Goal: Task Accomplishment & Management: Manage account settings

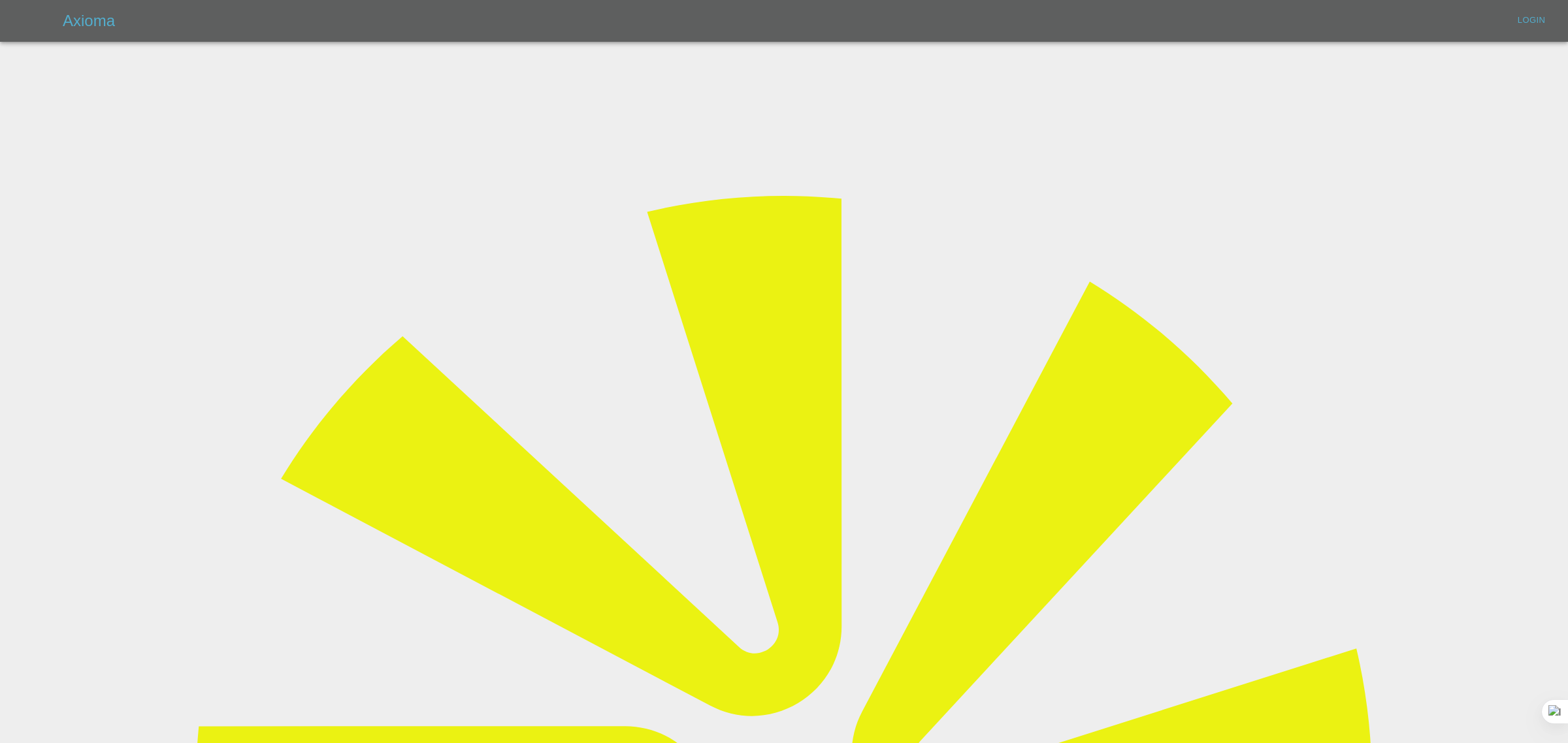
type input "[EMAIL_ADDRESS][DOMAIN_NAME]"
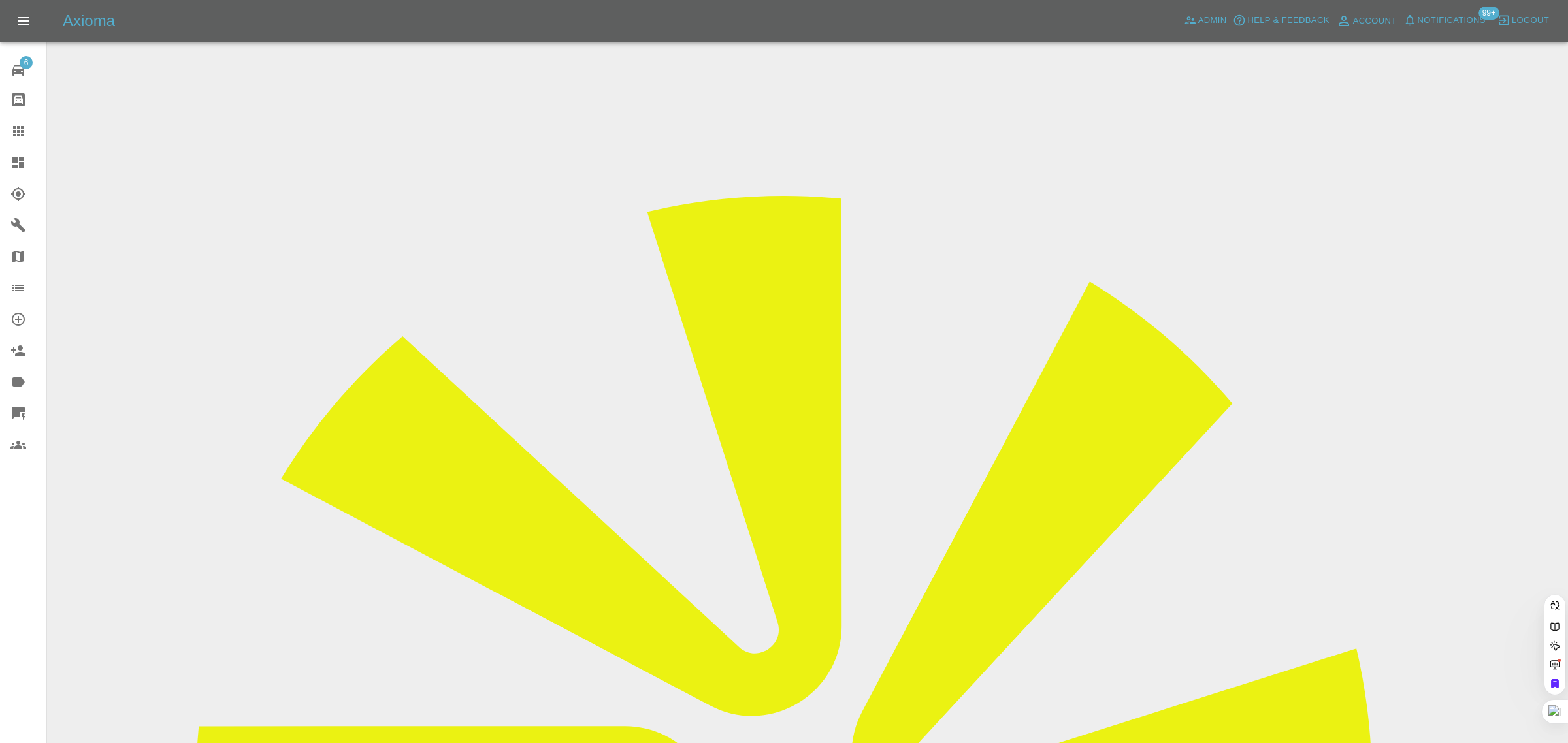
paste input "luskmaryann1@gmail.com"
type input "luskmaryann1@gmail.co"
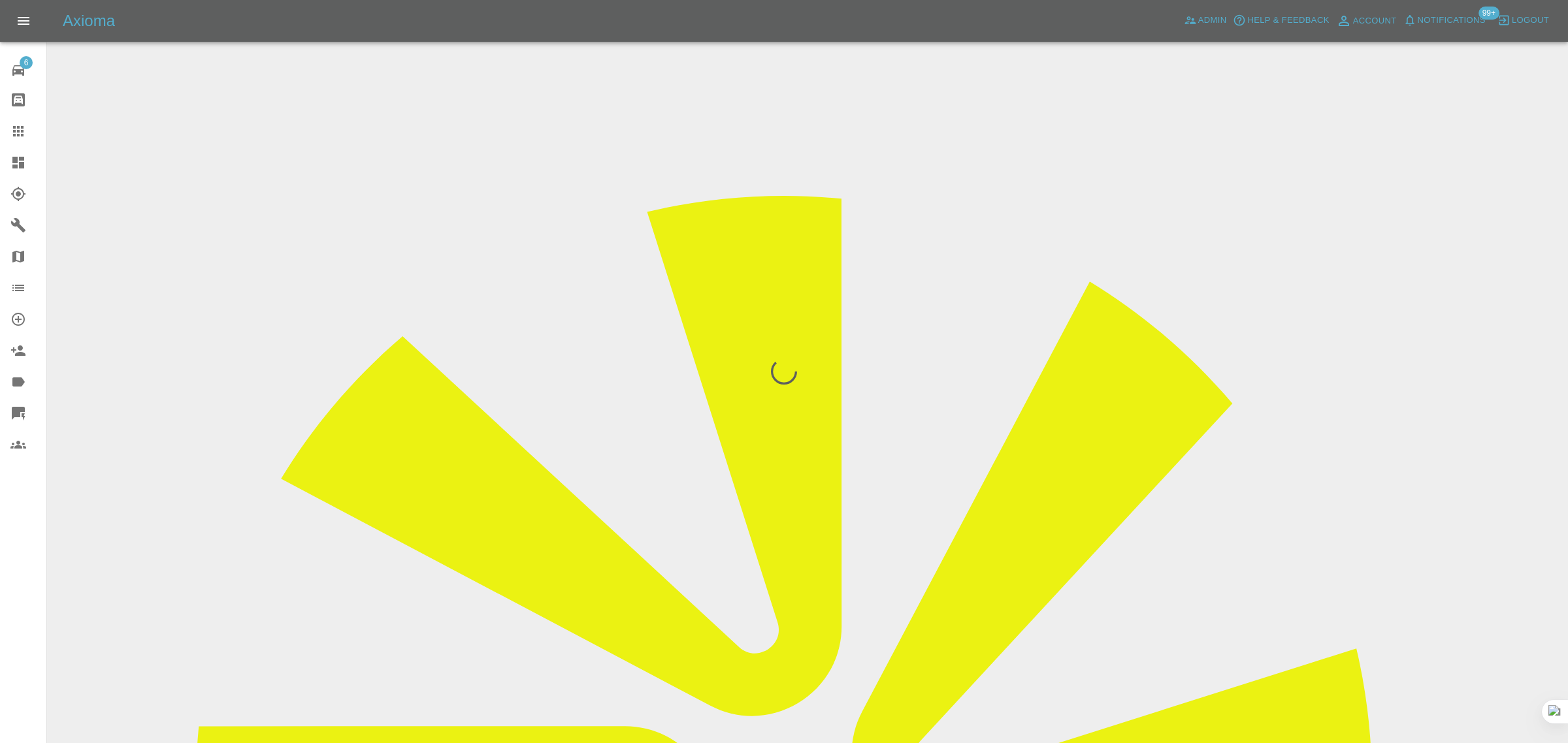
click at [17, 595] on div "6 Repair home Bodyshop home Claims Dashboard Explorer Garages Map Organization …" at bounding box center [24, 372] width 47 height 743
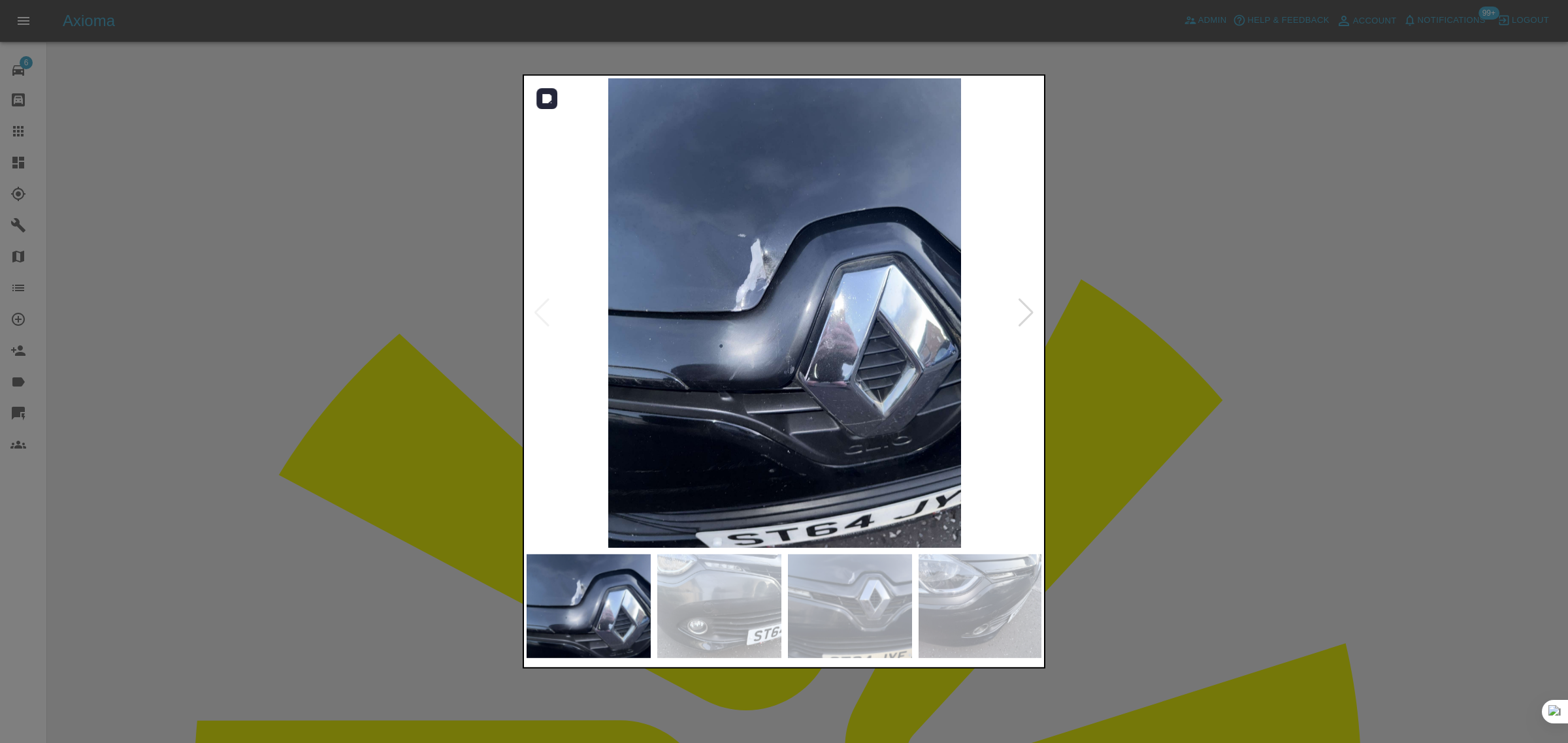
click at [1022, 308] on div at bounding box center [1026, 313] width 18 height 29
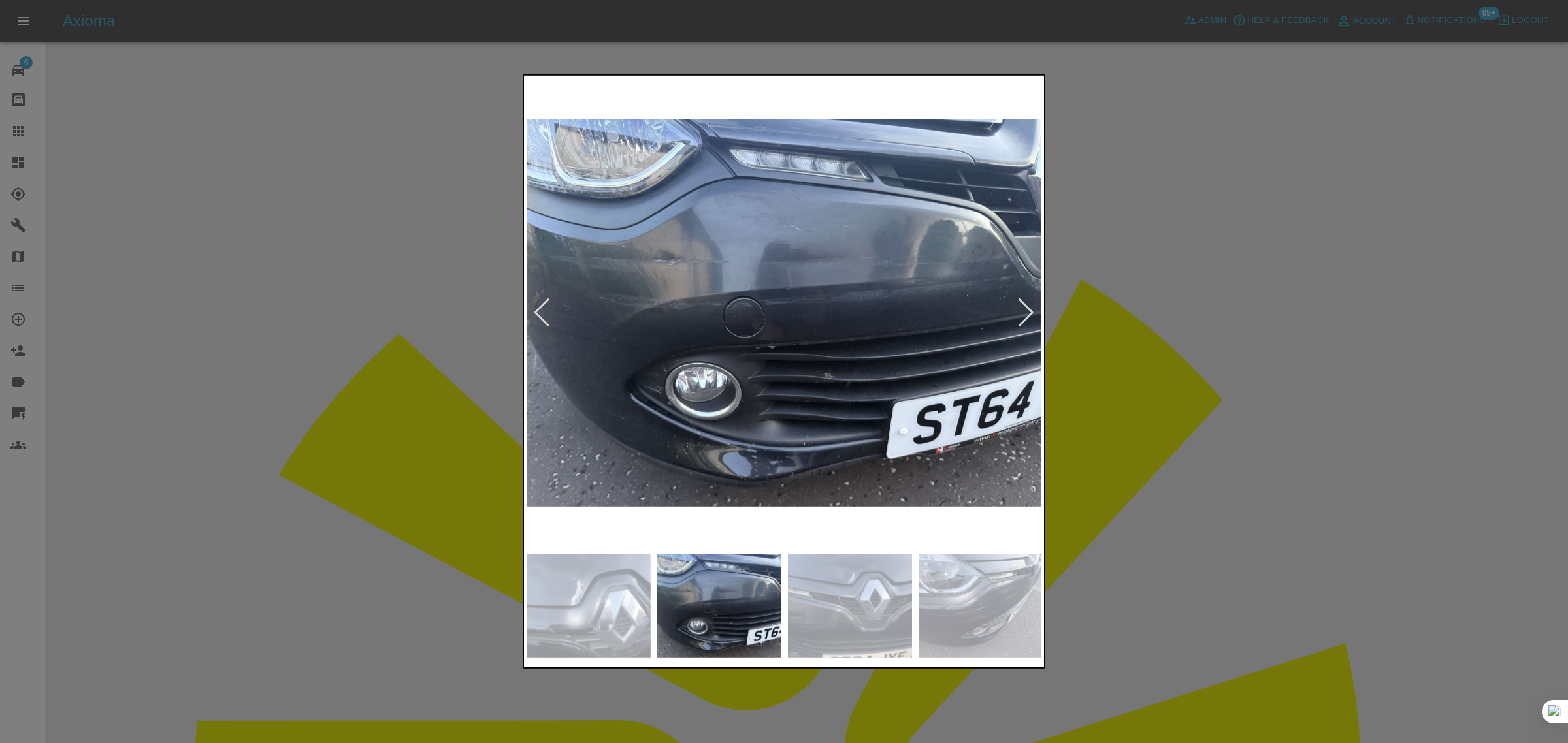
click at [1022, 308] on div at bounding box center [1026, 313] width 18 height 29
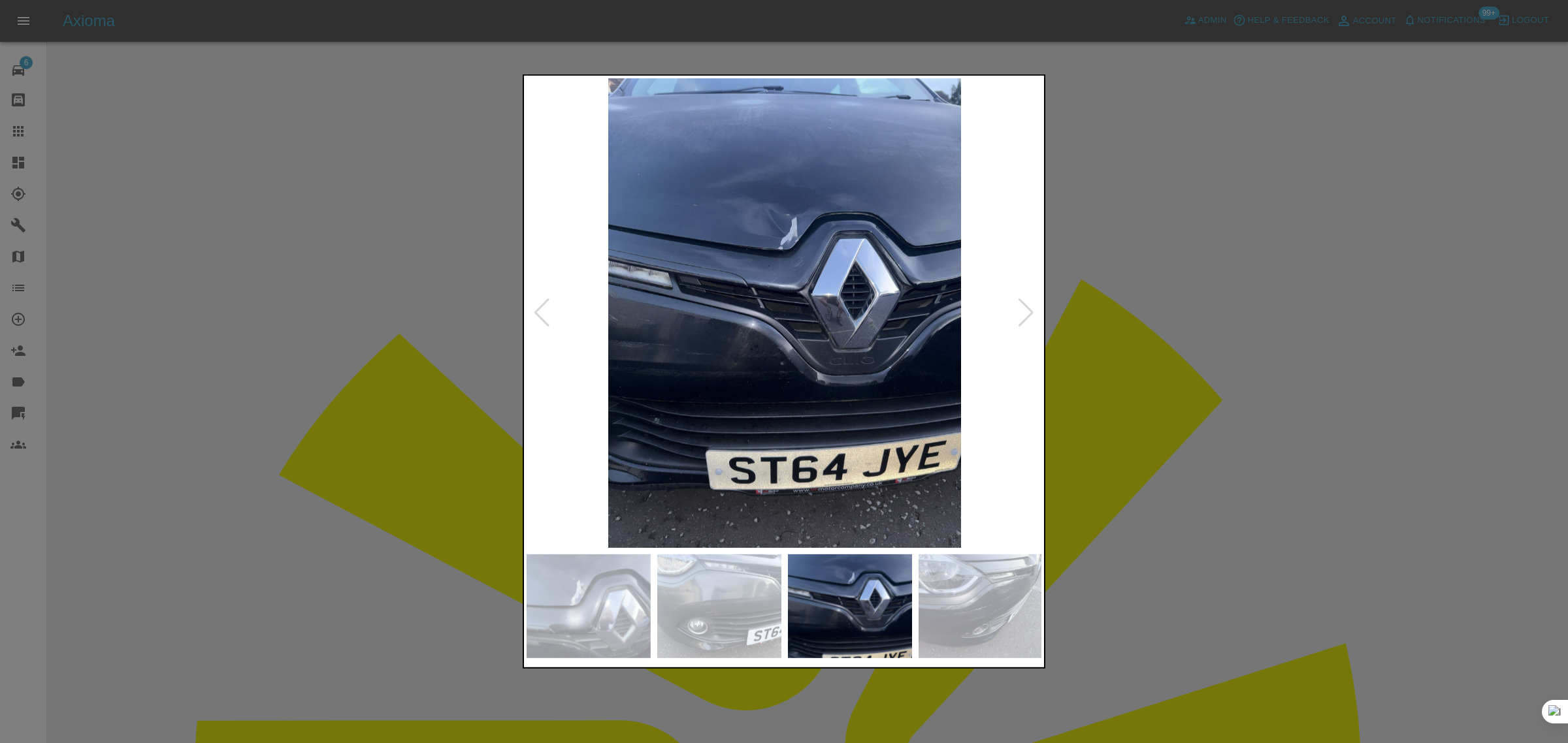
click at [1022, 308] on div at bounding box center [1026, 313] width 18 height 29
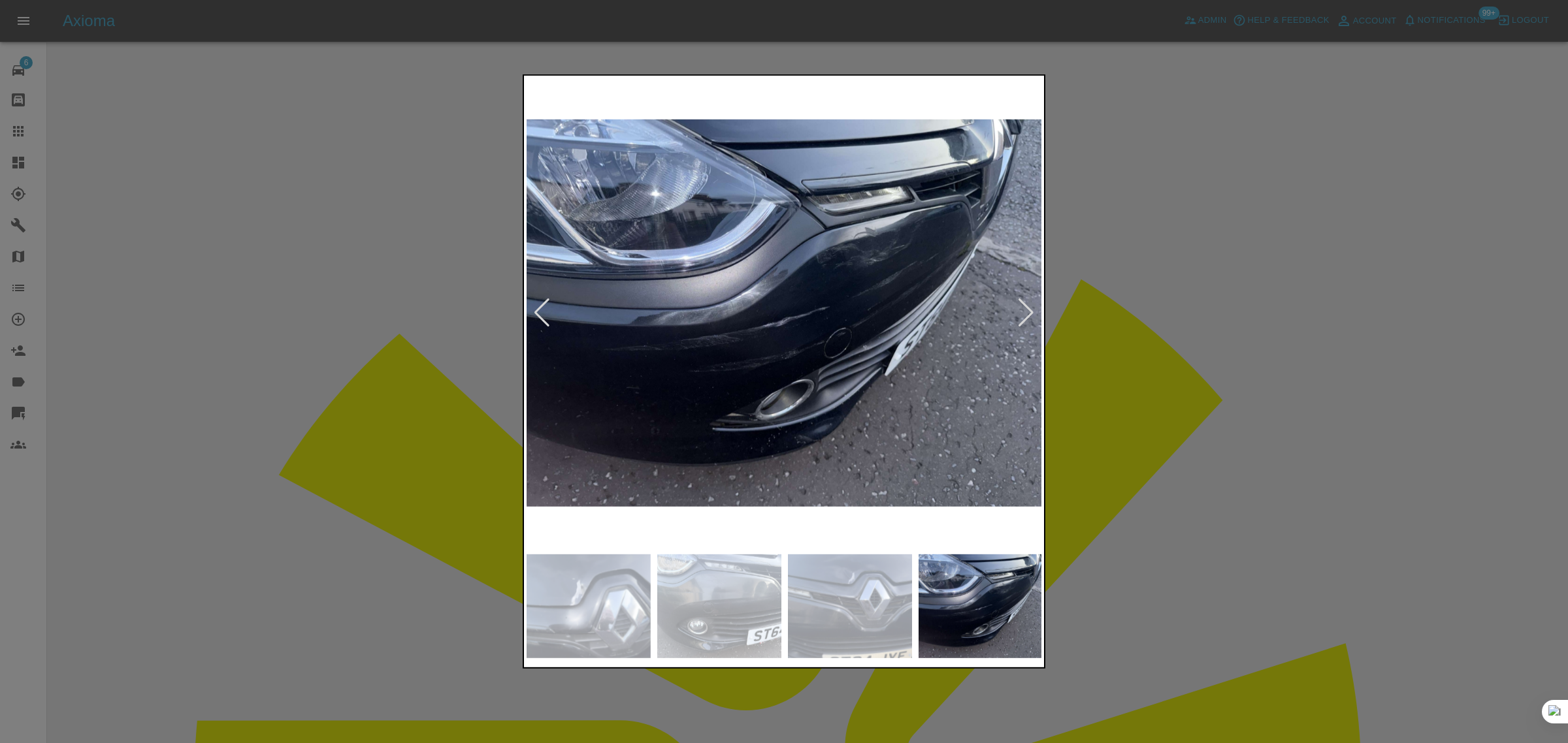
click at [1022, 308] on div at bounding box center [1026, 313] width 18 height 29
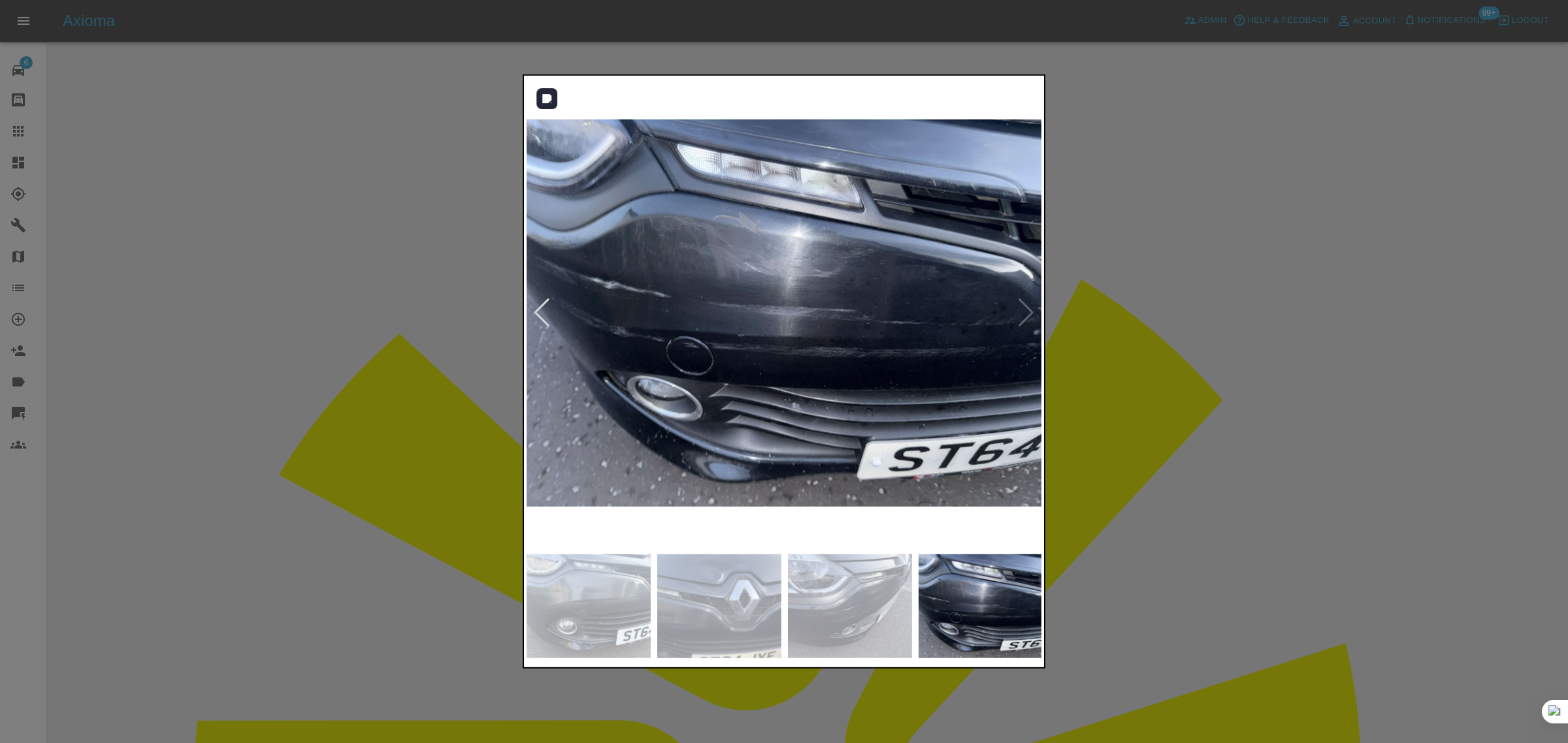
click at [1022, 308] on img at bounding box center [785, 312] width 516 height 469
click at [1118, 379] on div at bounding box center [784, 372] width 1568 height 743
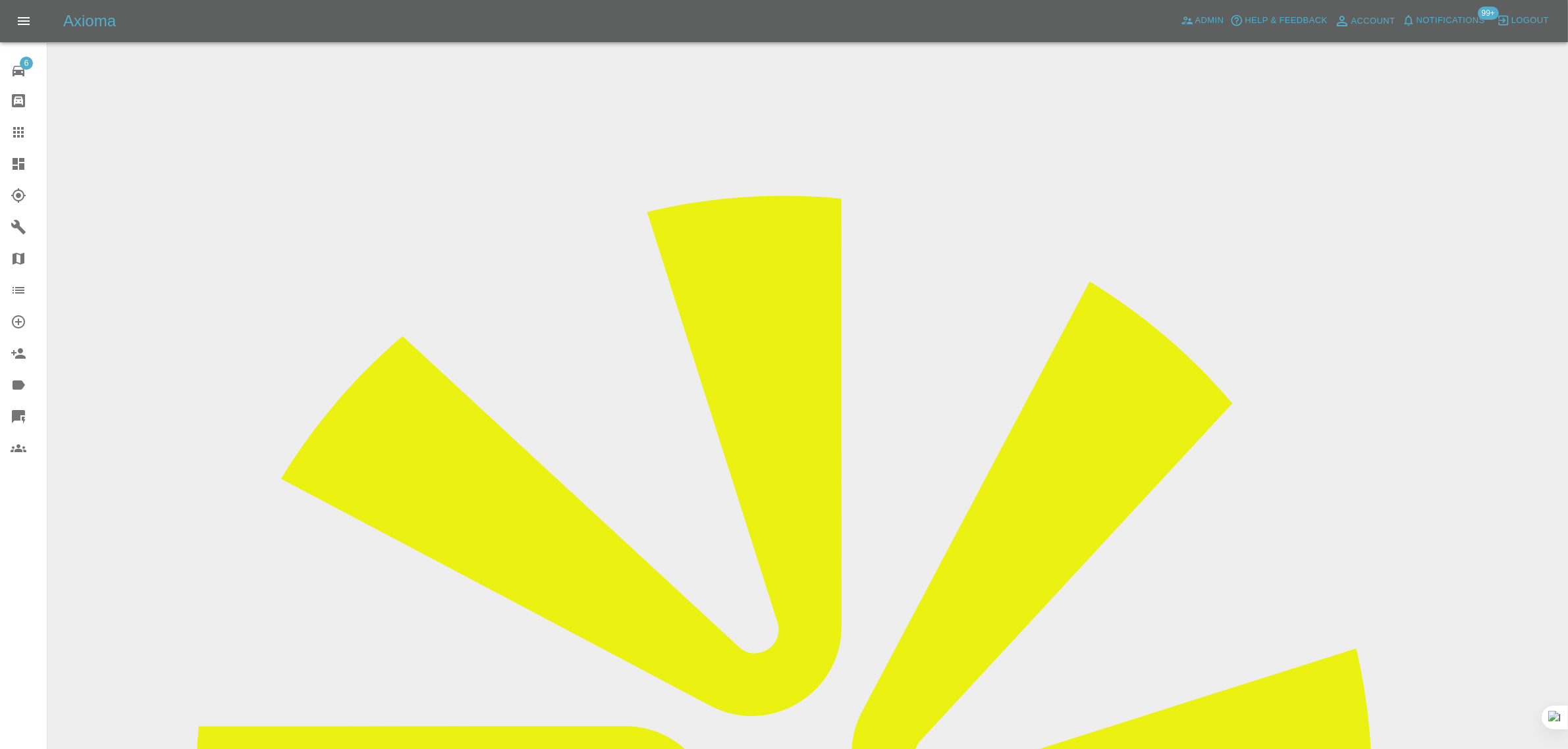
scroll to position [576, 0]
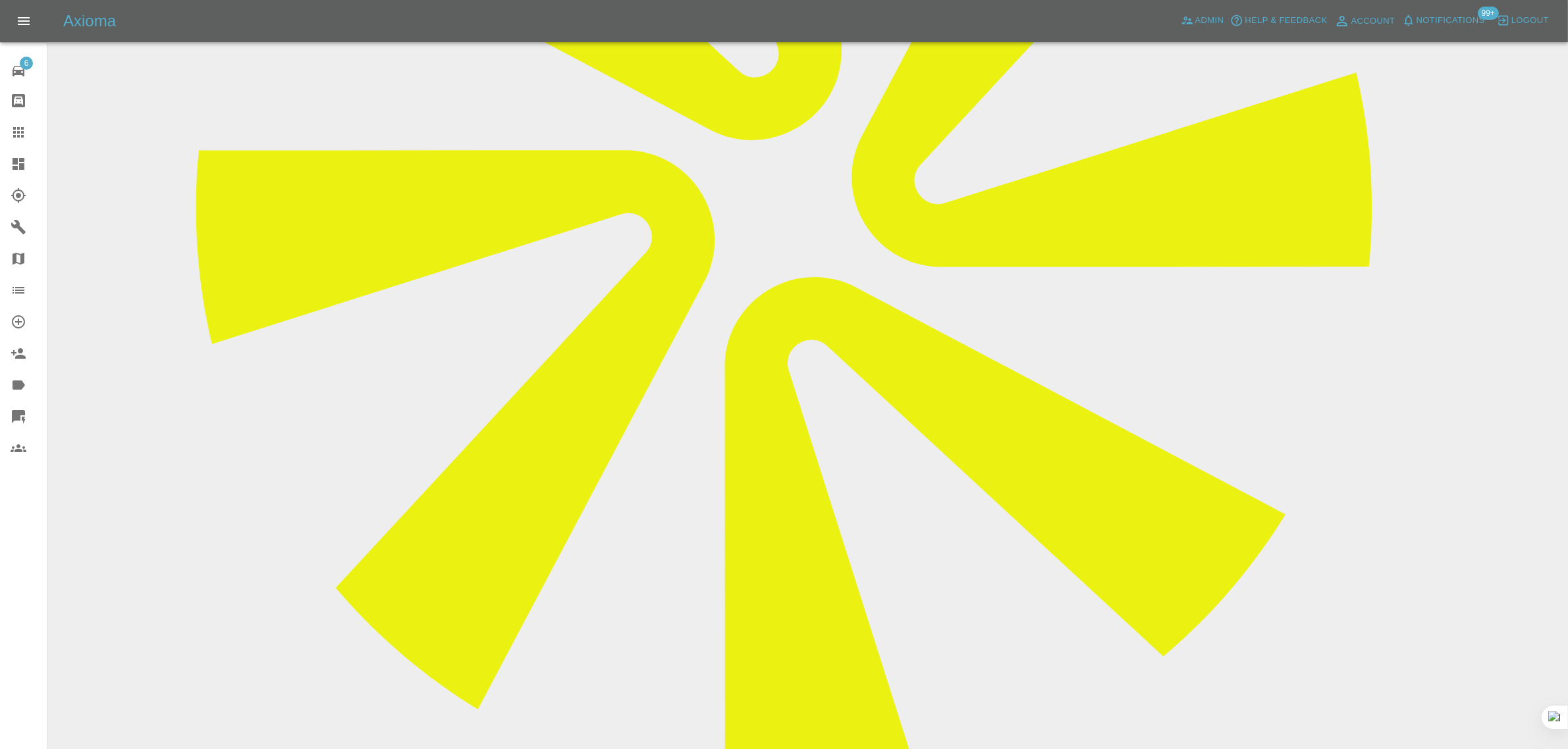
drag, startPoint x: 611, startPoint y: 727, endPoint x: 772, endPoint y: 725, distance: 161.0
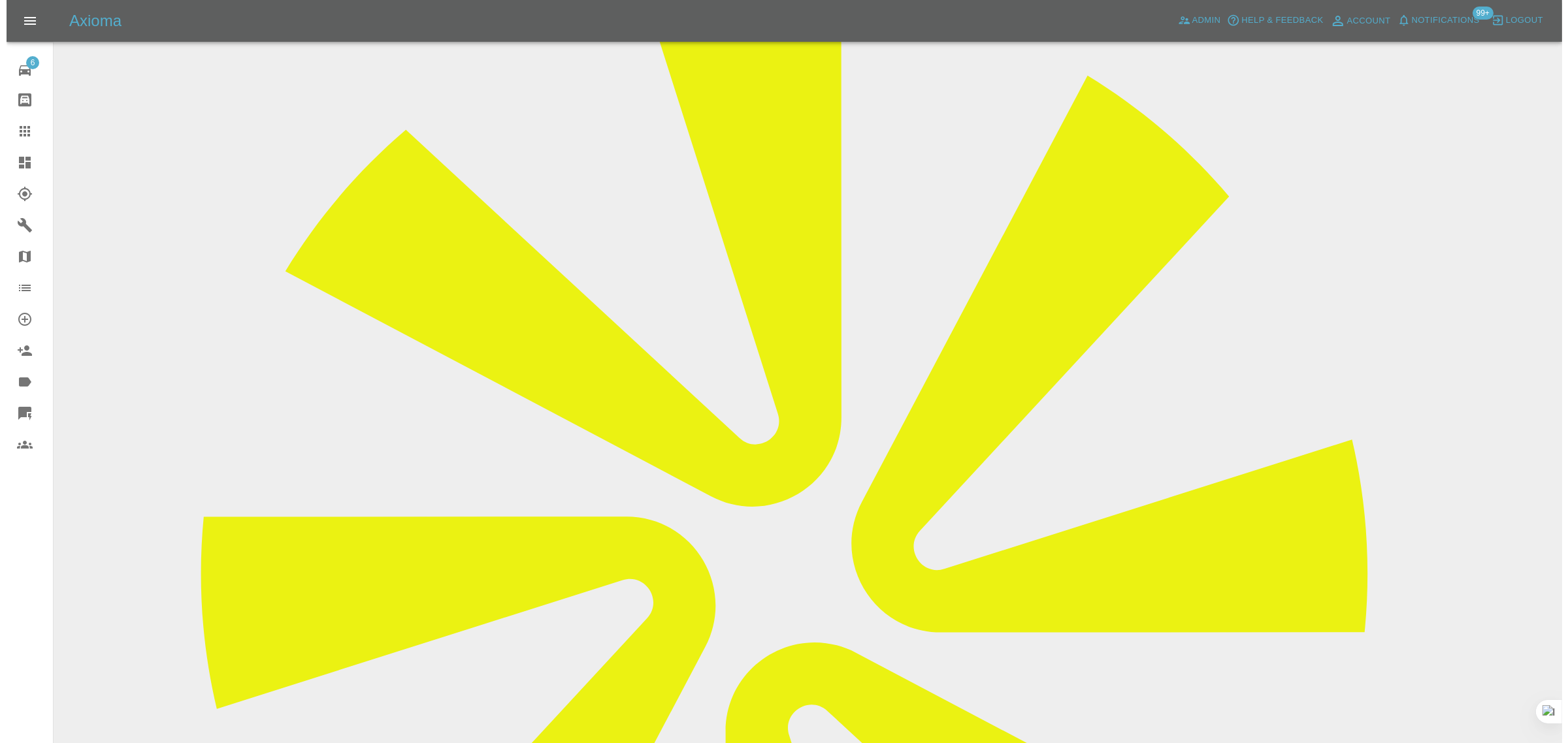
scroll to position [0, 0]
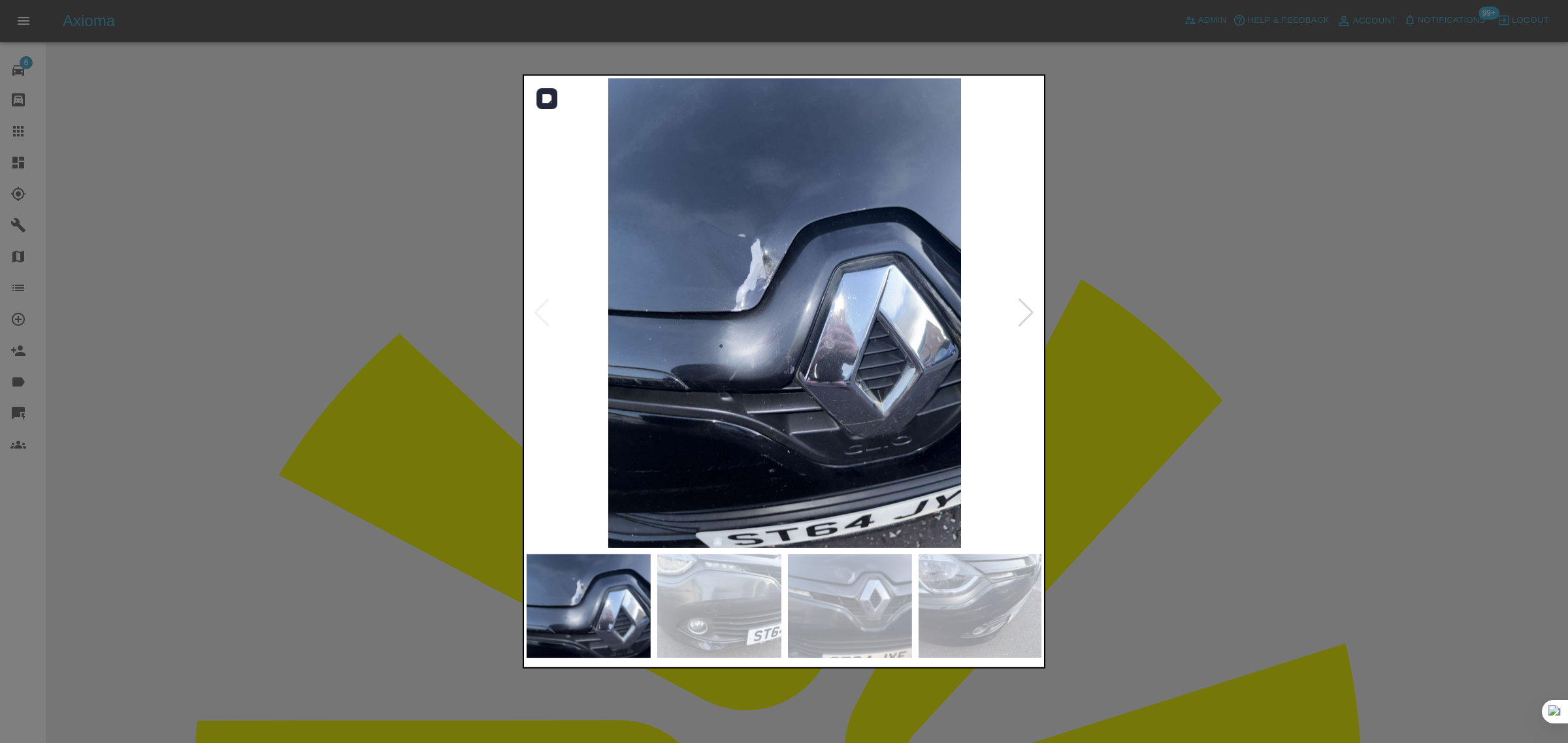
click at [1028, 314] on div at bounding box center [1026, 313] width 18 height 29
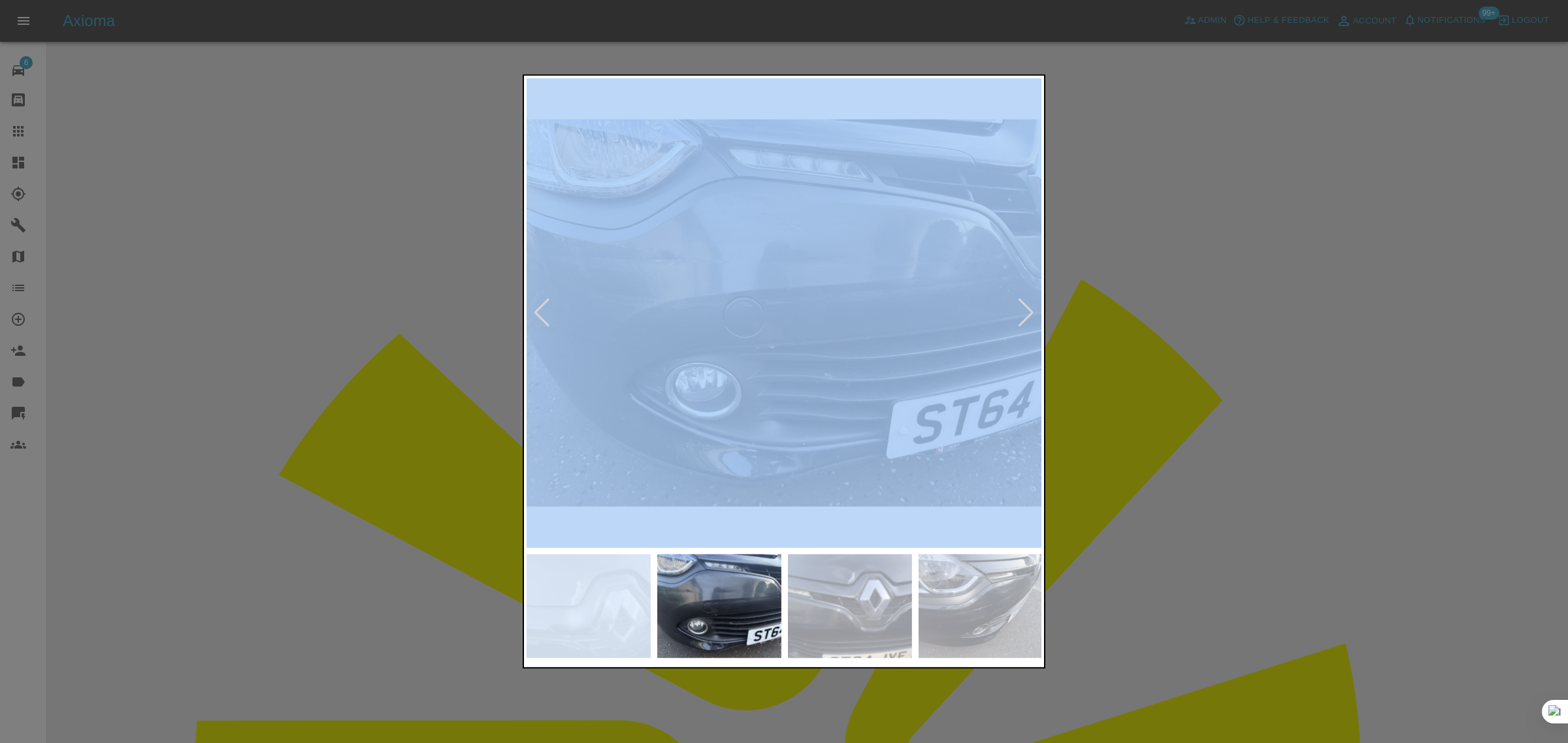
click at [1027, 314] on div at bounding box center [1026, 313] width 18 height 29
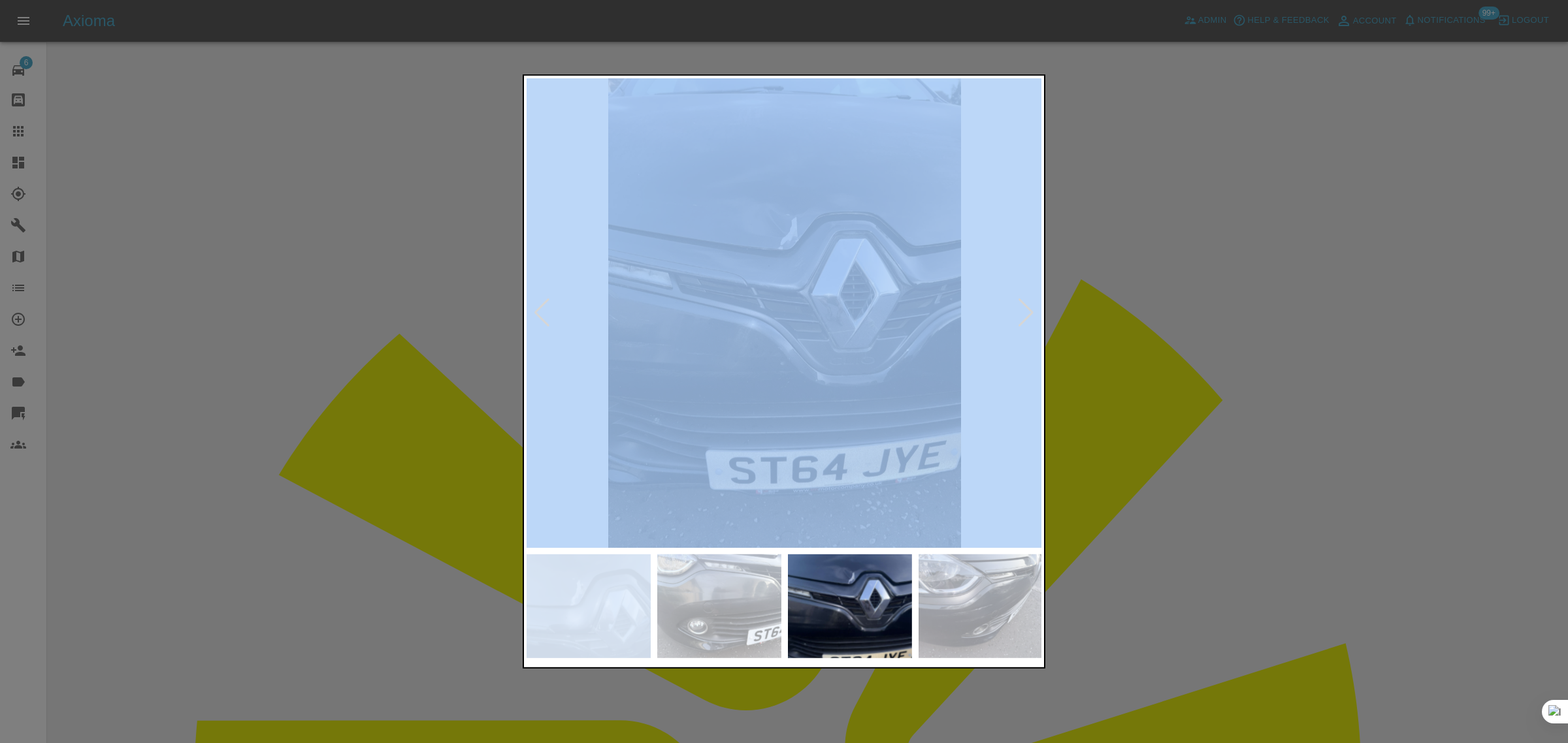
click at [1027, 314] on div at bounding box center [1026, 313] width 18 height 29
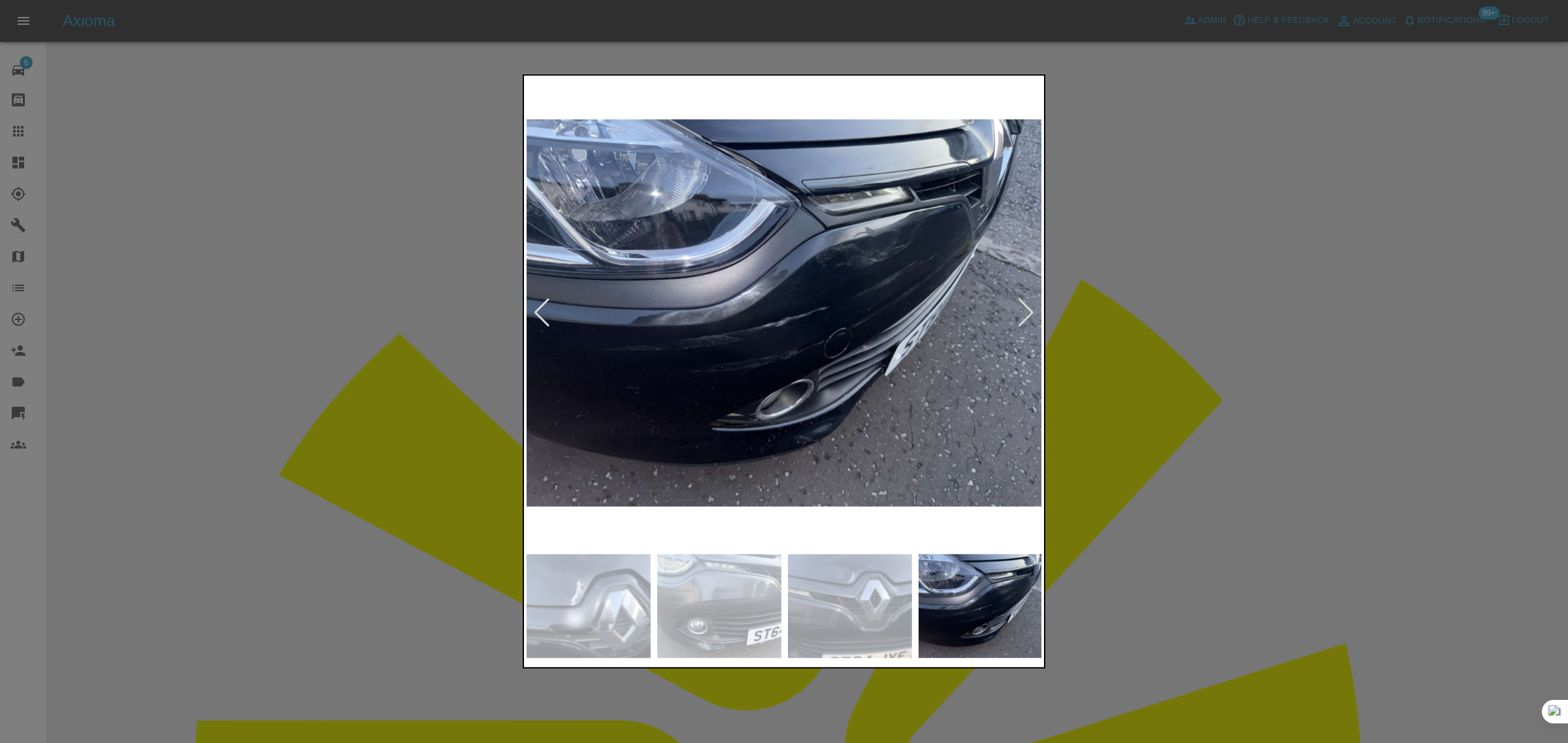
click at [1027, 314] on div at bounding box center [1026, 313] width 18 height 29
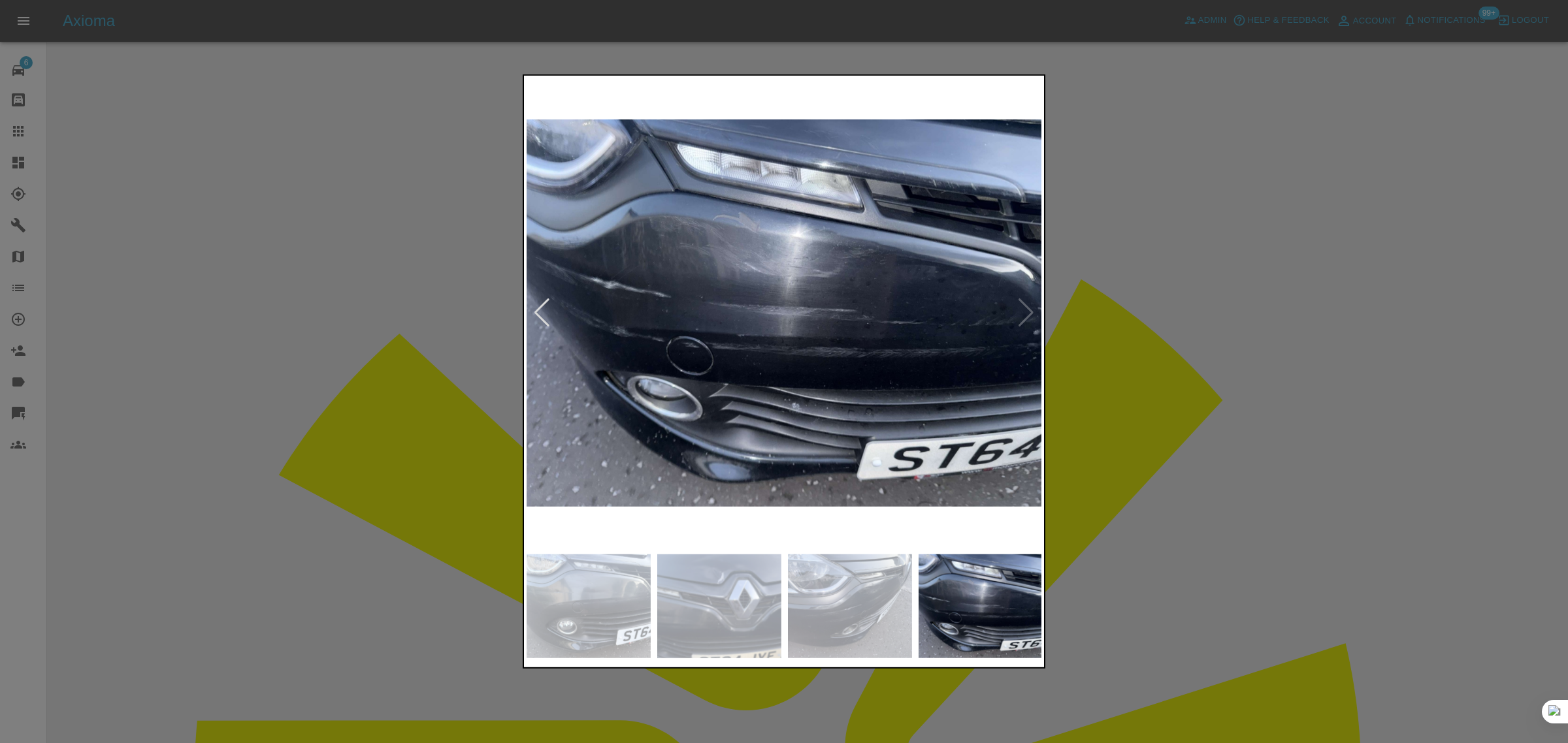
click at [1125, 341] on div at bounding box center [784, 372] width 1568 height 743
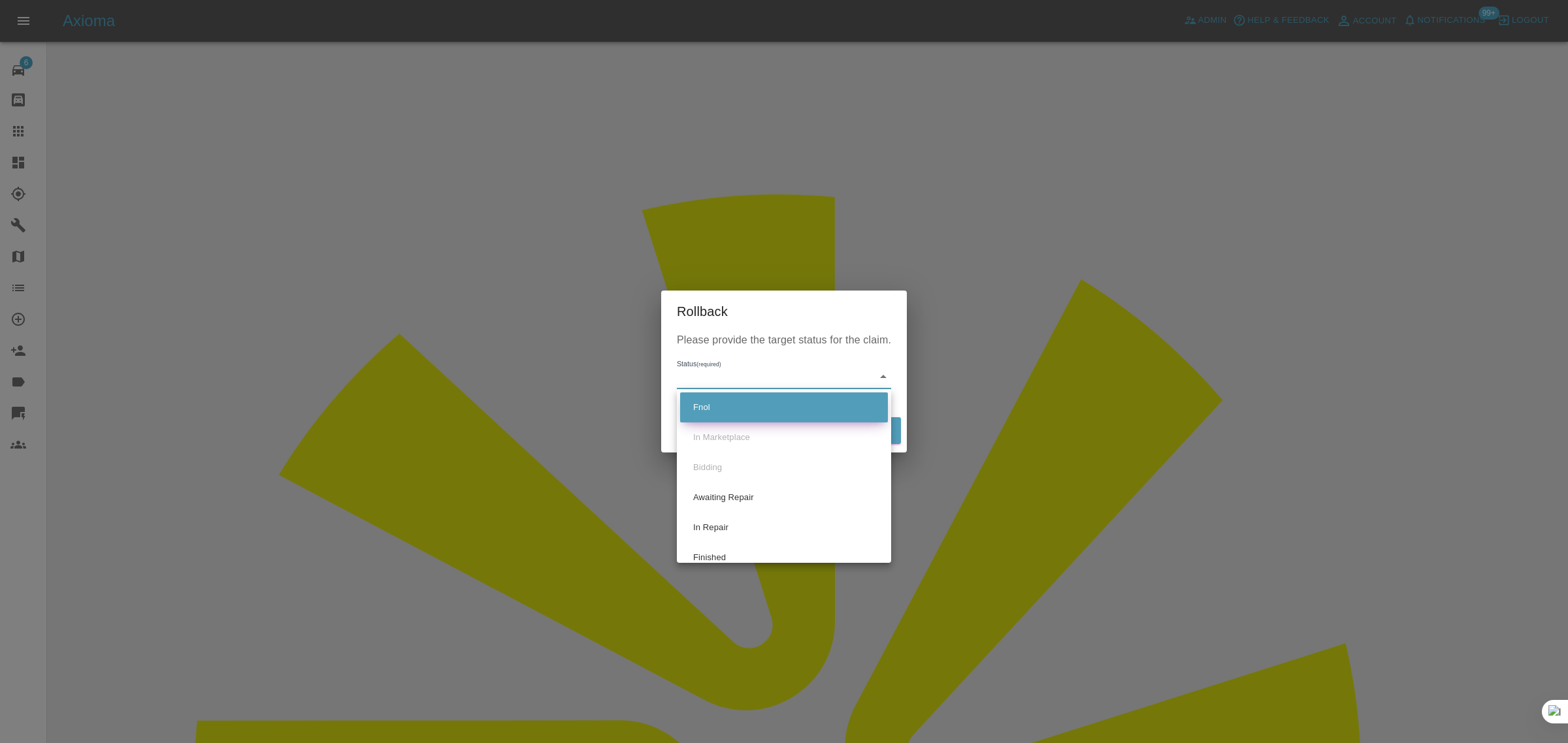
click at [745, 413] on li "Fnol" at bounding box center [784, 408] width 207 height 30
type input "fnol"
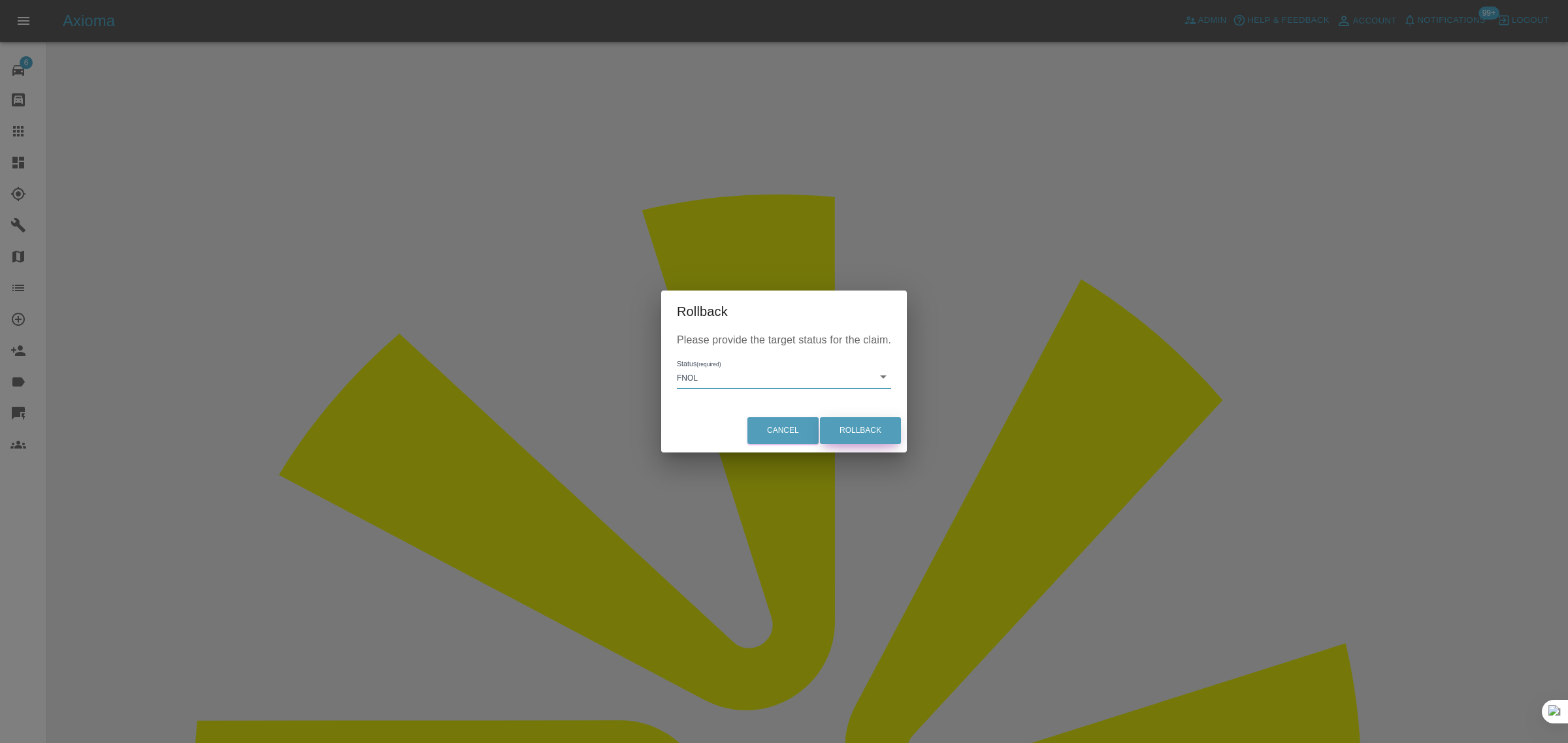
click at [837, 431] on button "Rollback" at bounding box center [860, 431] width 81 height 27
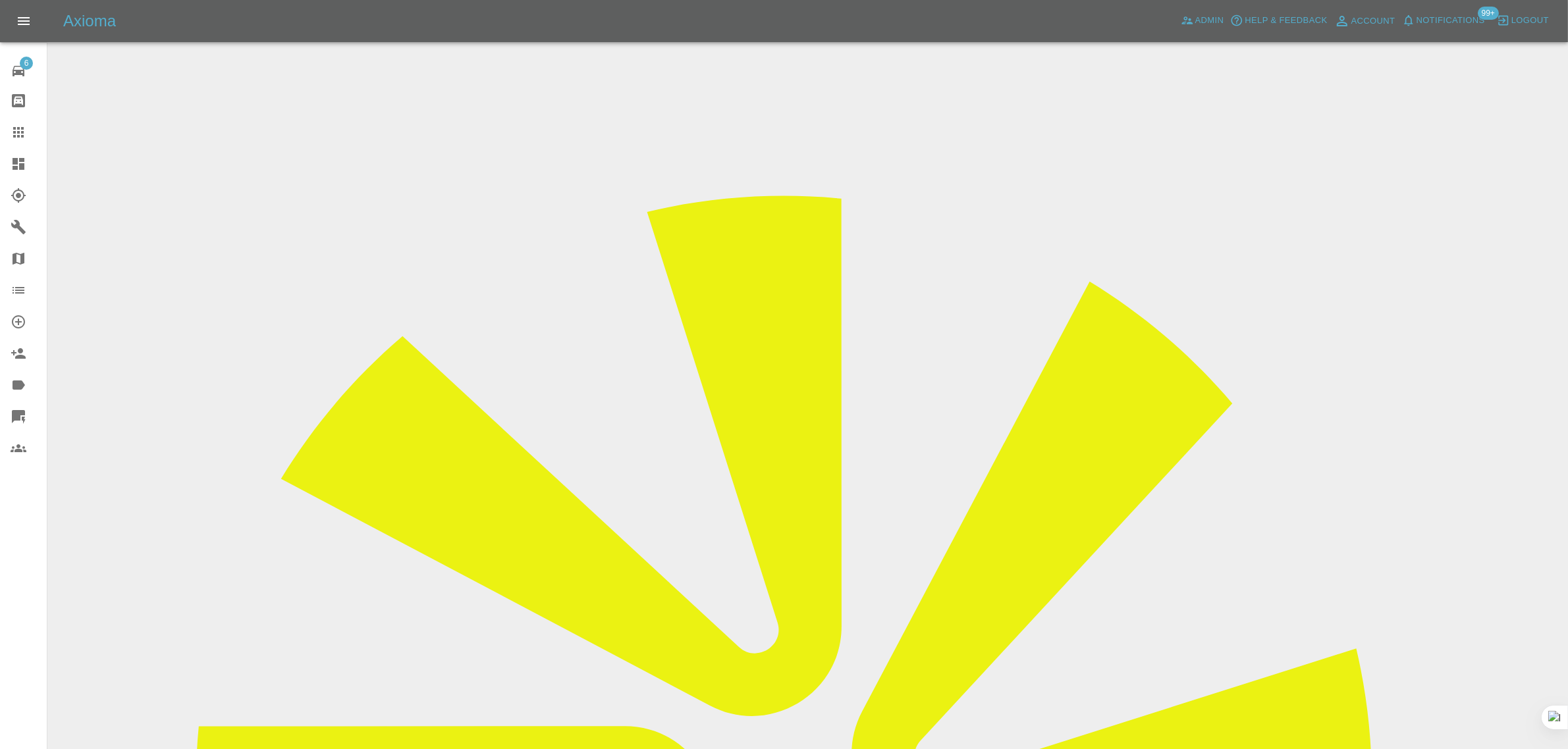
click at [21, 135] on icon at bounding box center [19, 132] width 16 height 16
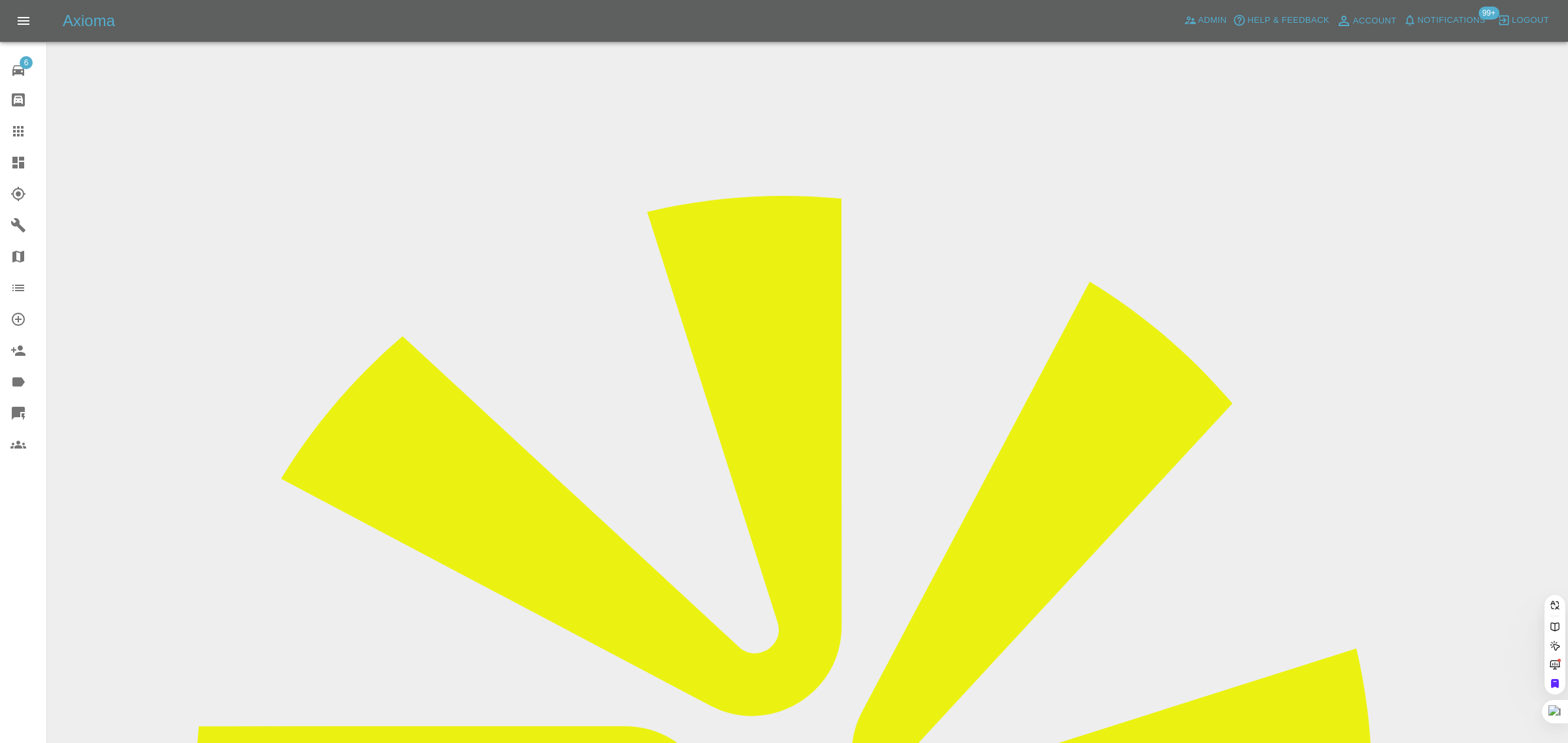
paste input "mikesmiter@msn.com"
type input "mikesmiter@msn.co"
click at [9, 540] on div "6 Repair home Bodyshop home Claims Dashboard Explorer Garages Map Organization …" at bounding box center [24, 372] width 47 height 743
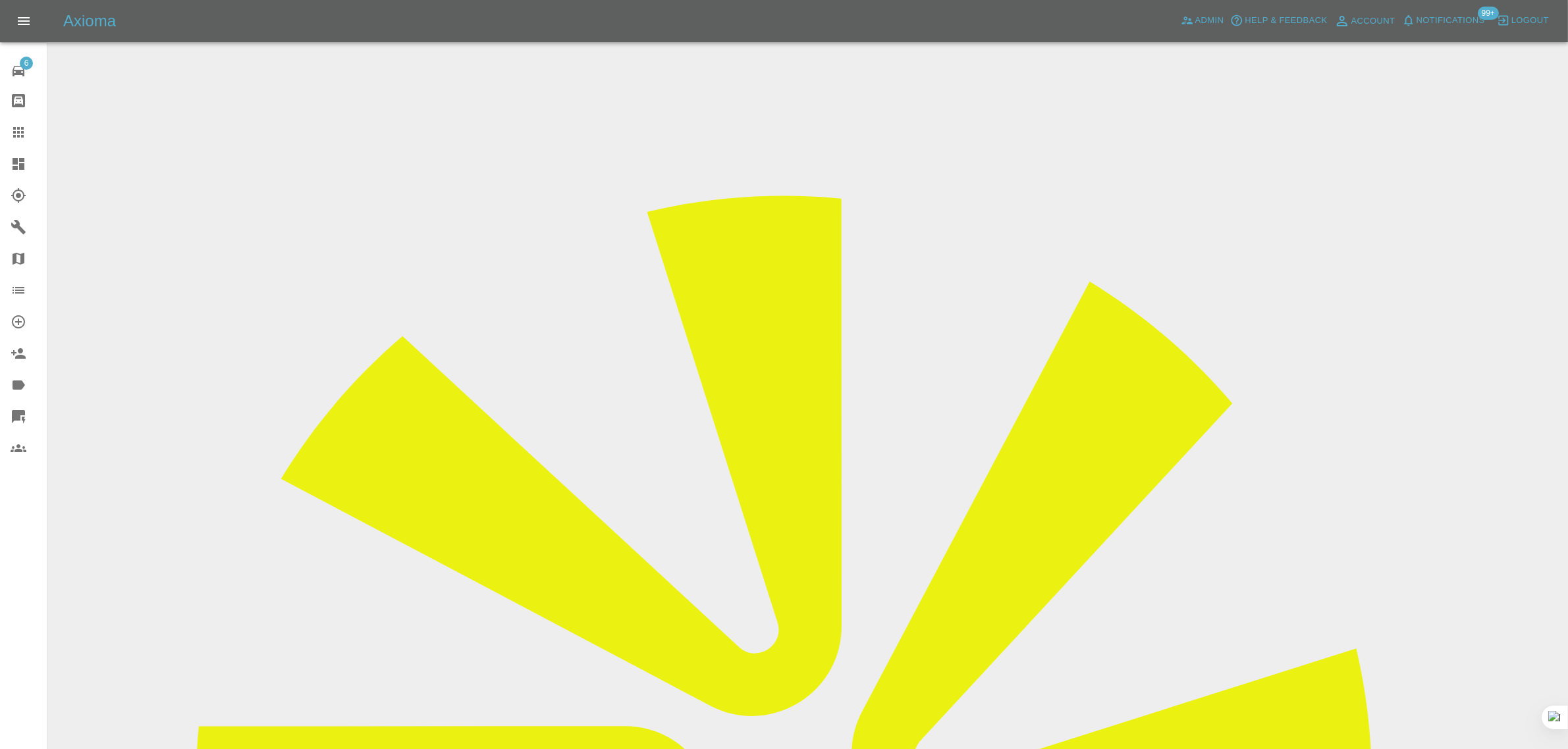
click at [14, 128] on icon at bounding box center [19, 132] width 11 height 11
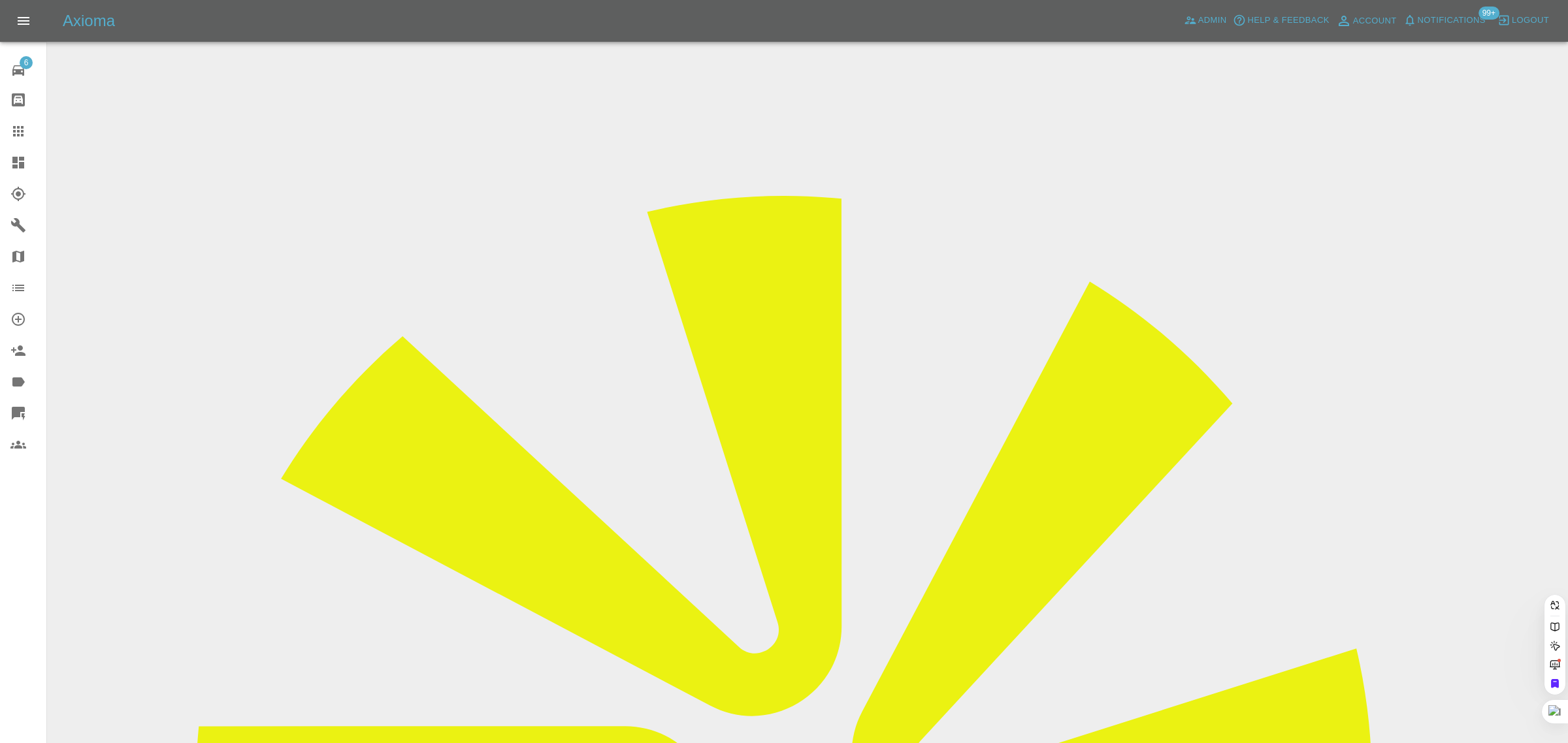
paste input "toffeesongs@gmail.com"
type input "toffeesongs@gmail.com"
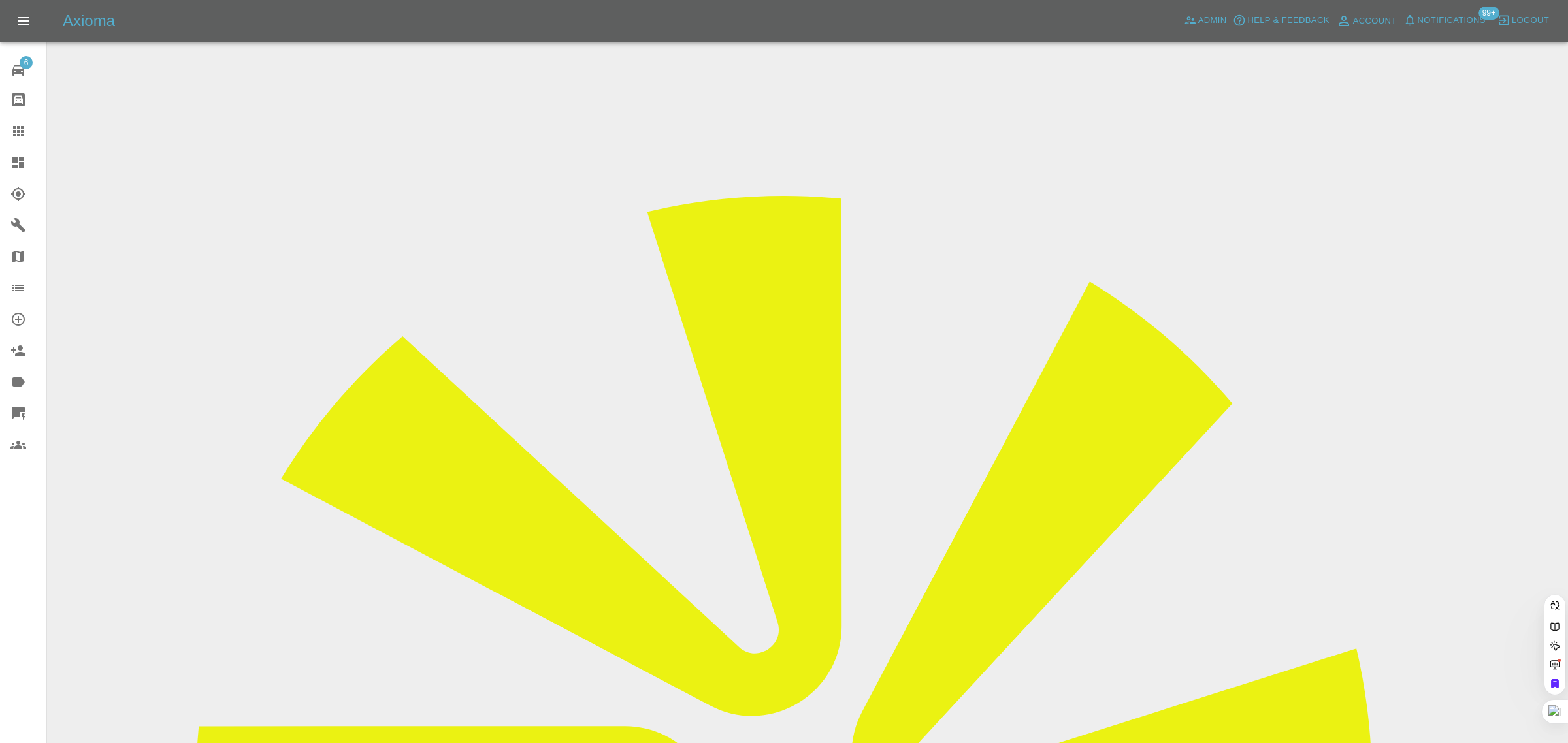
scroll to position [0, 0]
paste input "toffeesongs@gmail.com"
type input "toffeesongs@gmail.com"
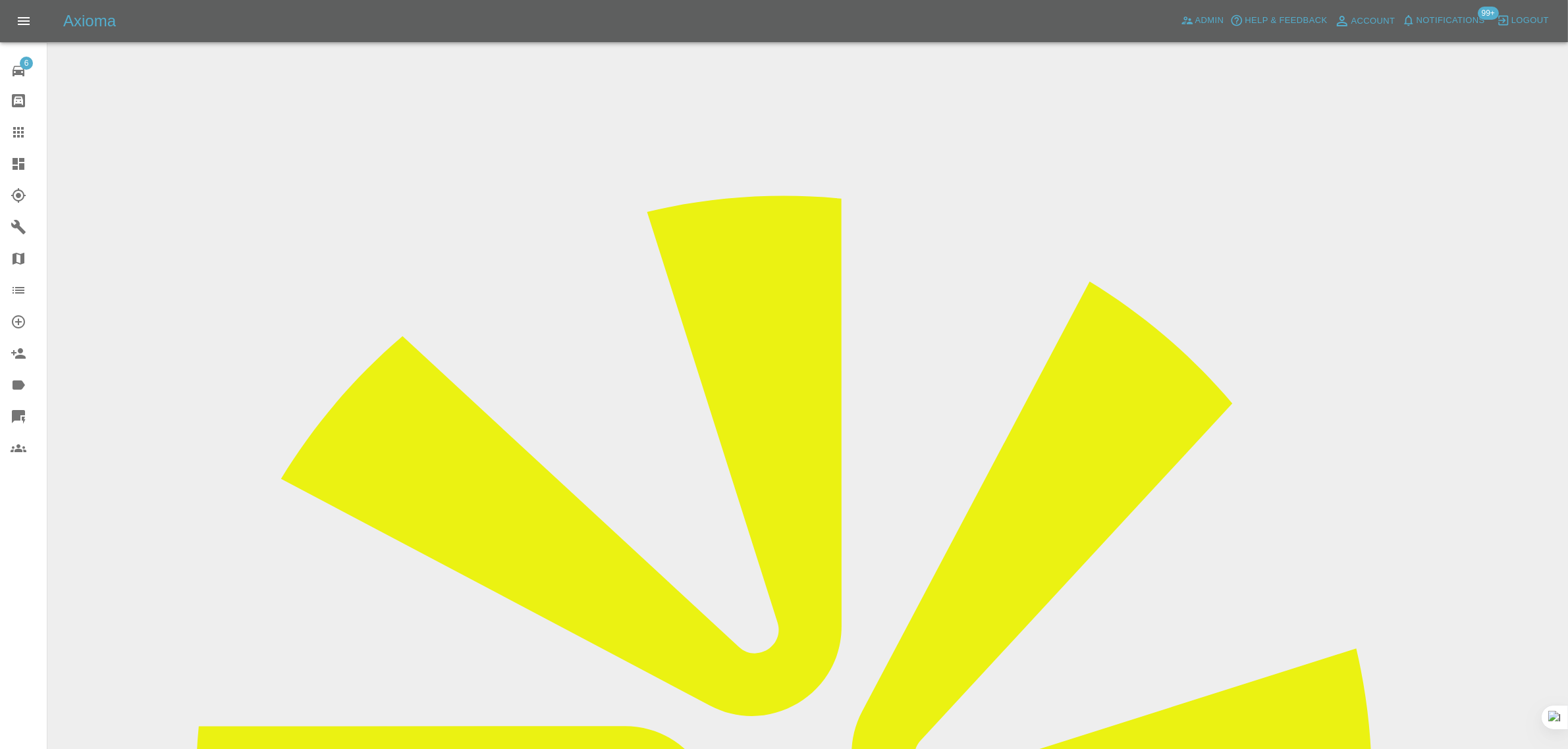
click at [17, 602] on div "6 Repair home Bodyshop home Claims Dashboard Explorer Garages Map Organization …" at bounding box center [24, 374] width 48 height 749
click at [0, 0] on input "Choose images" at bounding box center [0, 0] width 0 height 0
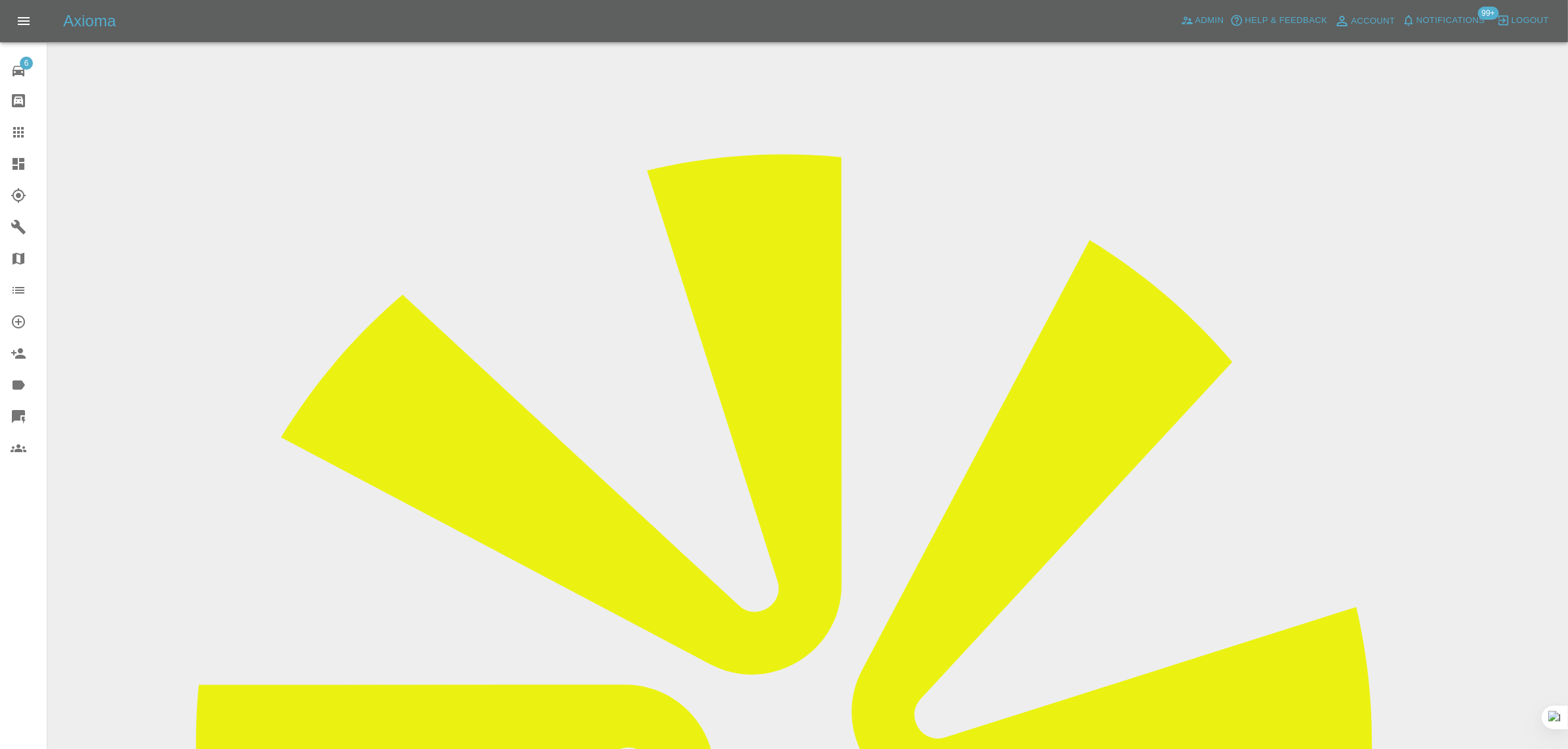
scroll to position [64, 0]
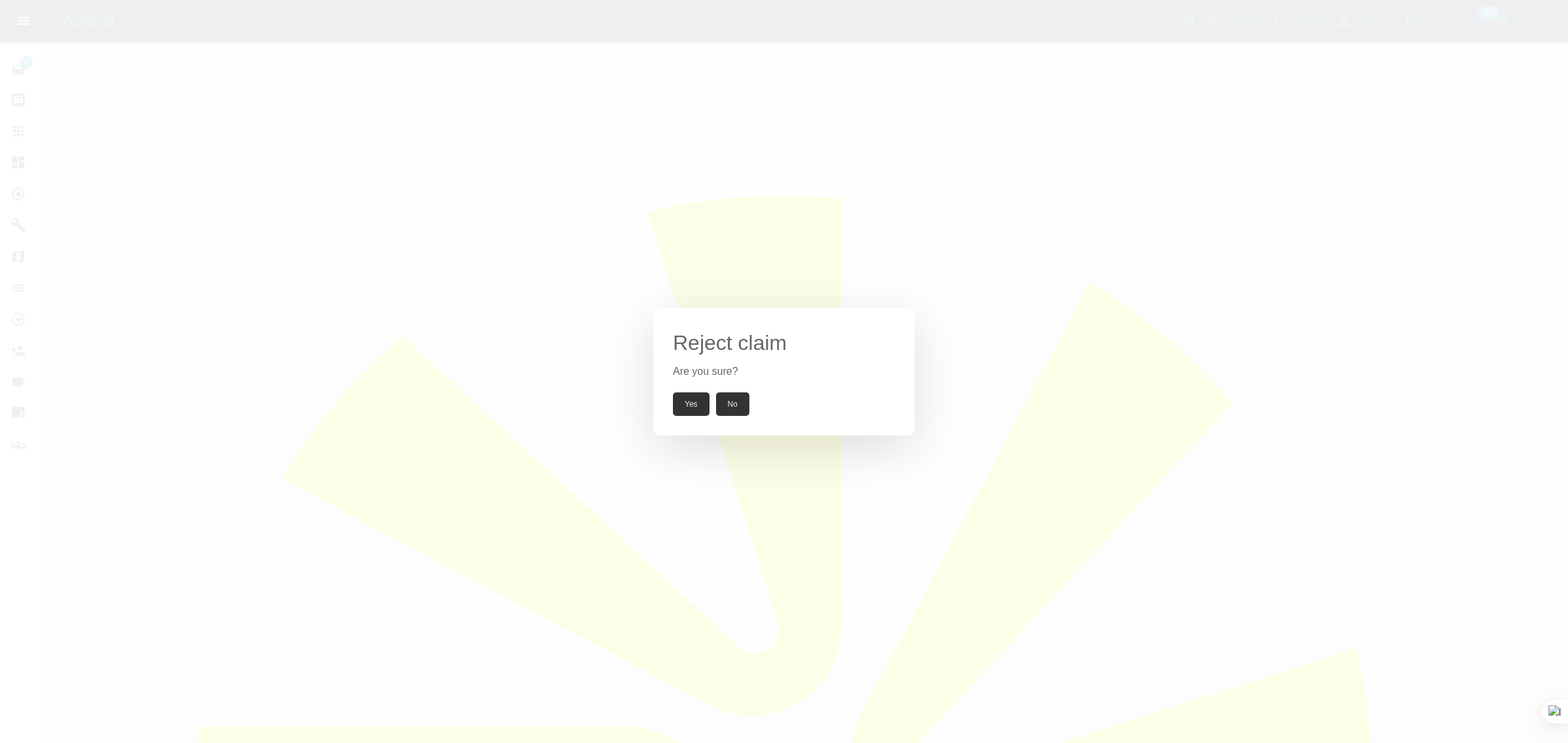
click at [680, 400] on button "Yes" at bounding box center [691, 404] width 37 height 24
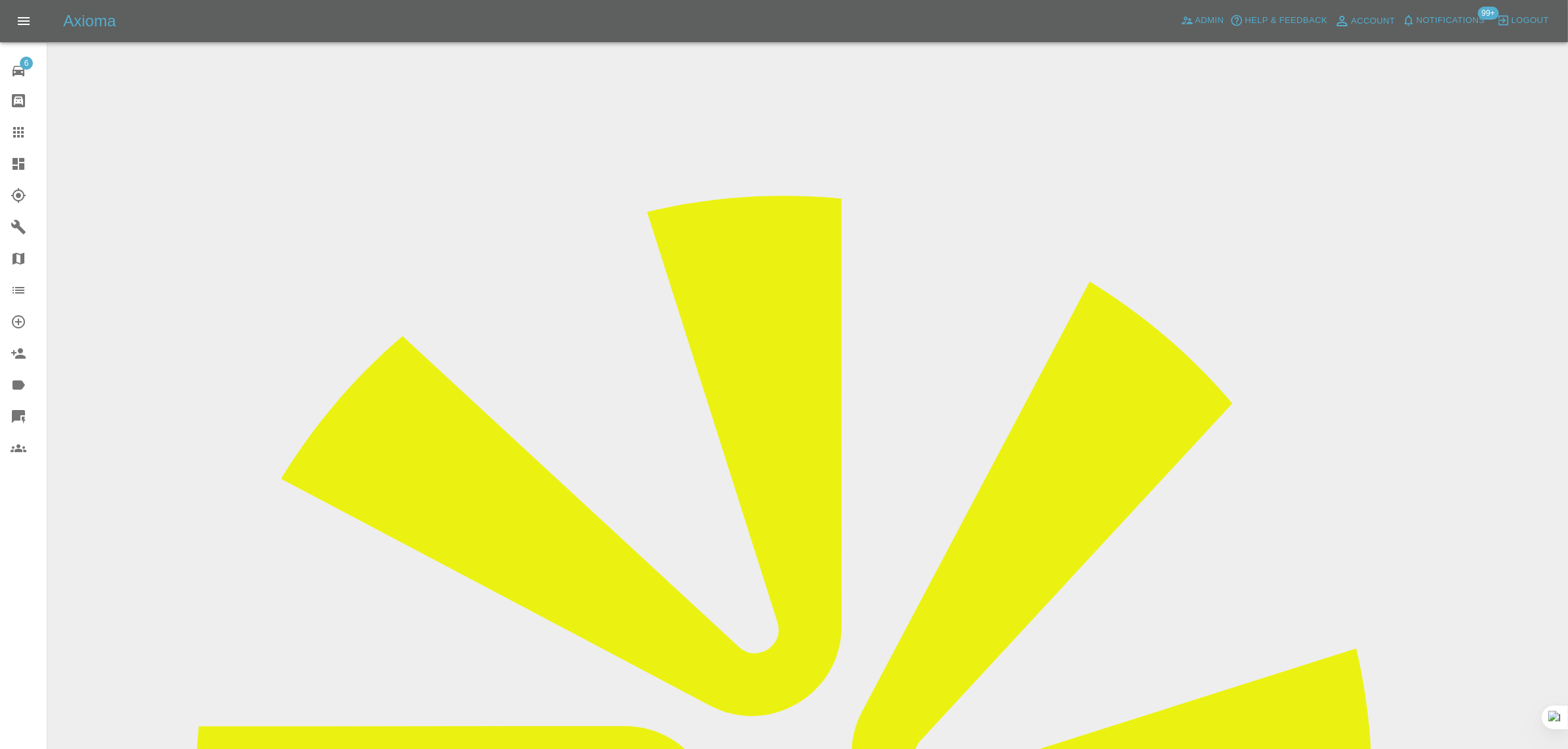
scroll to position [207, 0]
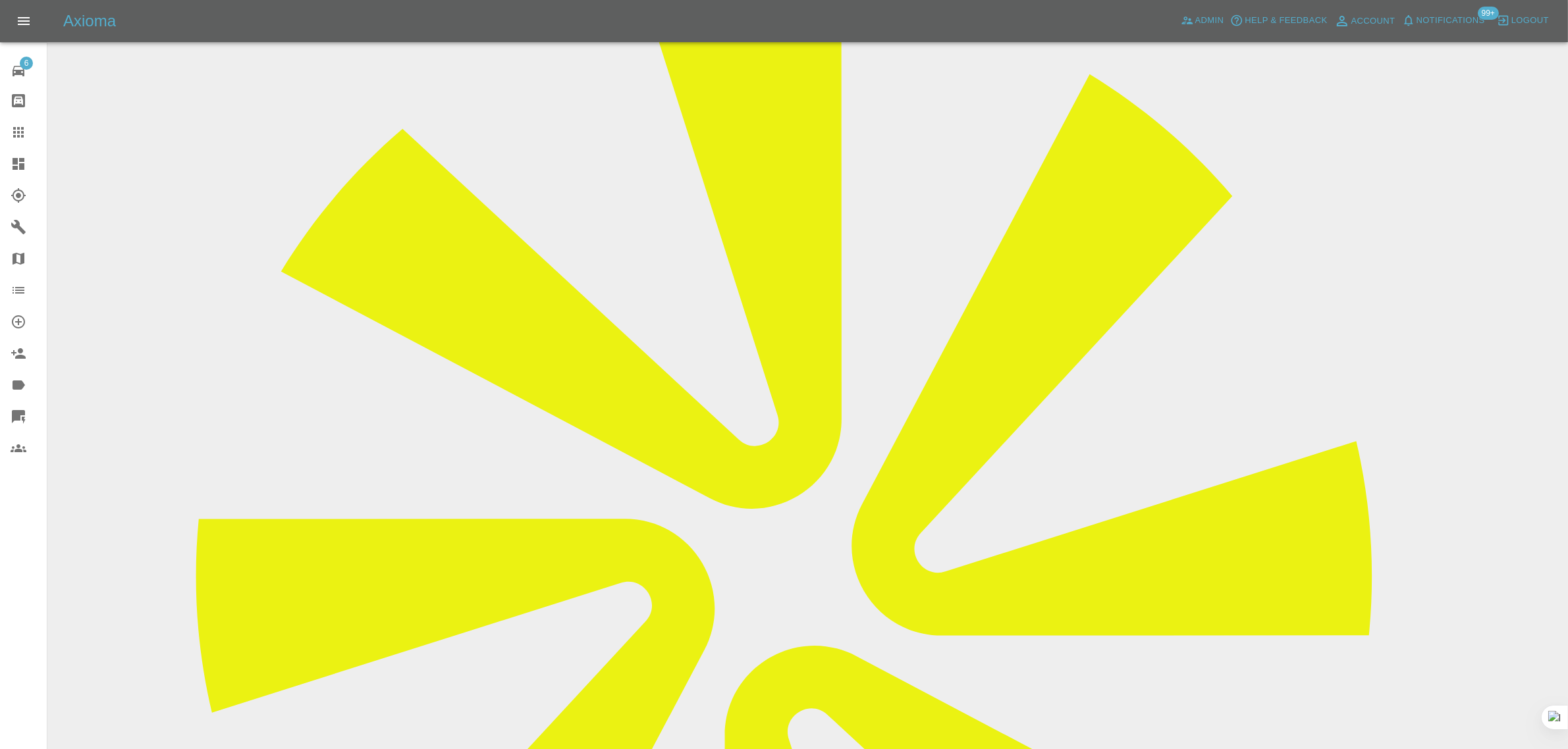
copy p "respray bonnet ( no damage at all )bonnet is removed."
click at [5, 127] on link "Claims" at bounding box center [23, 132] width 47 height 32
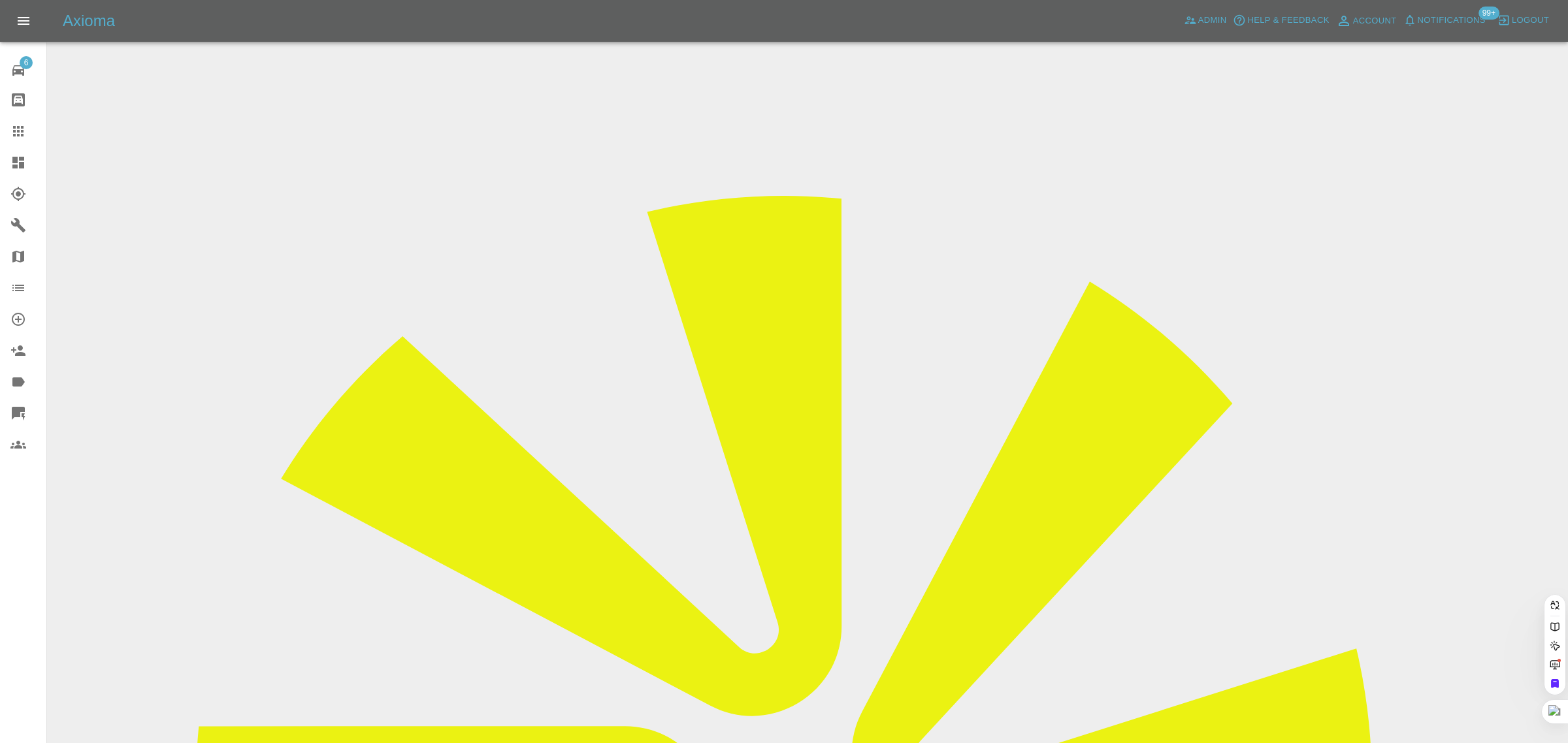
paste input "apaul007@btinternet.com"
type input "apaul007@btinternet.com"
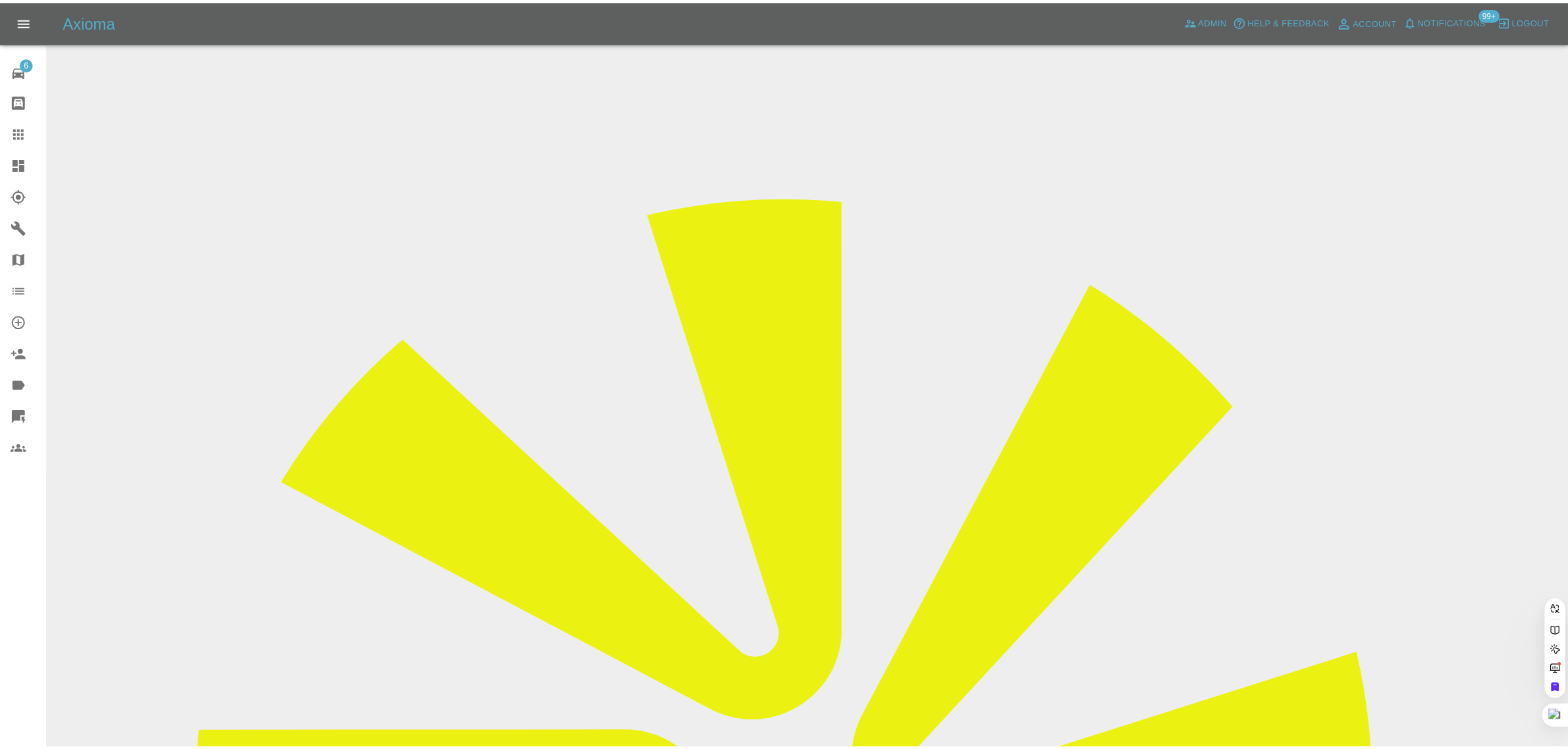
scroll to position [0, 15]
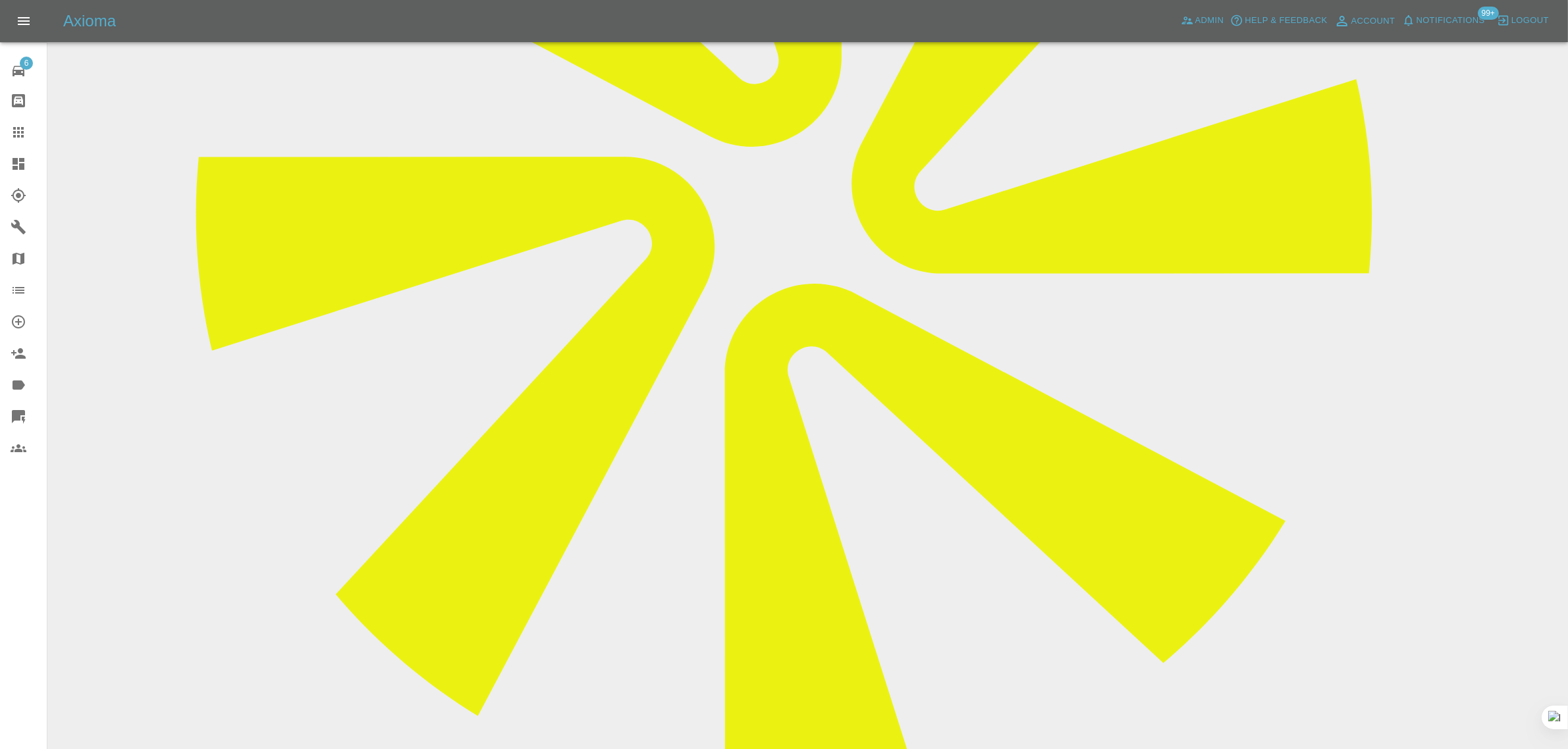
scroll to position [576, 0]
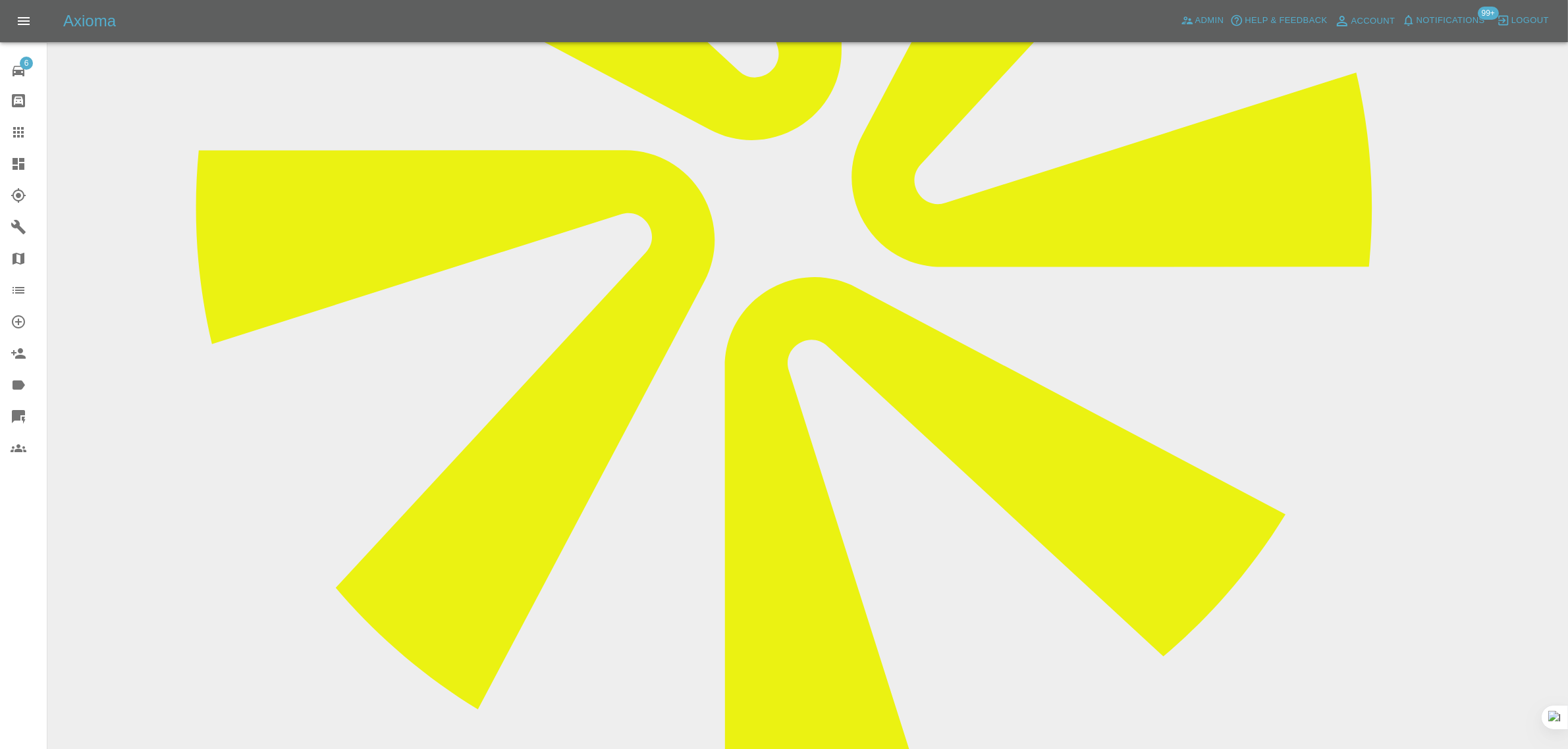
paste textarea "If this happens again I will refuse to pay The choice of choosing Axioma has be…"
type textarea "If this happens again I will refuse to pay The choice of choosing Axioma has be…"
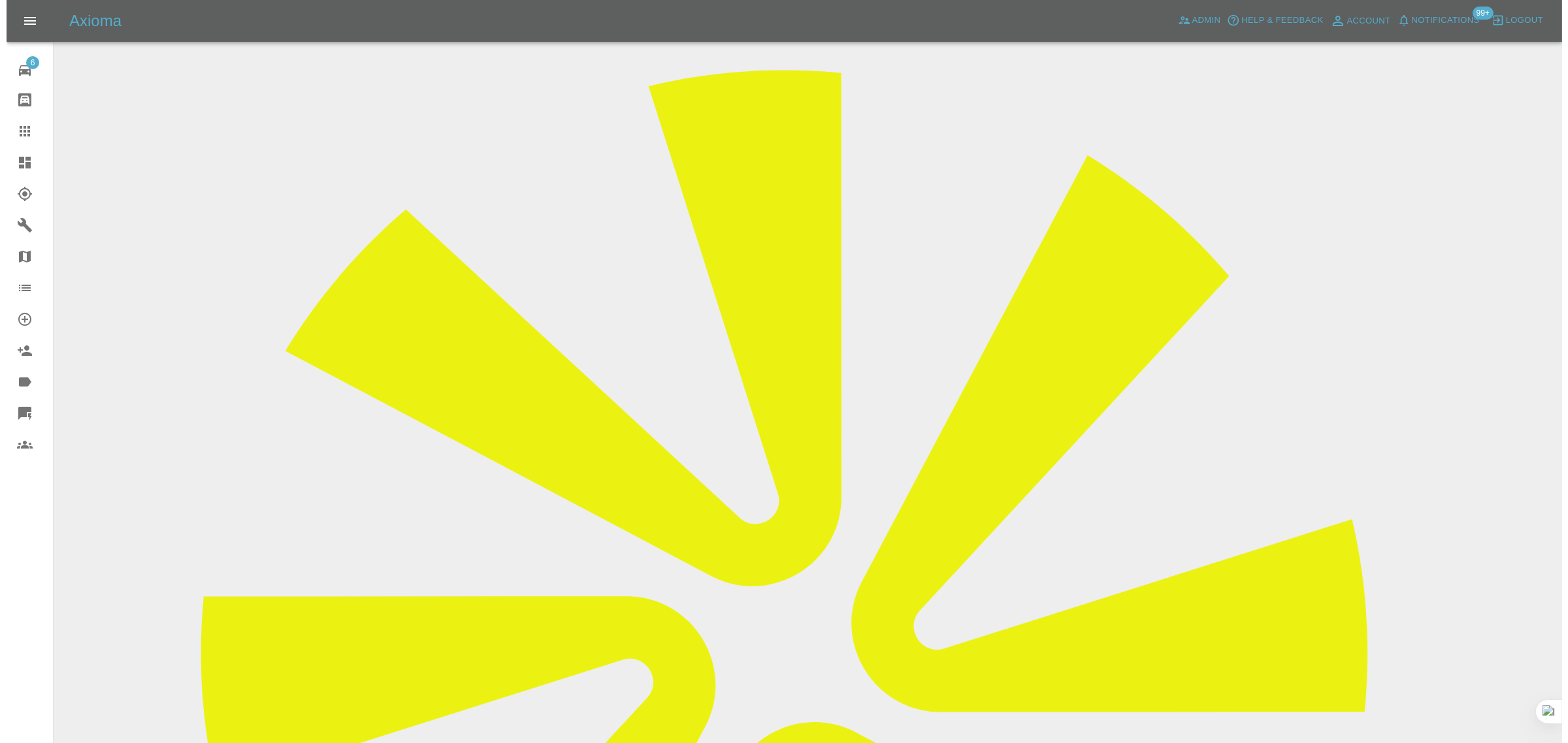
scroll to position [0, 0]
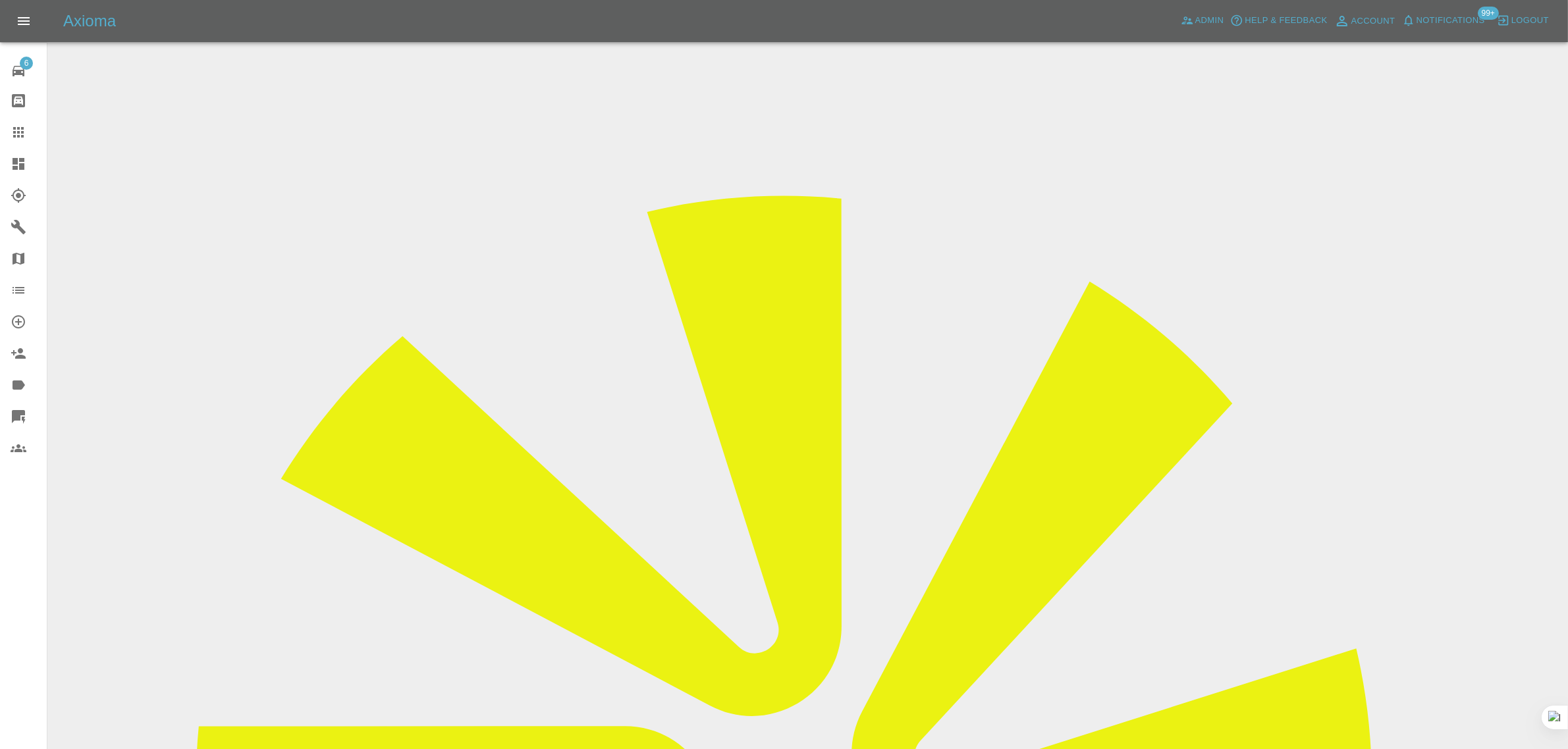
drag, startPoint x: 1248, startPoint y: 196, endPoint x: 1322, endPoint y: 204, distance: 74.4
copy td "Motor market co"
click at [30, 125] on div at bounding box center [29, 132] width 37 height 16
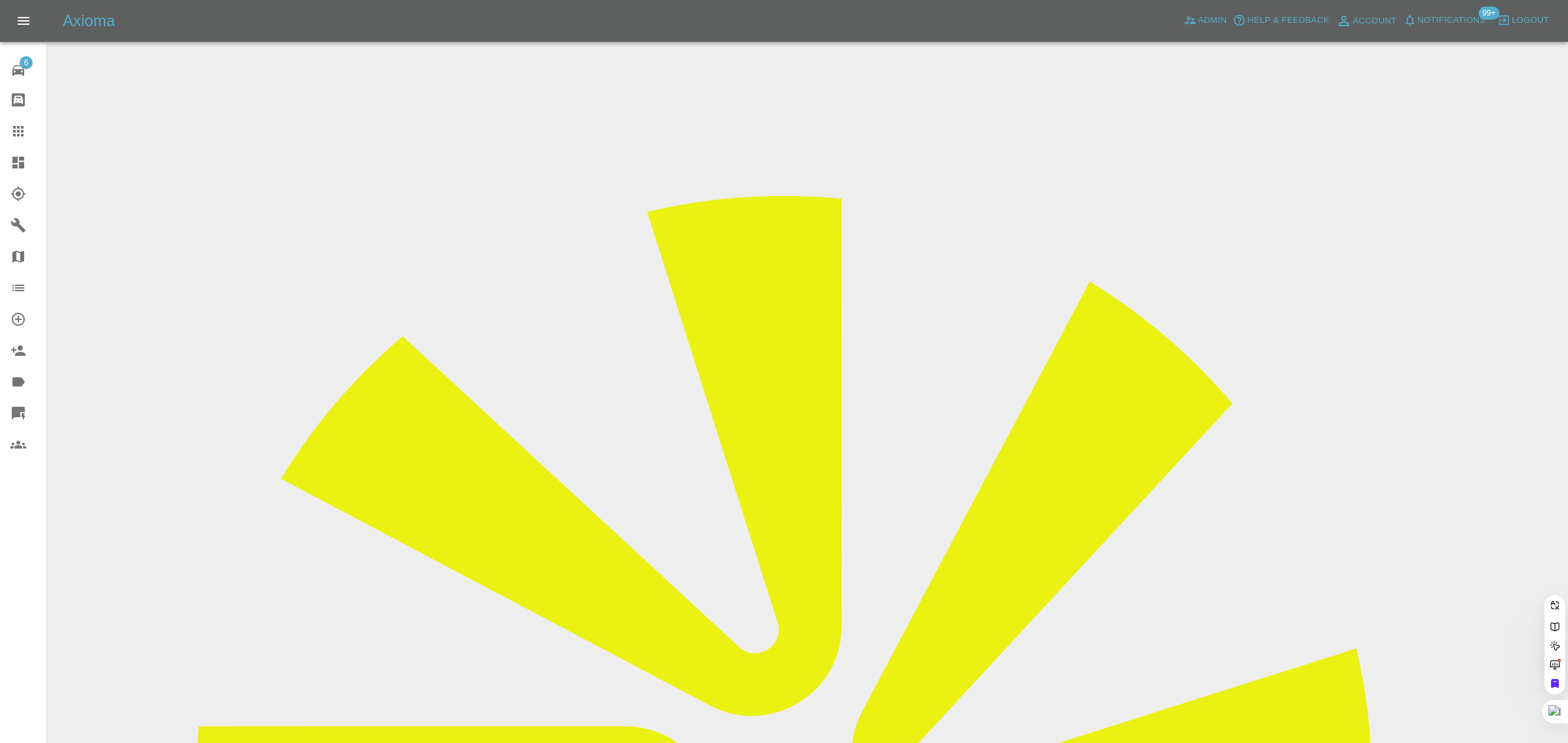
paste input "ee9502@yahoo.co.uk"
type input "ee9502@yahoo.co.uk"
paste input "ee9502@yahoo.co.uk"
type input "ee9502@yahoo.co.uk"
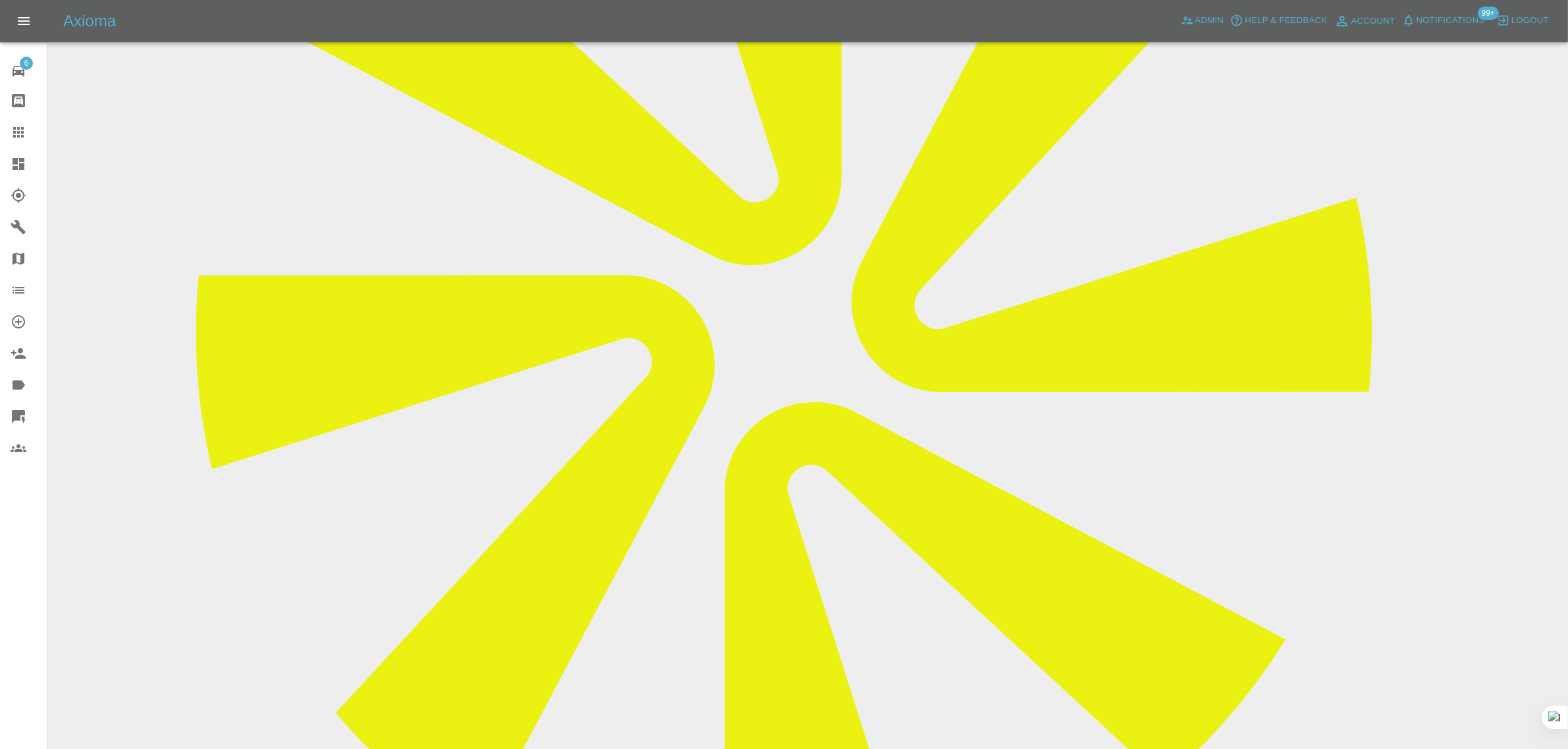
scroll to position [494, 0]
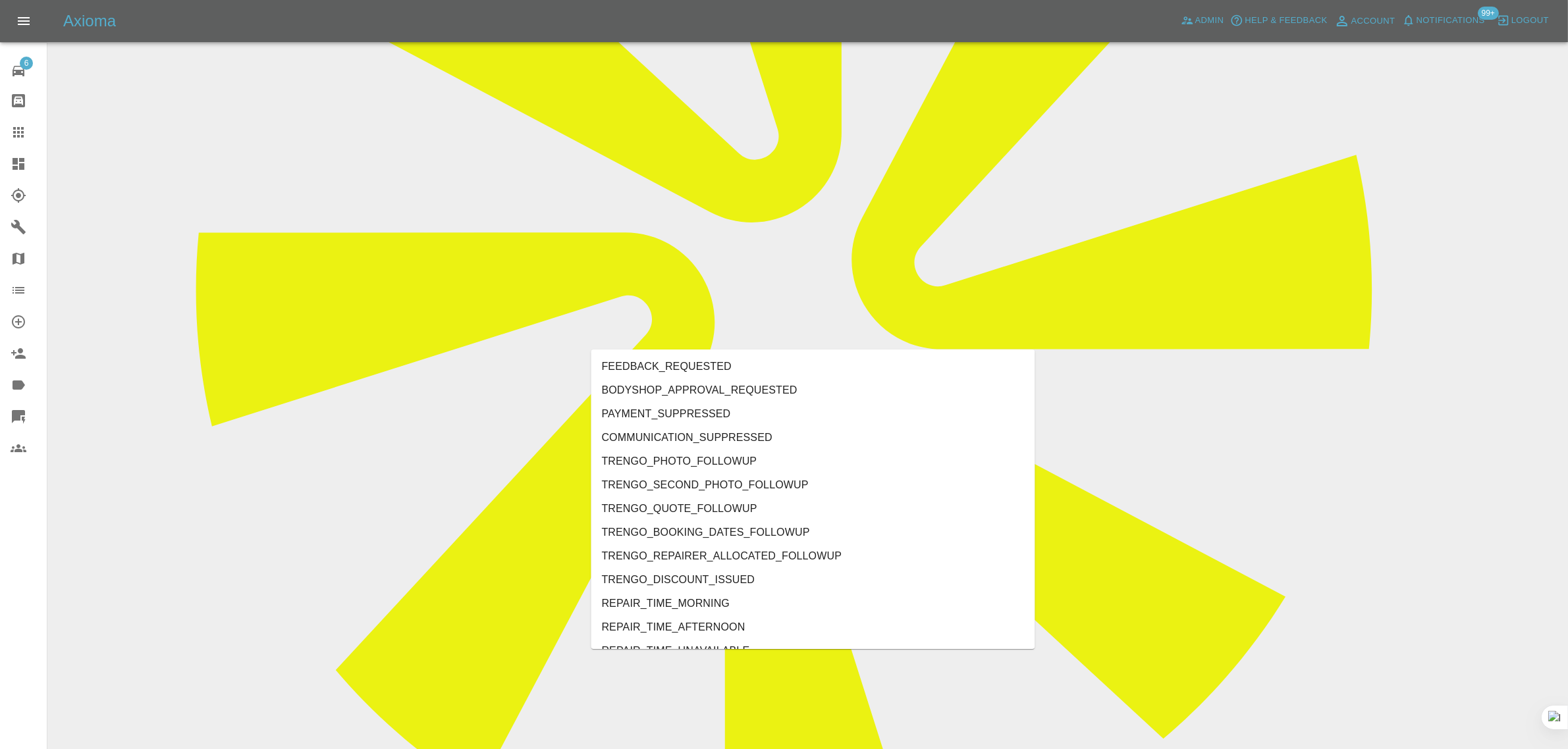
type input "rec"
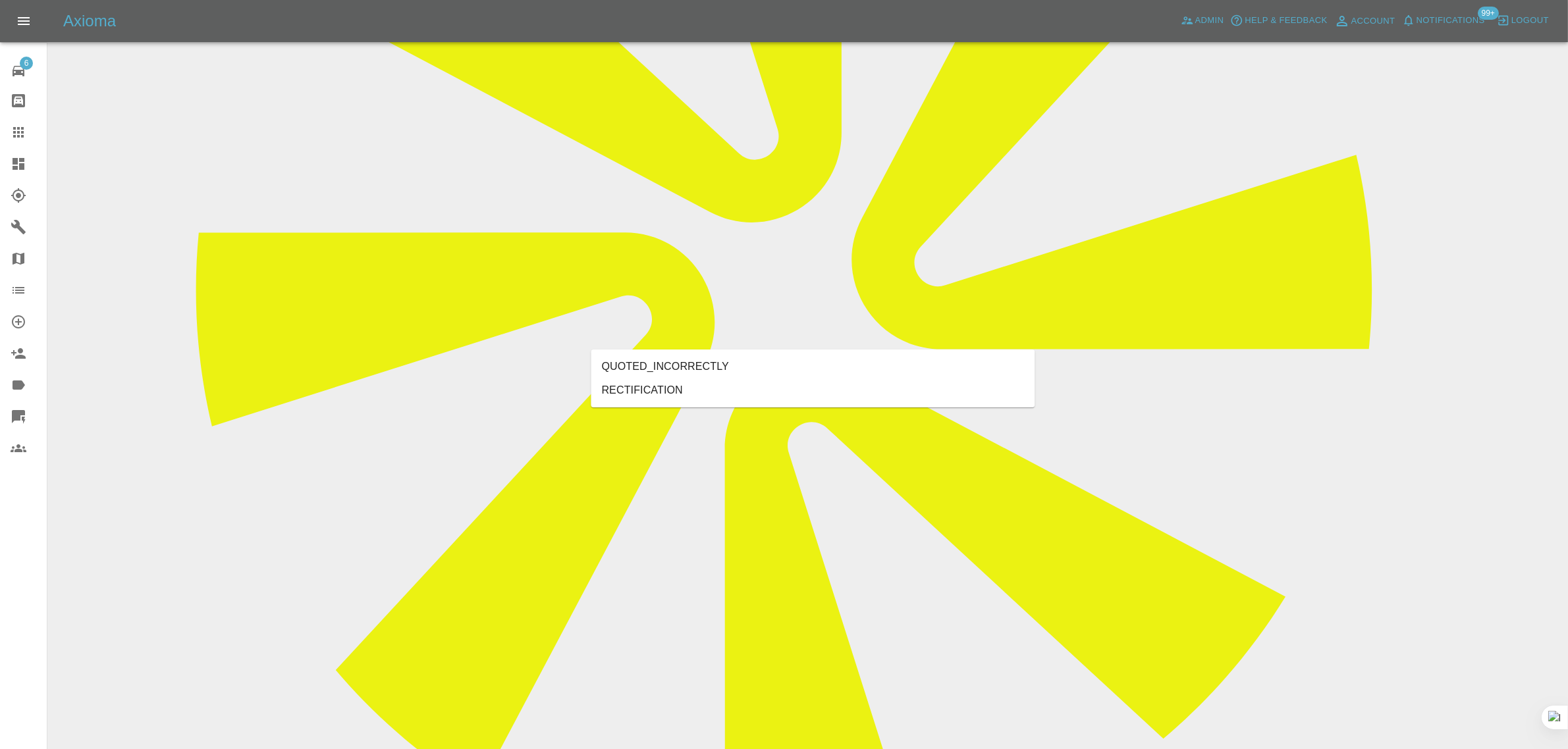
click at [655, 386] on li "RECTIFICATION" at bounding box center [813, 390] width 444 height 24
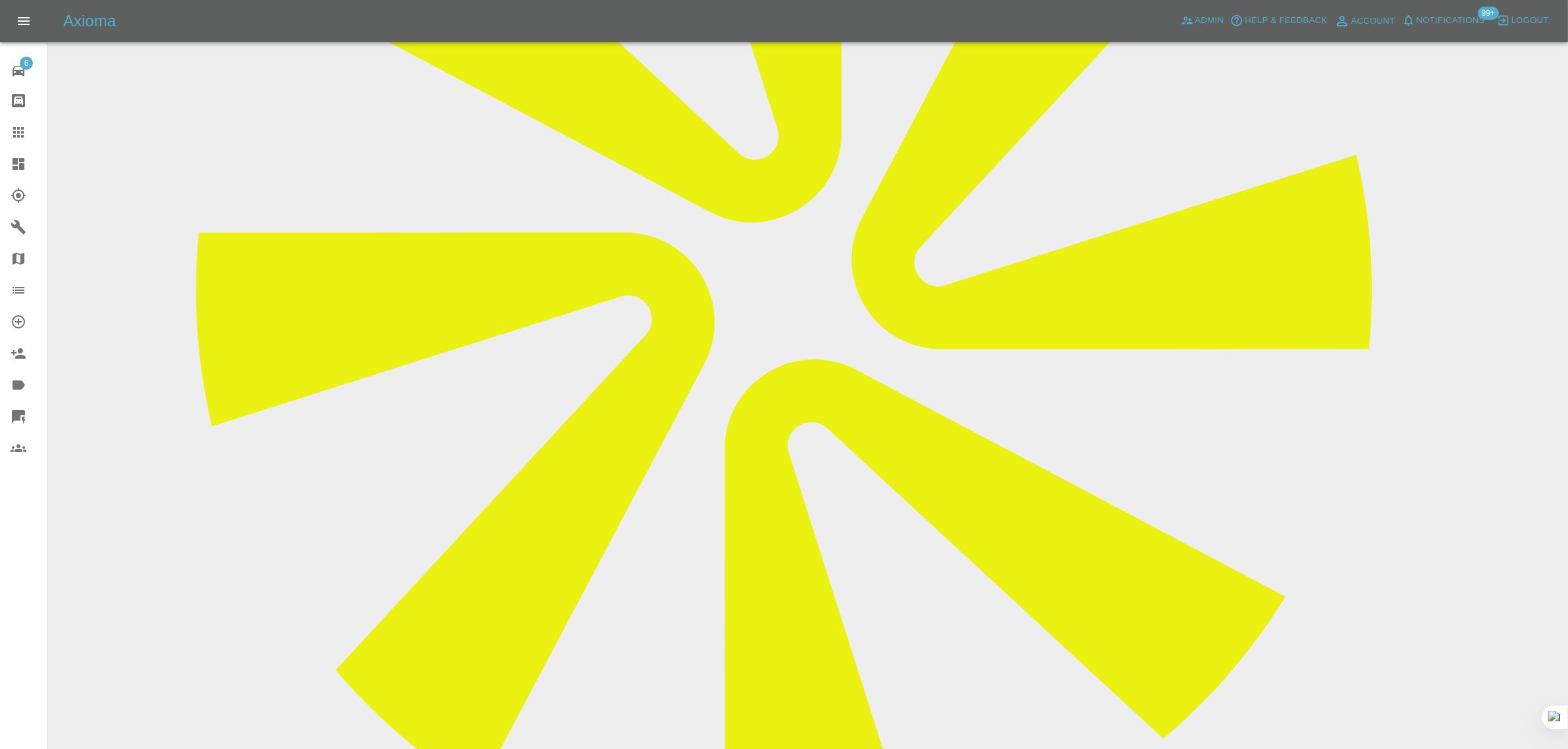
paste textarea "I am writing to formally raise a complaint regarding a recent vehicle repair ca…"
type textarea "I am writing to formally raise a complaint regarding a recent vehicle repair ca…"
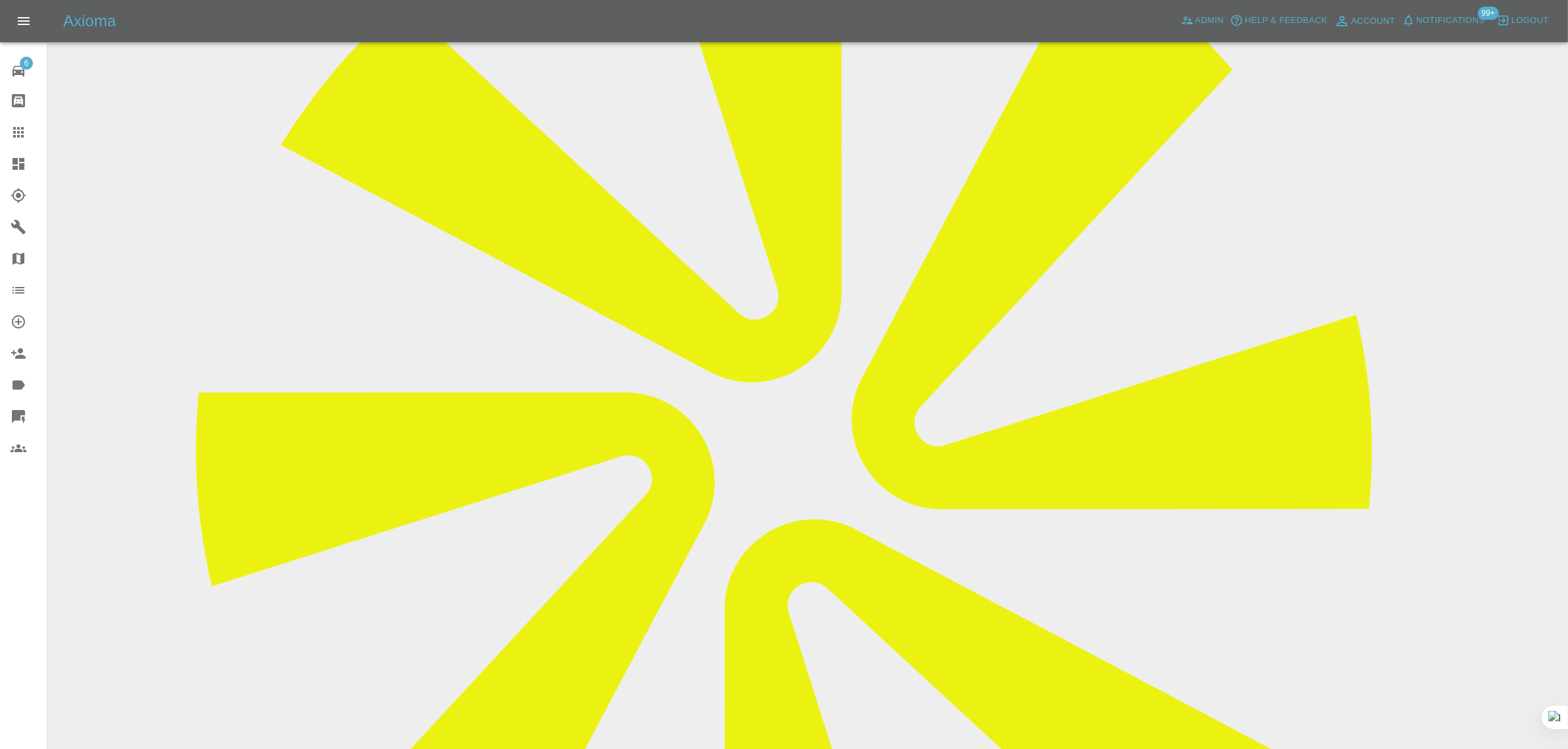
scroll to position [165, 0]
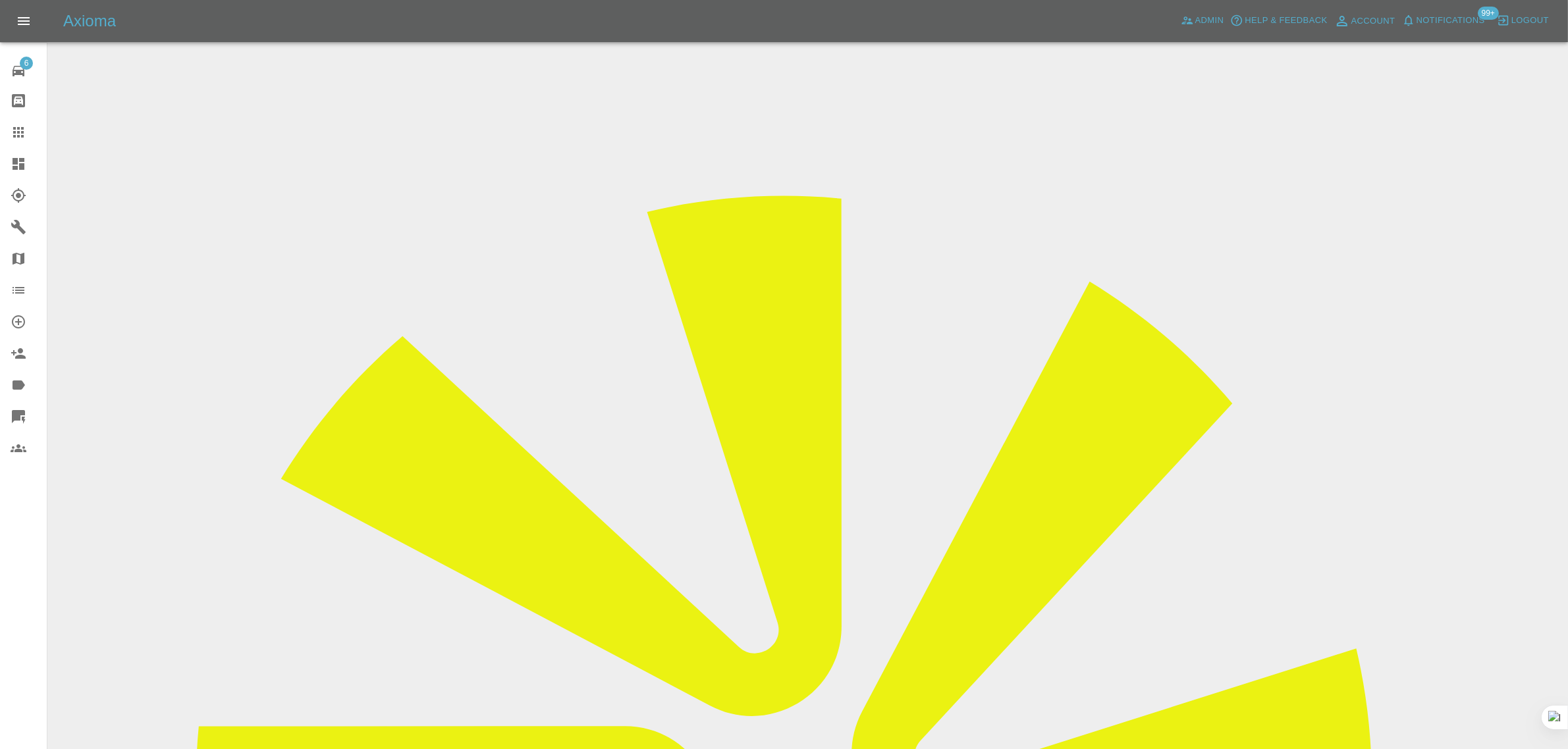
click at [0, 0] on input "Choose images" at bounding box center [0, 0] width 0 height 0
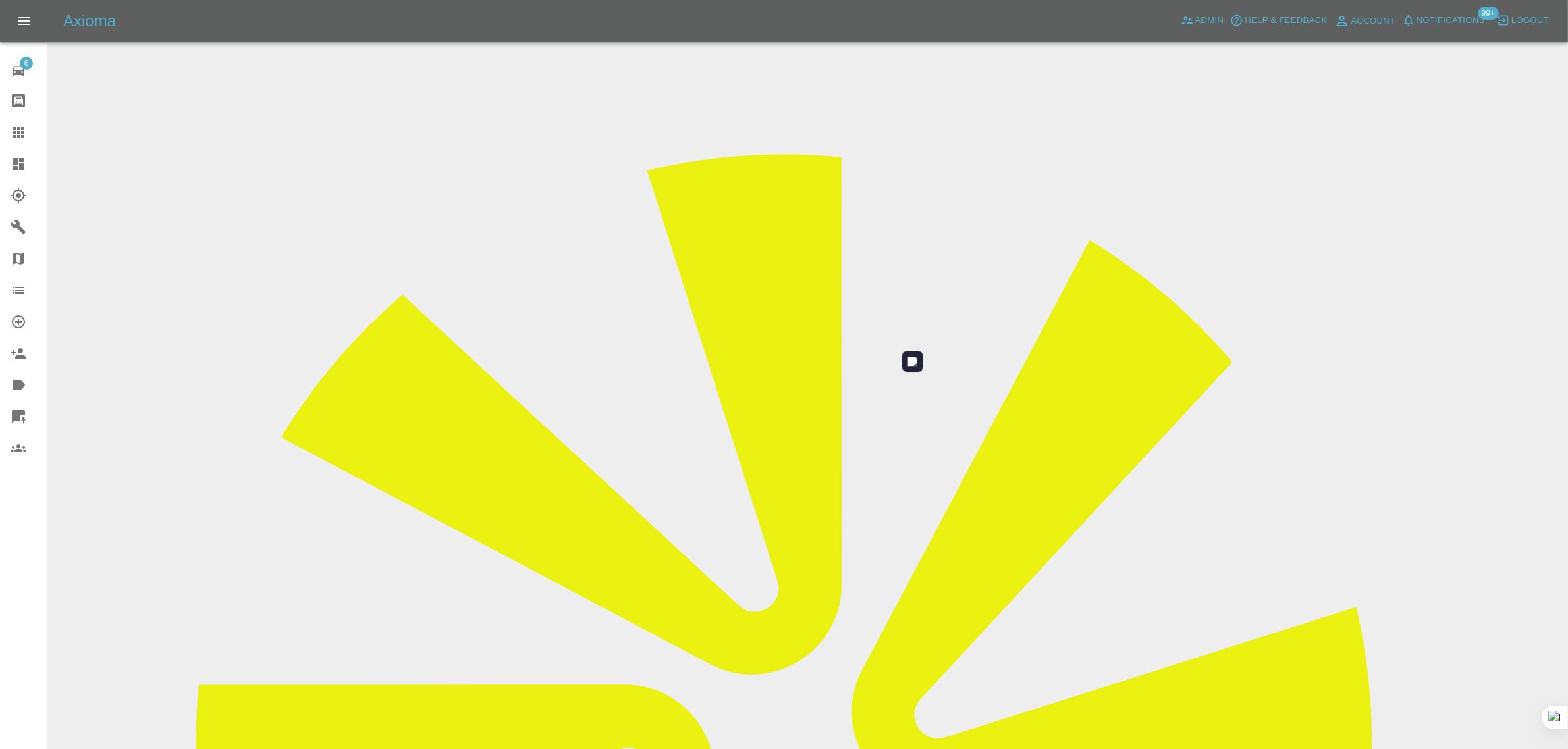
scroll to position [64, 0]
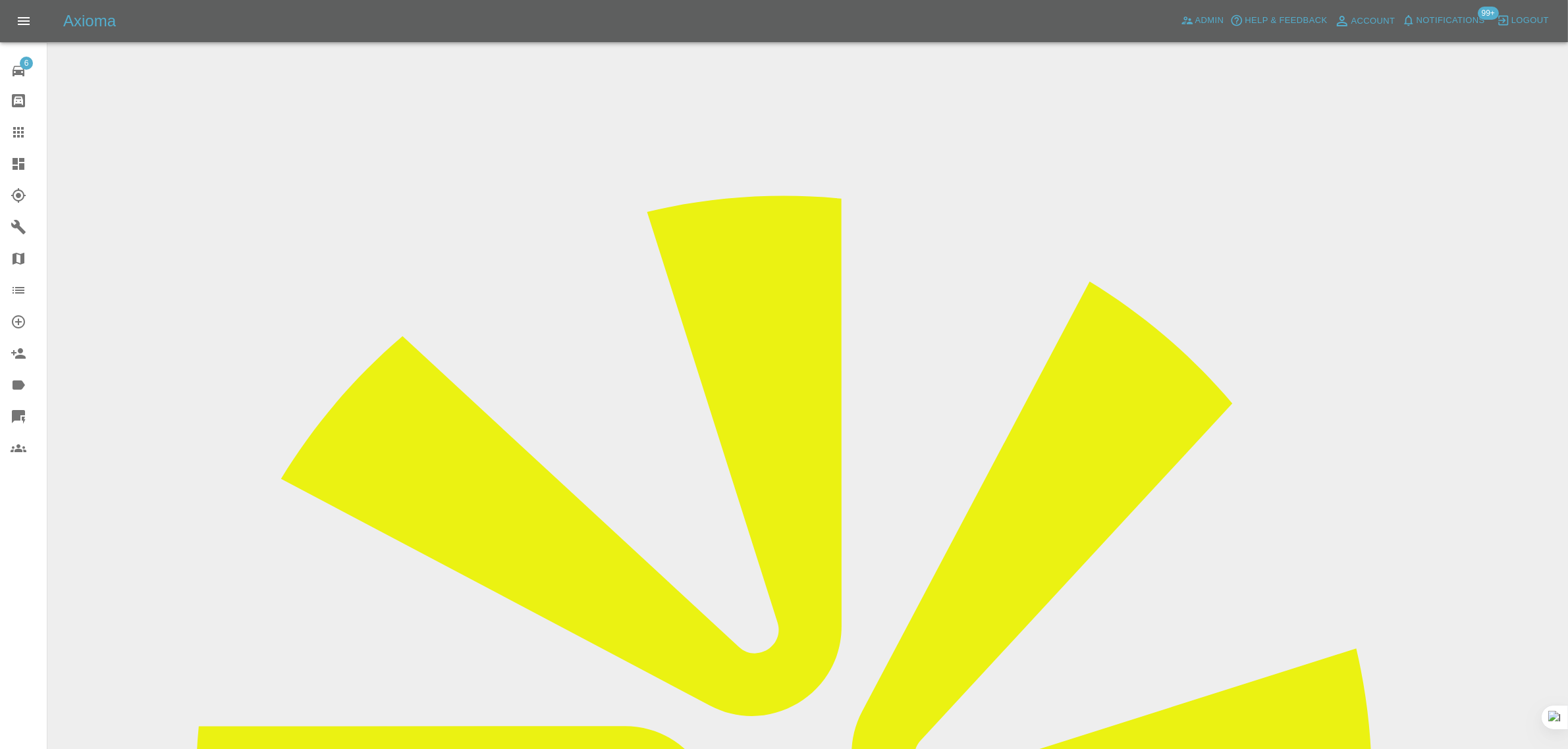
click at [11, 132] on icon at bounding box center [19, 132] width 16 height 16
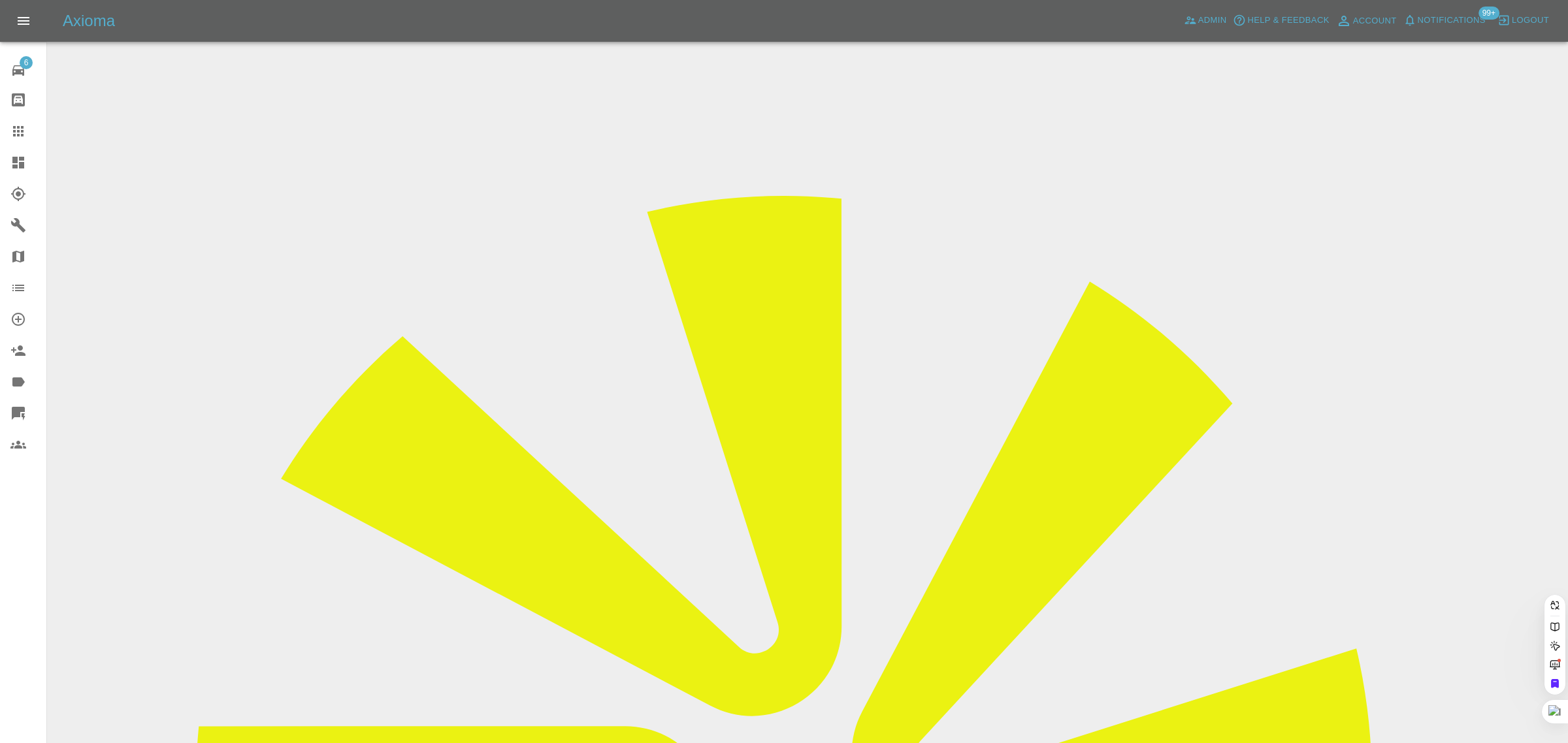
drag, startPoint x: 607, startPoint y: 425, endPoint x: 781, endPoint y: 433, distance: 174.2
paste input "davebonner@me.com"
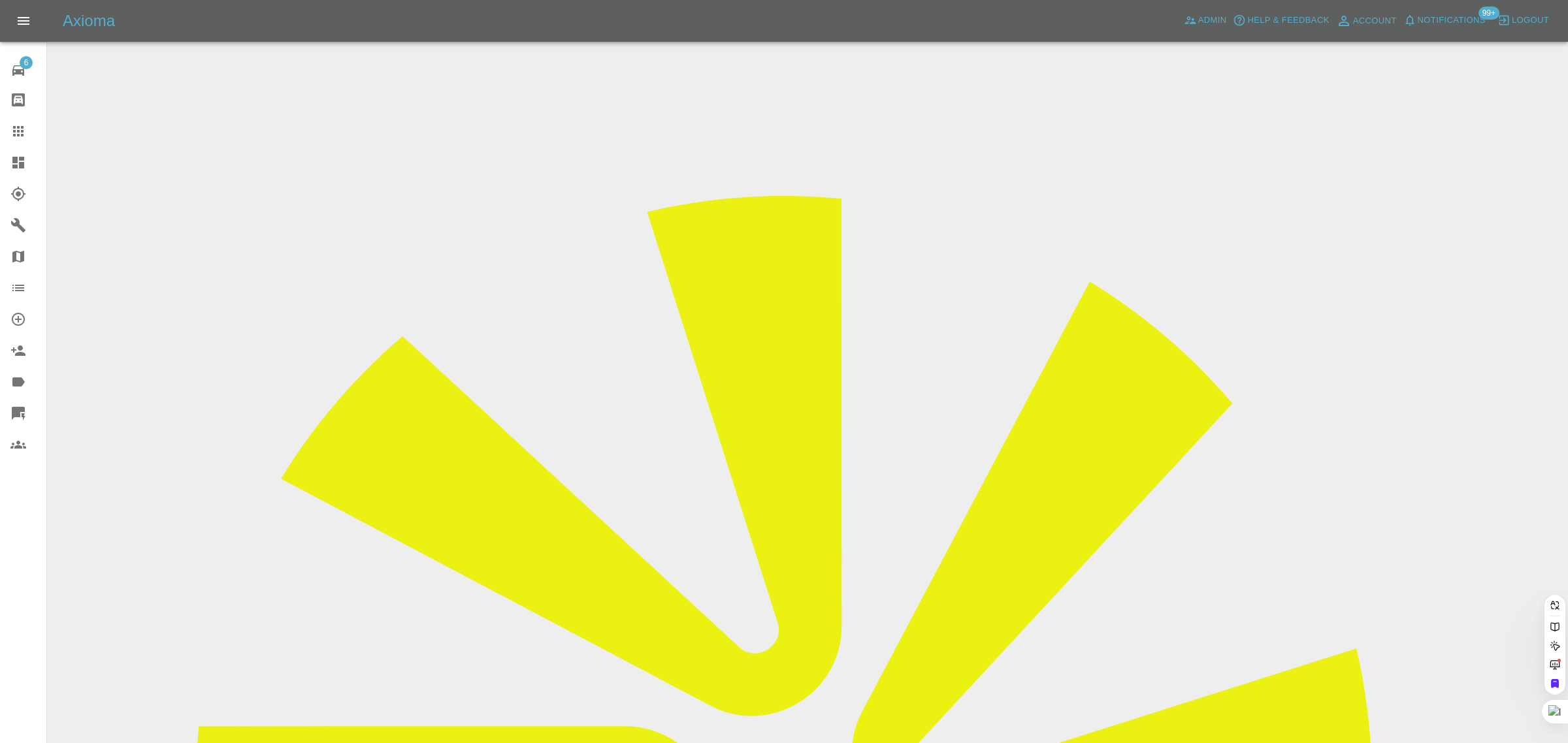
type input "davebonner@me.com"
click at [24, 567] on div "6 Repair home Bodyshop home Claims Dashboard Explorer Garages Map Organization …" at bounding box center [24, 372] width 47 height 743
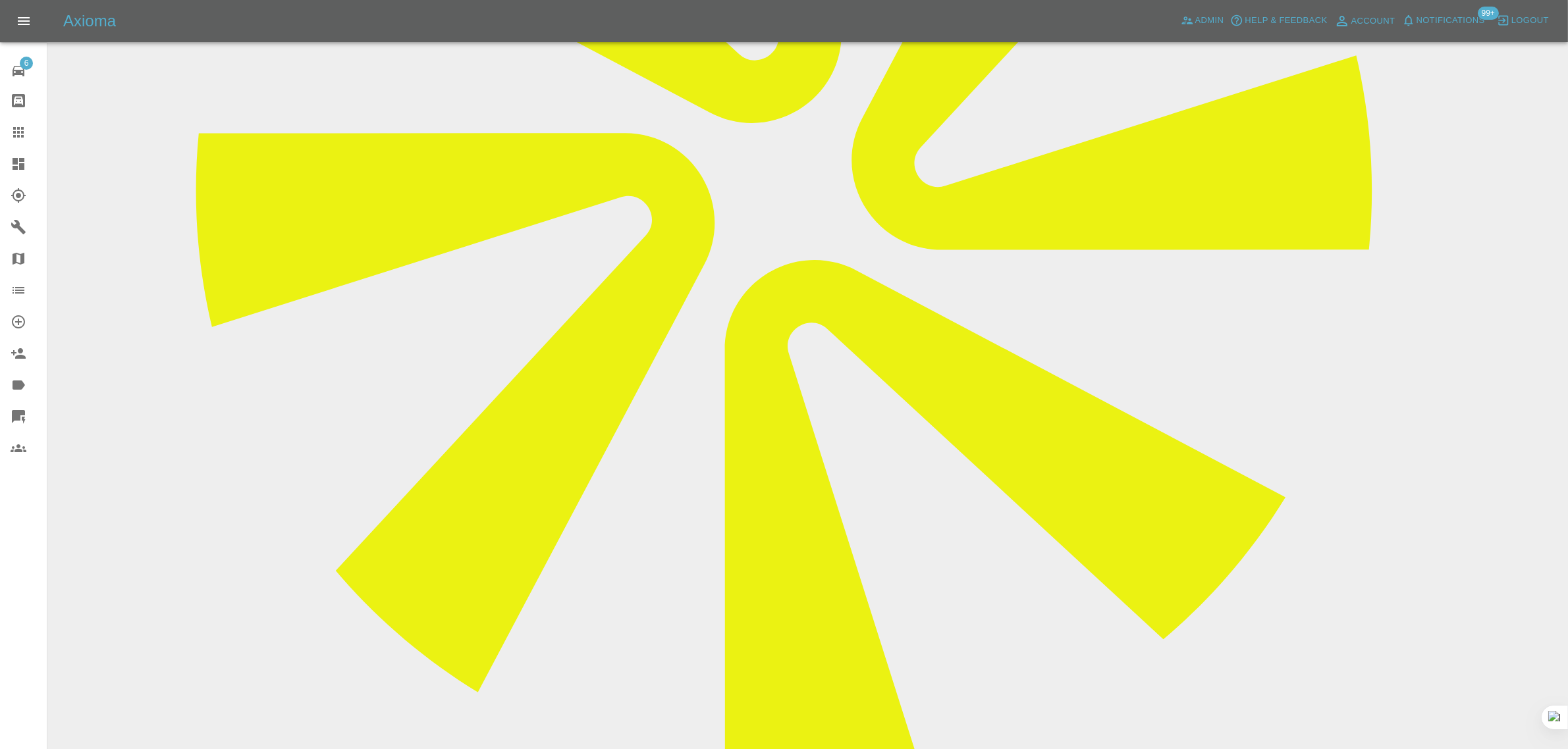
scroll to position [709, 0]
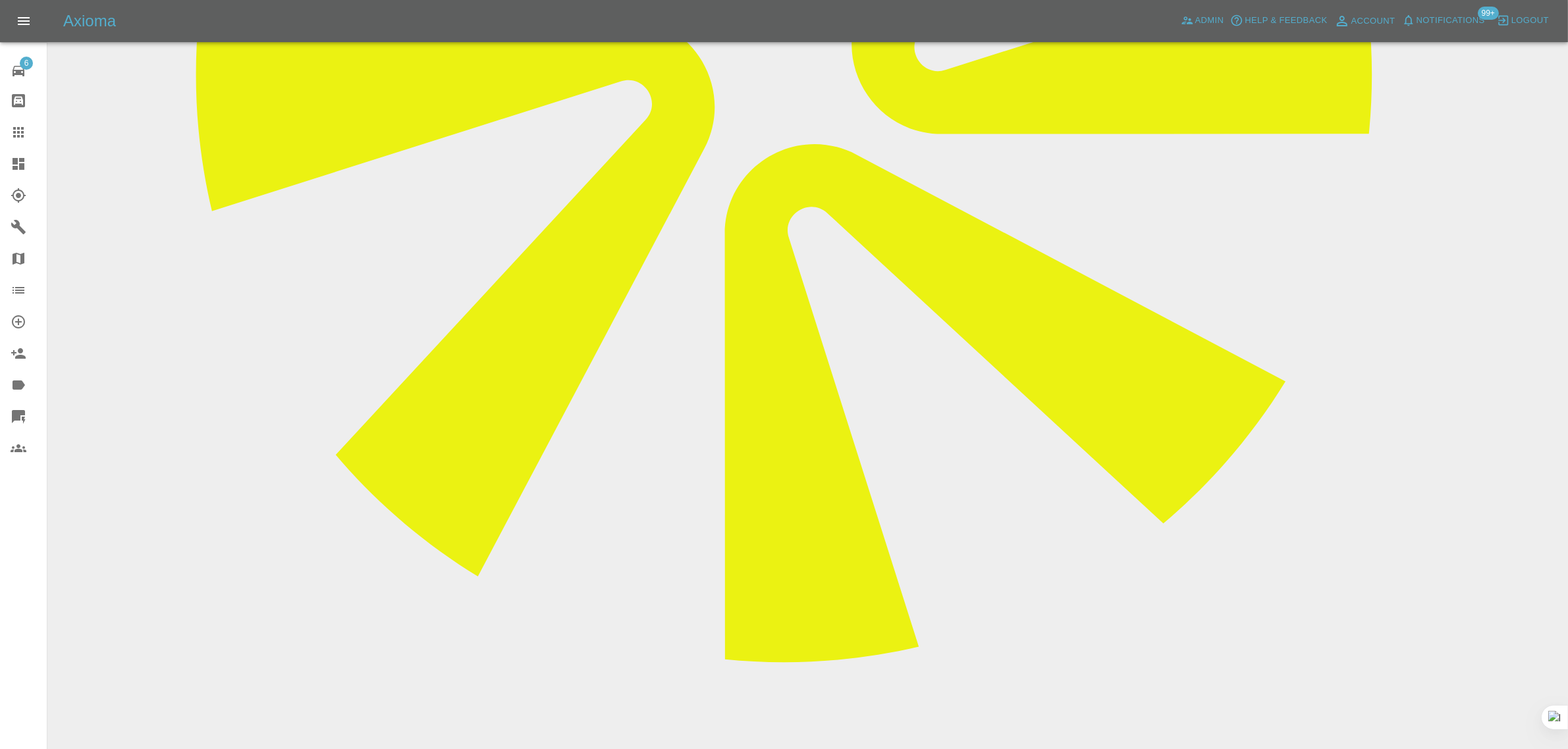
paste textarea "Hi Imogen I’m going elsewhere for my repair, but thank you for your time in thi…"
type textarea "Hi Imogen I’m going elsewhere for my repair, but thank you for your time in thi…"
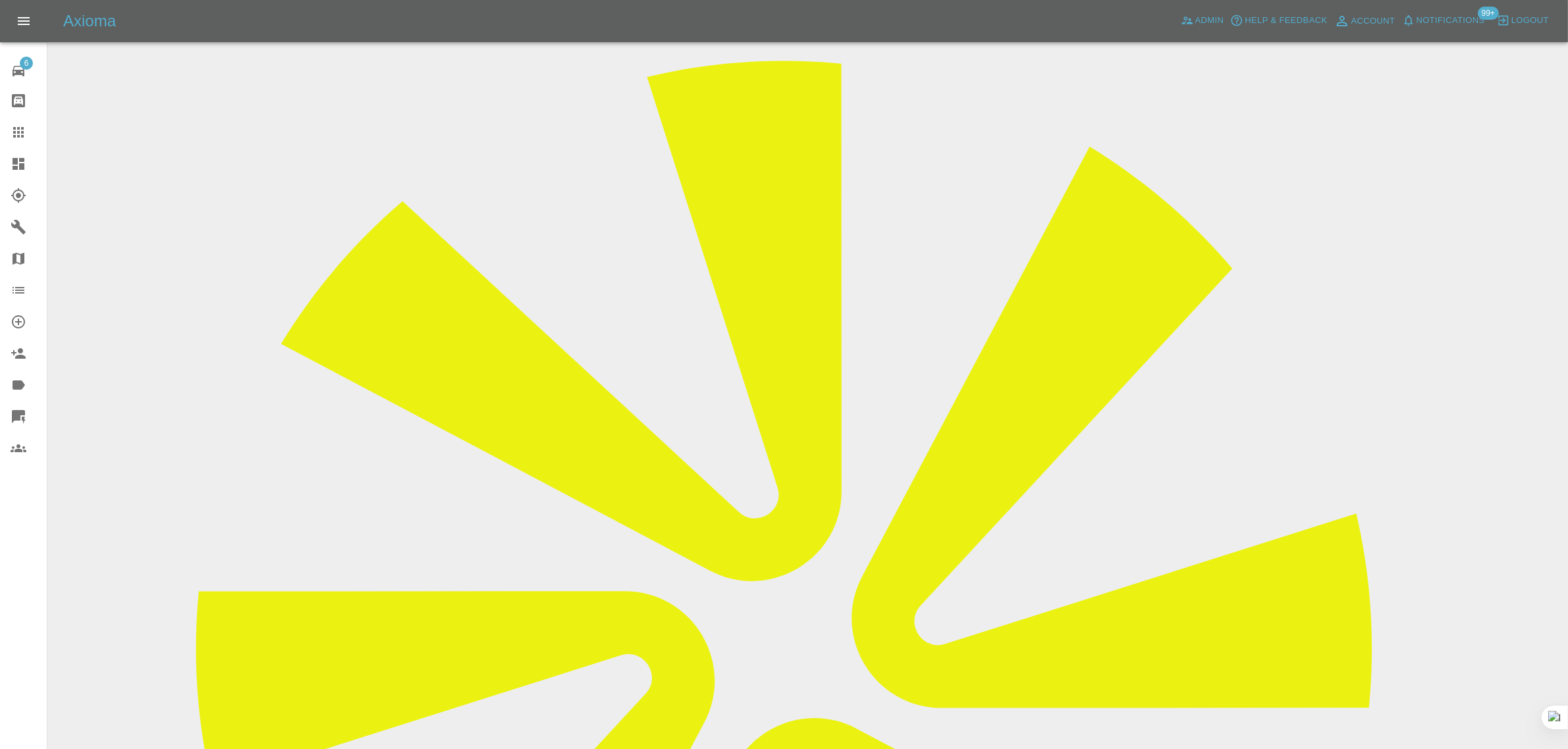
scroll to position [133, 0]
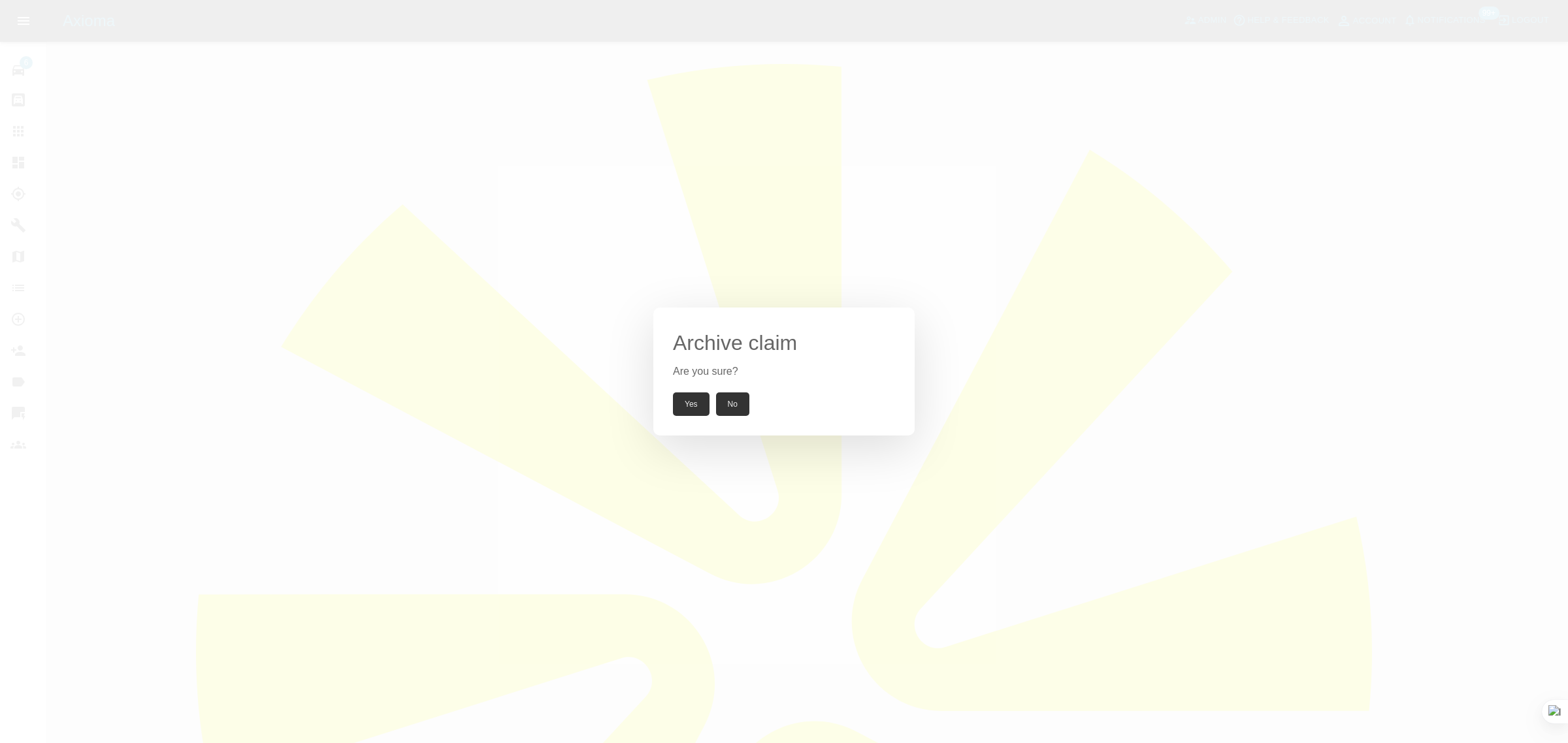
click at [695, 406] on button "Yes" at bounding box center [691, 404] width 37 height 24
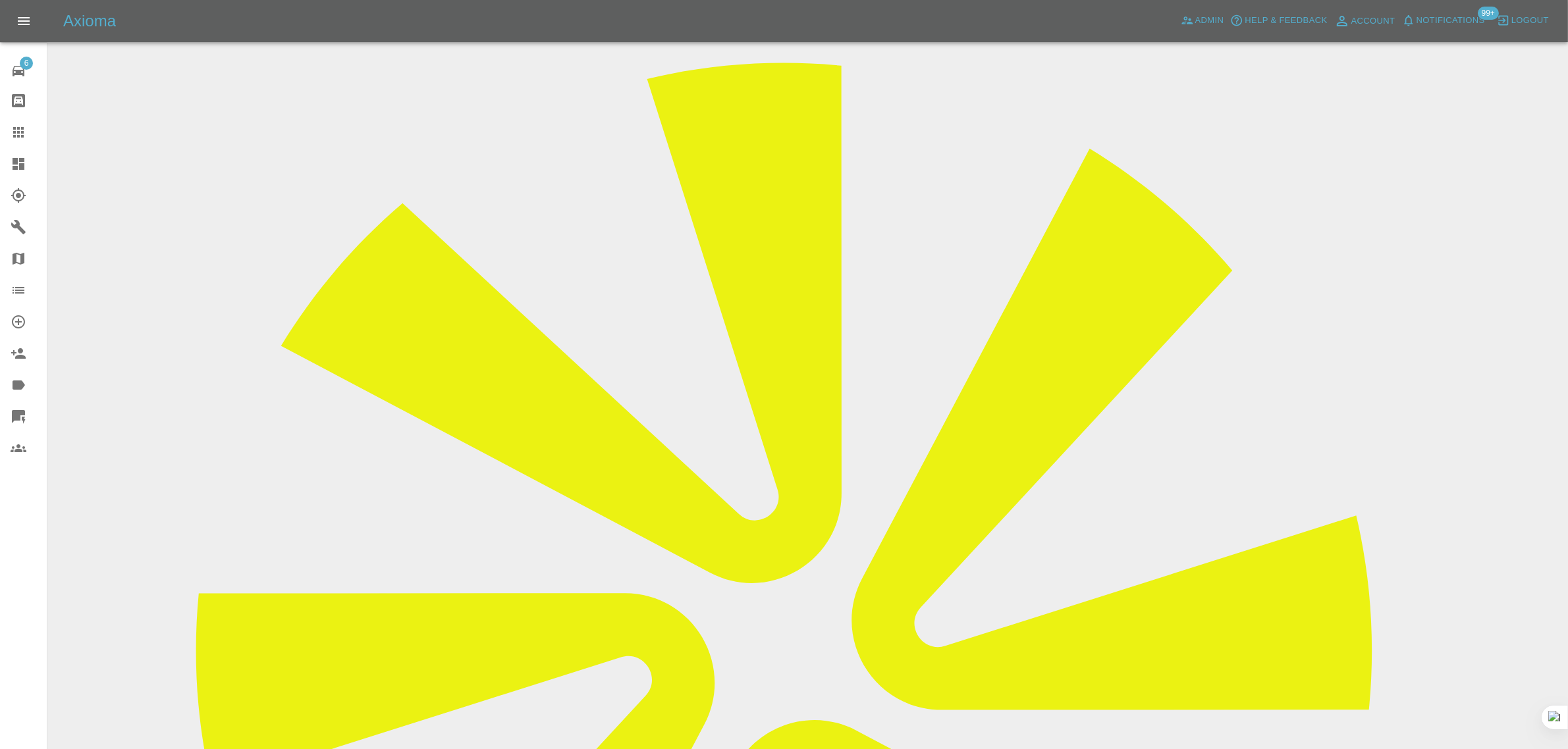
click at [9, 124] on link "Claims" at bounding box center [23, 132] width 47 height 32
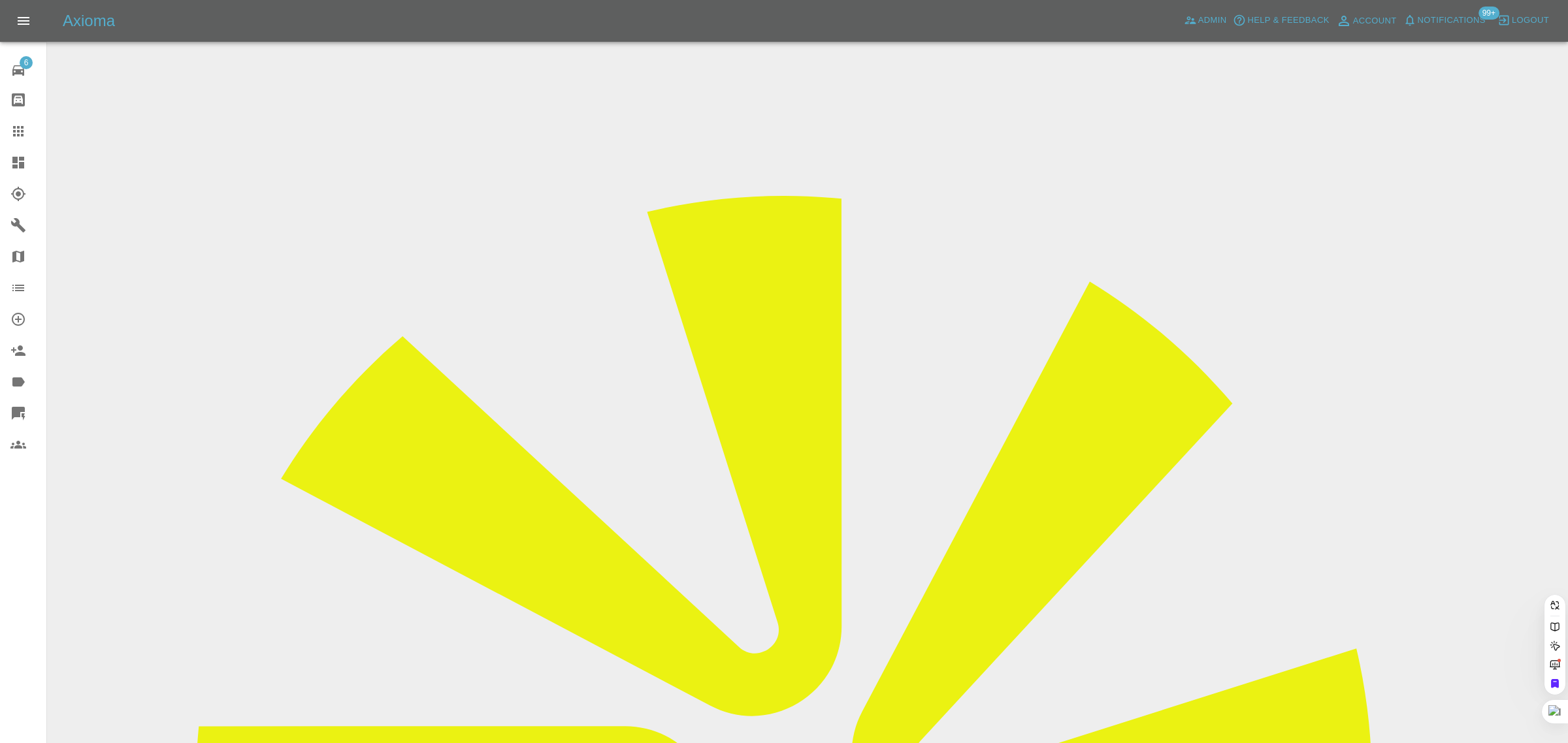
paste input "emmatall4@gmail.com"
type input "emmatall4@gmail.co"
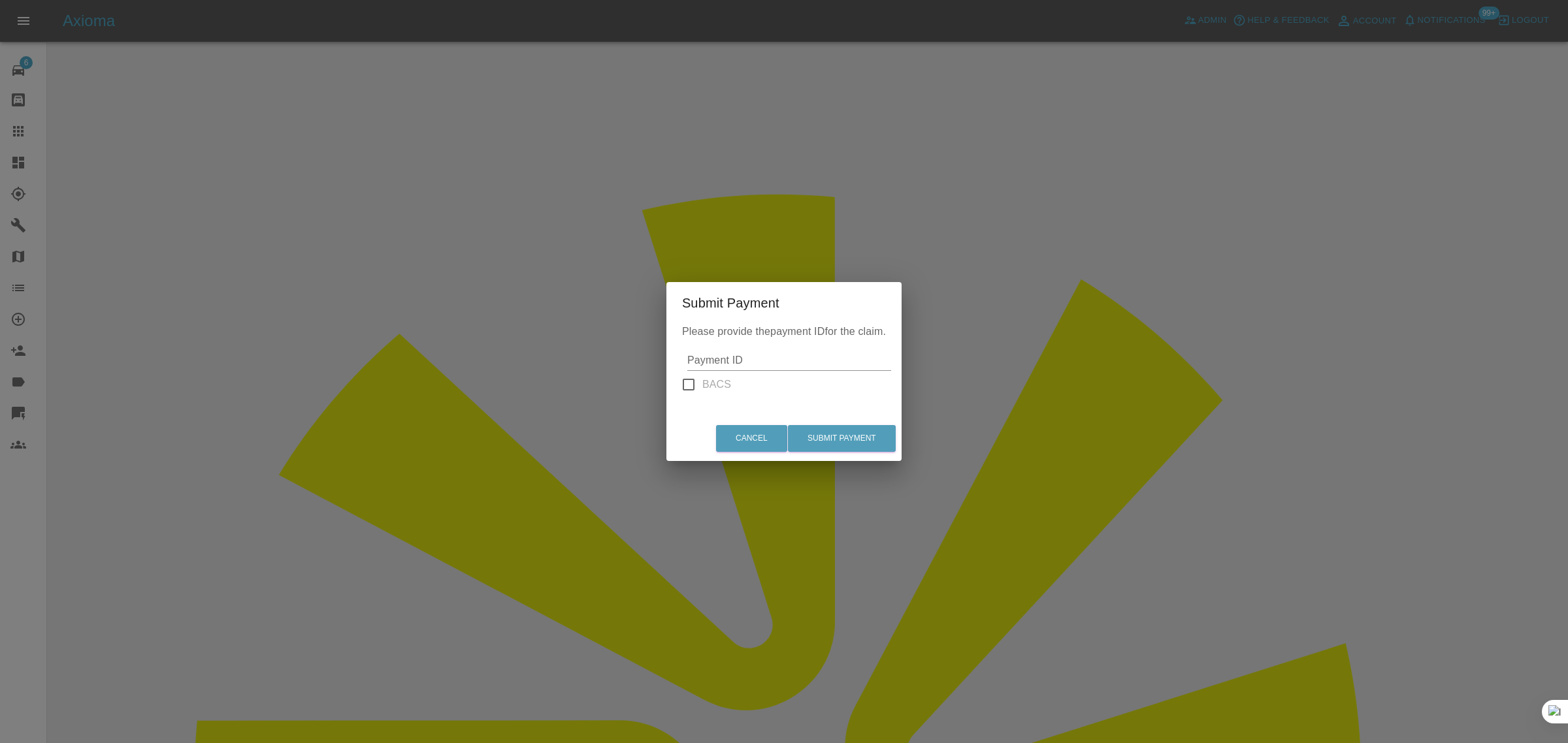
click at [814, 359] on input "Payment ID" at bounding box center [789, 360] width 204 height 21
paste input "pi_3Rw1WcA4aDea5wMj0tqOtdqQ"
type input "pi_3Rw1WcA4aDea5wMj0tqOtdqQ"
click at [853, 440] on button "Submit Payment" at bounding box center [842, 438] width 108 height 27
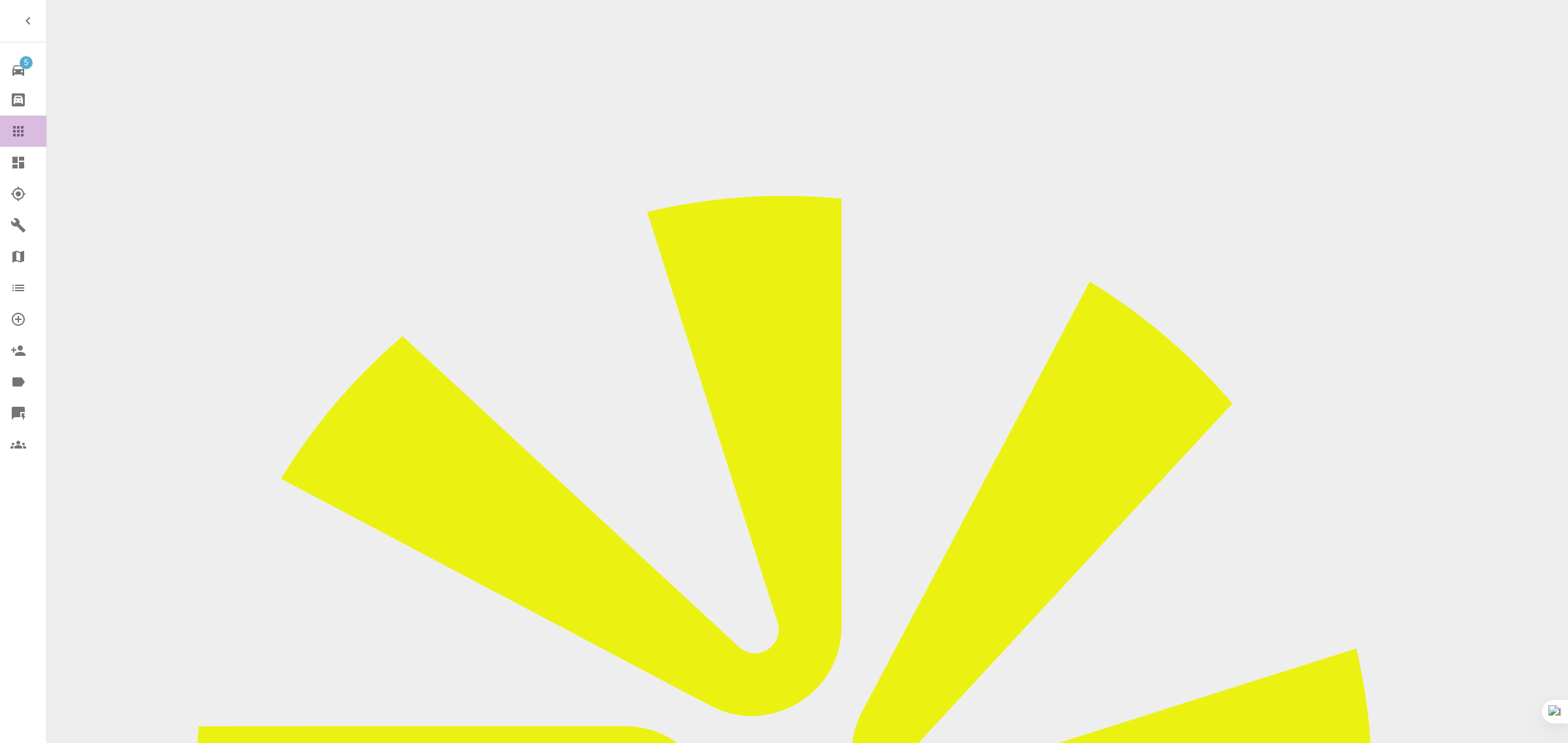
click at [9, 126] on link "Claims" at bounding box center [23, 131] width 47 height 32
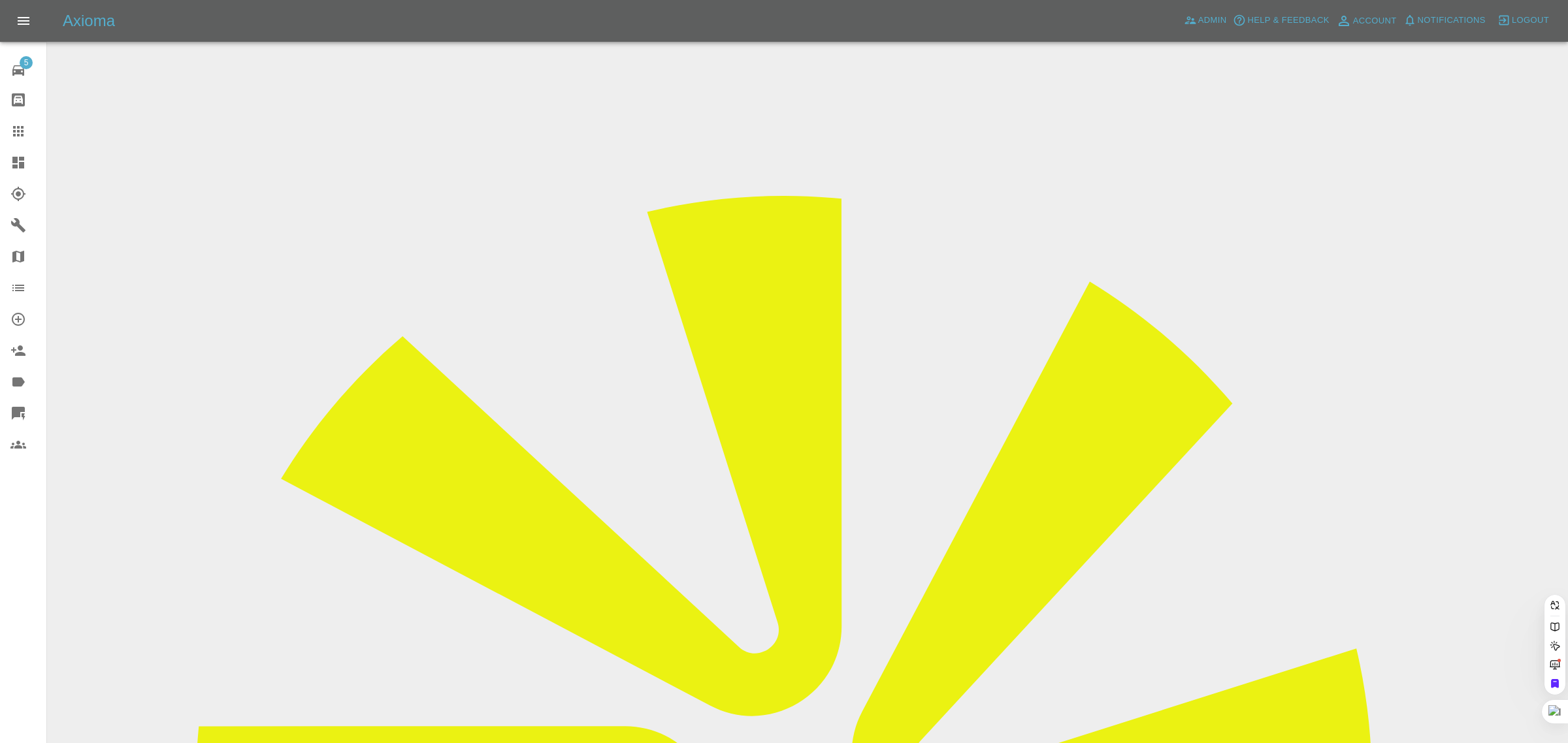
paste input "ray23garlick@gmail.com"
type input "ray23garlick@gmail.com"
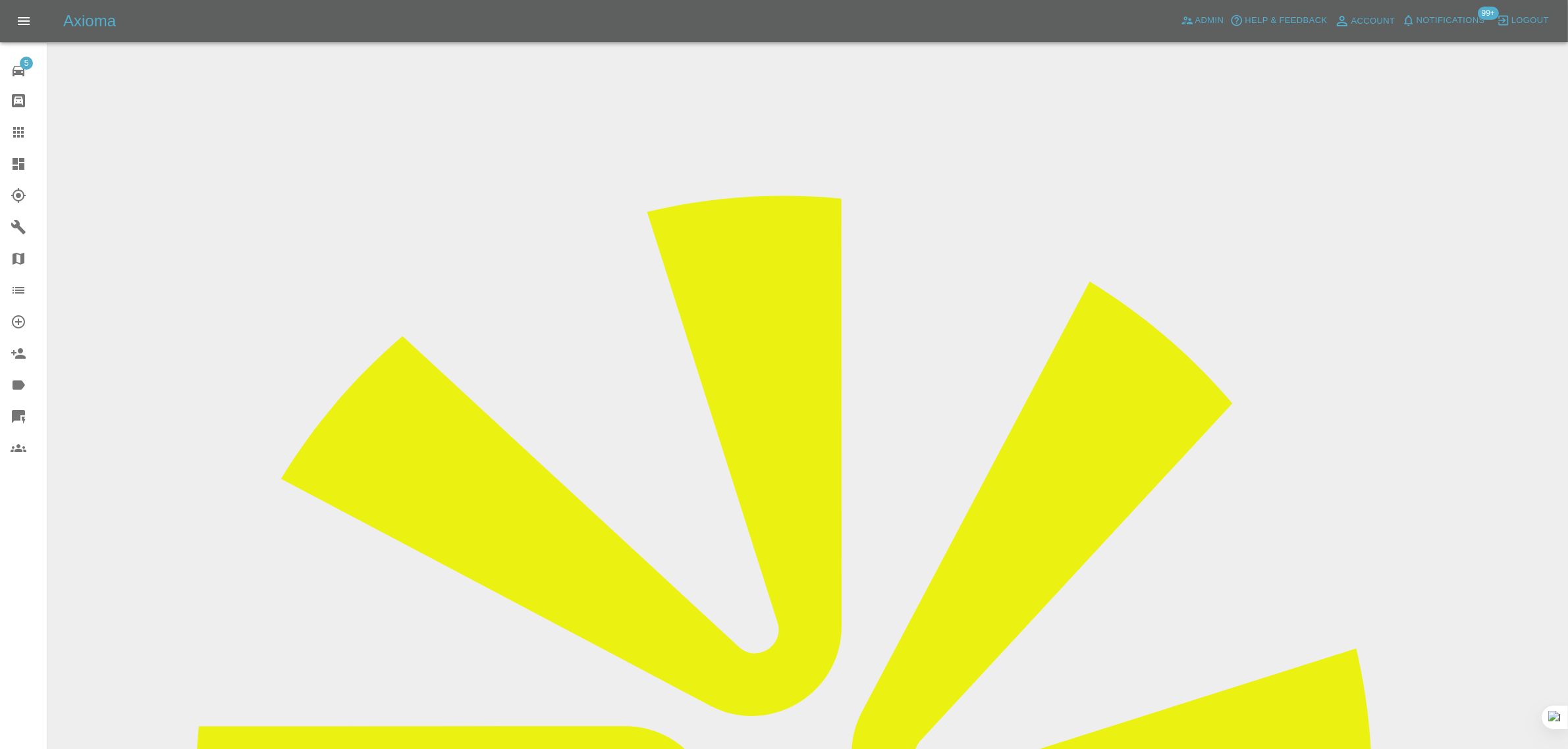
click at [24, 139] on icon at bounding box center [19, 132] width 16 height 16
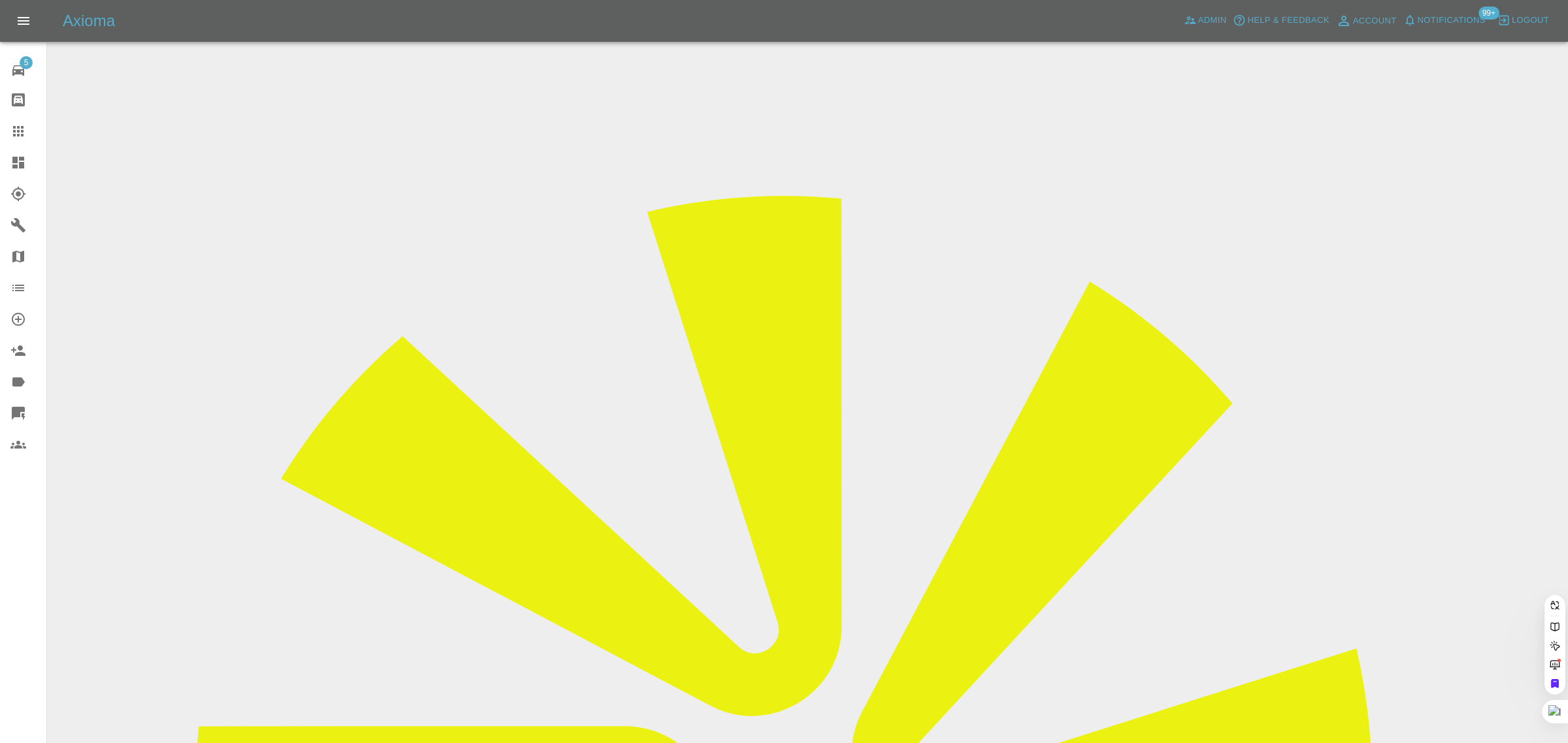
paste input "davewnuttall@hotmail.com"
type input "davewnuttall@hotmail.com"
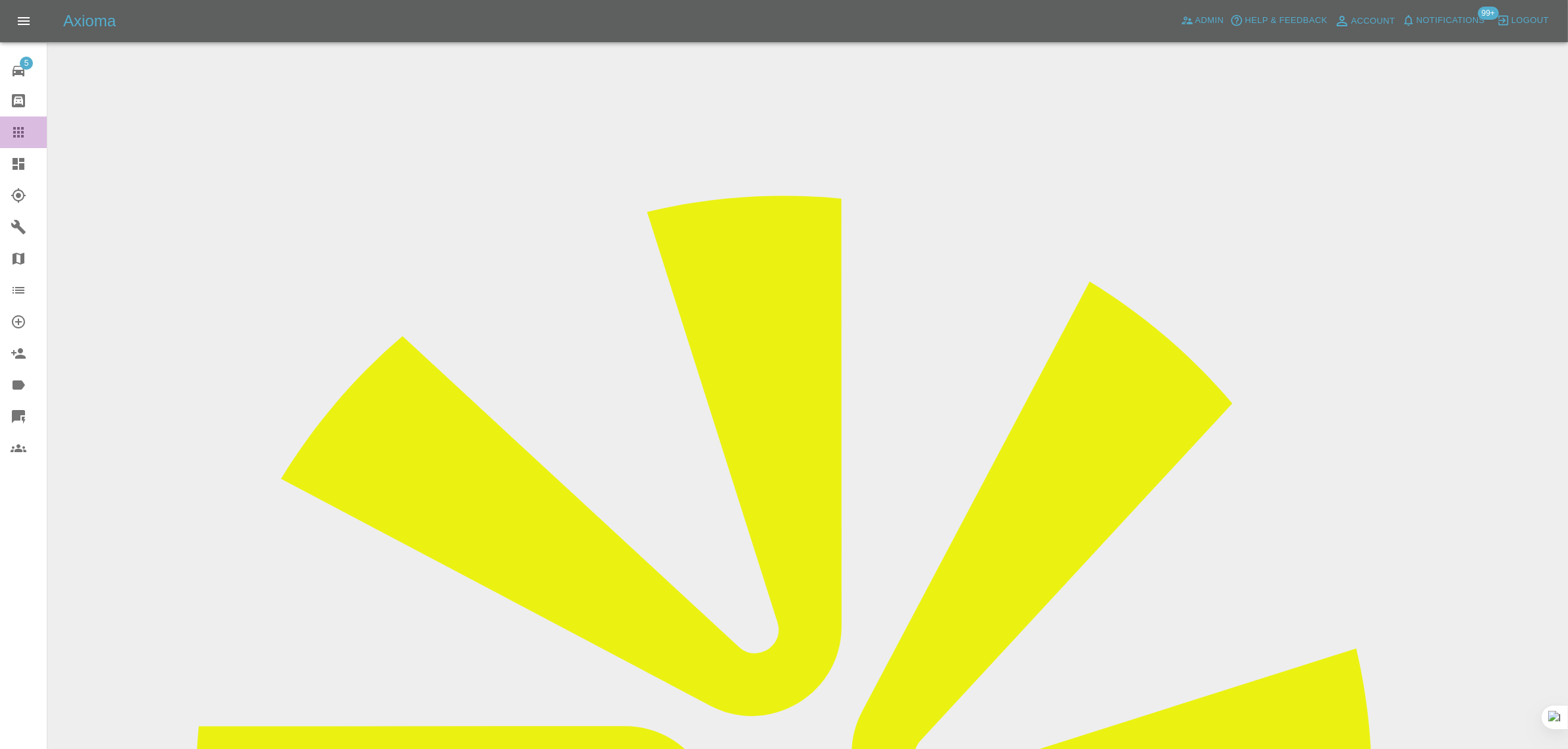
click at [21, 142] on link "Claims" at bounding box center [23, 132] width 47 height 32
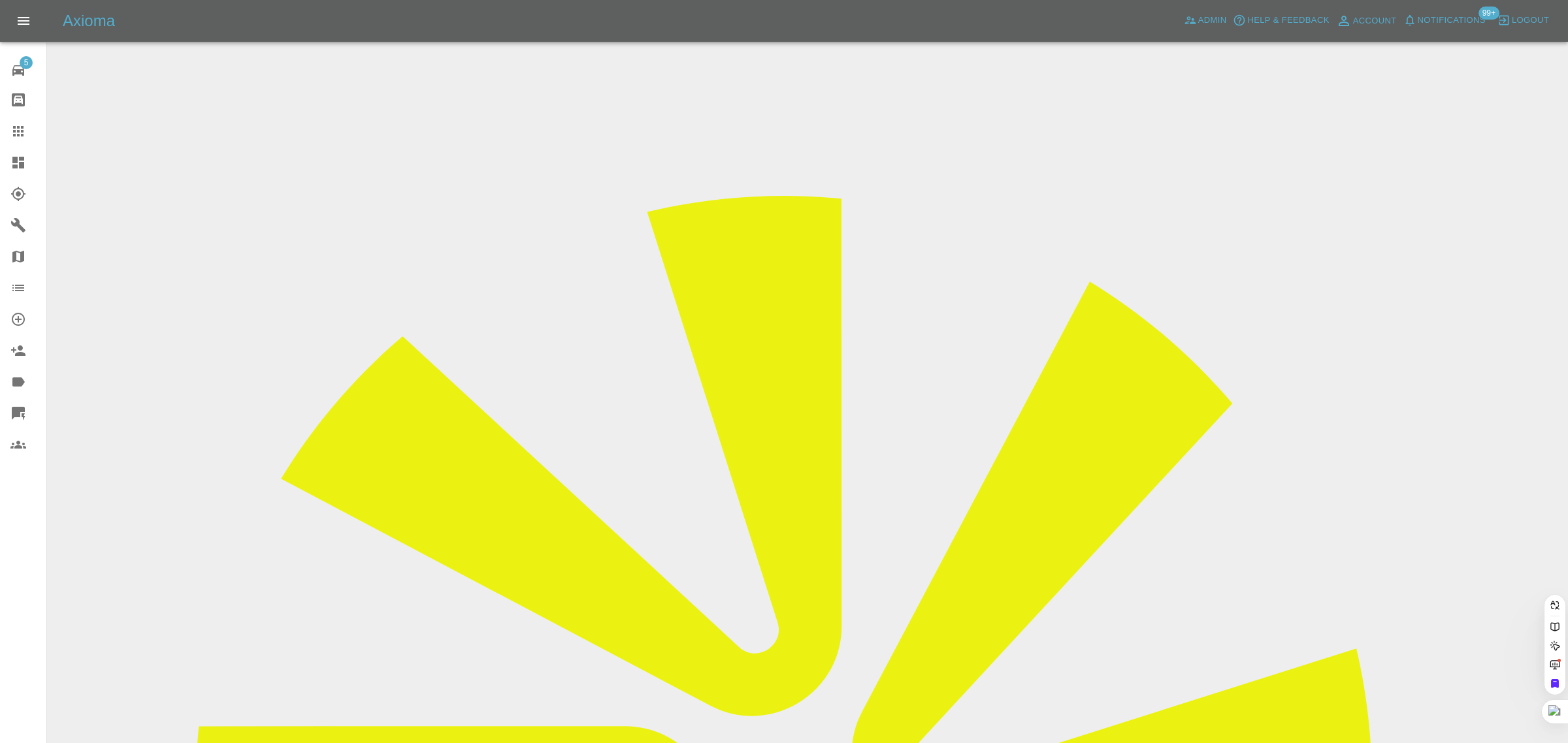
paste input "Christinetaylor2806@outlook.com"
type input "Christinetaylor2806@outlook.co"
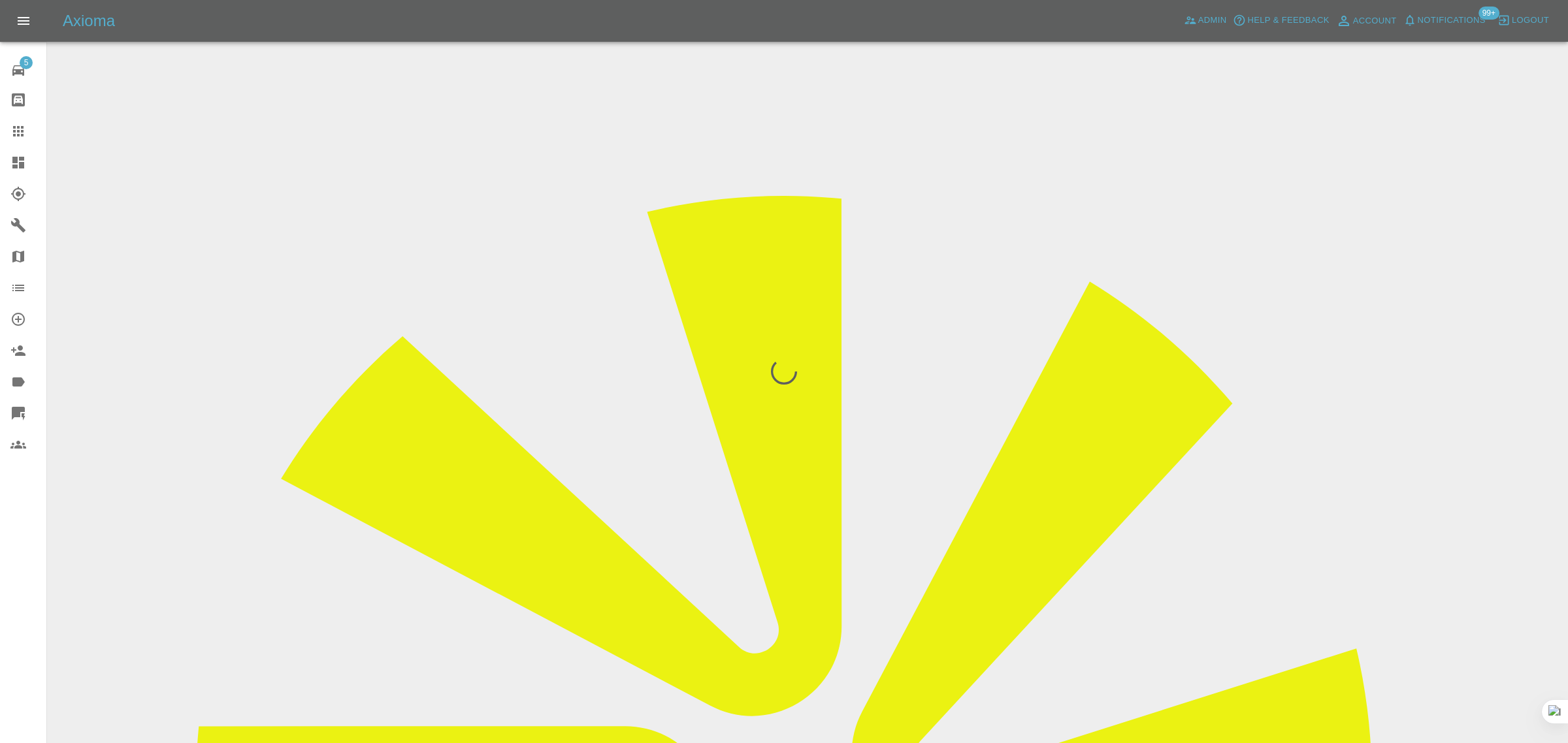
click at [14, 581] on div "5 Repair home Bodyshop home Claims Dashboard Explorer Garages Map Organization …" at bounding box center [24, 372] width 47 height 743
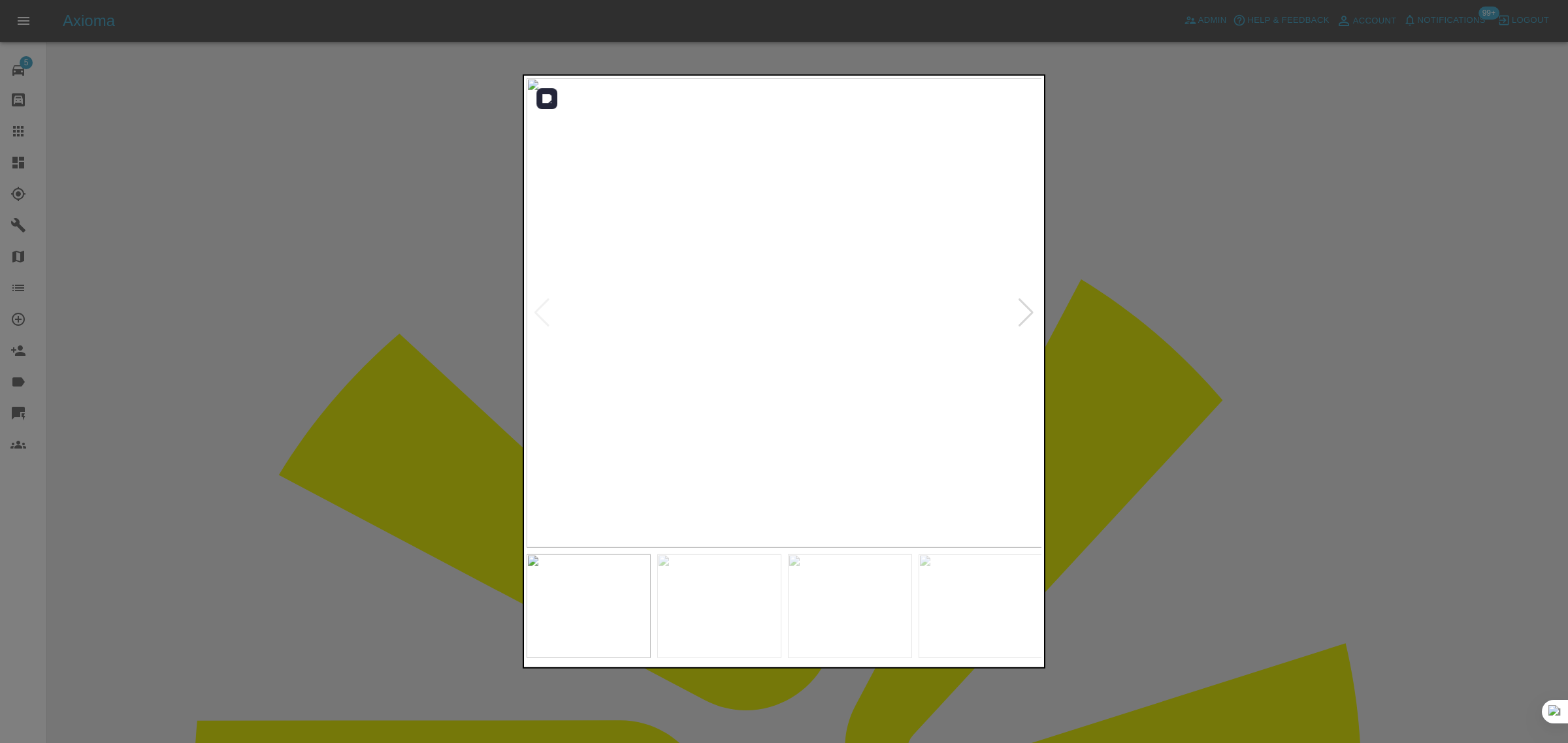
click at [1024, 311] on div at bounding box center [1026, 313] width 18 height 29
click at [1024, 311] on img at bounding box center [785, 312] width 516 height 469
click at [1024, 312] on img at bounding box center [785, 312] width 516 height 469
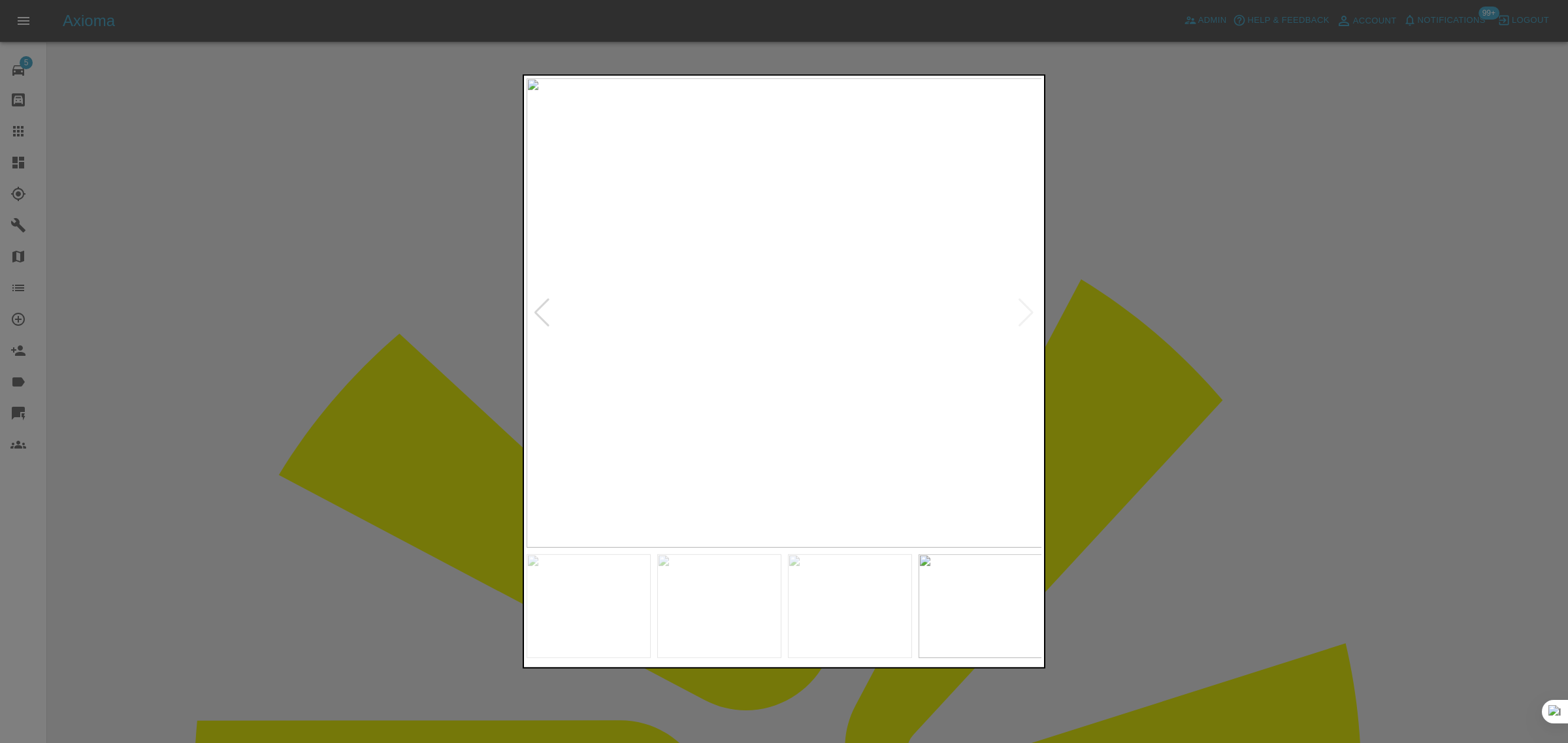
click at [1125, 323] on div at bounding box center [784, 372] width 1568 height 743
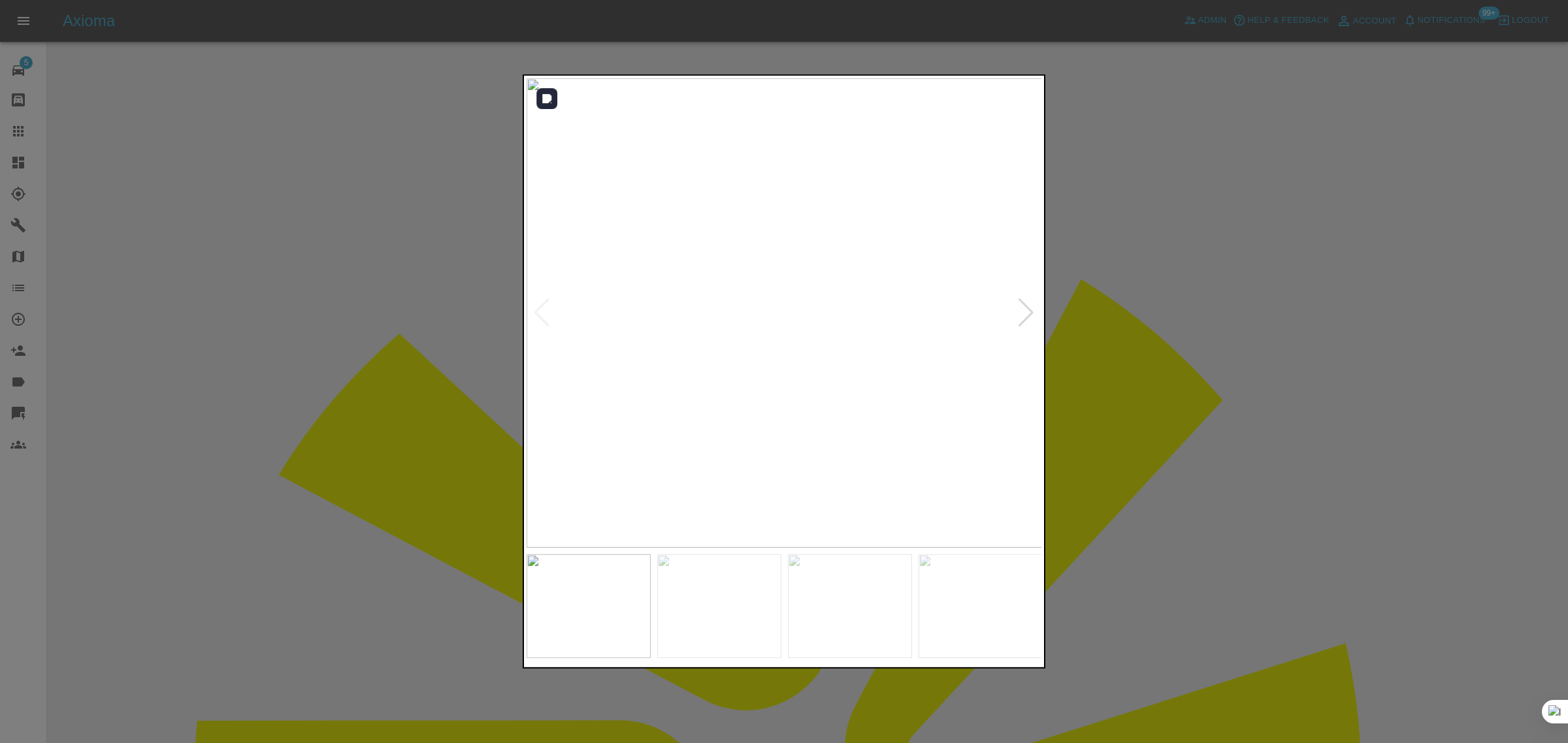
click at [1026, 314] on div at bounding box center [1026, 313] width 18 height 29
click at [1026, 314] on img at bounding box center [785, 312] width 516 height 469
click at [1124, 316] on div at bounding box center [784, 372] width 1568 height 743
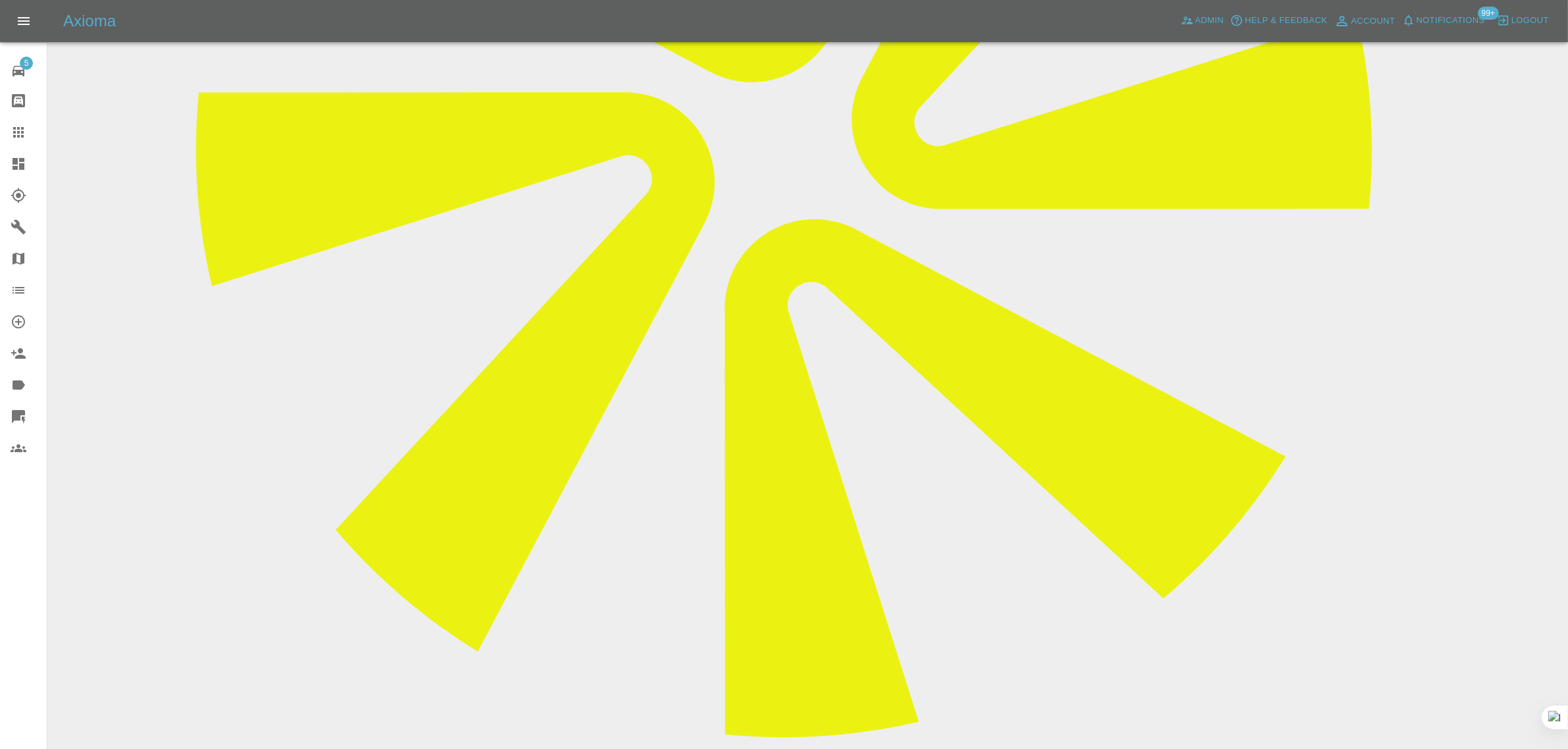
scroll to position [695, 0]
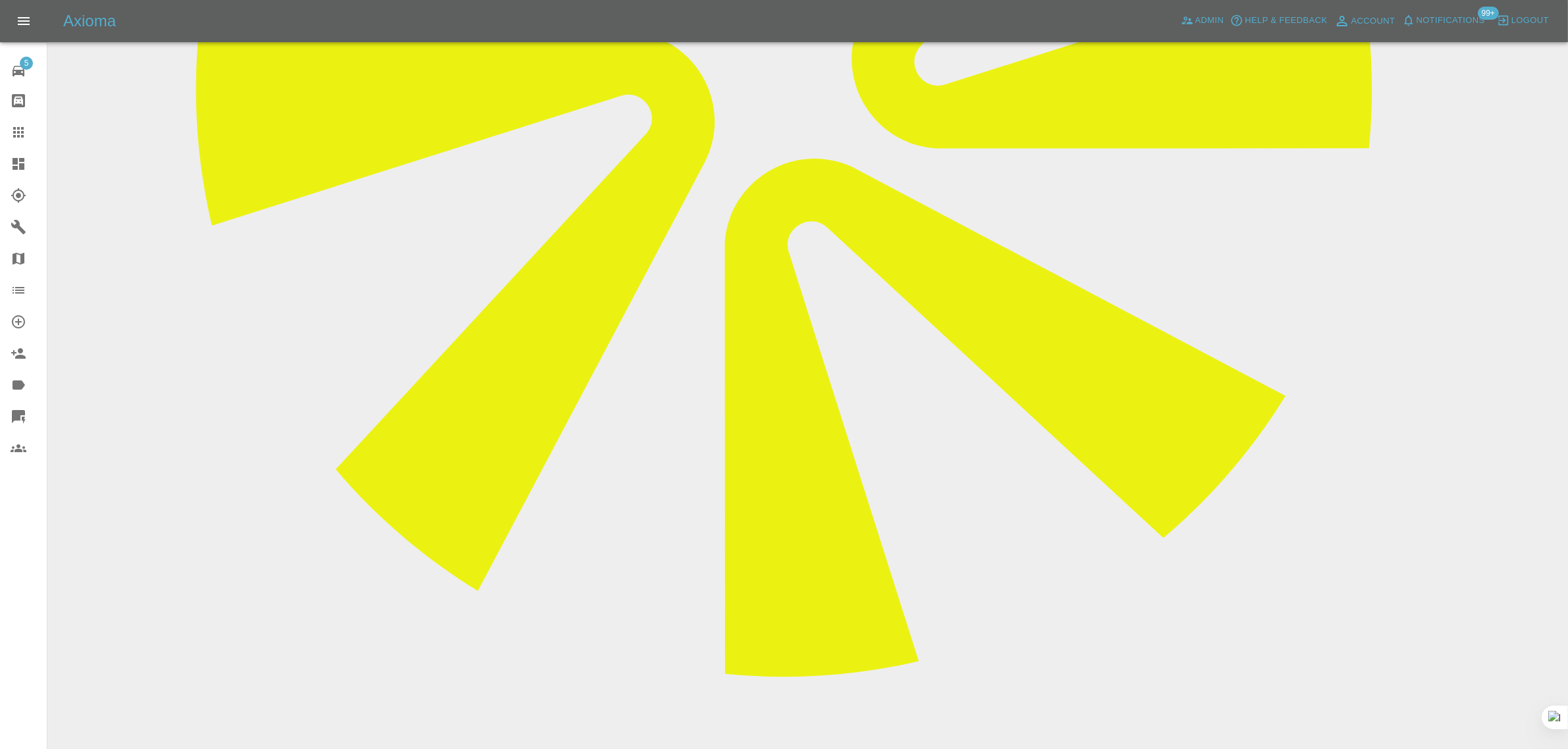
click at [22, 122] on link "Claims" at bounding box center [23, 132] width 47 height 32
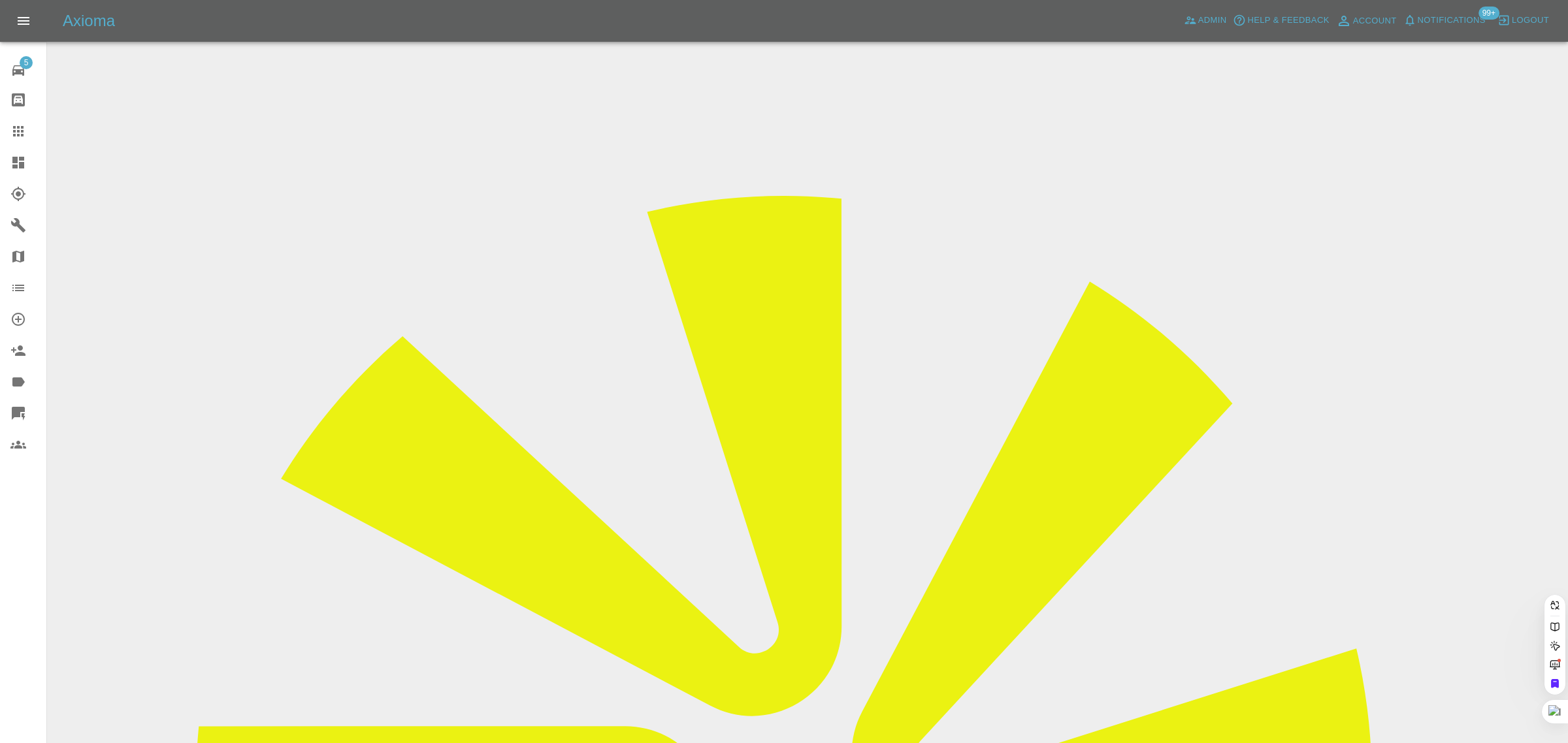
paste input "charlie.cantlay@gmail.com"
type input "charlie.cantlay@gmail.com"
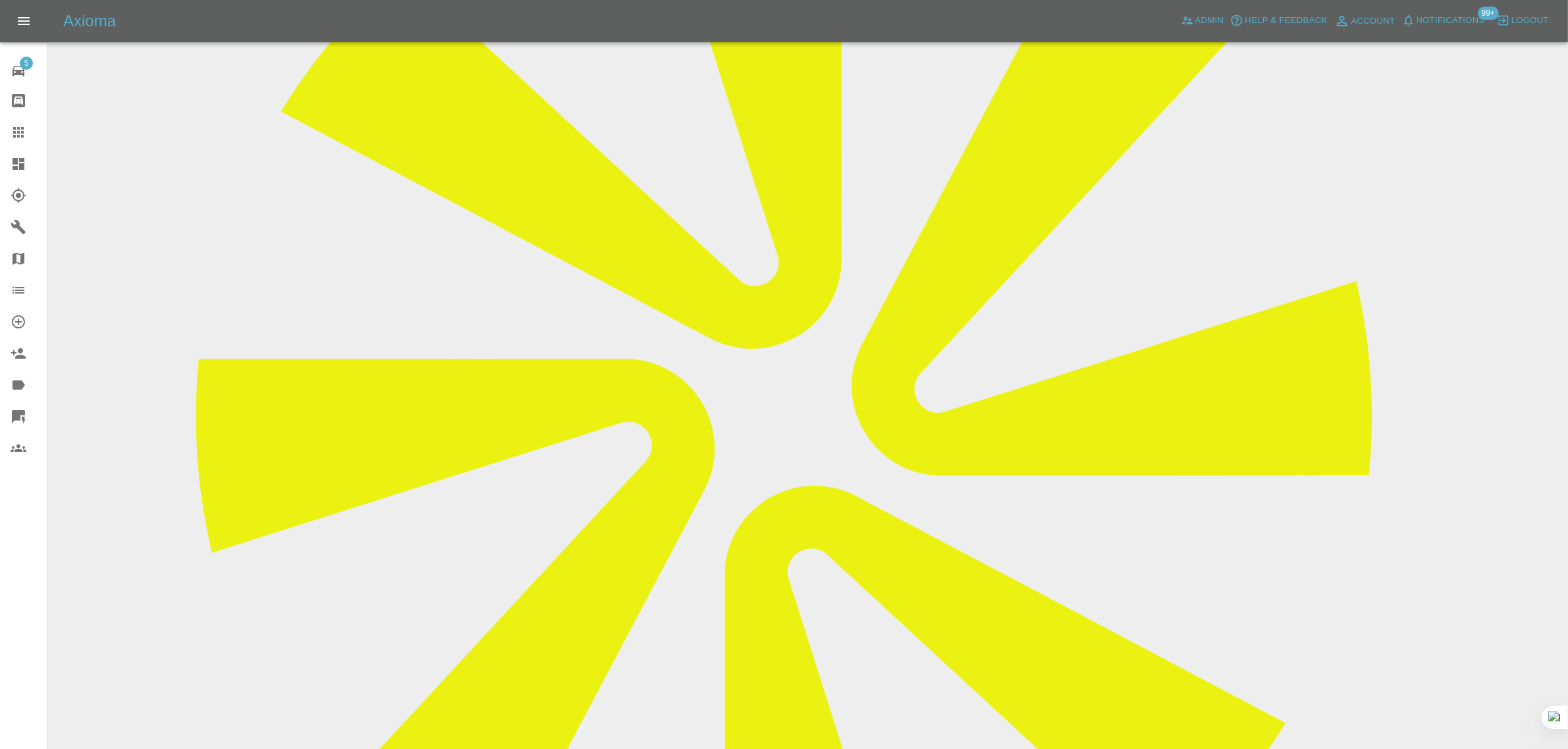
scroll to position [658, 0]
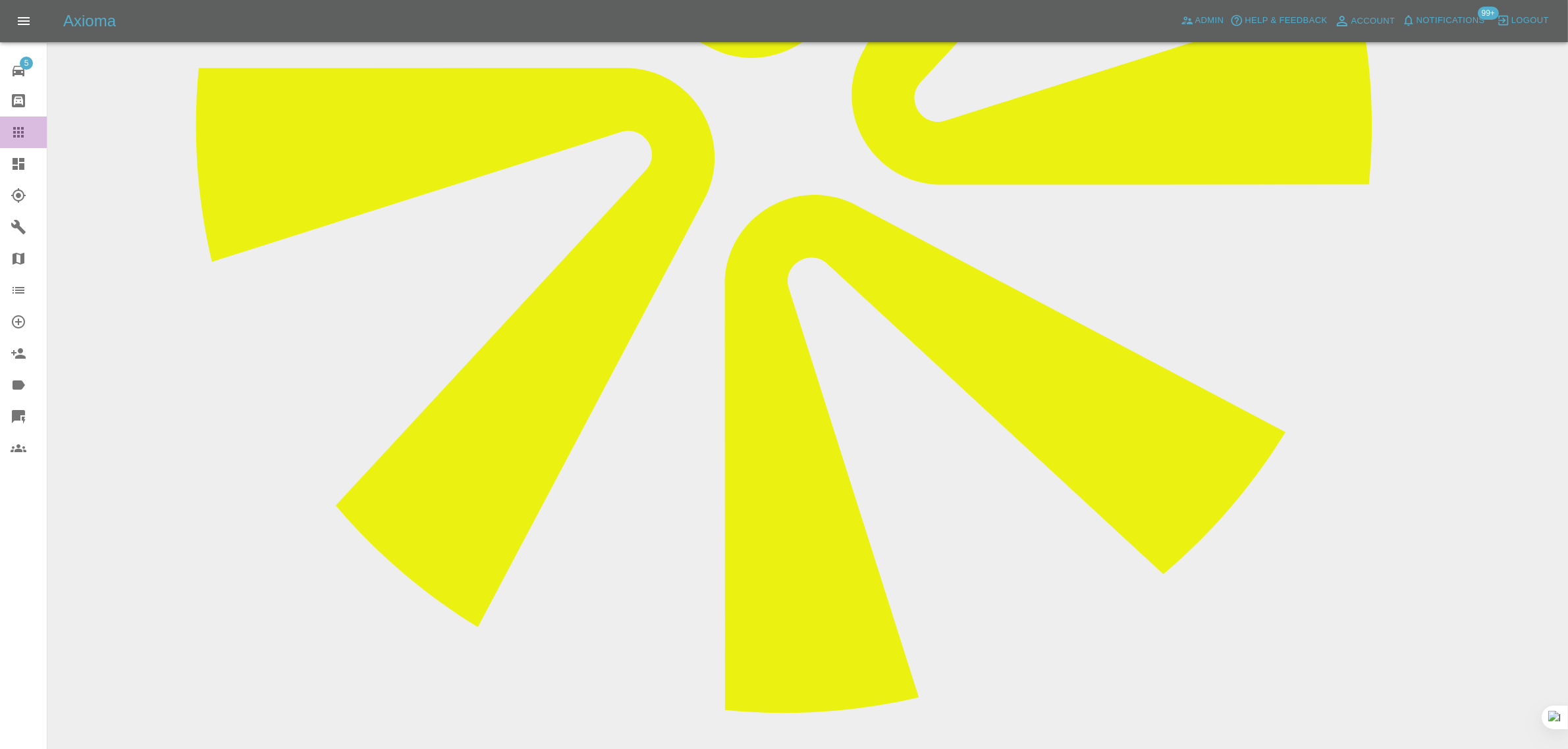
click at [11, 138] on icon at bounding box center [19, 132] width 16 height 16
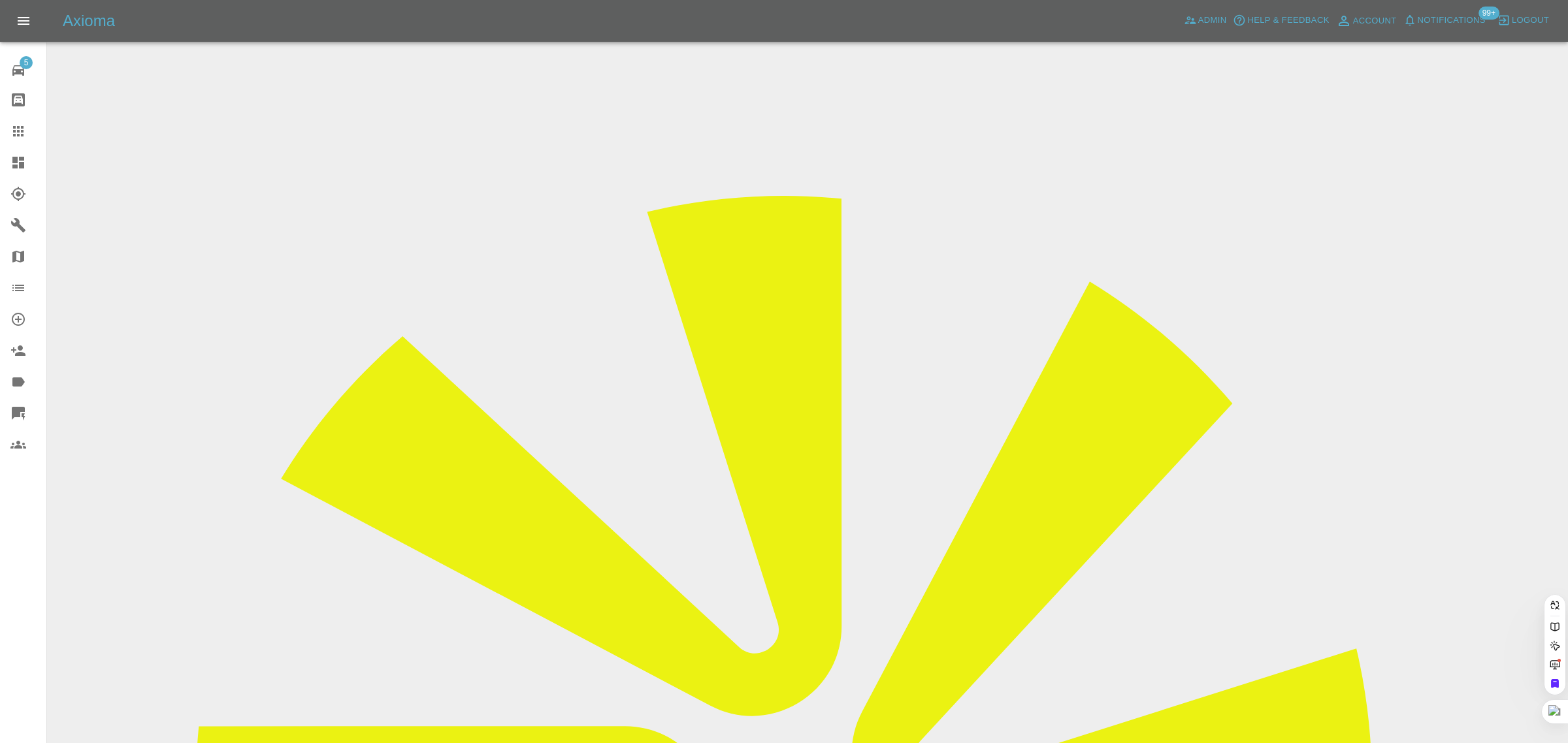
paste input "gallagherb4@gmail.com"
type input "gallagherb4@gmail.com"
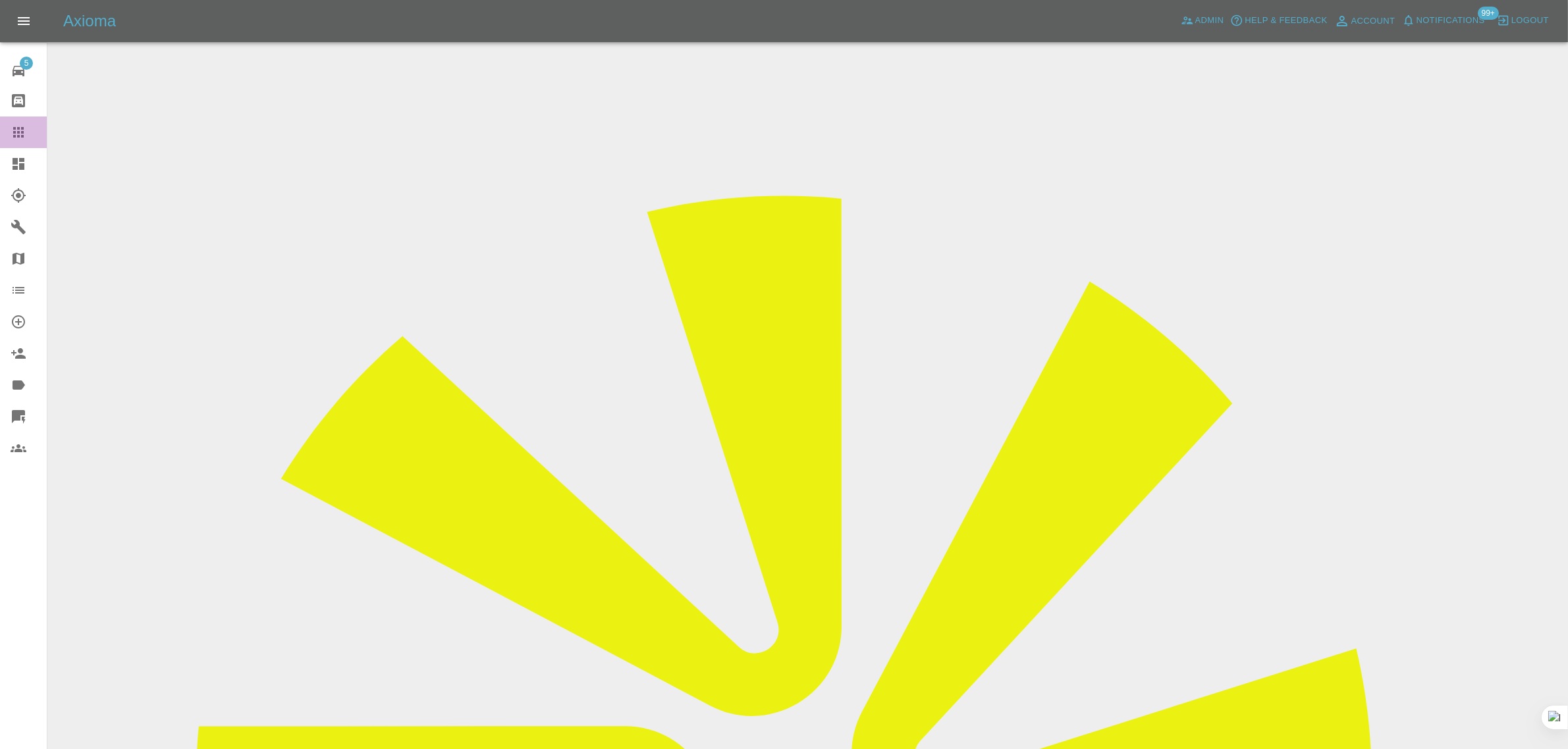
click at [18, 124] on icon at bounding box center [19, 132] width 16 height 16
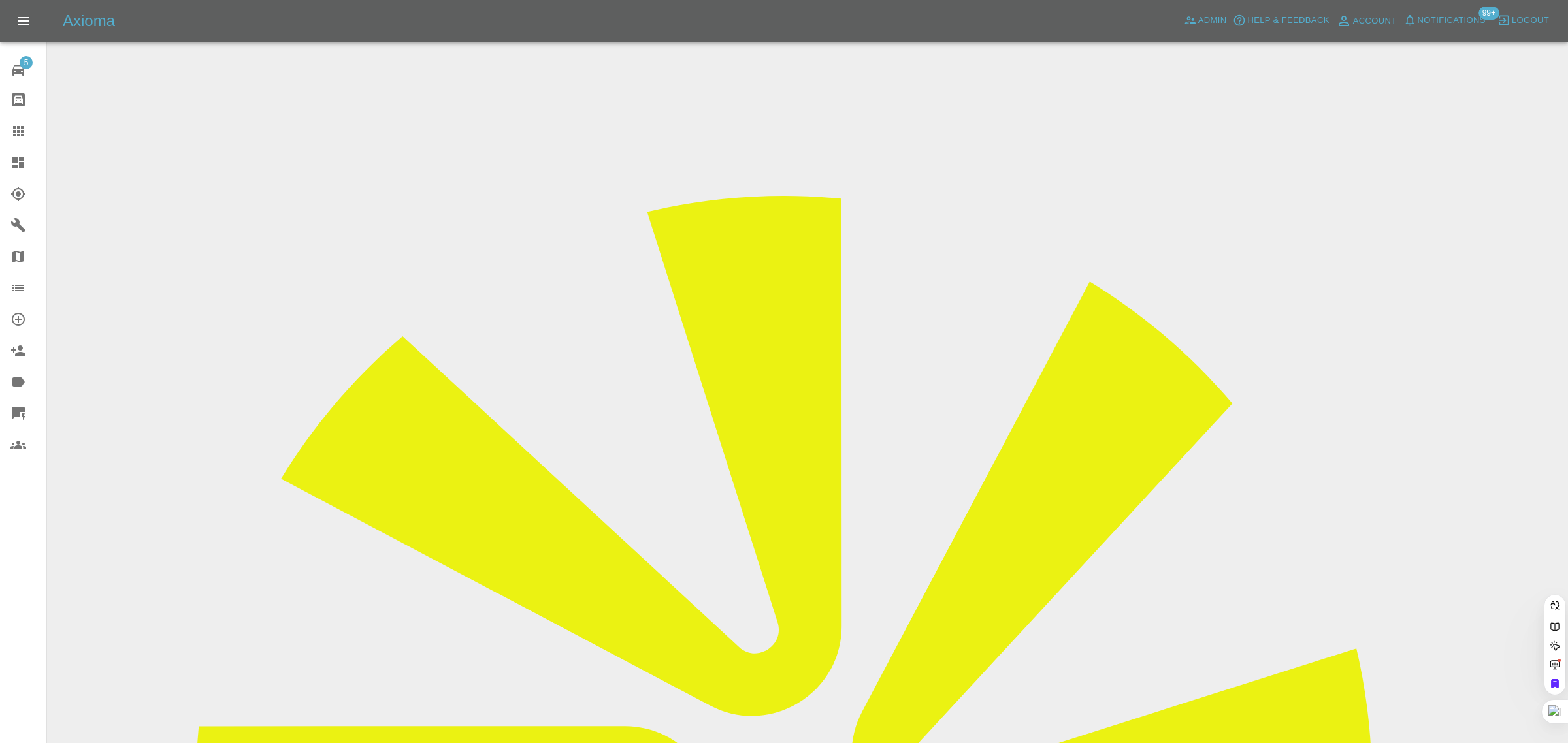
paste input "fosterjames3@sky.com"
type input "fosterjames3@sky.com"
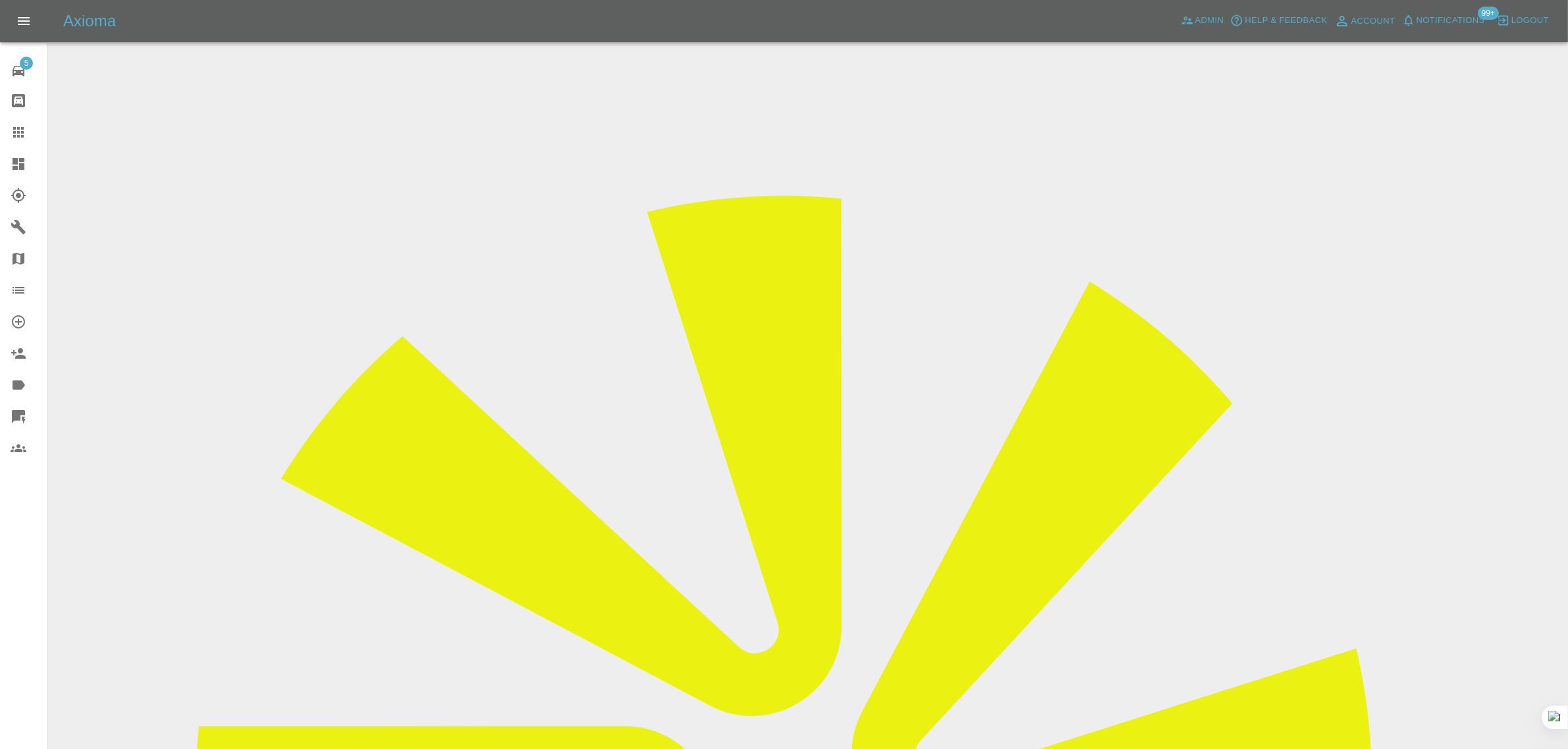
click at [19, 123] on link "Claims" at bounding box center [23, 132] width 47 height 32
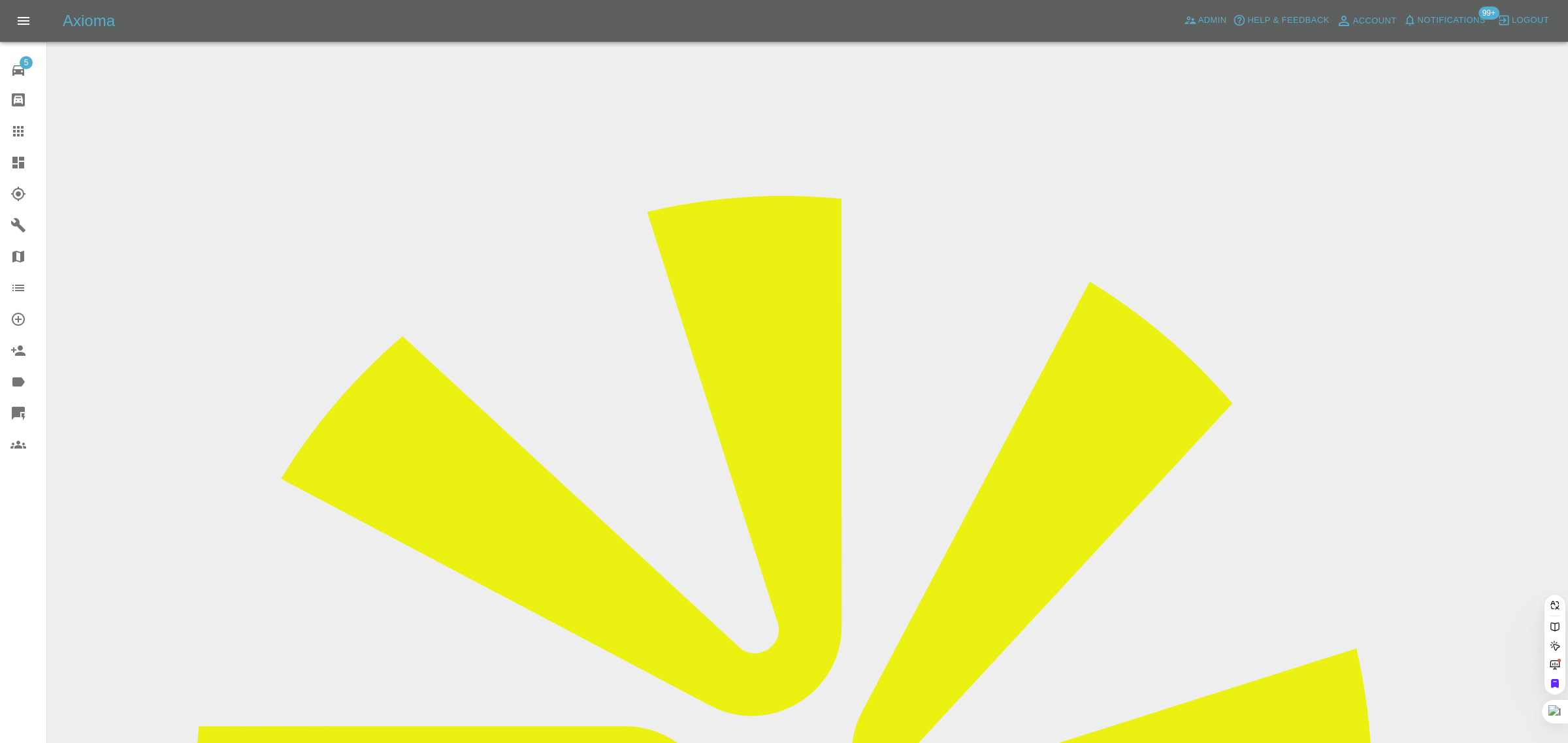
drag, startPoint x: 816, startPoint y: 415, endPoint x: 814, endPoint y: 421, distance: 6.3
paste input "sroth@hotmail.co.uk"
type input "sroth@hotmail.co.uk"
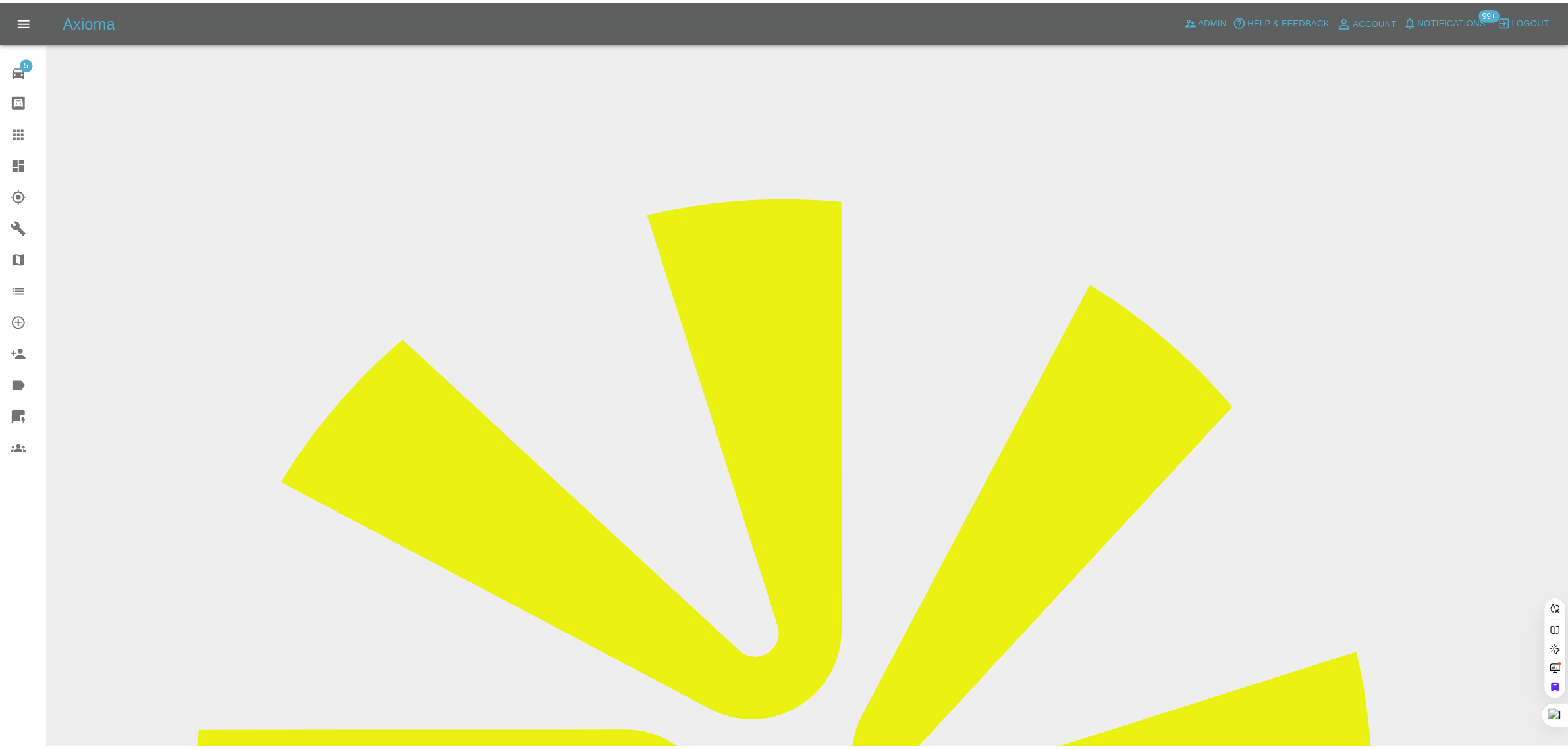
scroll to position [0, 0]
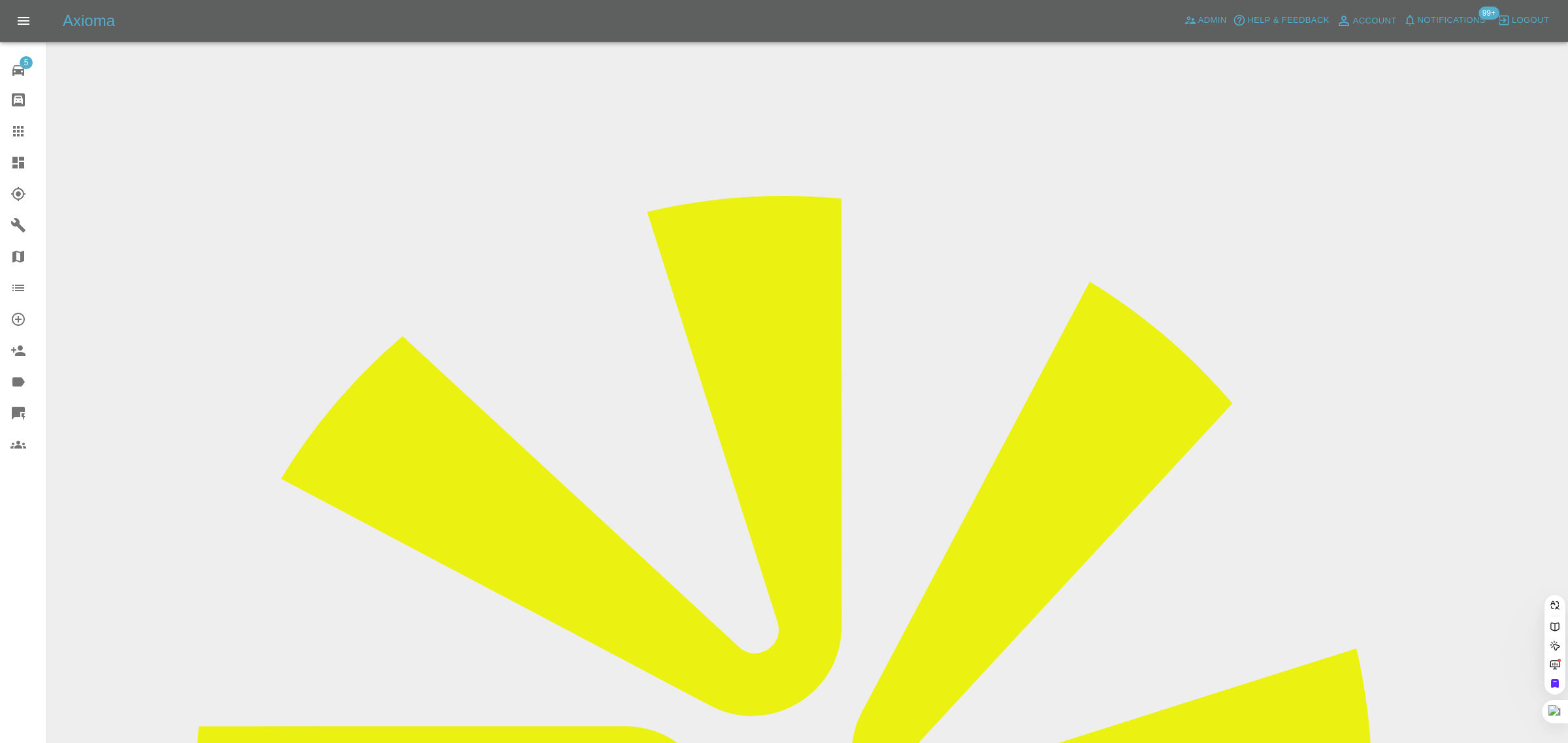
click at [36, 578] on div "5 Repair home Bodyshop home Claims Dashboard Explorer Garages Map Organization …" at bounding box center [24, 372] width 47 height 743
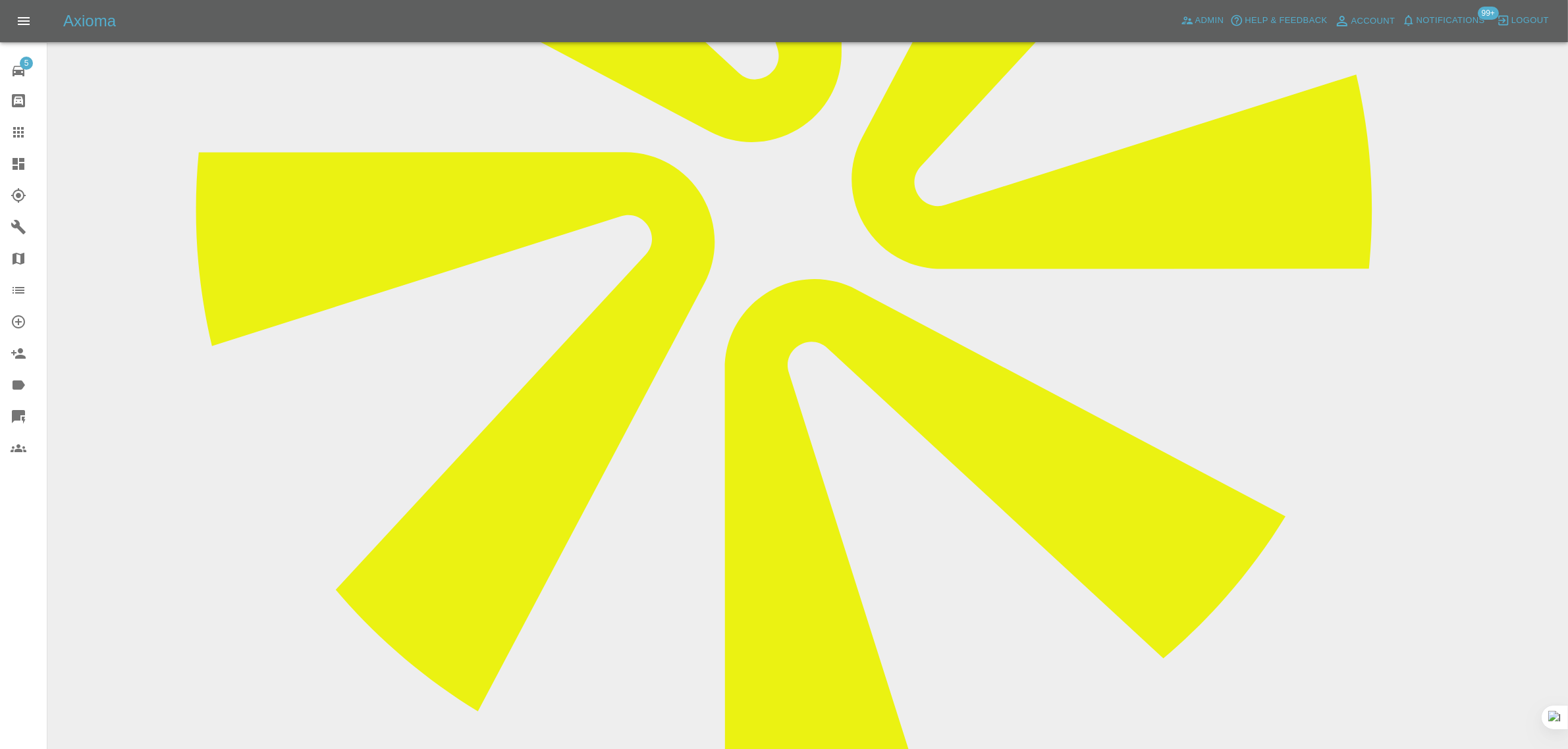
scroll to position [576, 0]
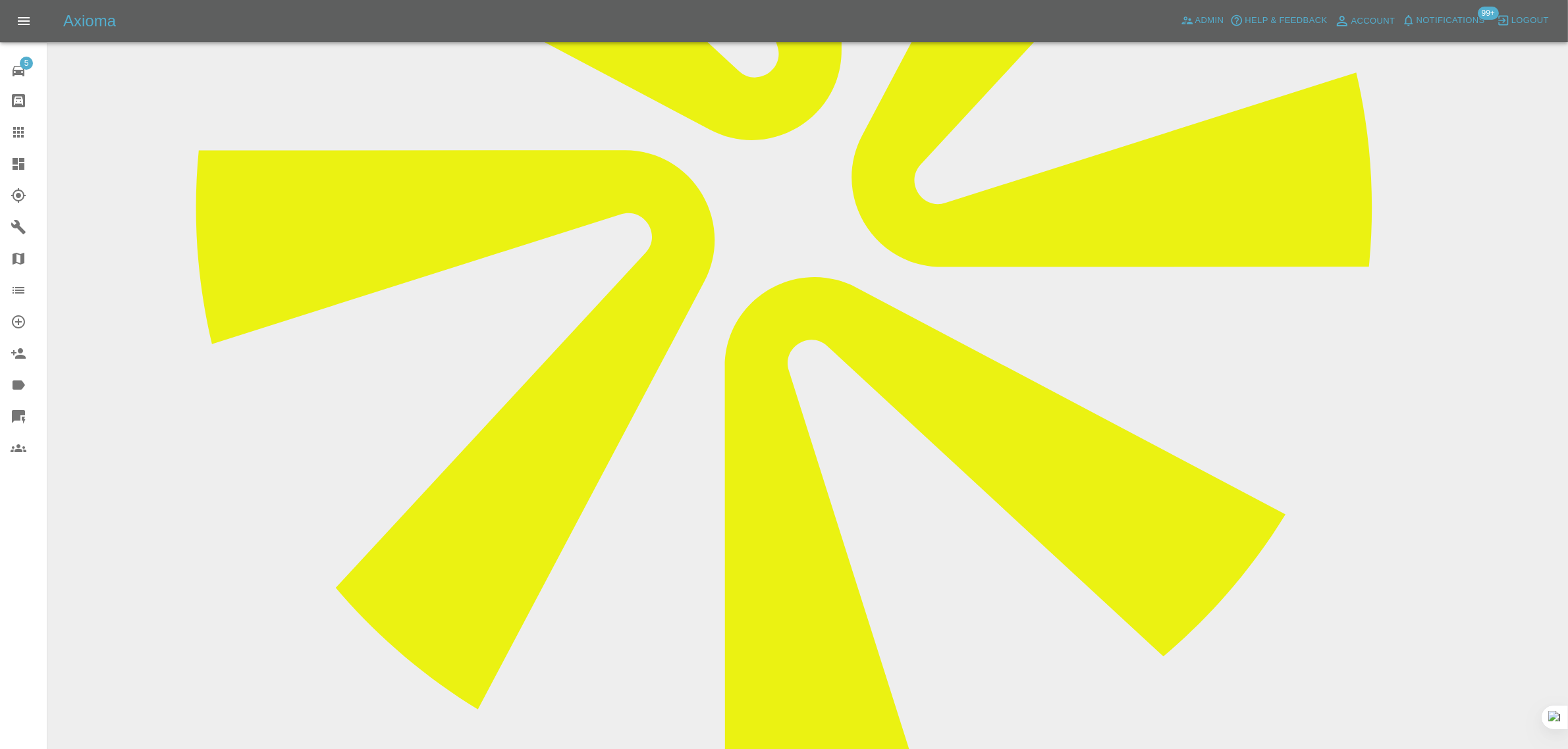
paste textarea "What time tomorrow will the engineer arrive"
drag, startPoint x: 687, startPoint y: 547, endPoint x: 641, endPoint y: 551, distance: 46.2
type textarea "What time will the engineer arrive"
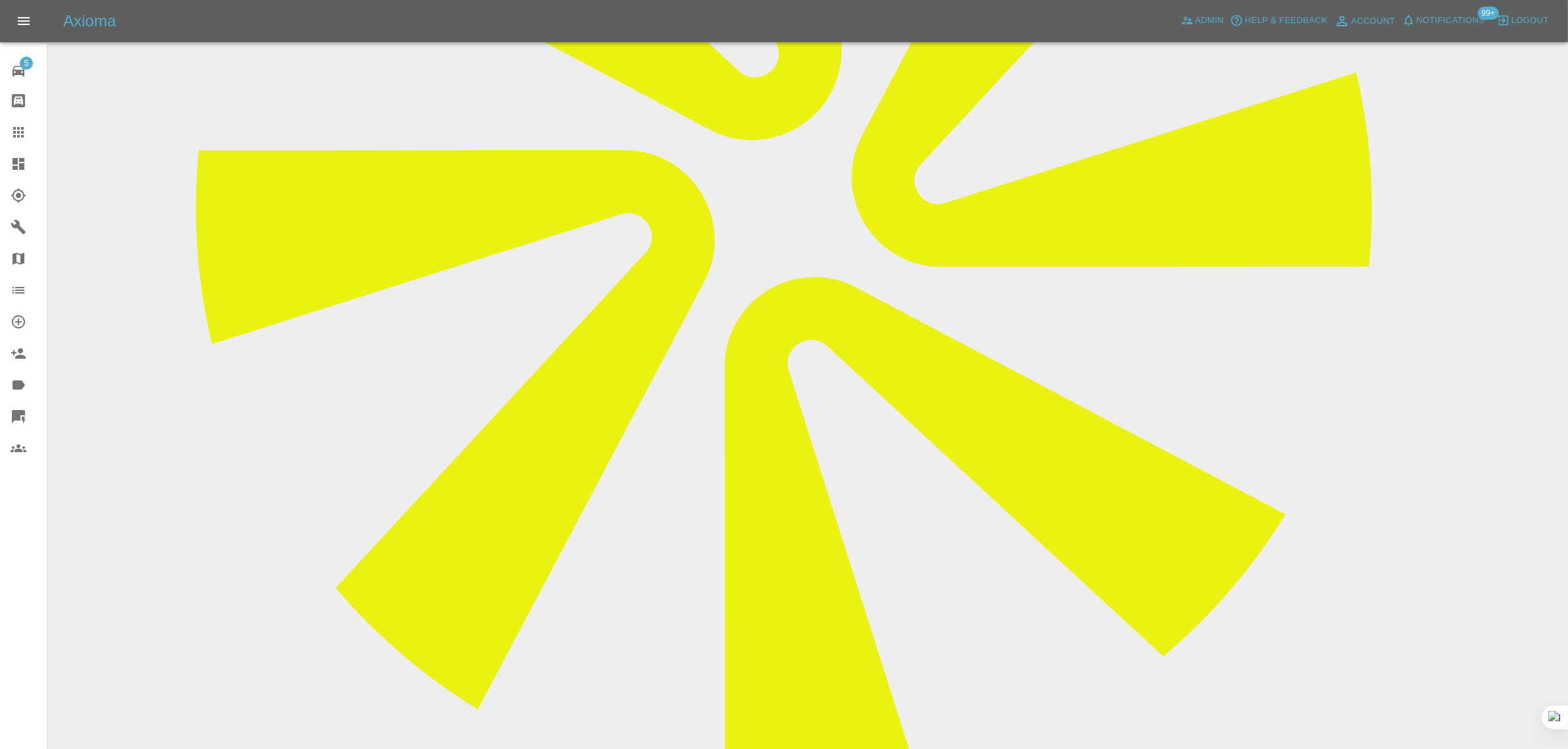
click at [28, 137] on div at bounding box center [29, 132] width 37 height 16
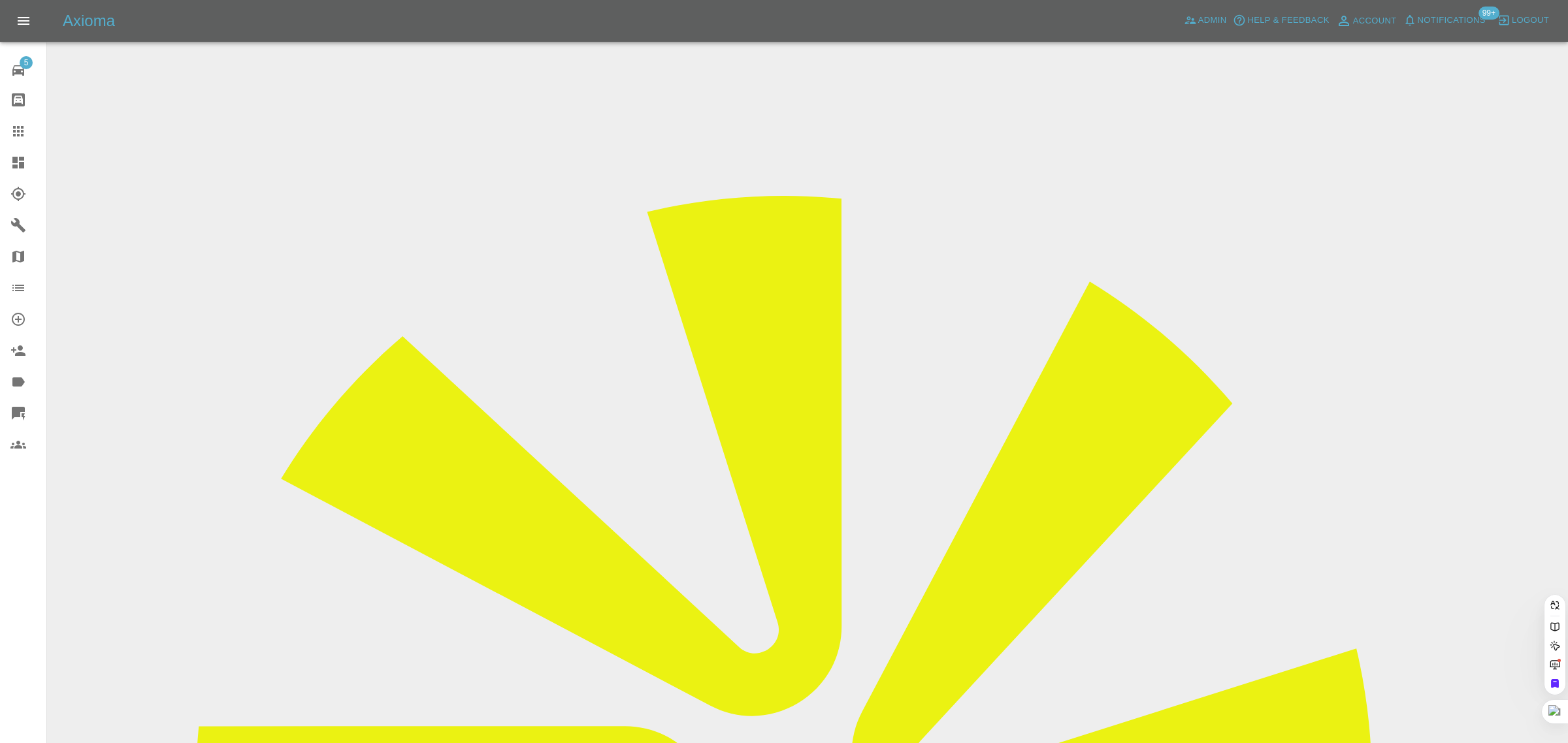
paste input "bennett_a12@sky.com"
type input "bennett_a12@sky.com"
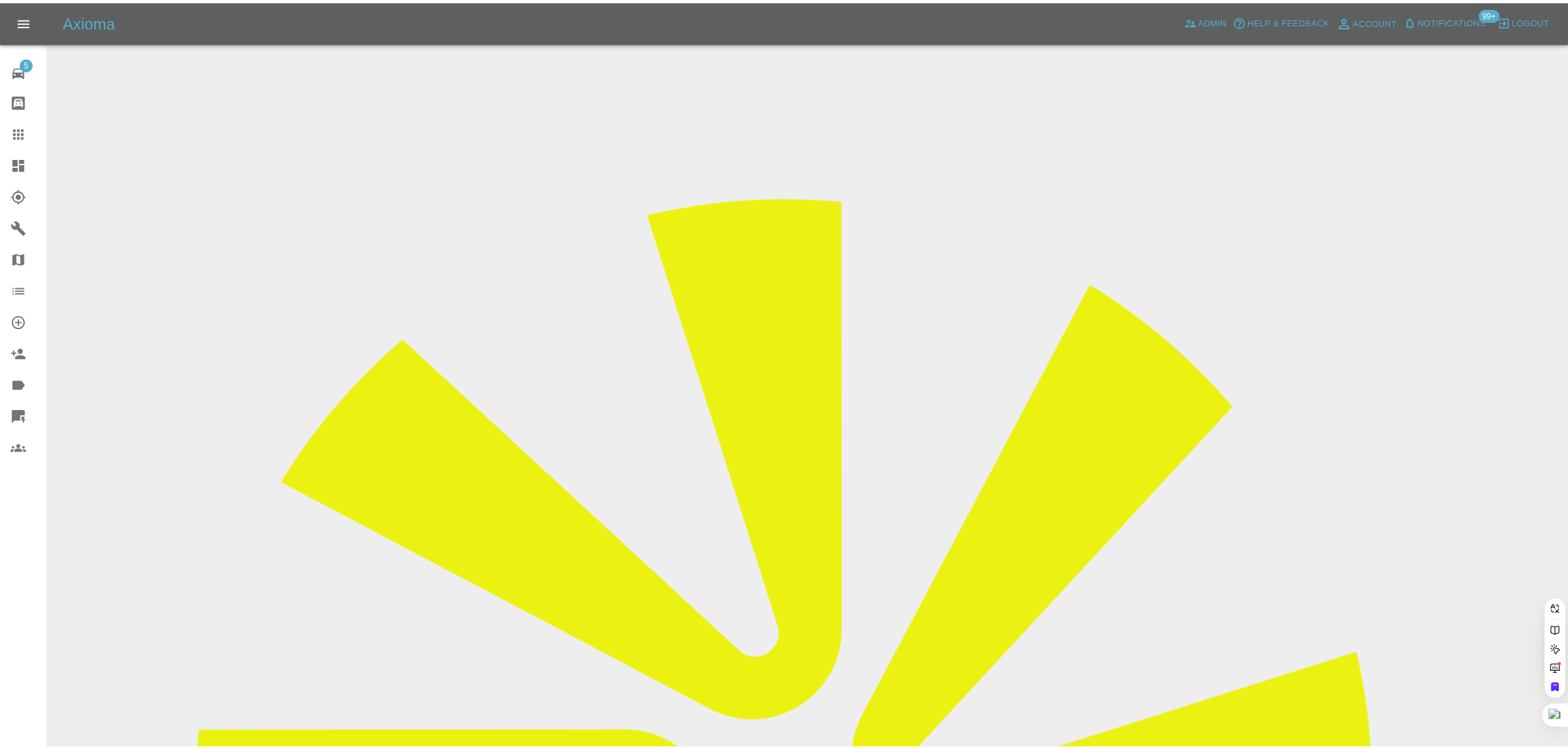
scroll to position [0, 0]
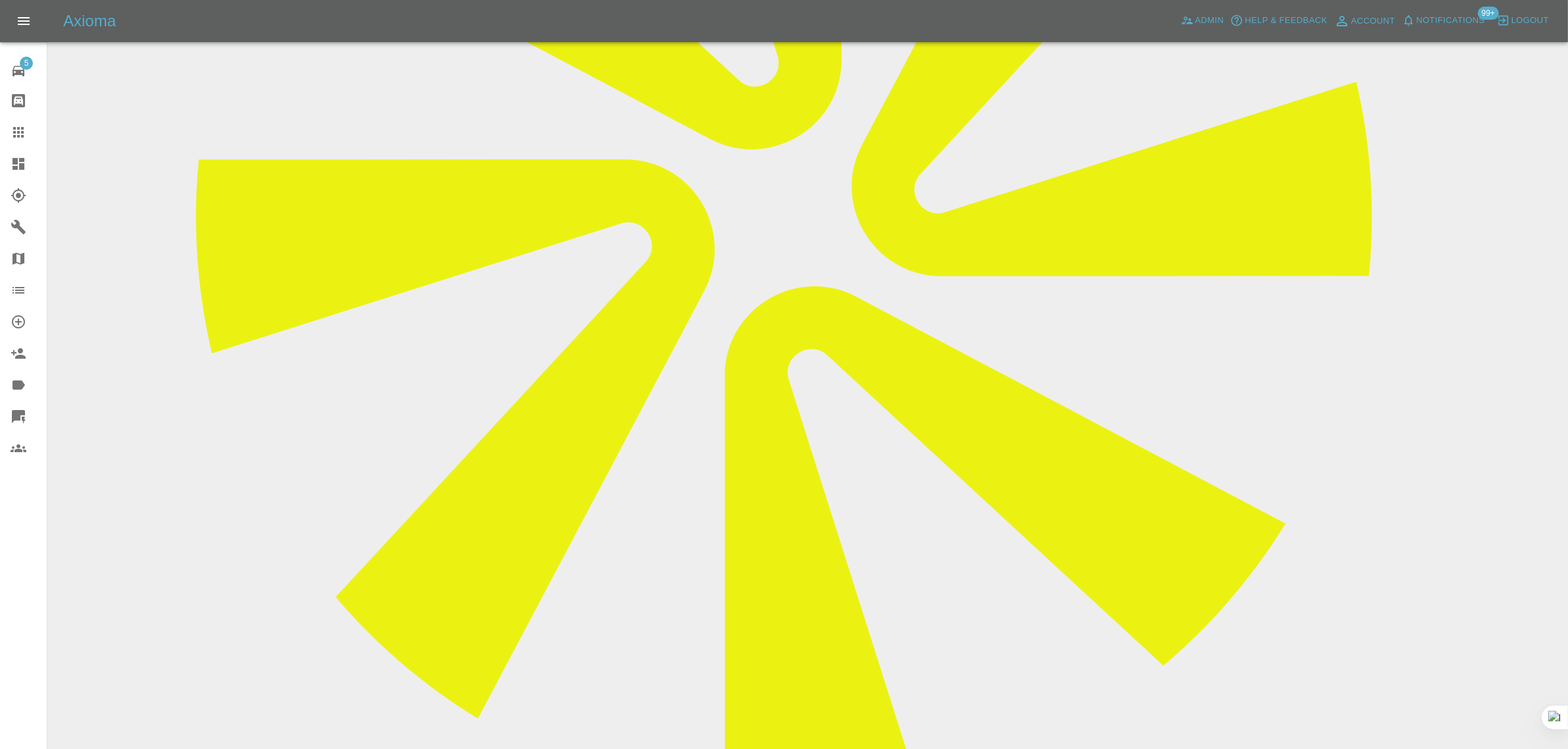
scroll to position [576, 0]
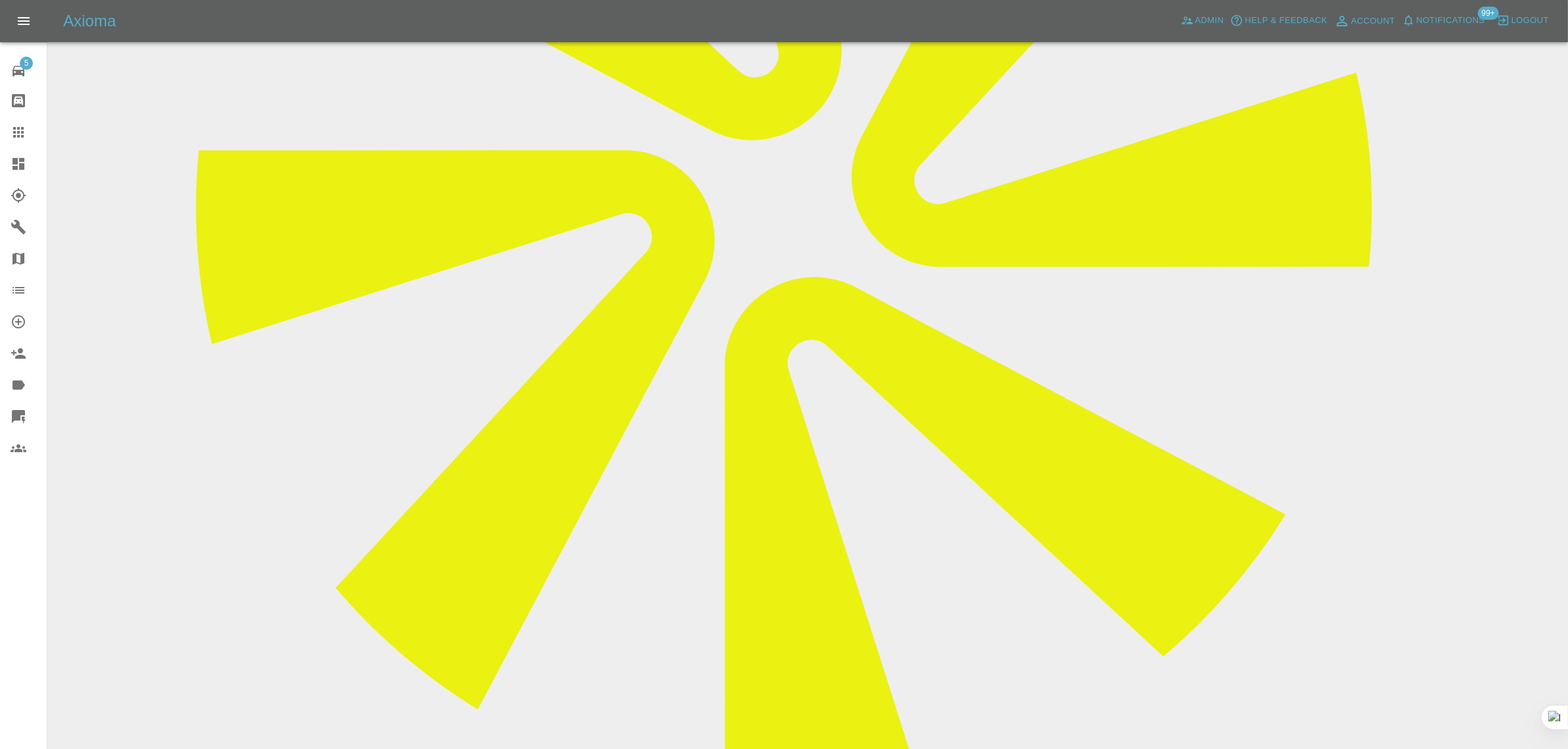
paste textarea "Hi Axioma I tried booking in for my repair but had problems with the booking pr…"
type textarea "Hi Axioma I tried booking in for my repair but had problems with the booking pr…"
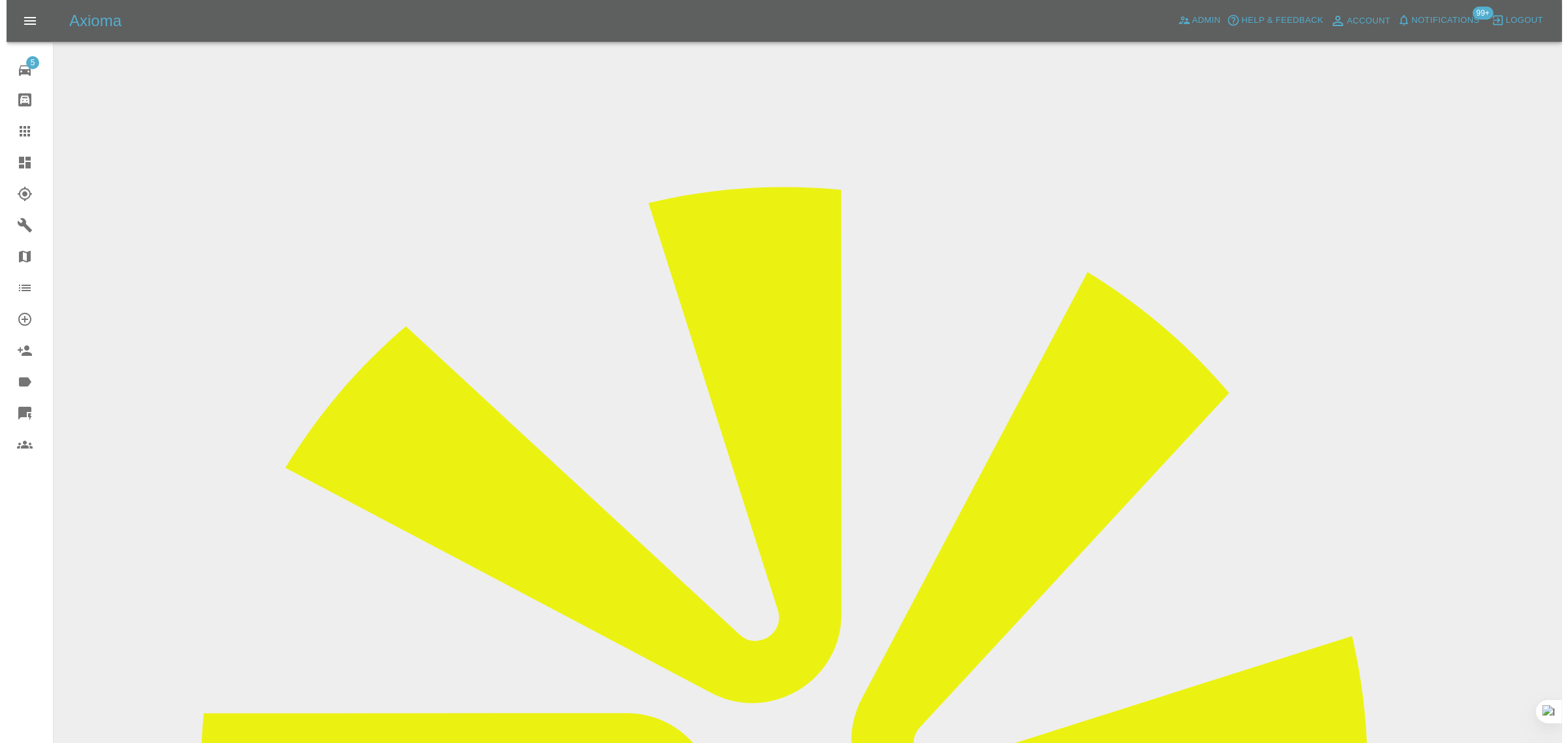
scroll to position [0, 0]
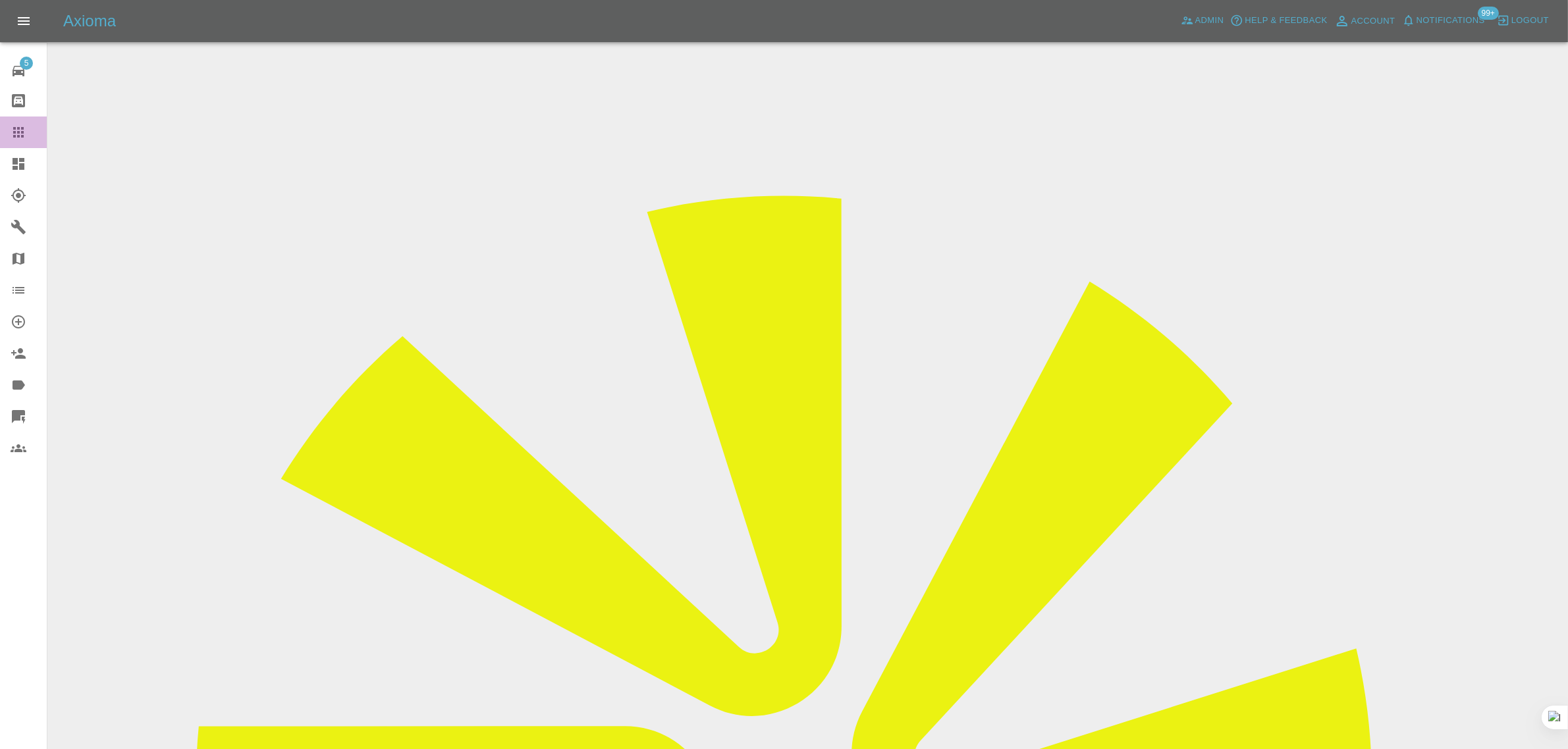
click at [11, 136] on icon at bounding box center [19, 132] width 16 height 16
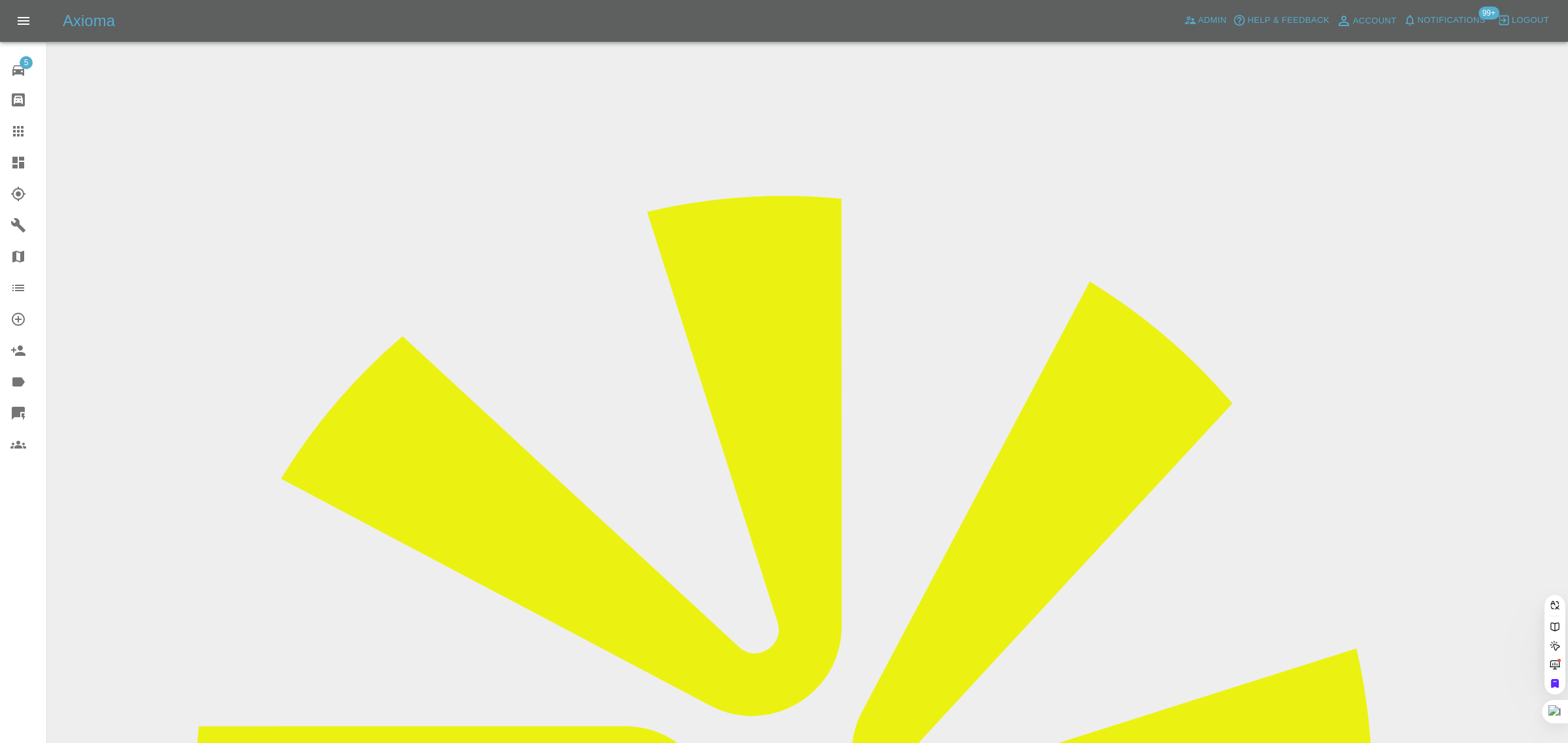
paste input "herbalifetaunton@gmail.com"
type input "herbalifetaunton@gmail.co"
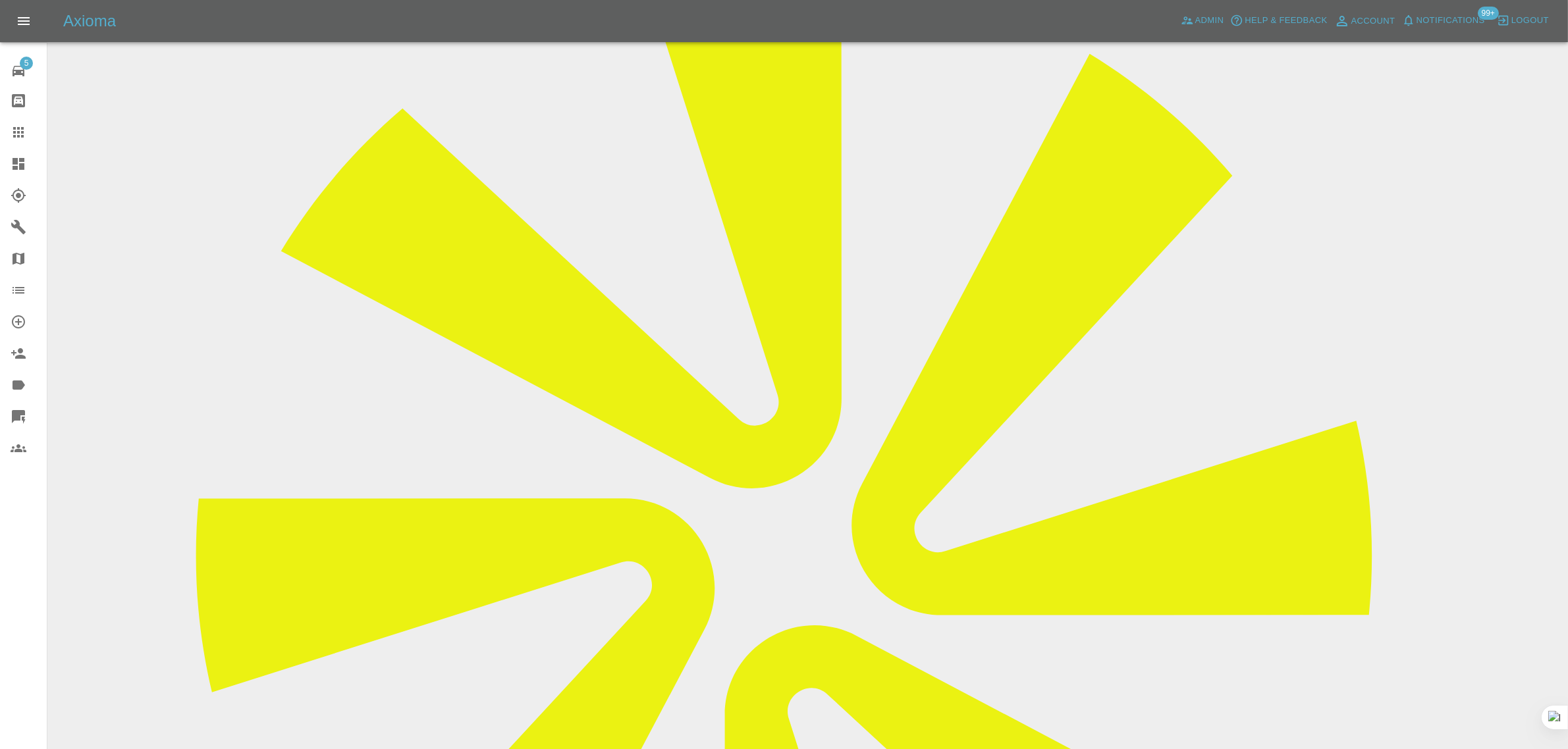
scroll to position [658, 0]
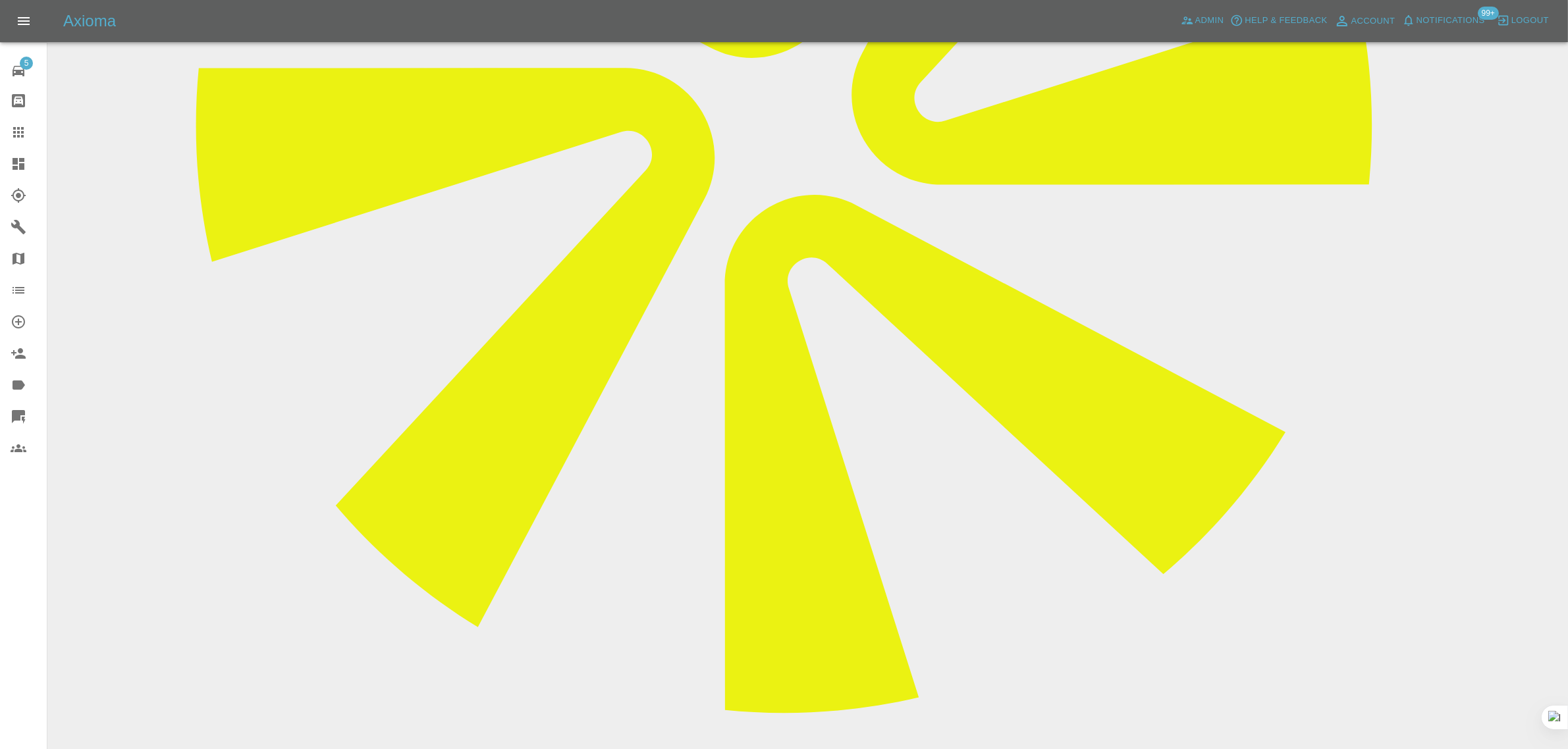
drag, startPoint x: 257, startPoint y: 228, endPoint x: 275, endPoint y: 241, distance: 22.2
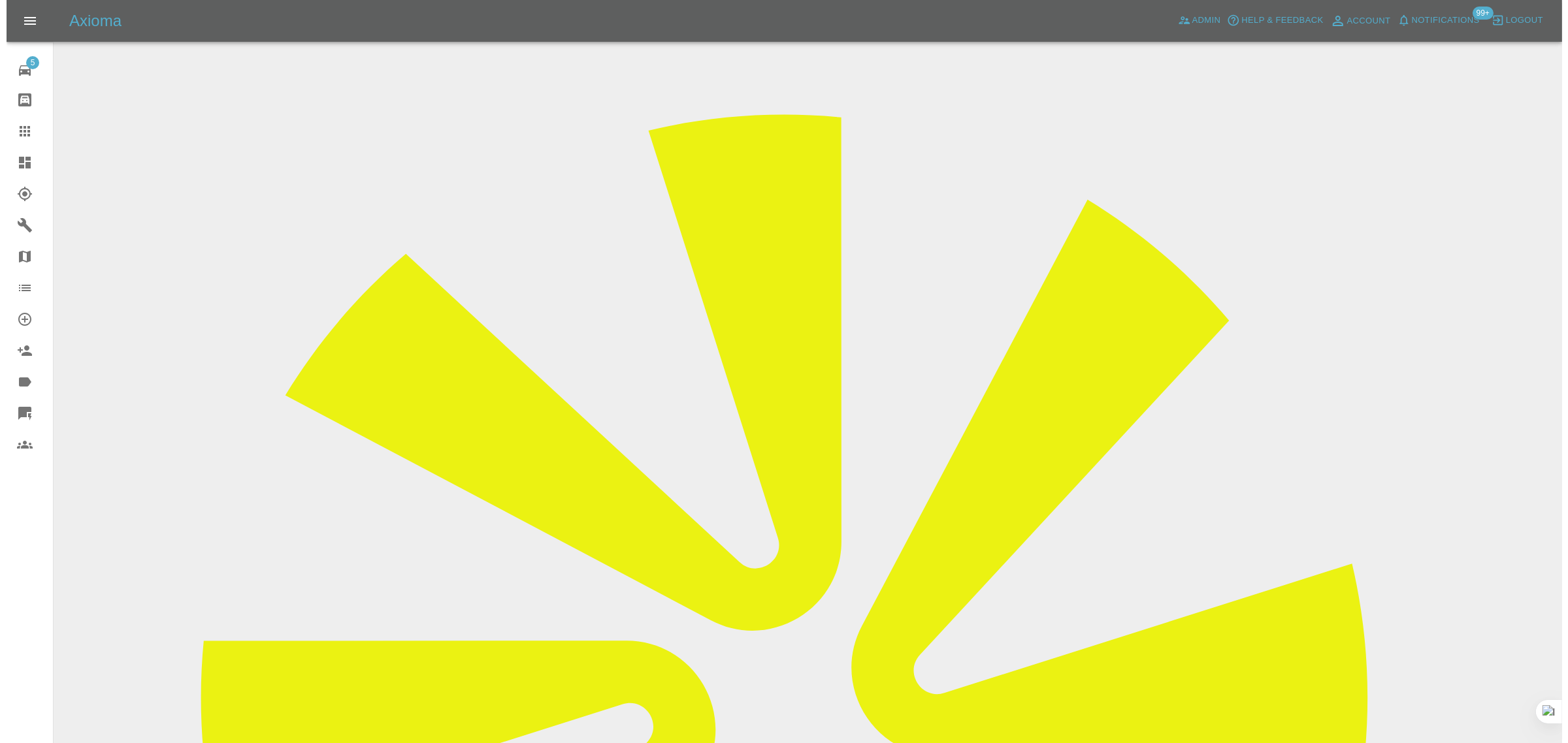
scroll to position [0, 0]
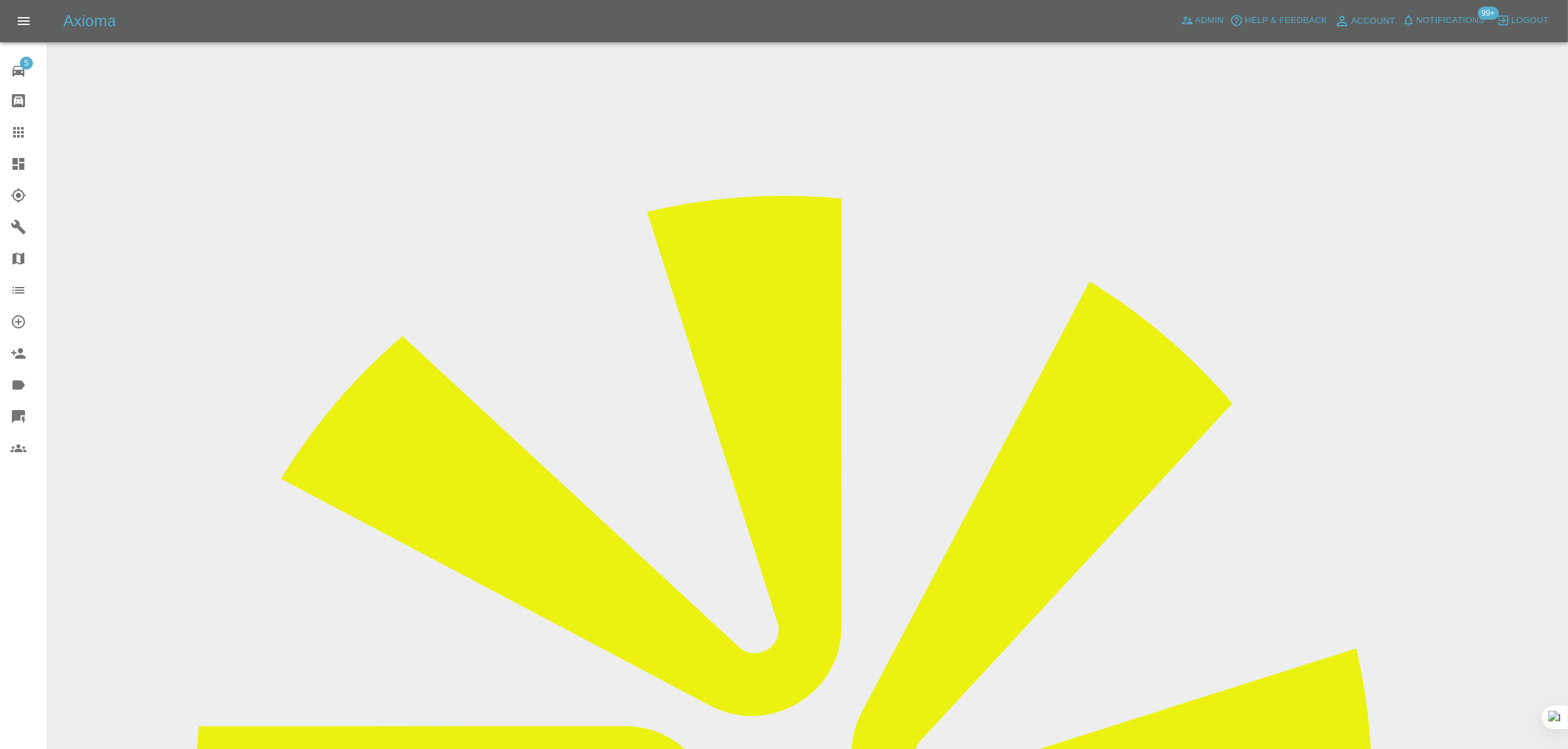
click at [17, 137] on icon at bounding box center [19, 132] width 16 height 16
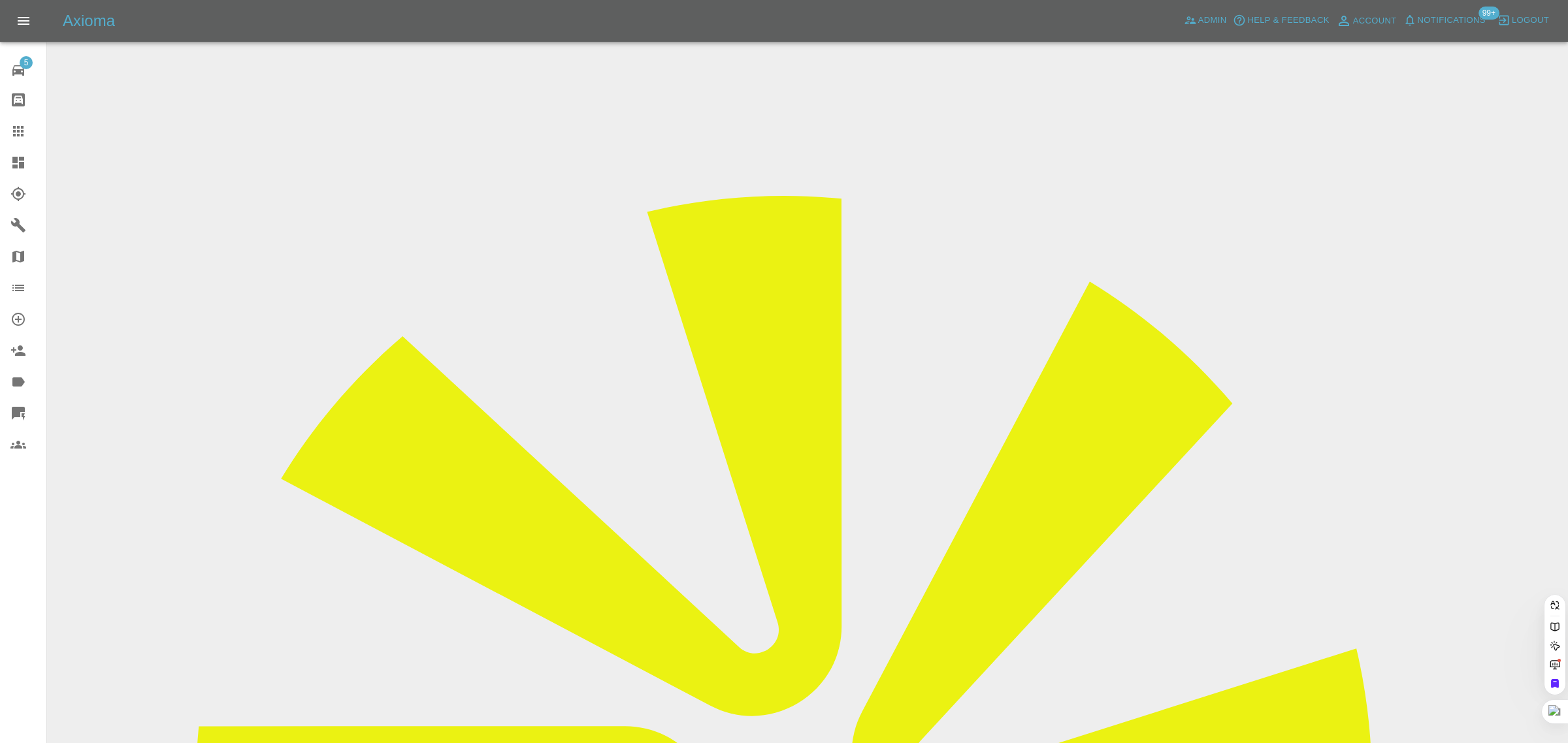
paste input "davidwellswd@gmail.com"
type input "davidwellswd@gmail.com"
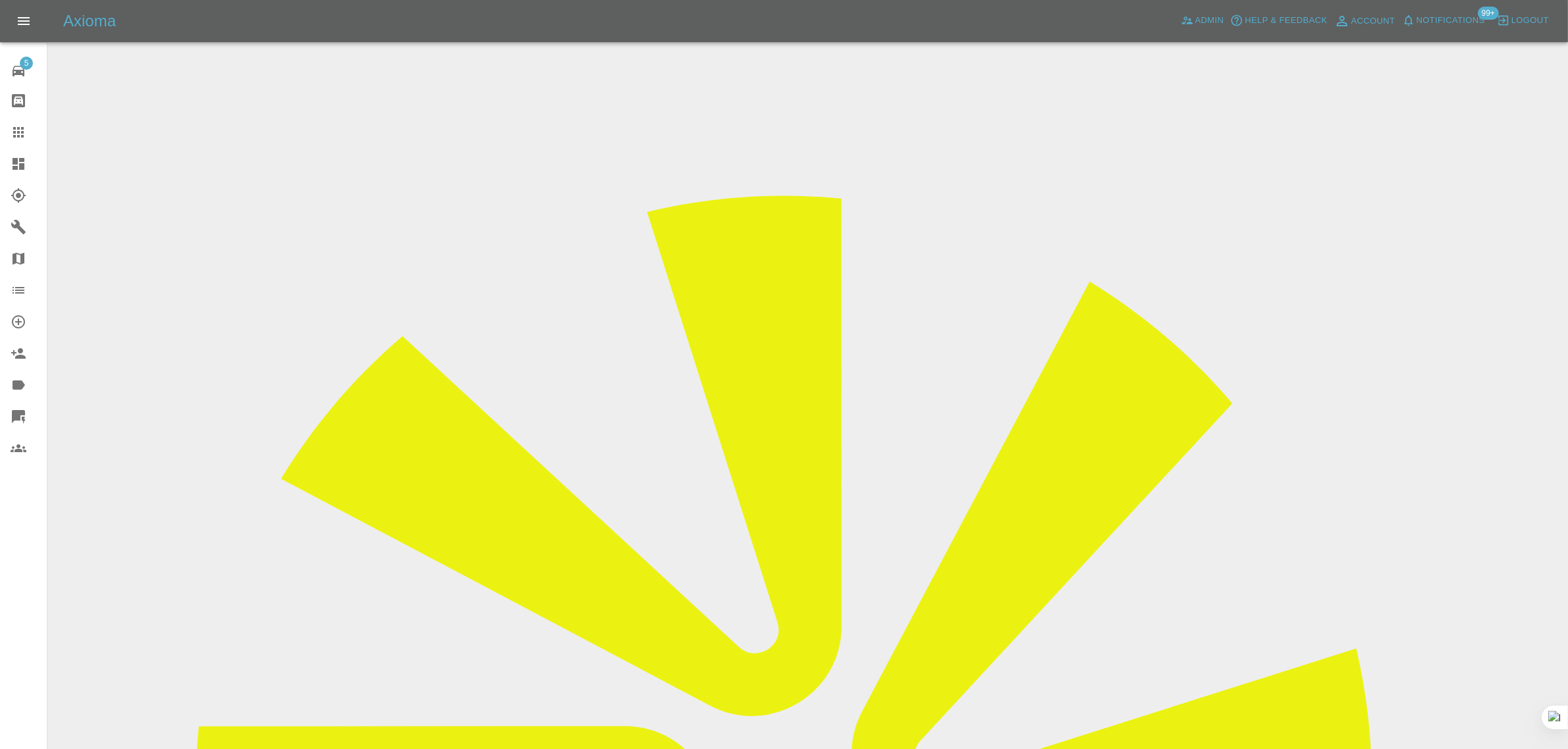
drag, startPoint x: 1254, startPoint y: 206, endPoint x: 1322, endPoint y: 205, distance: 68.0
copy td "Motor market co"
click at [26, 130] on div at bounding box center [29, 132] width 37 height 16
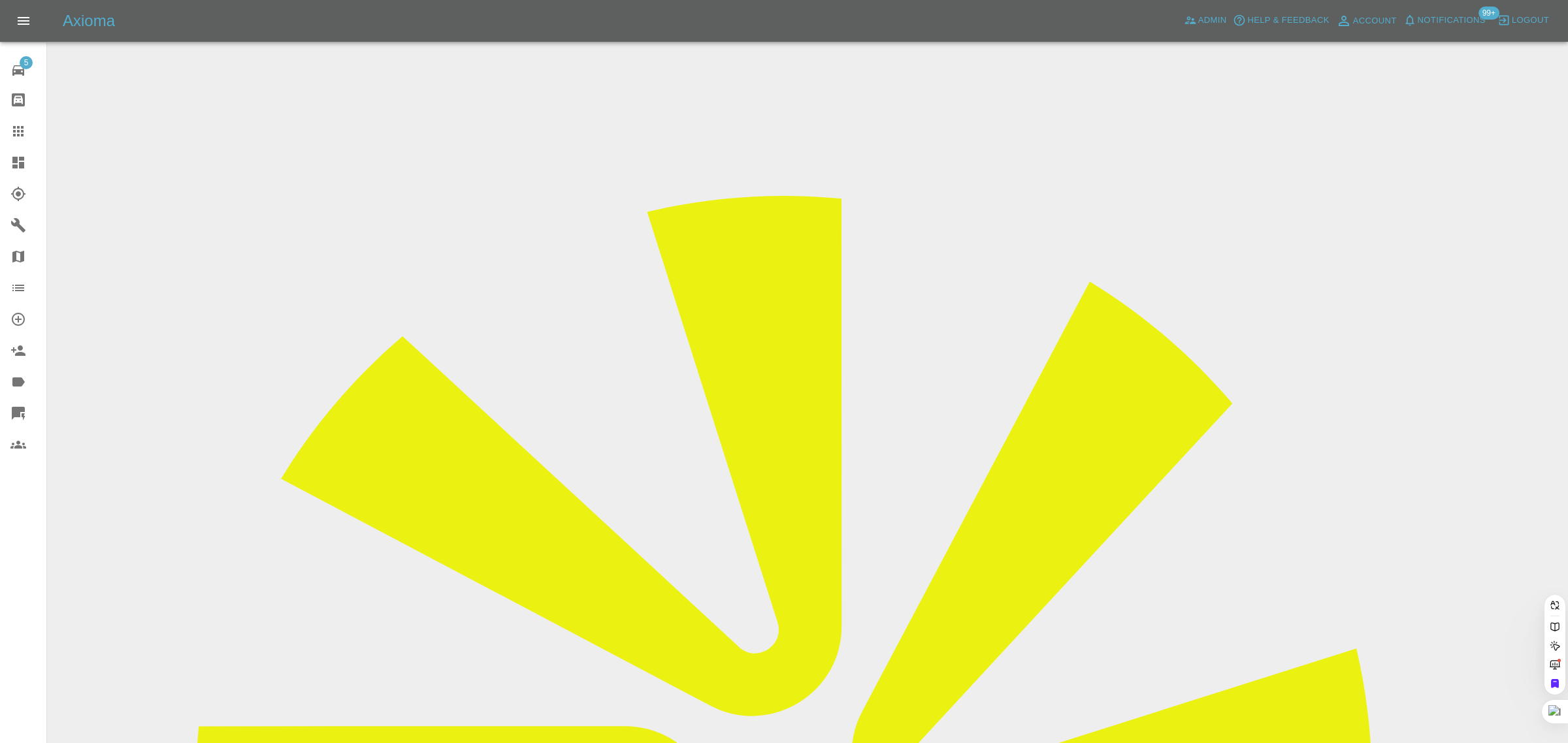
paste input "sroth@hotmail.co.uk"
type input "sroth@hotmail.co.uk"
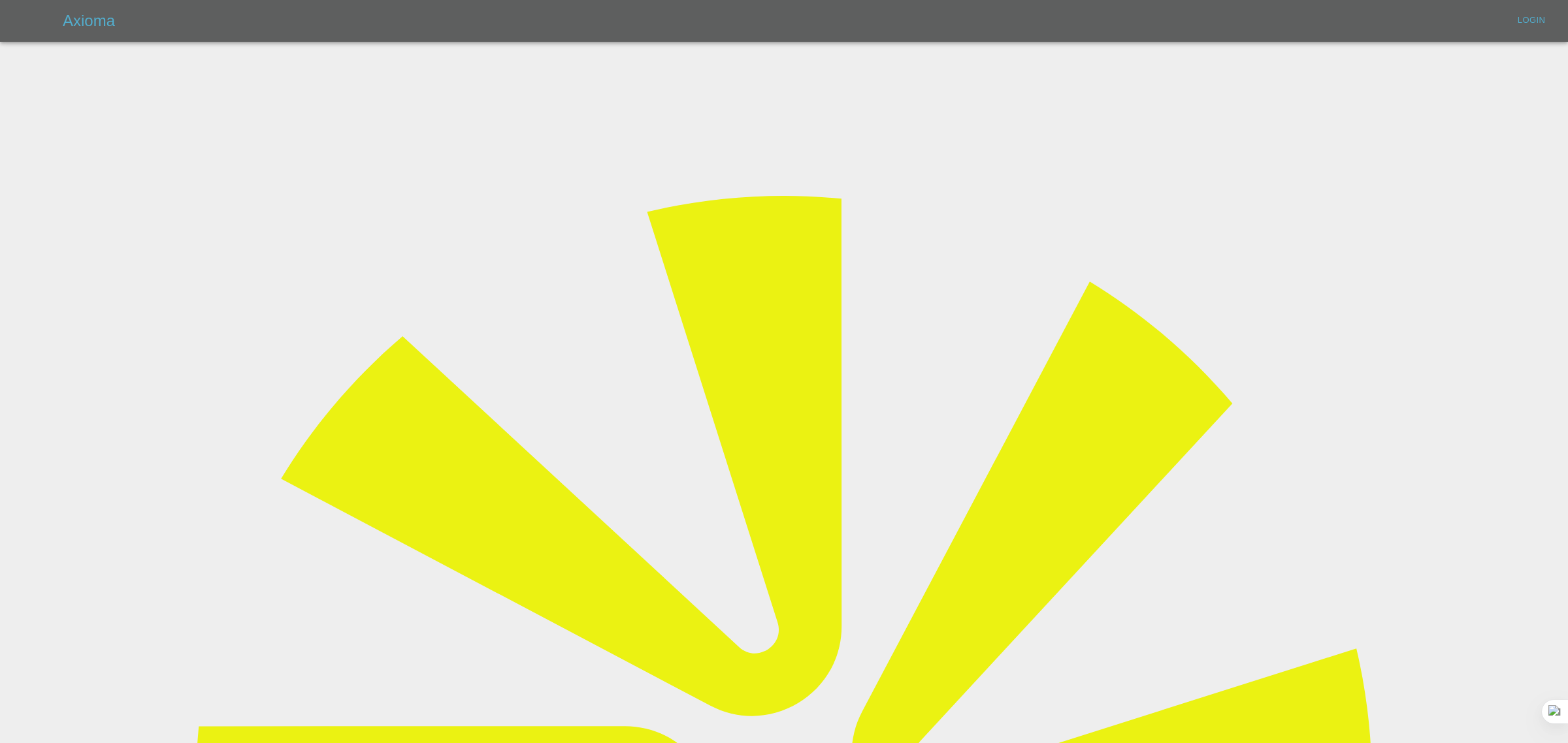
type input "bookkeeping@fifoaccounting.com"
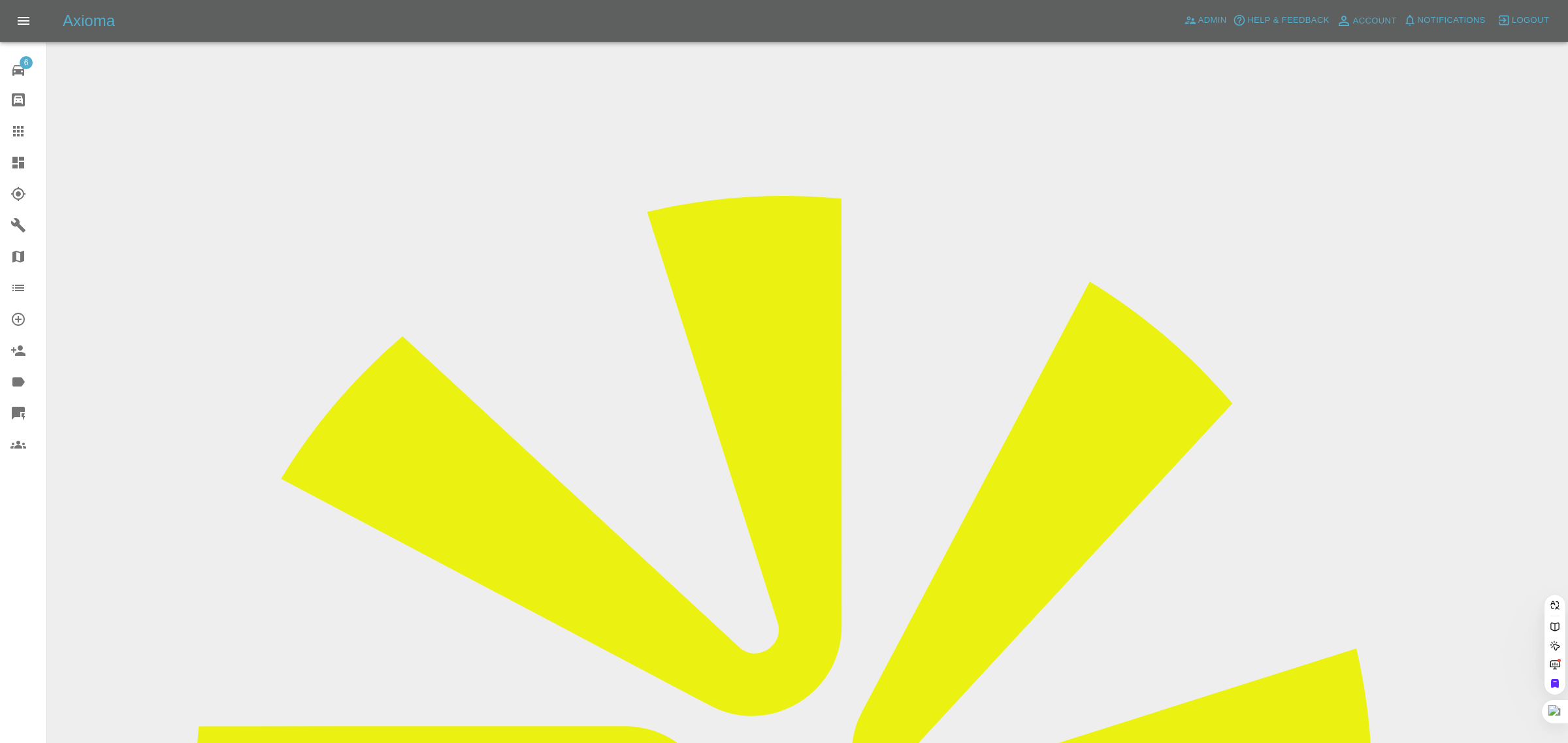
paste input "sroth@hotmail.co.uk"
type input "sroth@hotmail.co.uk"
click at [24, 132] on icon at bounding box center [18, 131] width 16 height 16
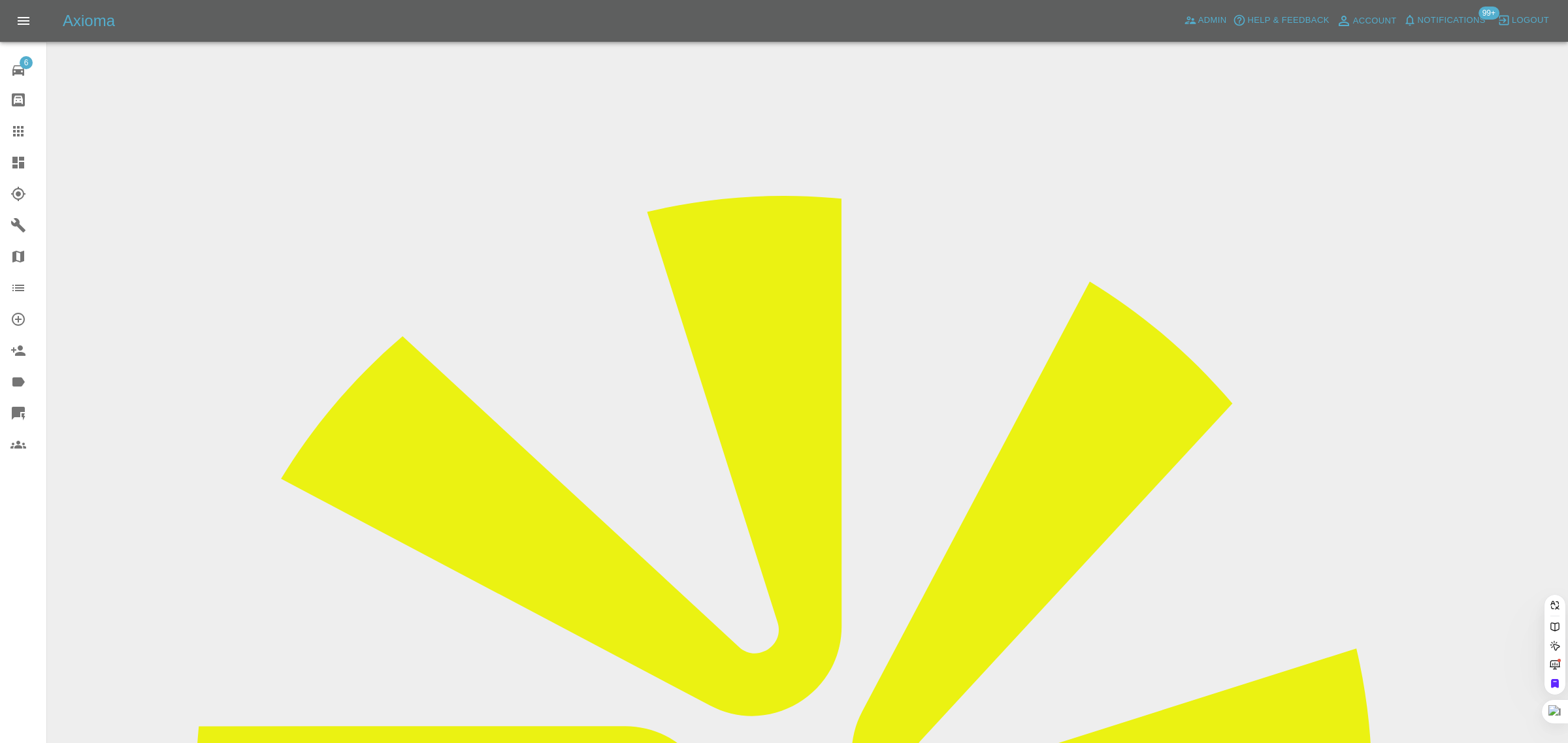
paste input "sroth@hotmail.co.uk"
type input "sroth@hotmail.co.uk"
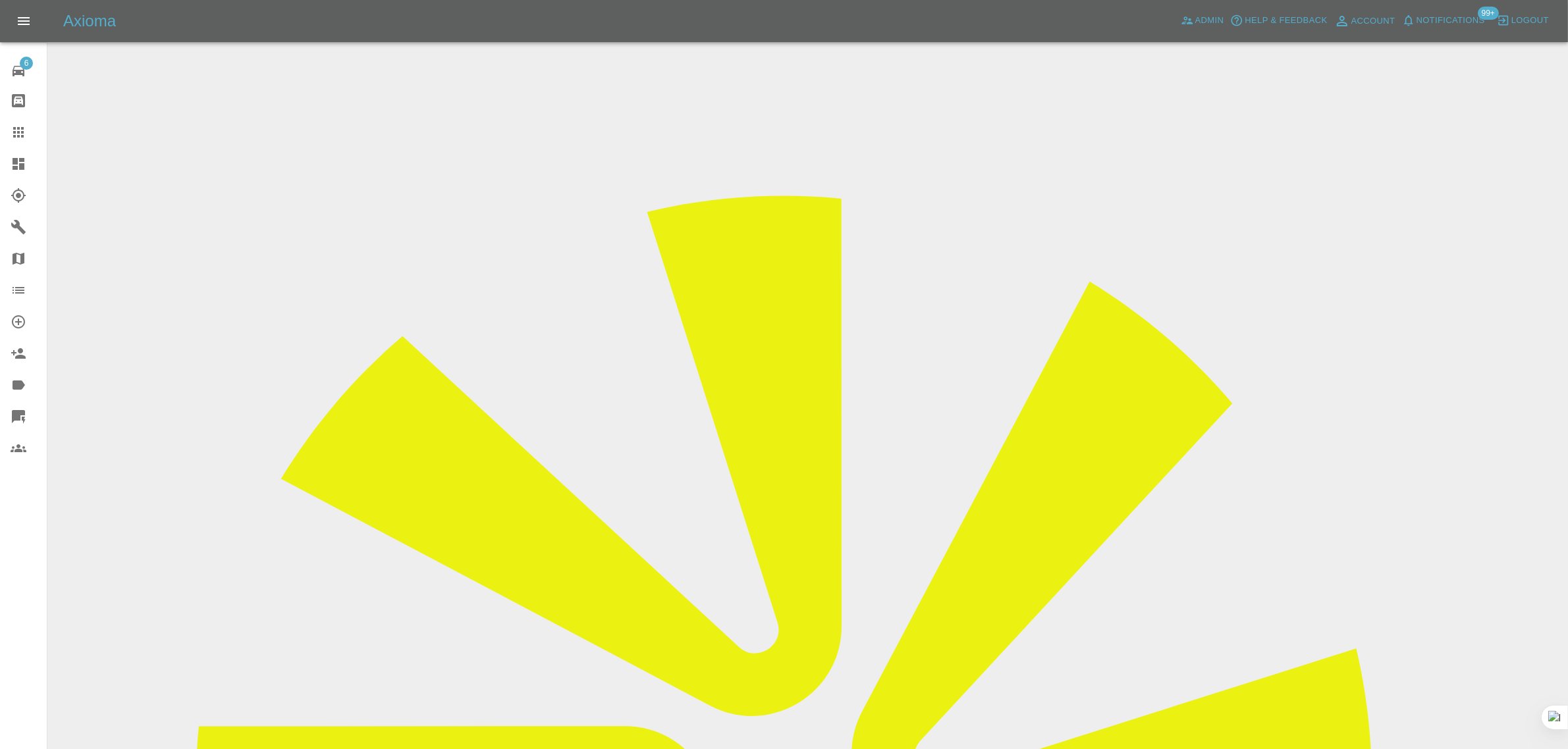
drag, startPoint x: 1269, startPoint y: 204, endPoint x: 1302, endPoint y: 198, distance: 33.5
copy td "Isle Sm"
click at [19, 130] on icon at bounding box center [19, 132] width 16 height 16
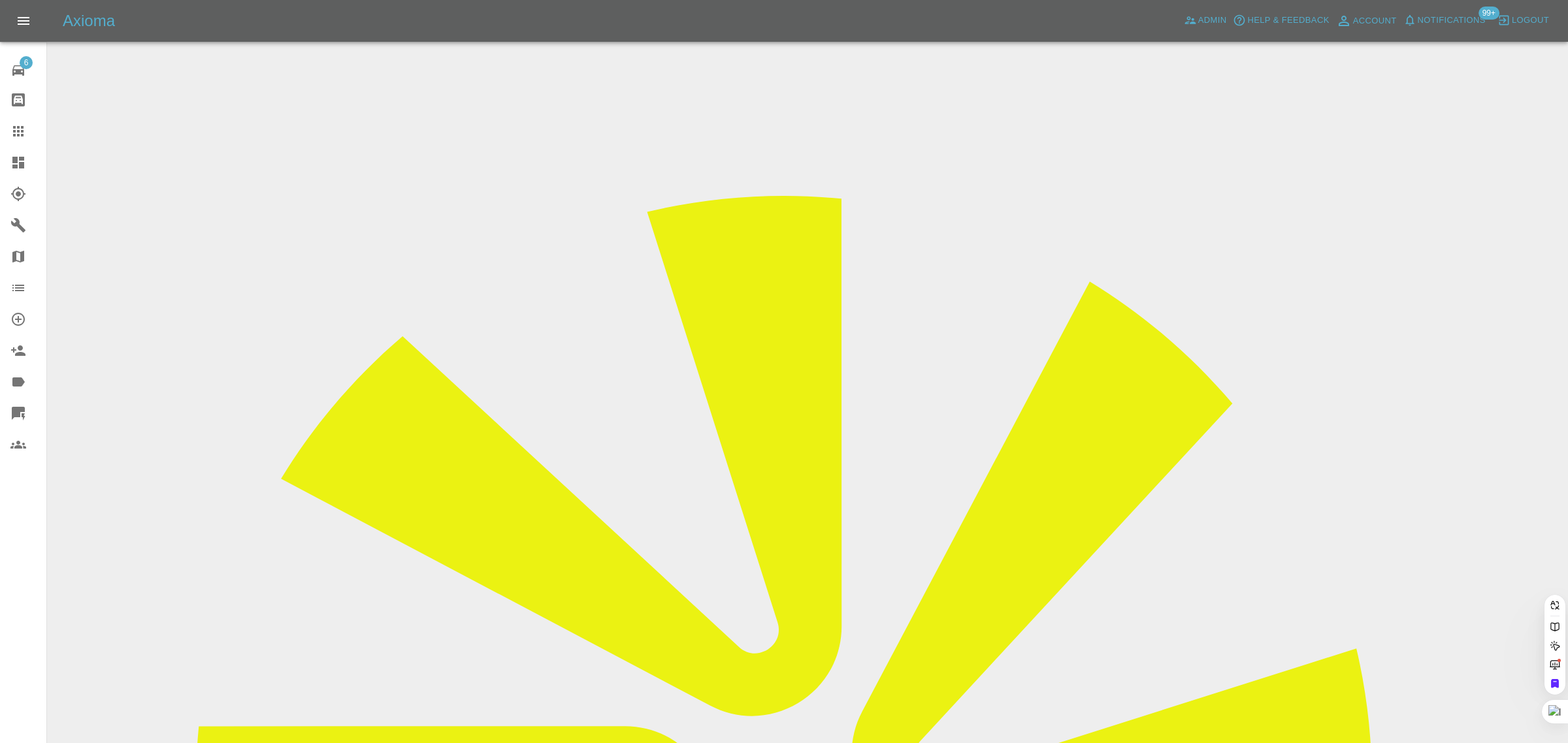
paste input "AP70VVN"
type input "AP70VVN"
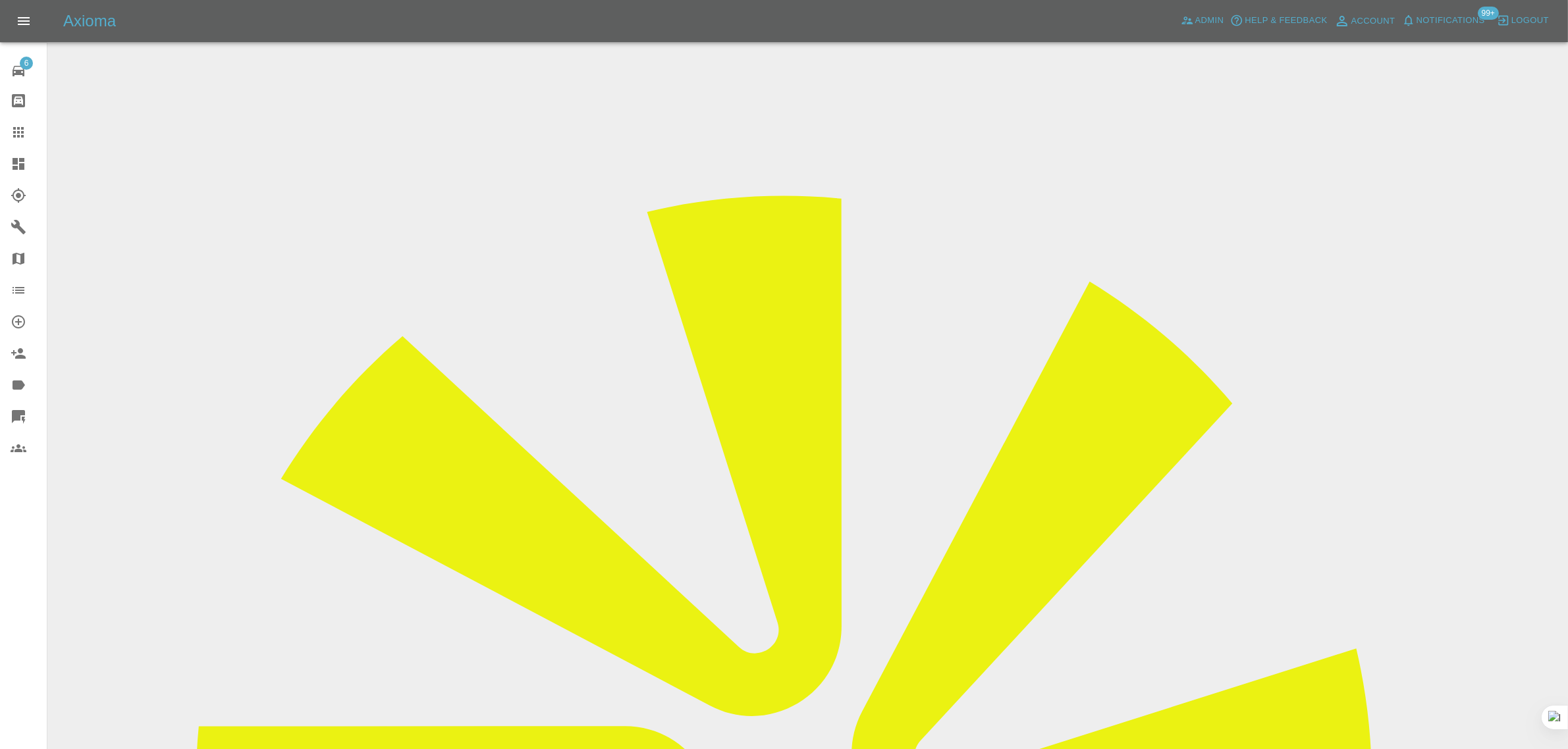
drag, startPoint x: 784, startPoint y: 443, endPoint x: 1008, endPoint y: 447, distance: 224.0
copy td "mohamedgamal1234515@gmail.con"
click at [25, 138] on icon at bounding box center [19, 132] width 16 height 16
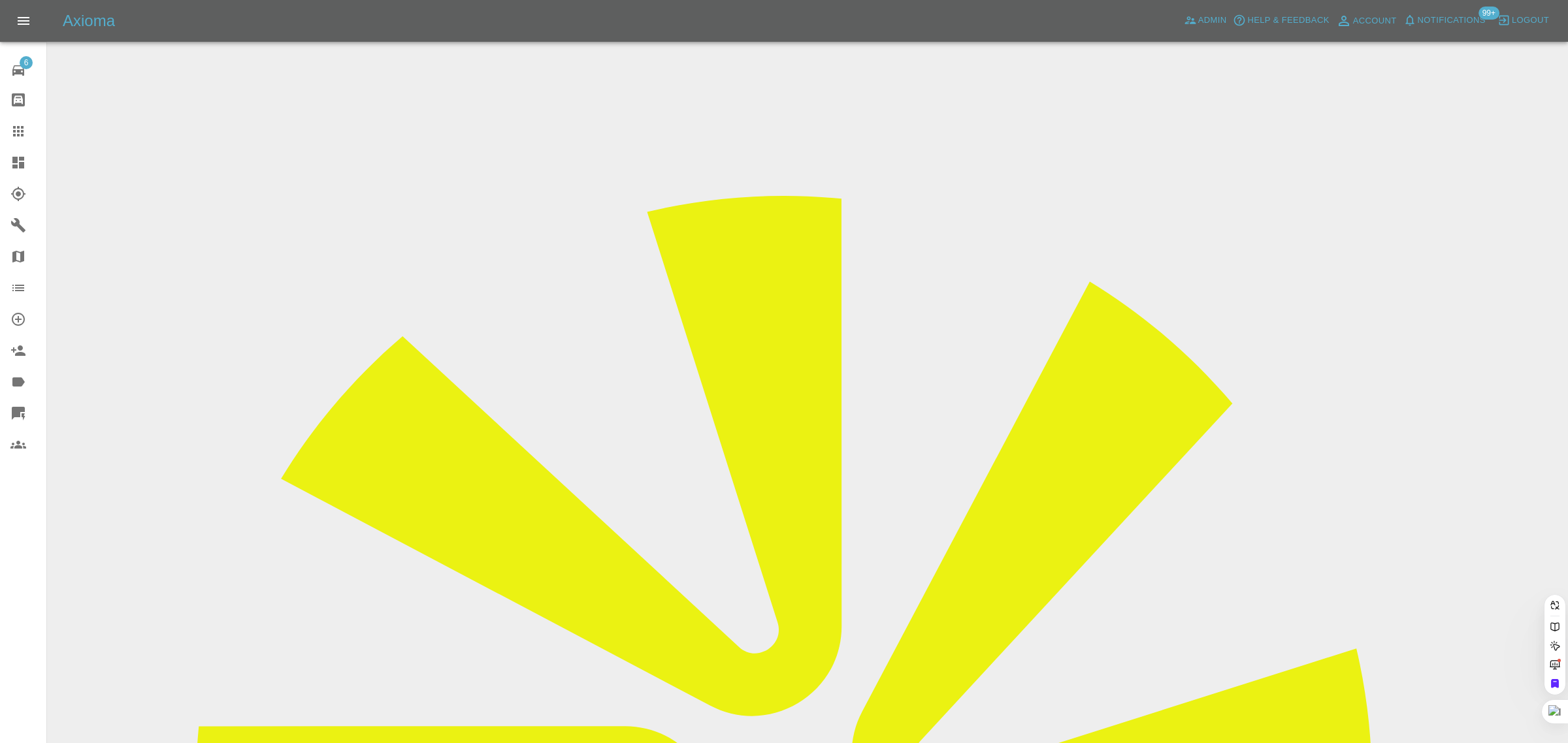
paste input "mjmeit@yahoo.co.uk"
type input "mjmeit@yahoo.co.u"
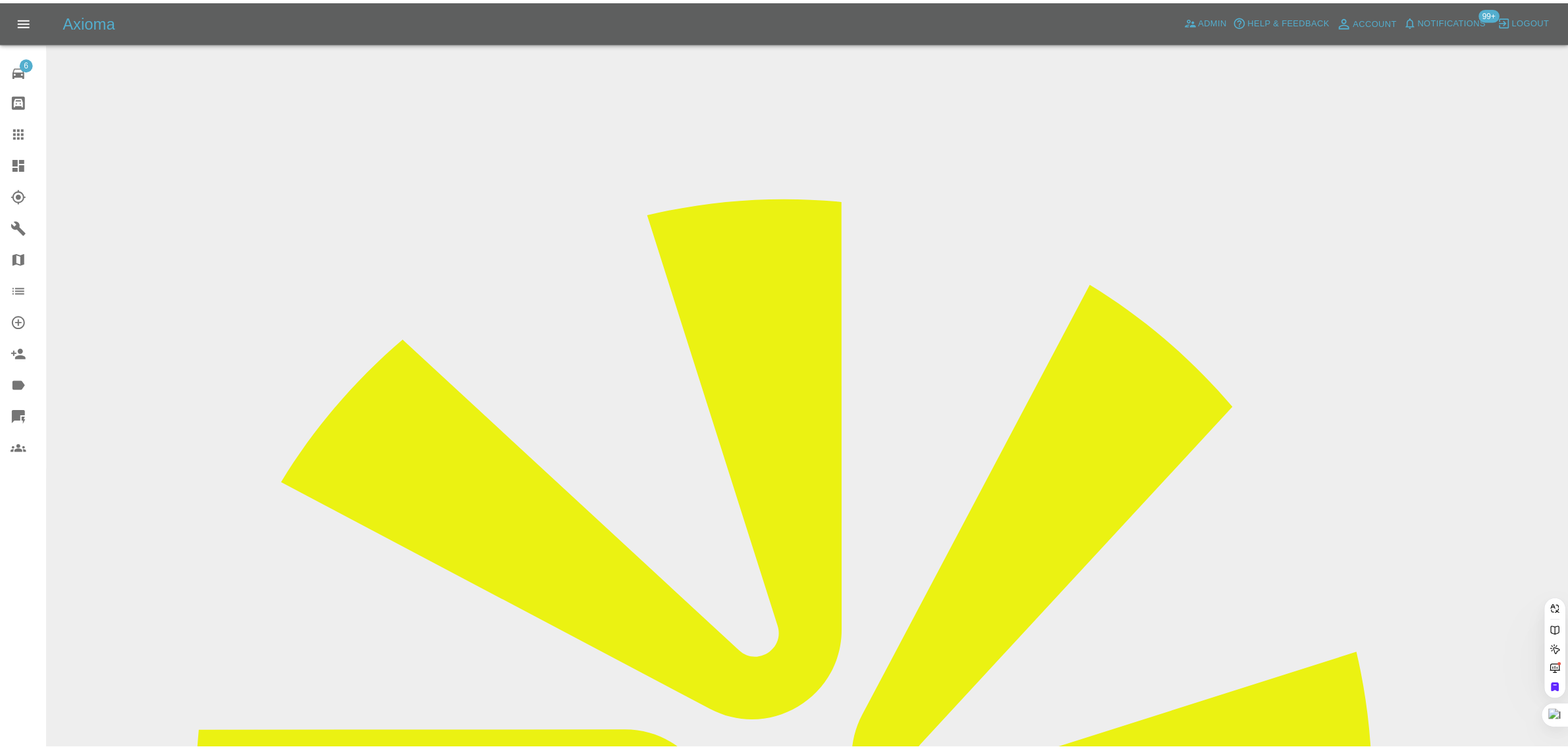
scroll to position [0, 0]
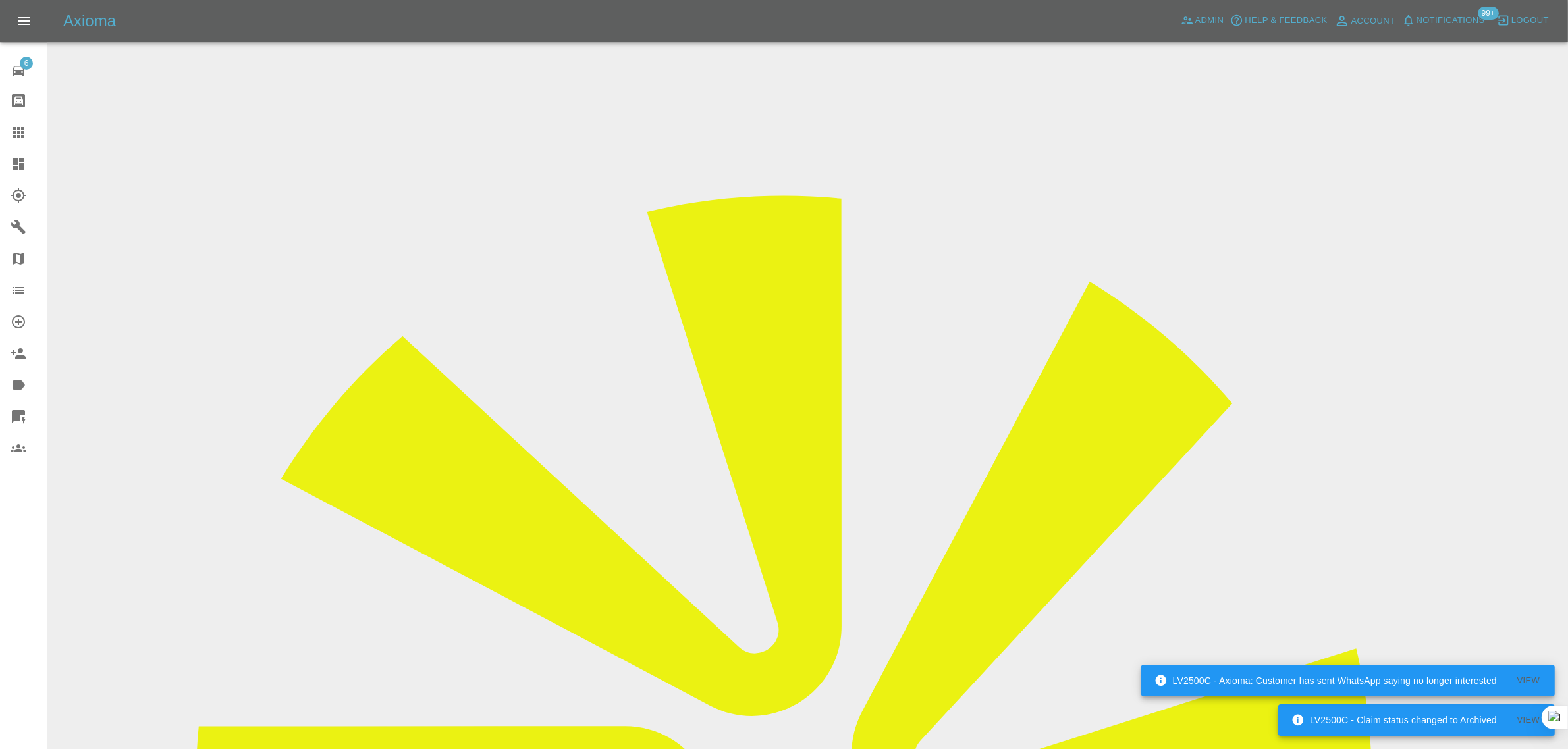
scroll to position [494, 0]
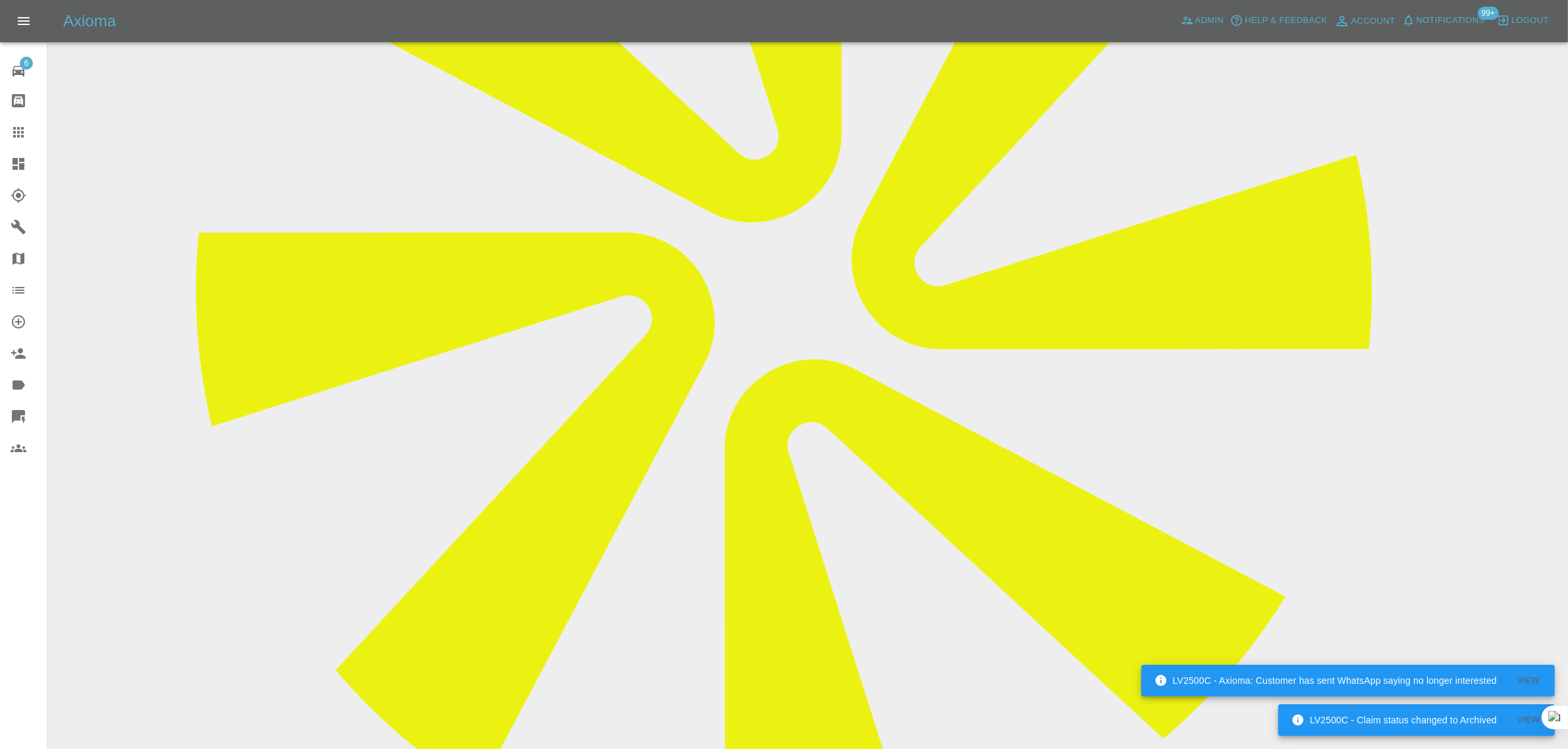
paste textarea "Hi I used you to repair my rear bumper prior to Handing my vehicle back to the …"
type textarea "Hi I used you to repair my rear bumper prior to Handing my vehicle back to the …"
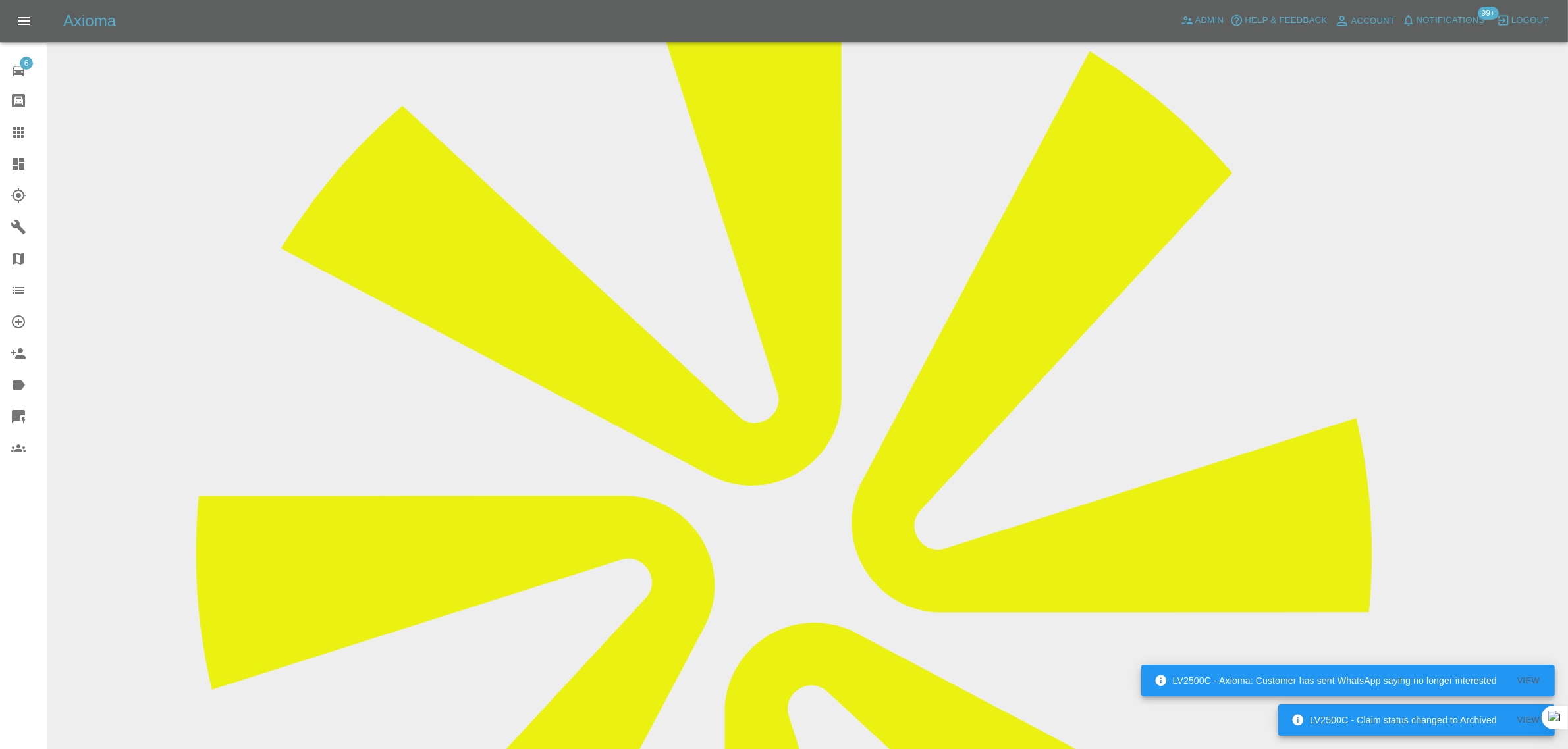
scroll to position [82, 0]
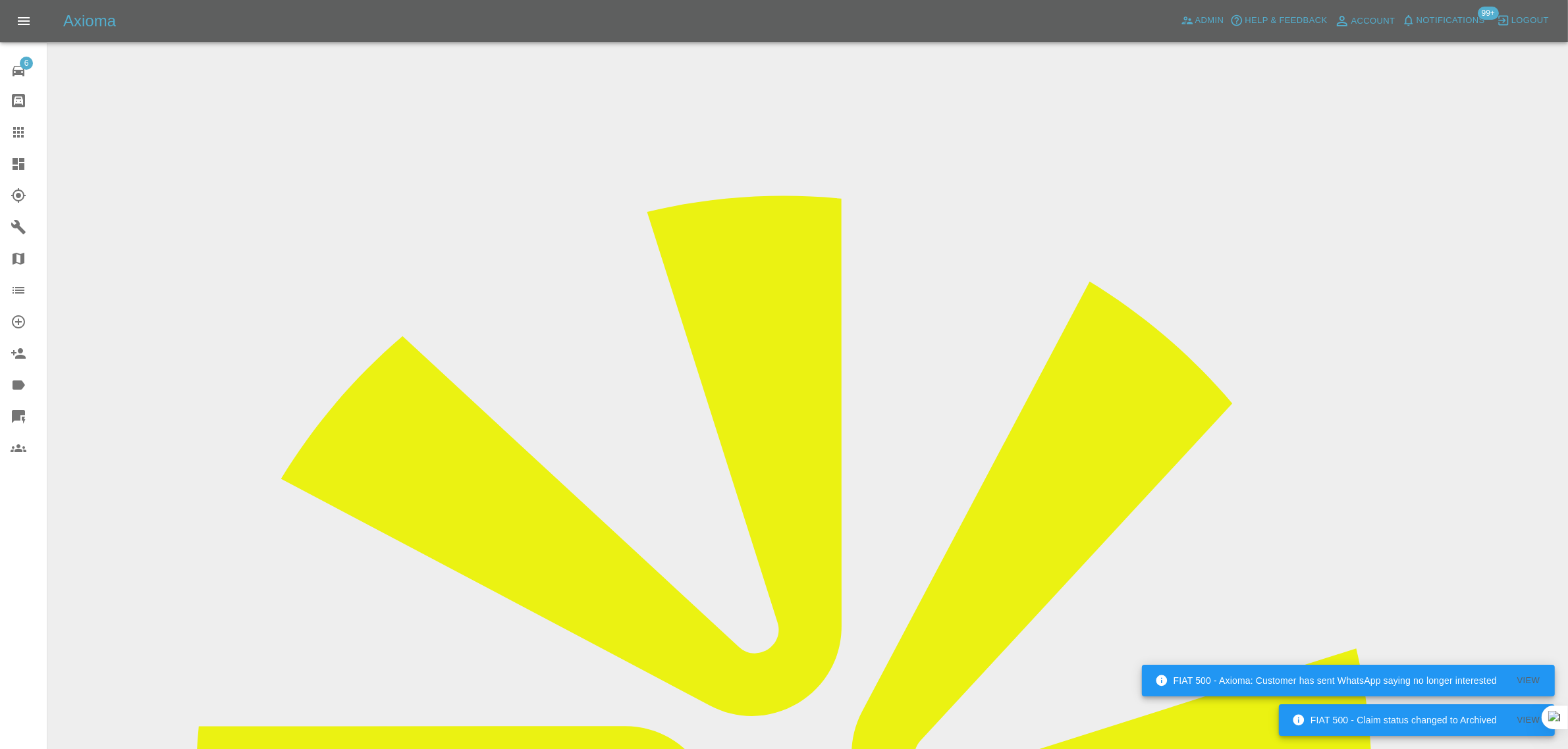
click at [0, 0] on input "Choose images" at bounding box center [0, 0] width 0 height 0
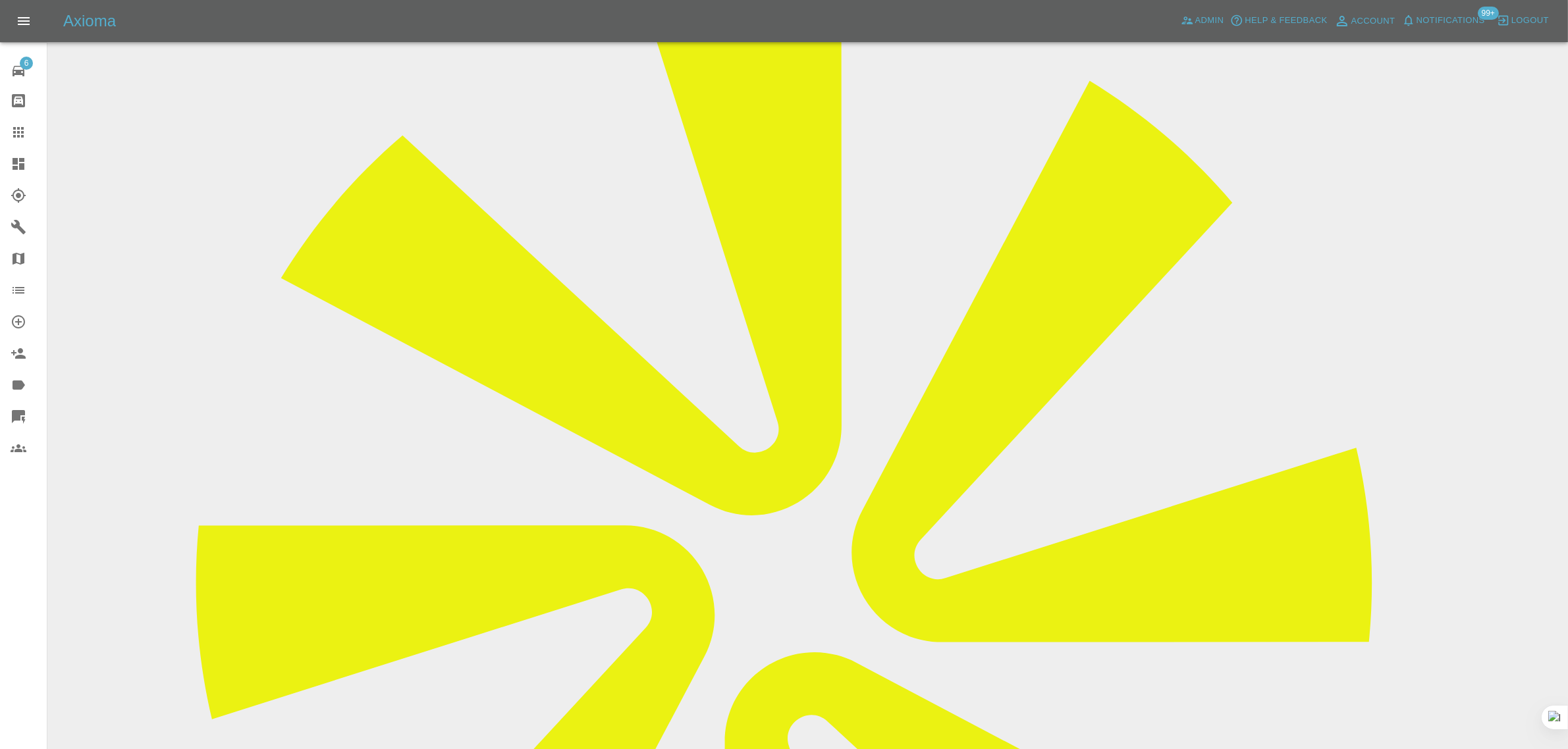
scroll to position [55, 0]
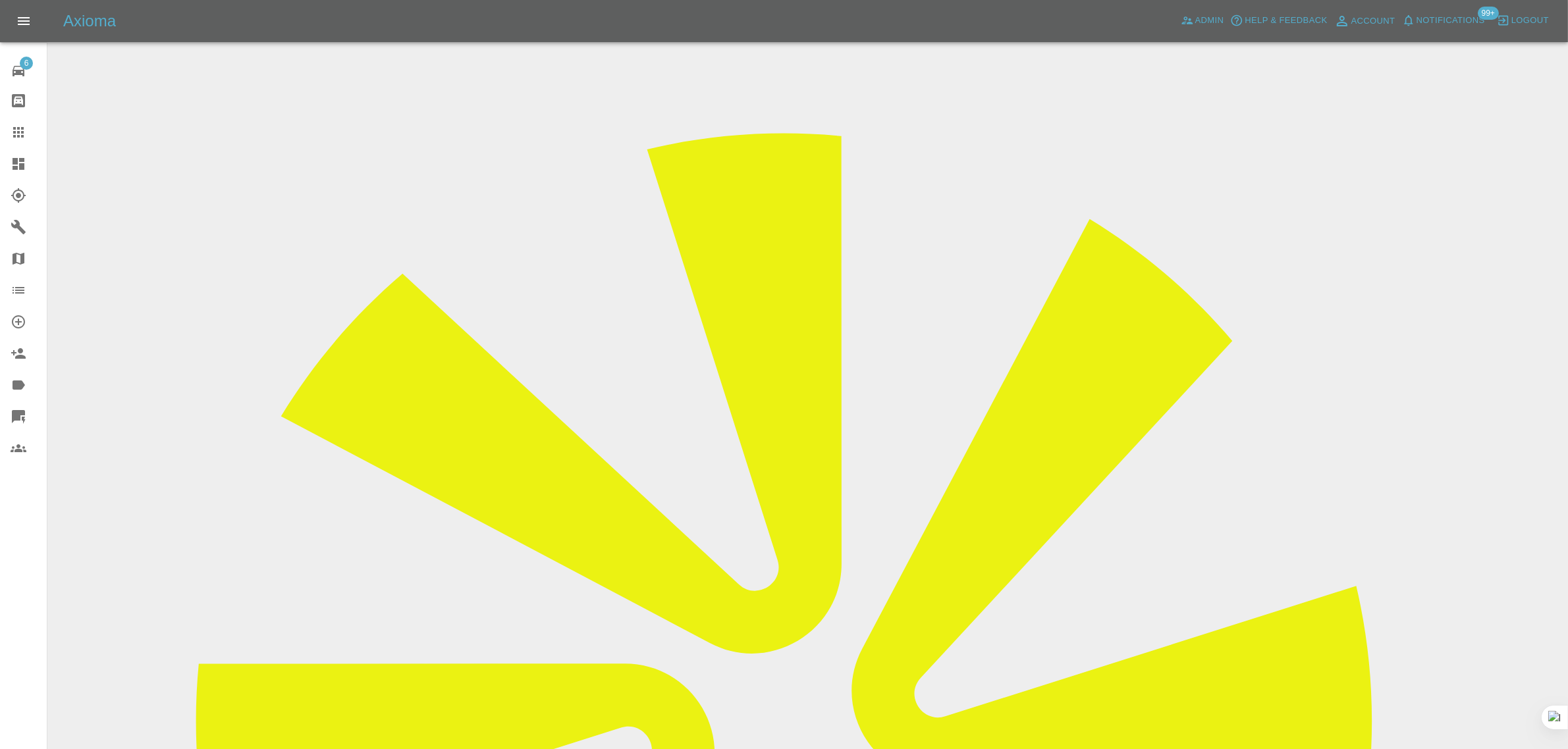
scroll to position [64, 0]
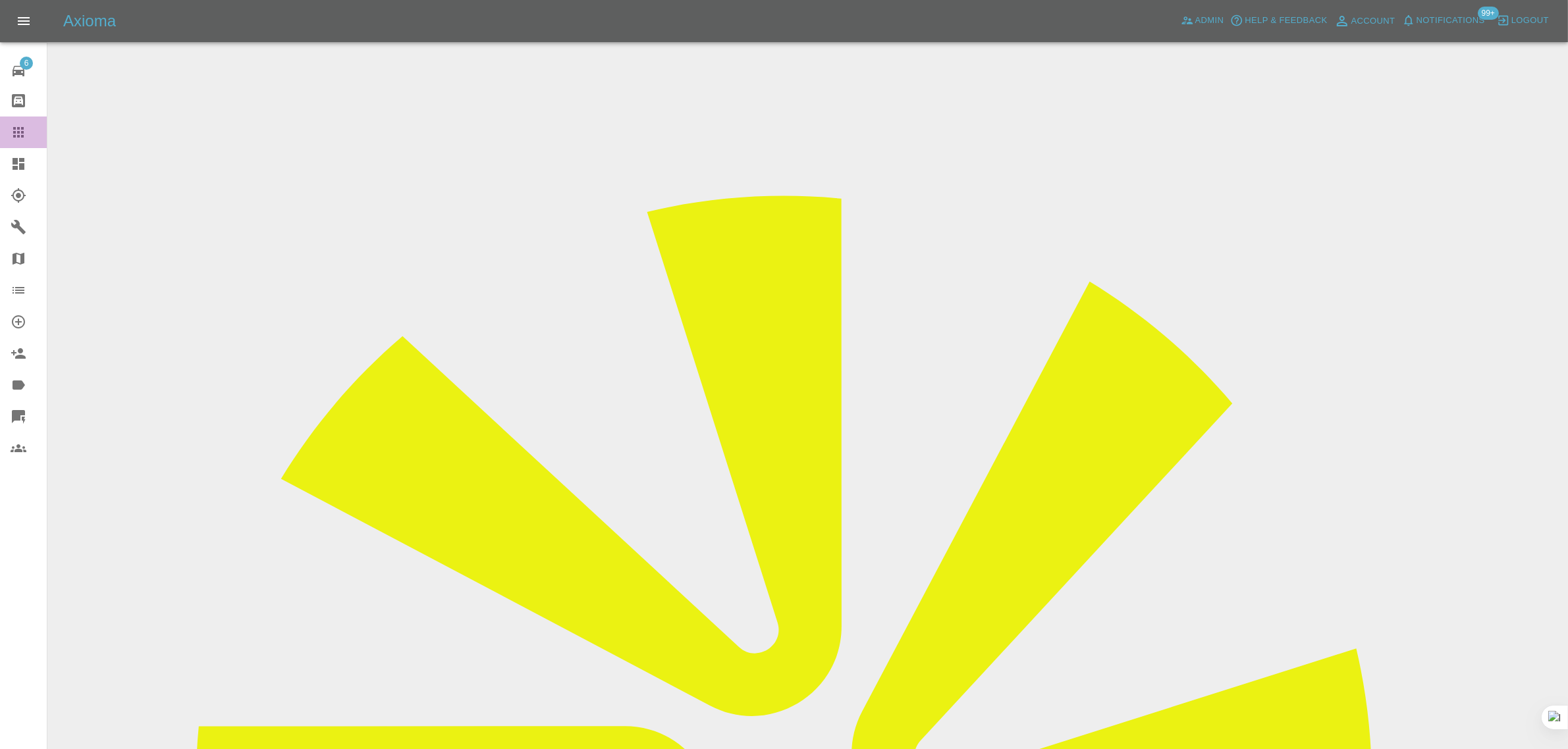
click at [19, 128] on icon at bounding box center [19, 132] width 11 height 11
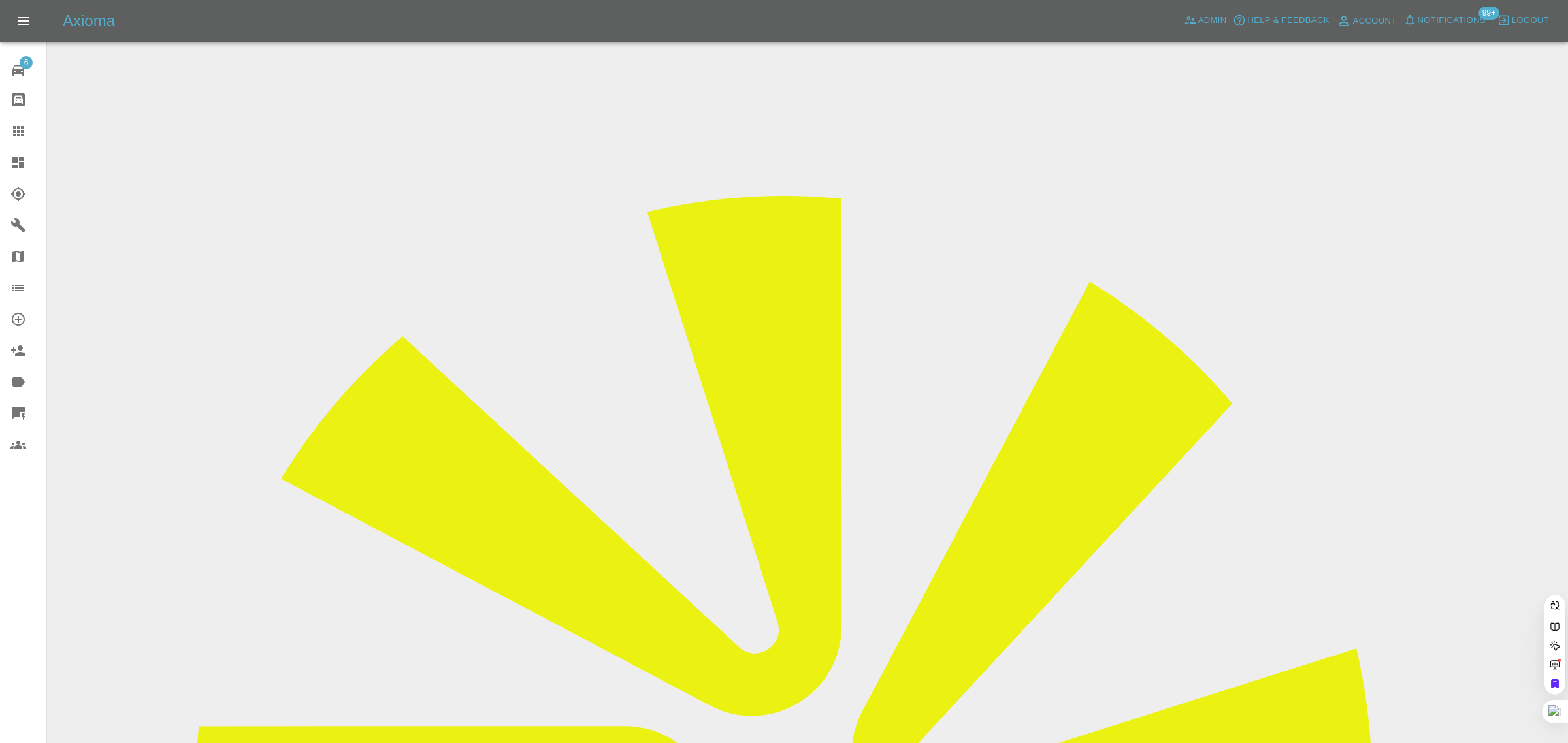
drag, startPoint x: 619, startPoint y: 396, endPoint x: 658, endPoint y: 399, distance: 39.1
paste input "LO21 PNL"
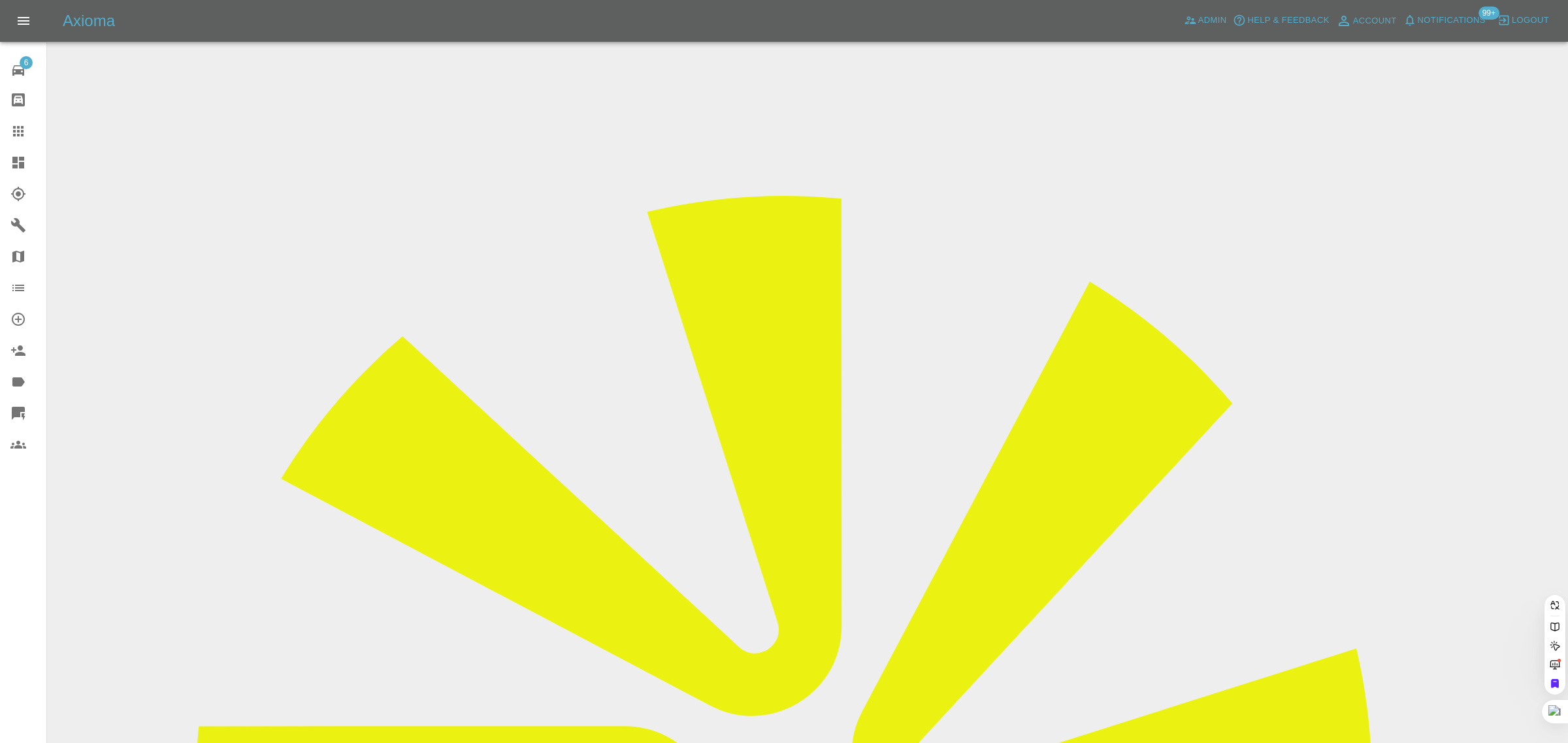
drag, startPoint x: 754, startPoint y: 383, endPoint x: 783, endPoint y: 391, distance: 30.1
type input "LO21PNL"
click at [1204, 14] on span "Admin" at bounding box center [1213, 20] width 29 height 15
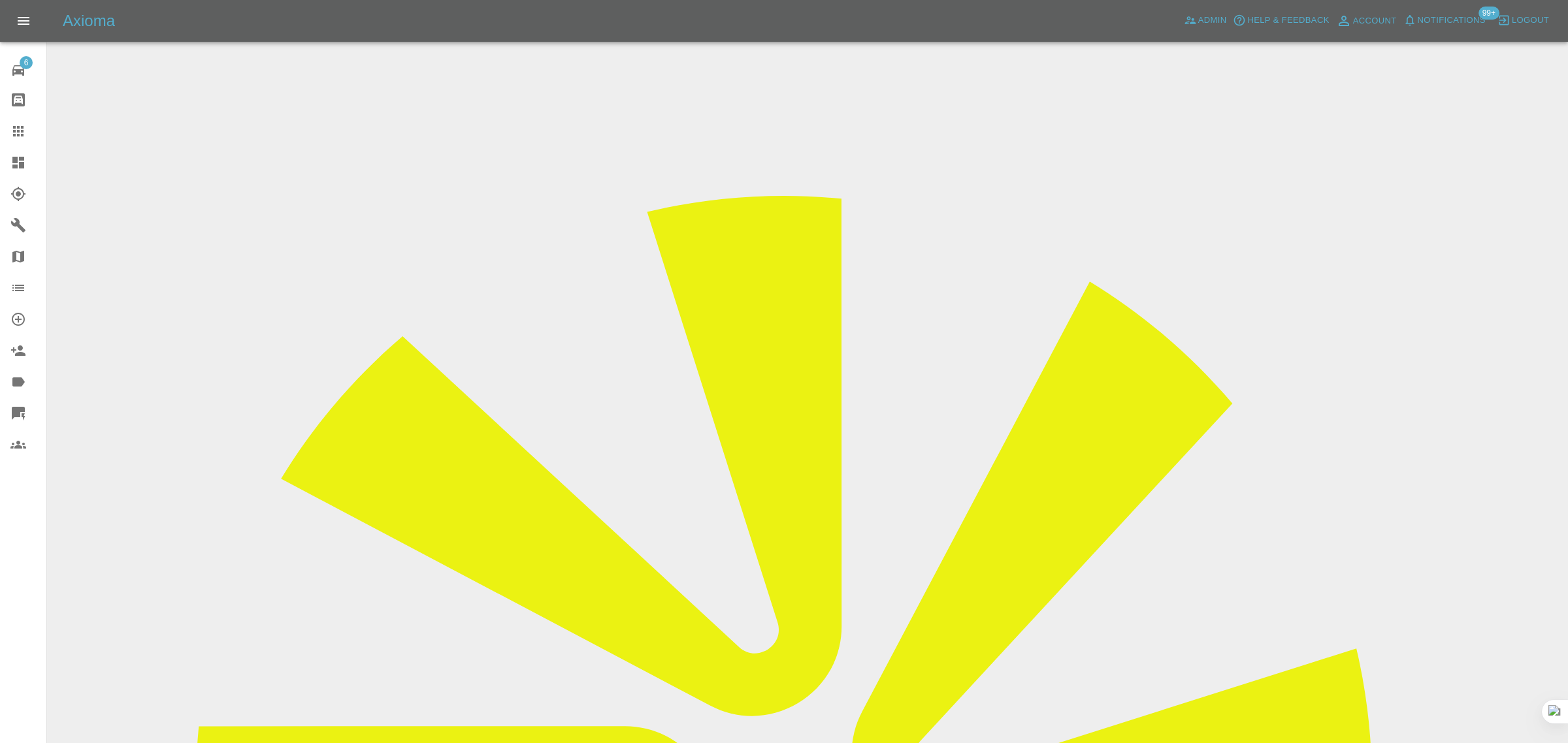
paste input "LO21 PNL"
drag, startPoint x: 263, startPoint y: 168, endPoint x: 301, endPoint y: 174, distance: 38.5
type input "LO21PNL"
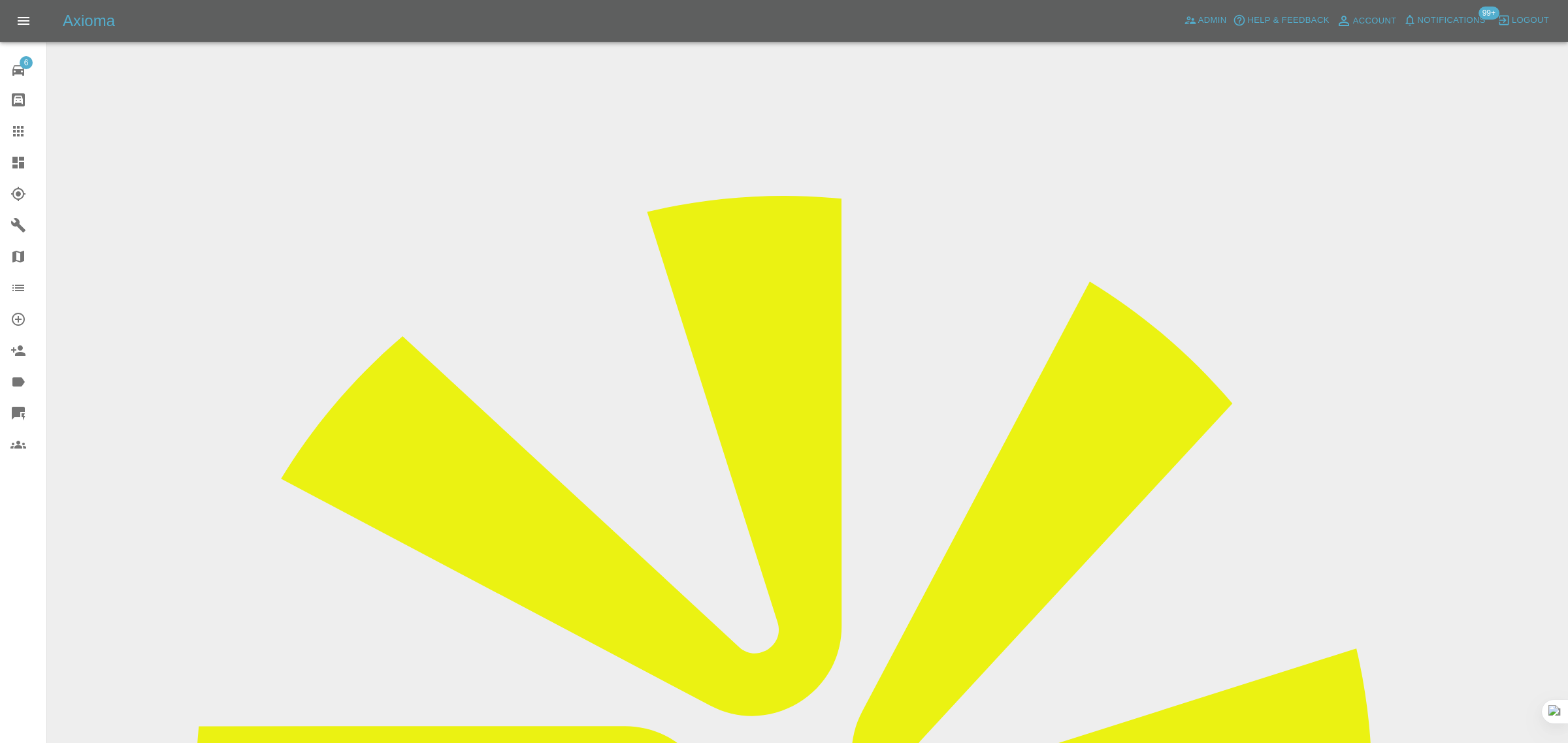
paste input "68712cff64e7a218991c7cfd"
type input "68712cff64e7a218991c7cfd"
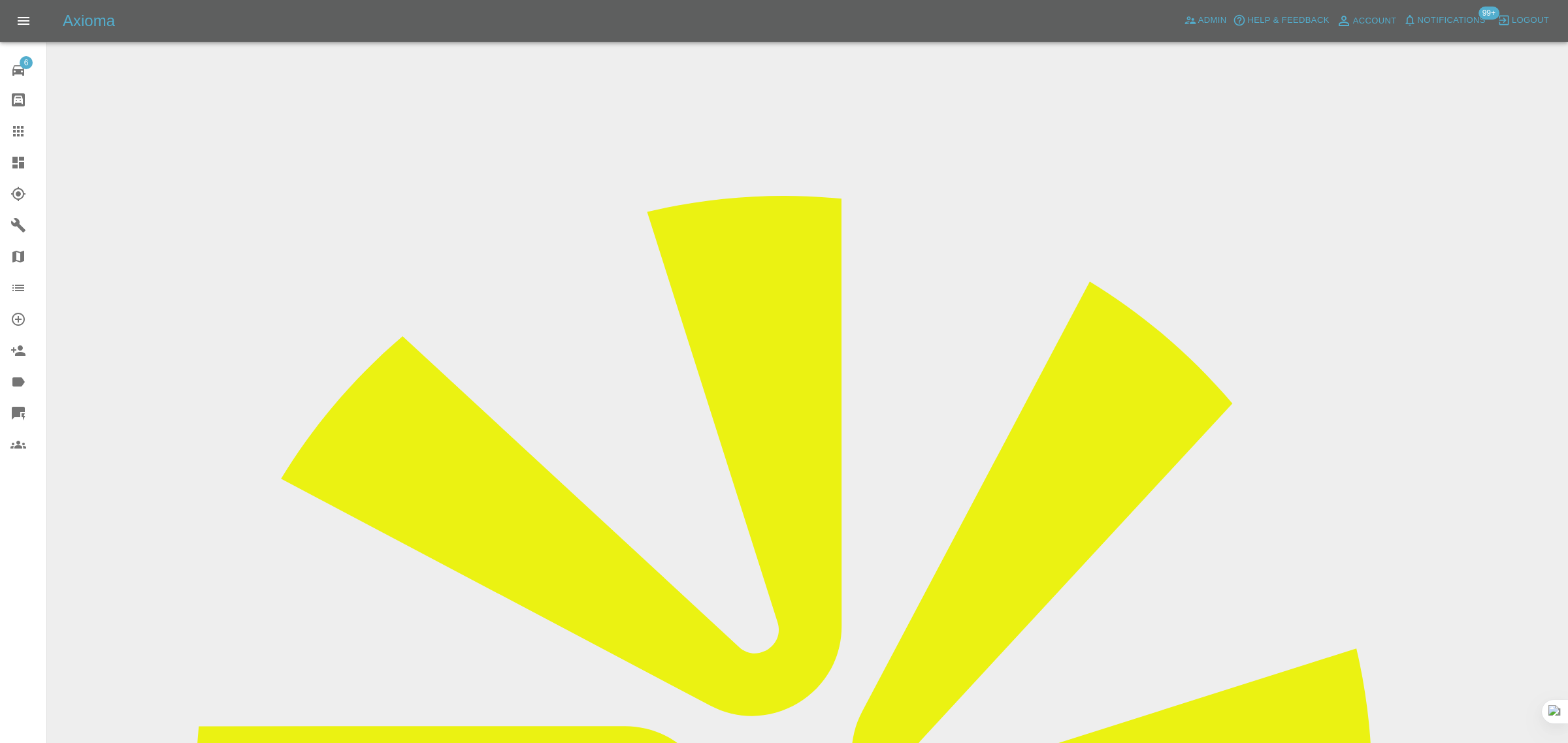
click at [18, 134] on icon at bounding box center [18, 131] width 16 height 16
paste input "tianen@gmail.com"
type input "tianen@gmail.co"
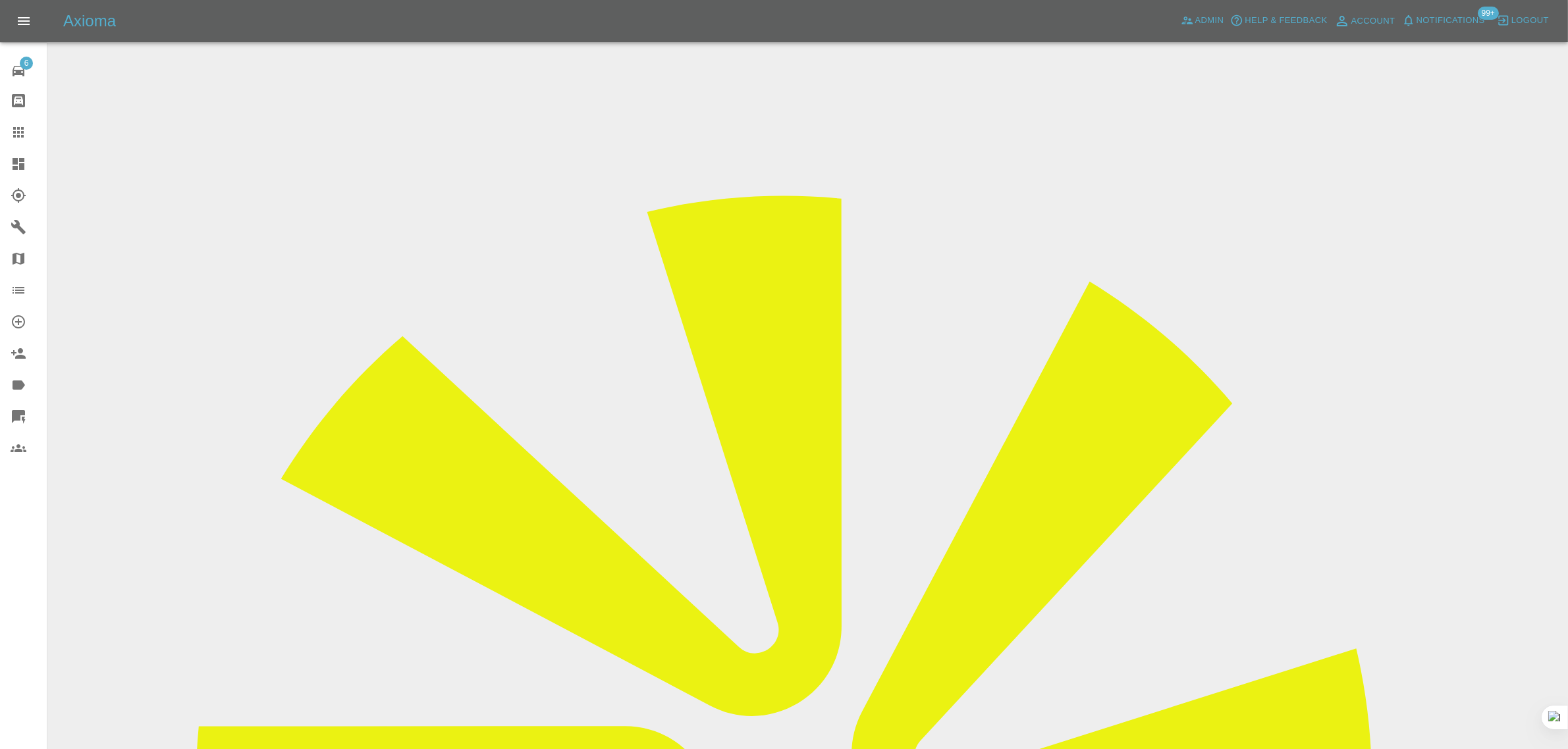
click at [18, 126] on icon at bounding box center [19, 132] width 16 height 16
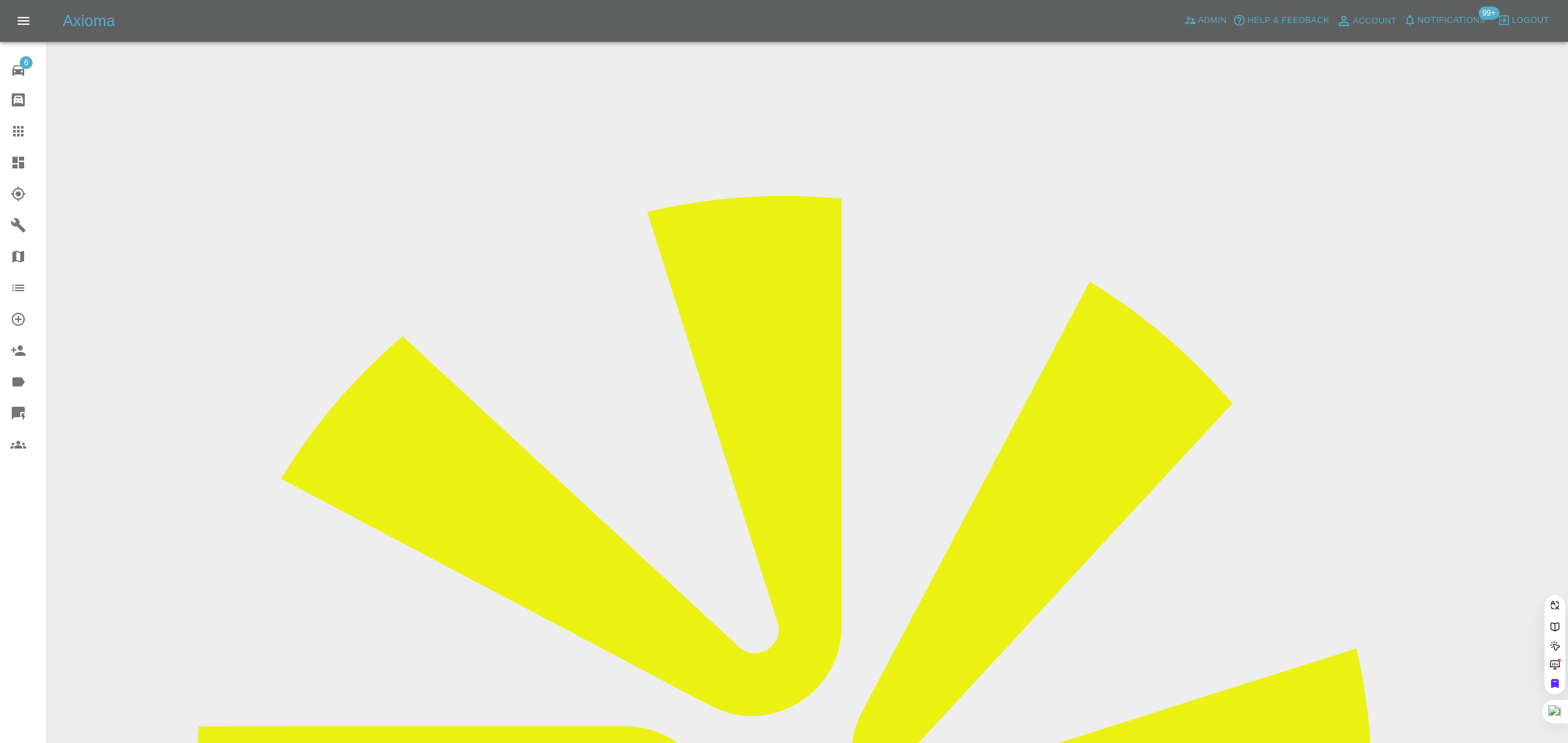
paste input "louisgood95@gmail.com"
type input "louisgood95@gmail.co"
drag, startPoint x: 24, startPoint y: 576, endPoint x: 36, endPoint y: 566, distance: 15.6
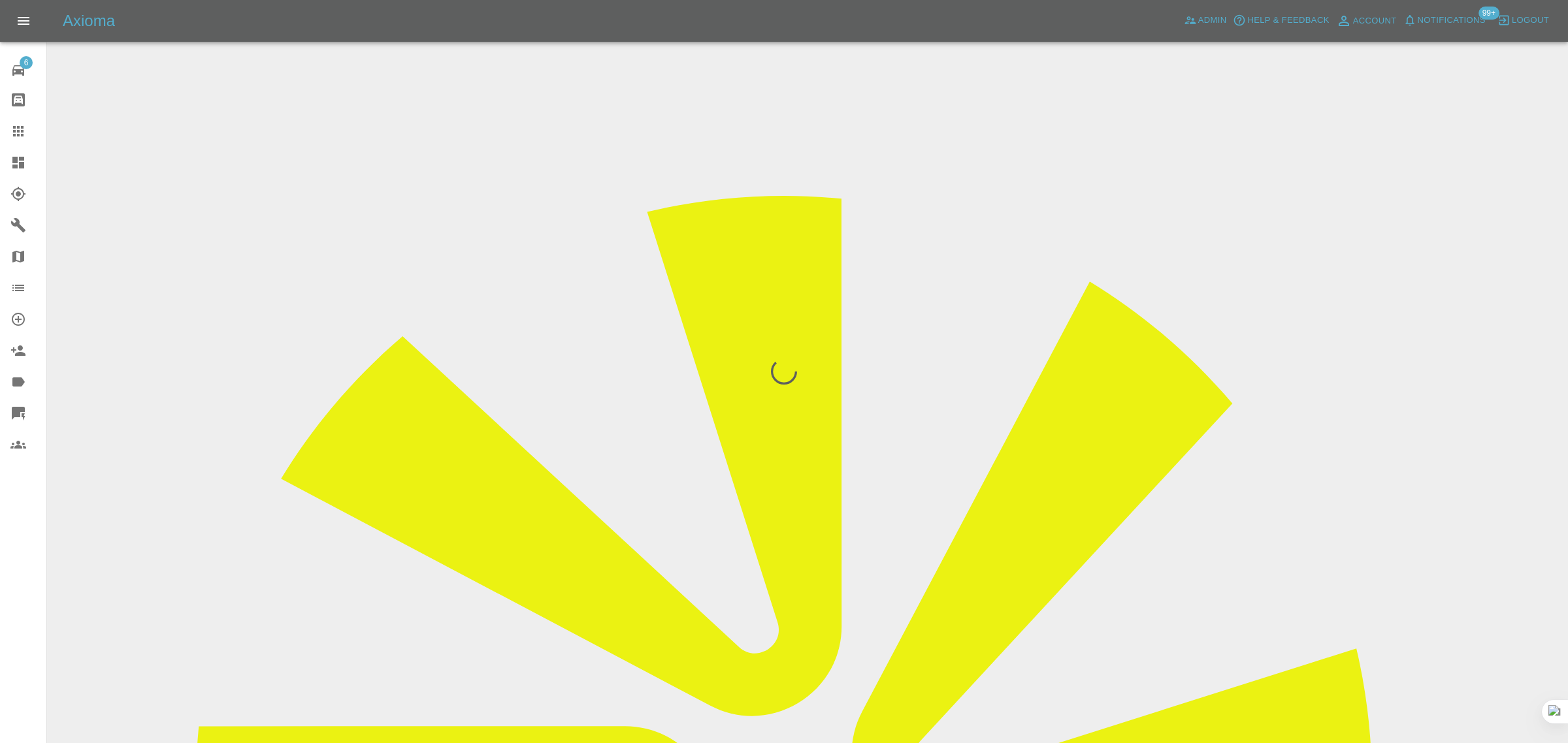
click at [23, 575] on div "6 Repair home Bodyshop home Claims Dashboard Explorer Garages Map Organization …" at bounding box center [24, 372] width 47 height 743
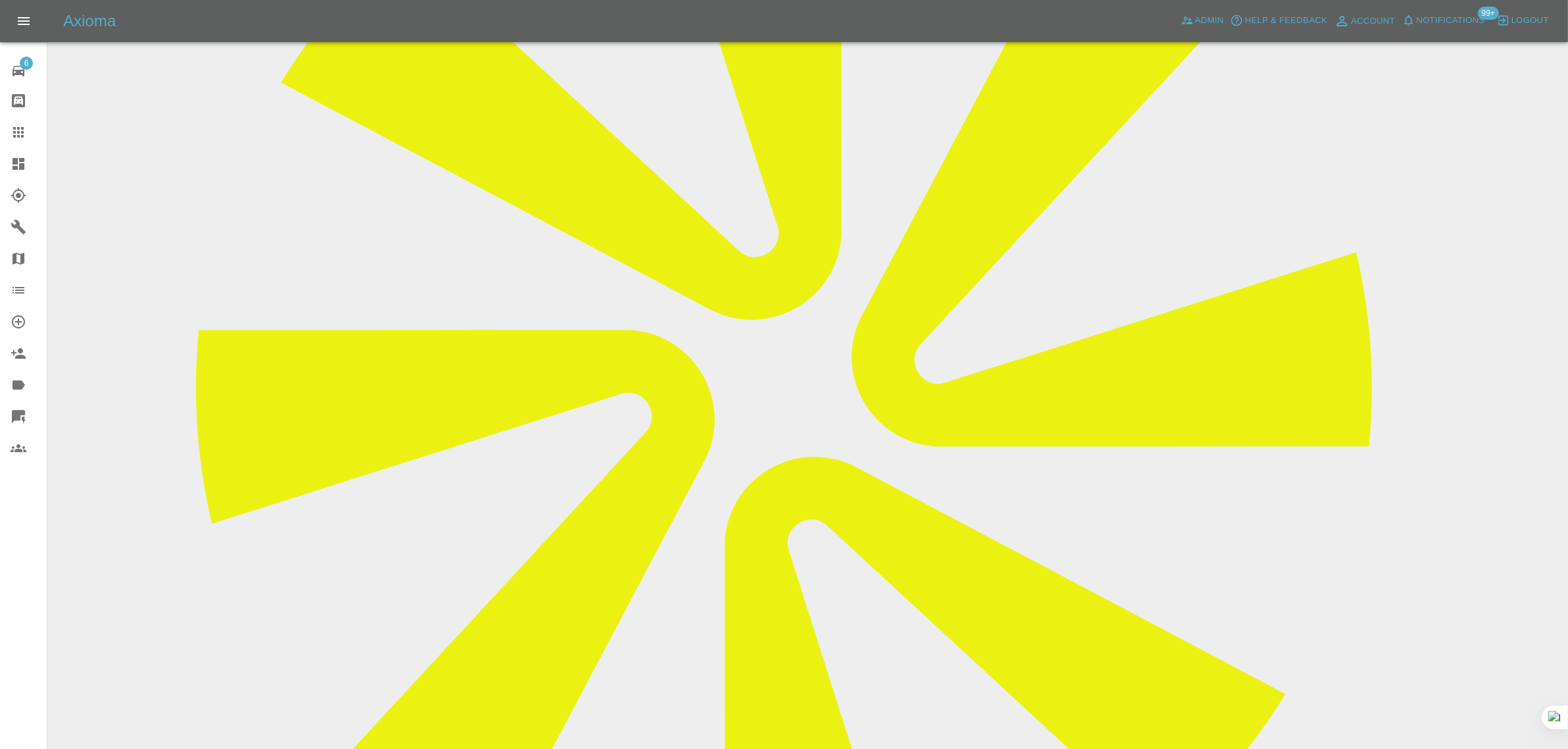
scroll to position [494, 0]
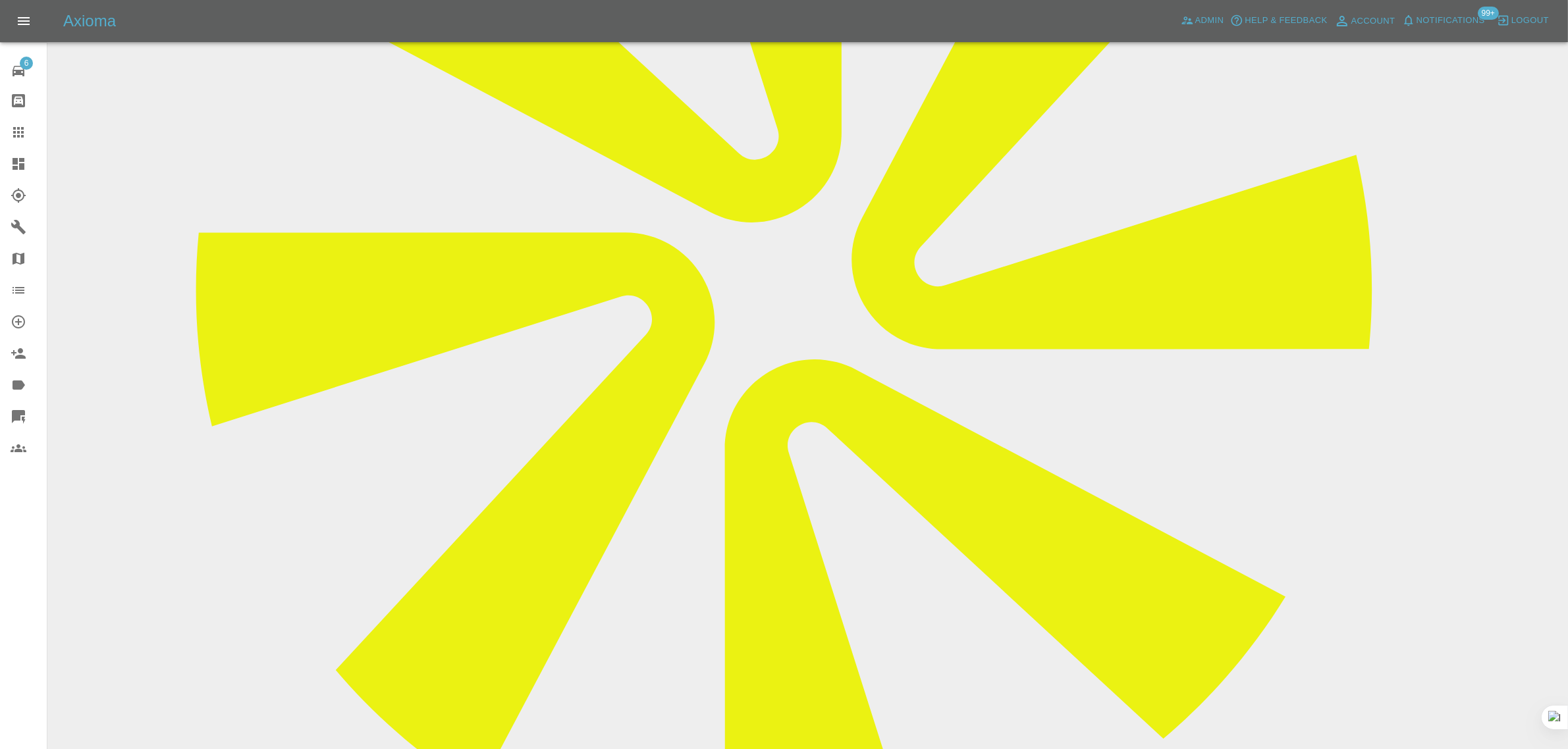
click at [15, 132] on icon at bounding box center [19, 132] width 11 height 11
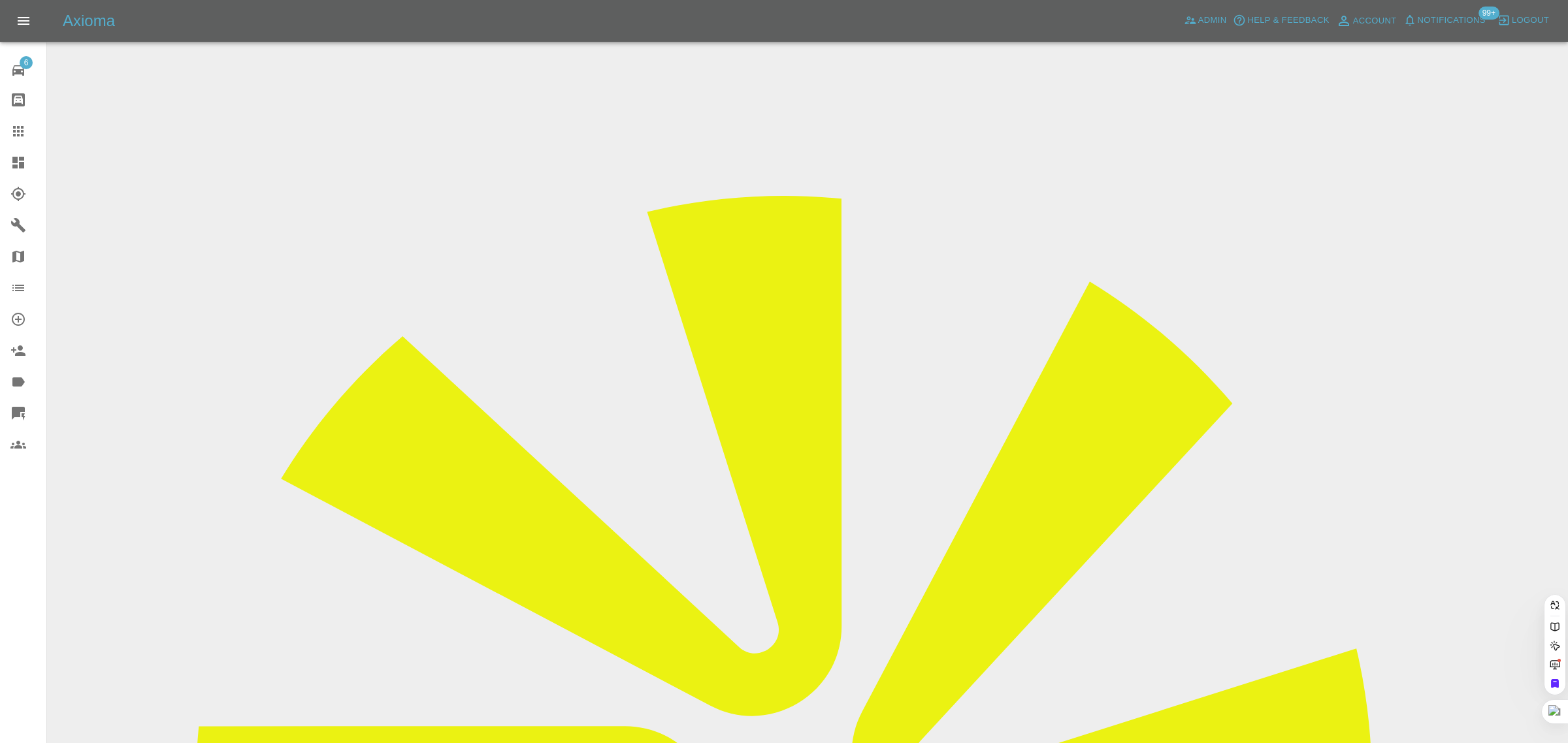
paste input "berzinyte@yahoo.com"
type input "berzinyte@yahoo.co"
paste input "louisgood95@gmail.com"
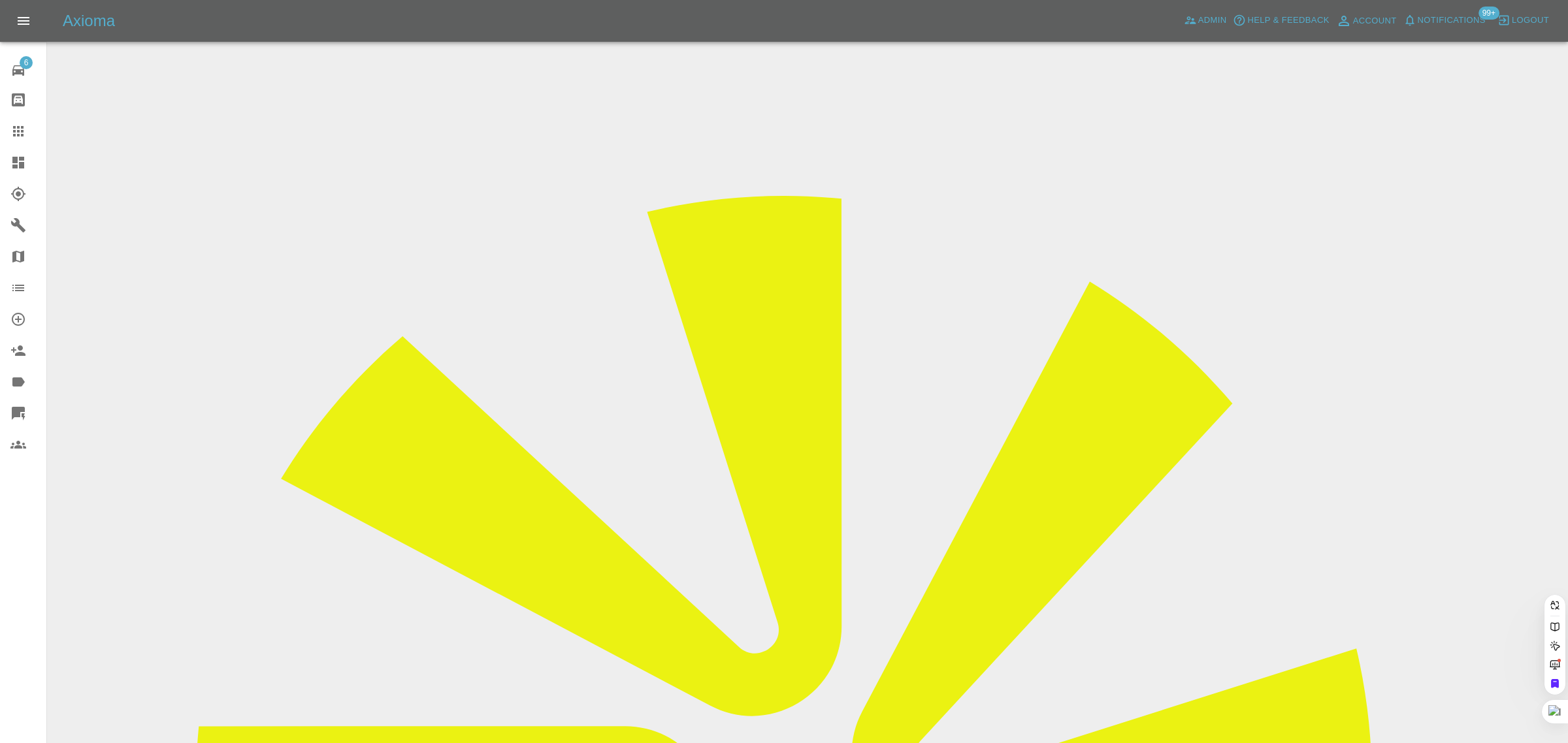
type input "louisgood95@gmail.co"
click at [10, 591] on div "6 Repair home Bodyshop home Claims Dashboard Explorer Garages Map Organization …" at bounding box center [24, 372] width 47 height 743
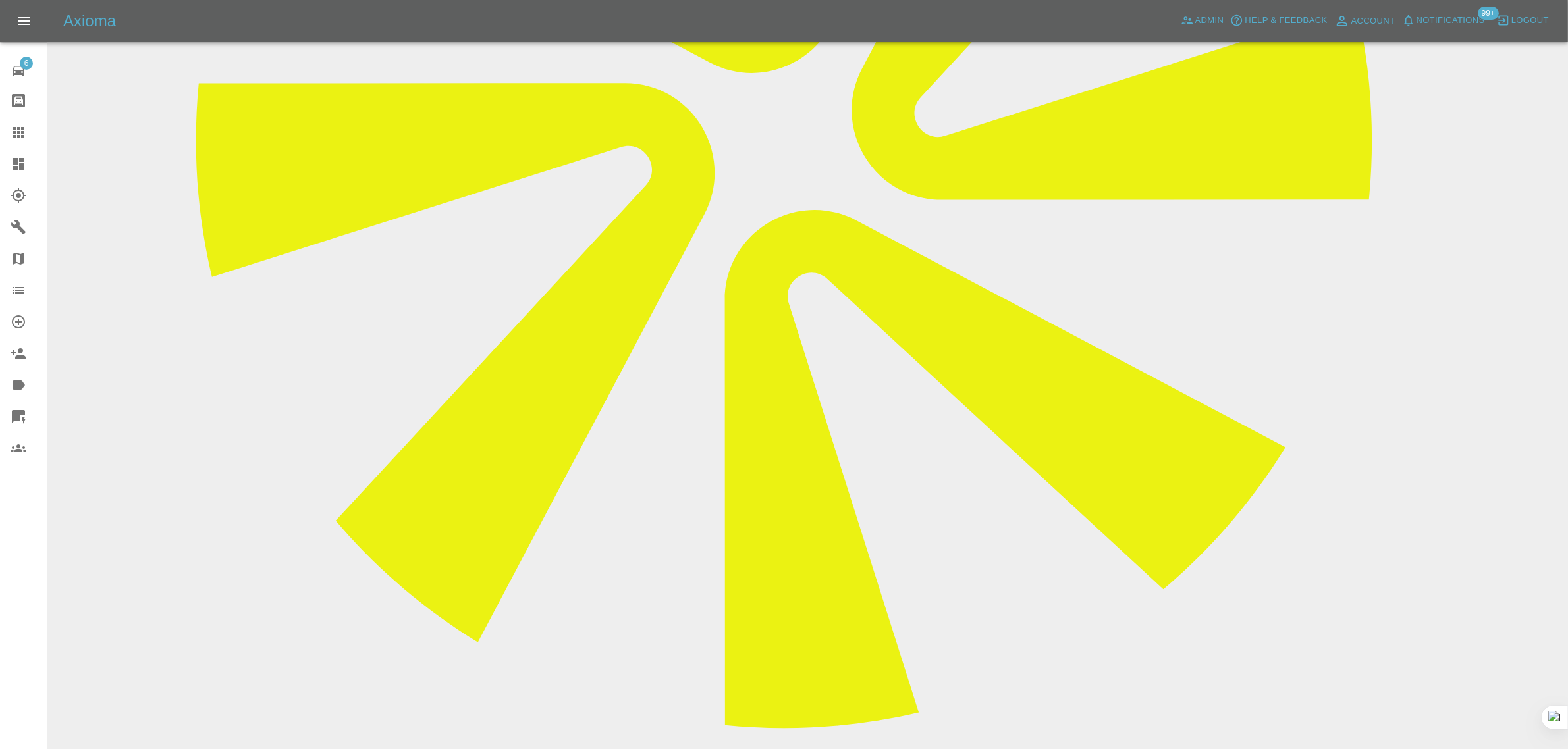
scroll to position [658, 0]
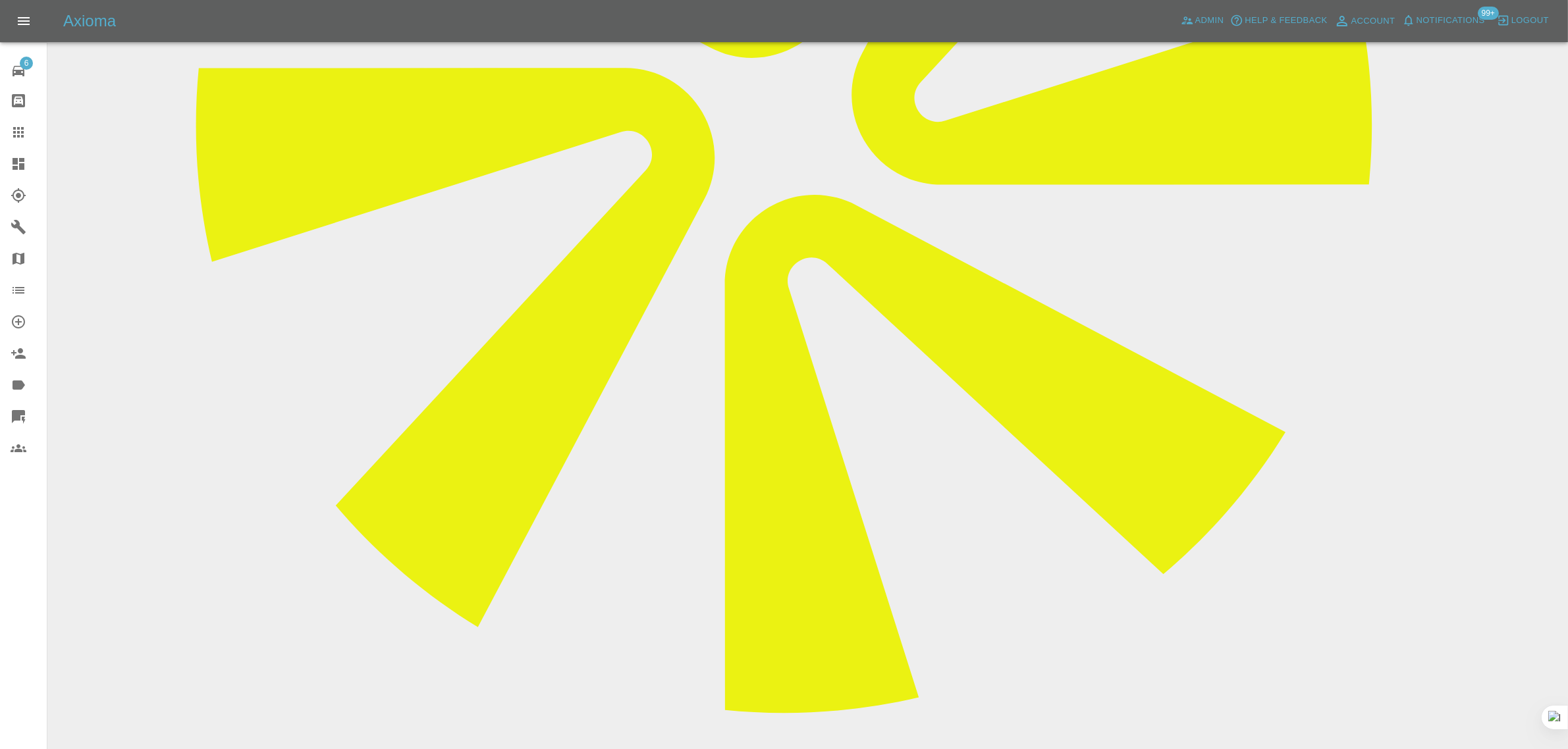
click at [0, 132] on link "Claims" at bounding box center [23, 132] width 47 height 32
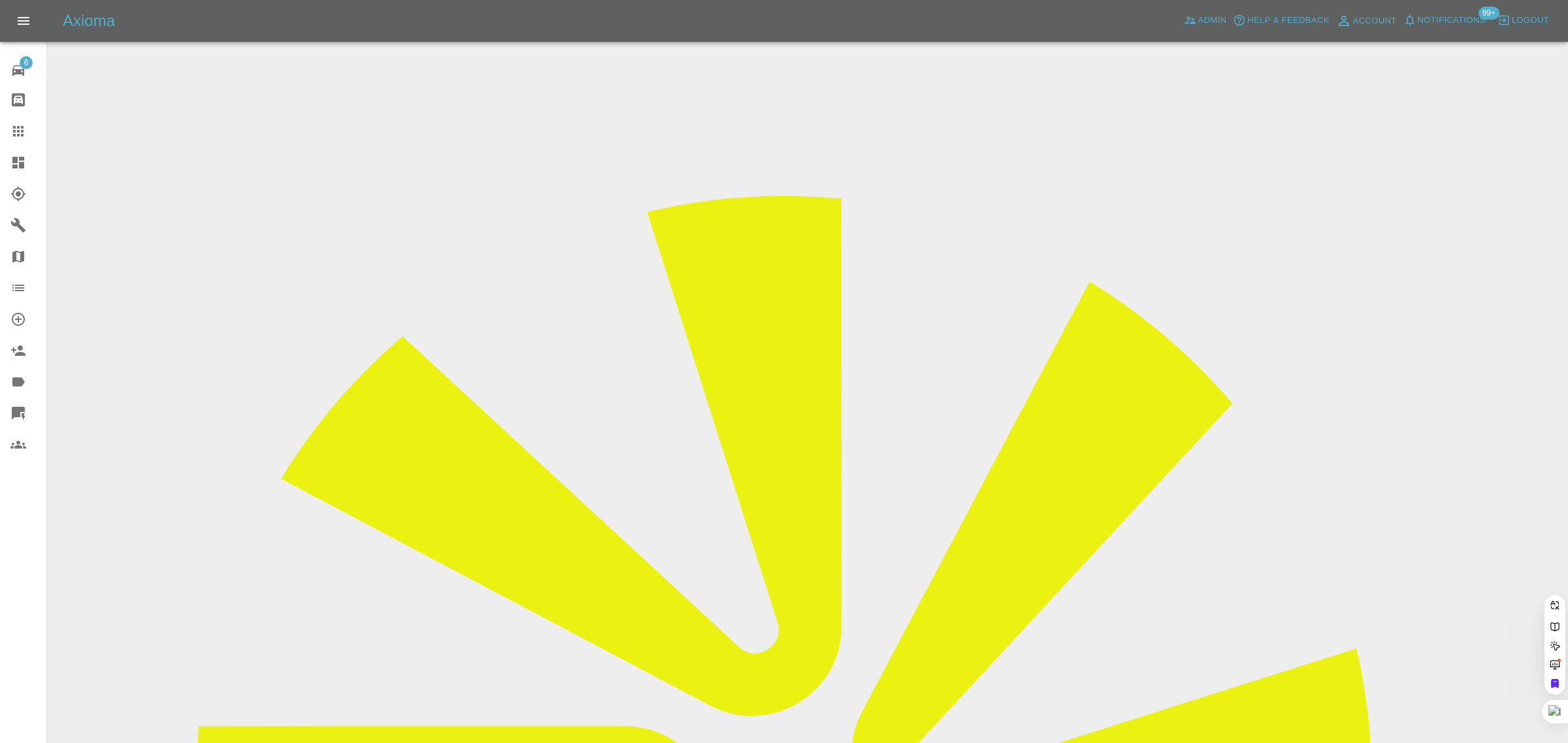
paste input "[DOMAIN_NAME][EMAIL_ADDRESS][DOMAIN_NAME]"
type input "[DOMAIN_NAME][EMAIL_ADDRESS][DOMAIN_NAME]"
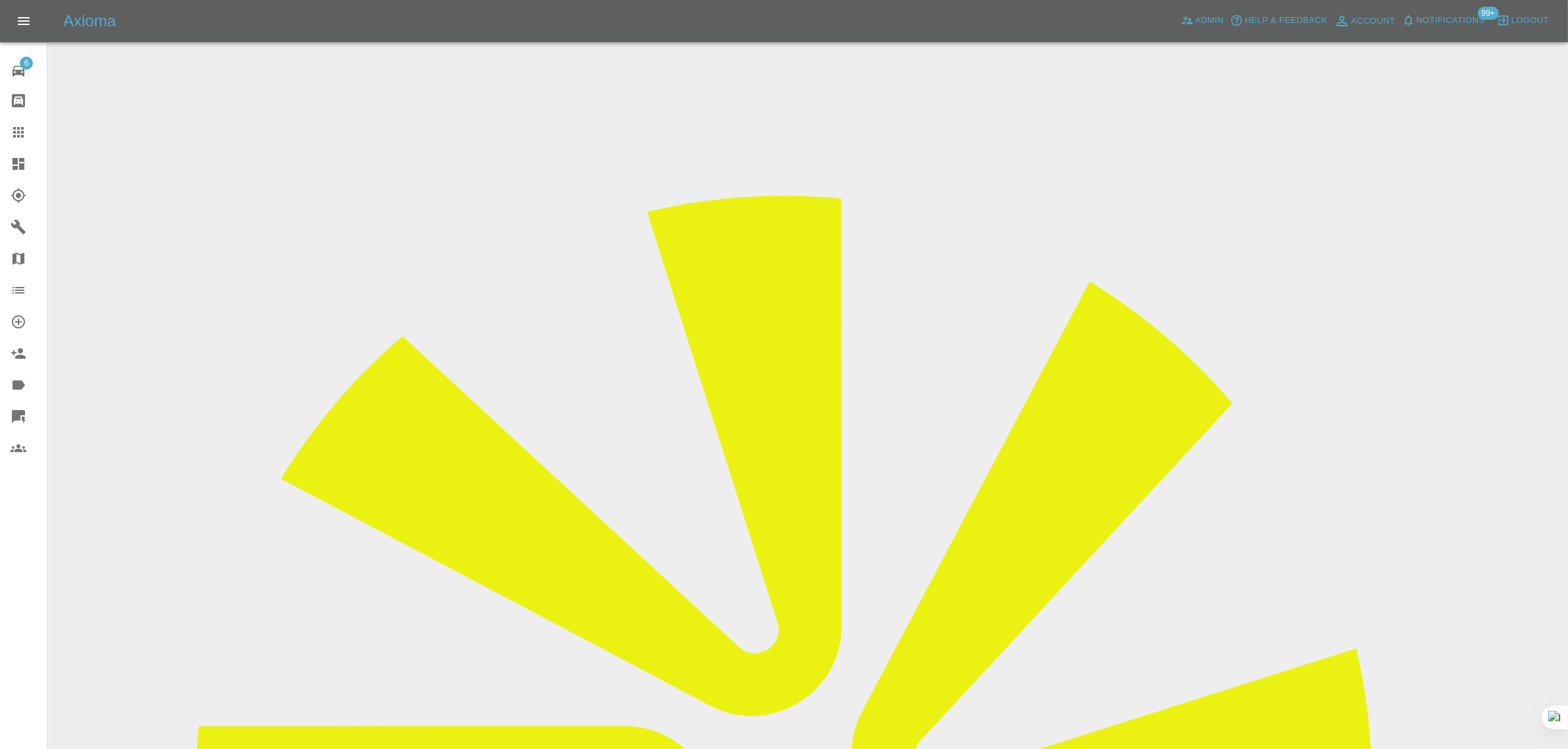
drag, startPoint x: 1260, startPoint y: 208, endPoint x: 1316, endPoint y: 201, distance: 56.4
copy tr "Pro Paint So"
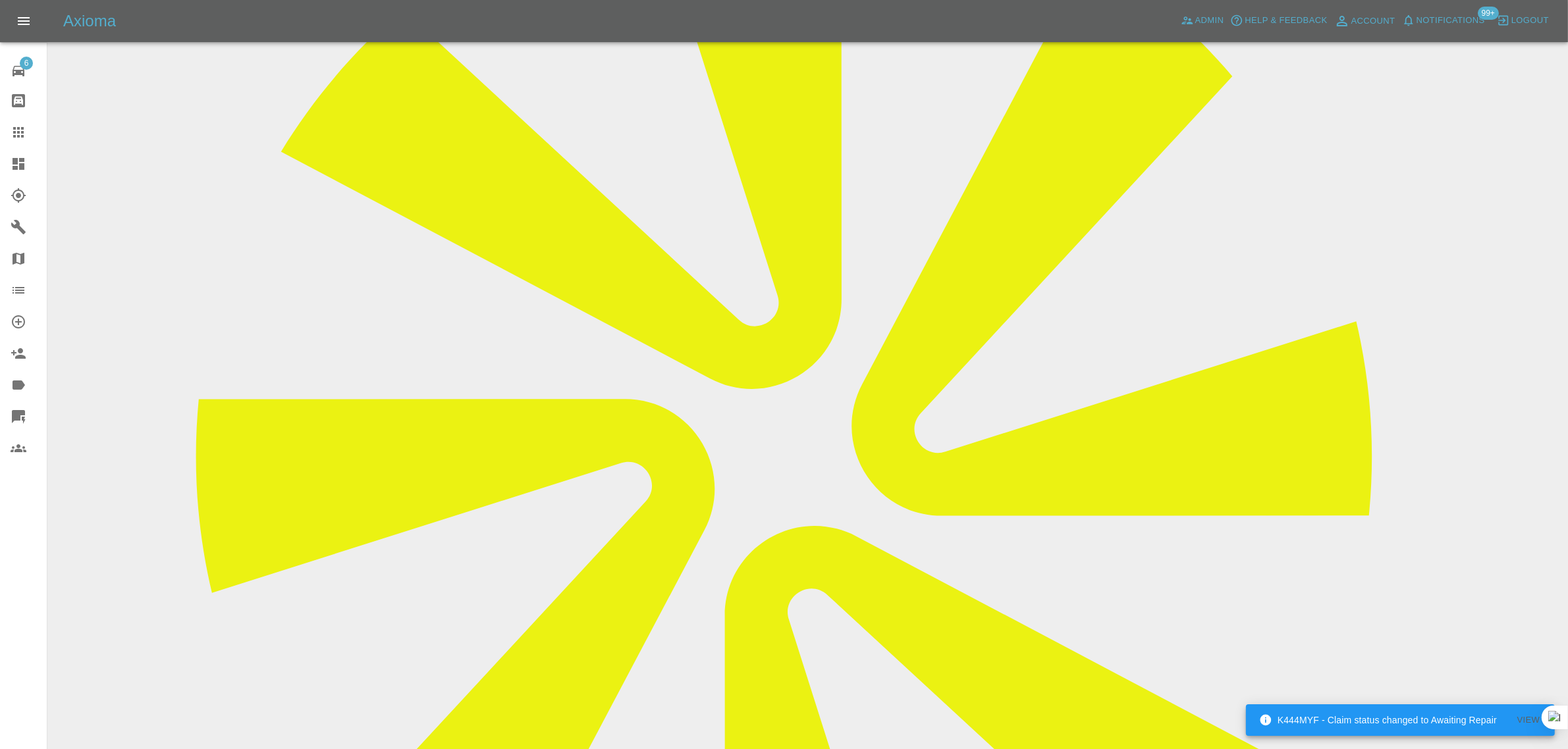
scroll to position [329, 0]
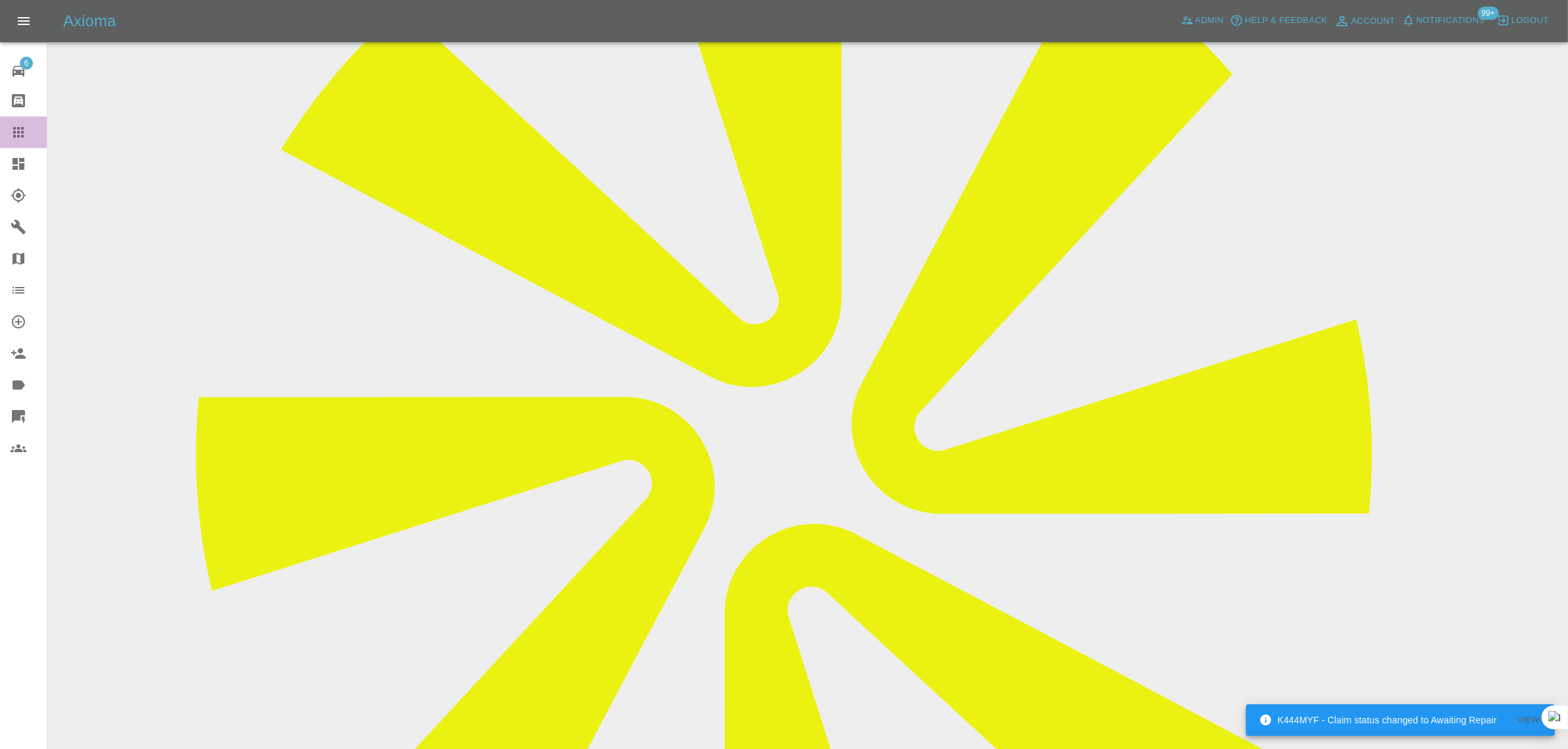
click at [21, 132] on icon at bounding box center [19, 132] width 16 height 16
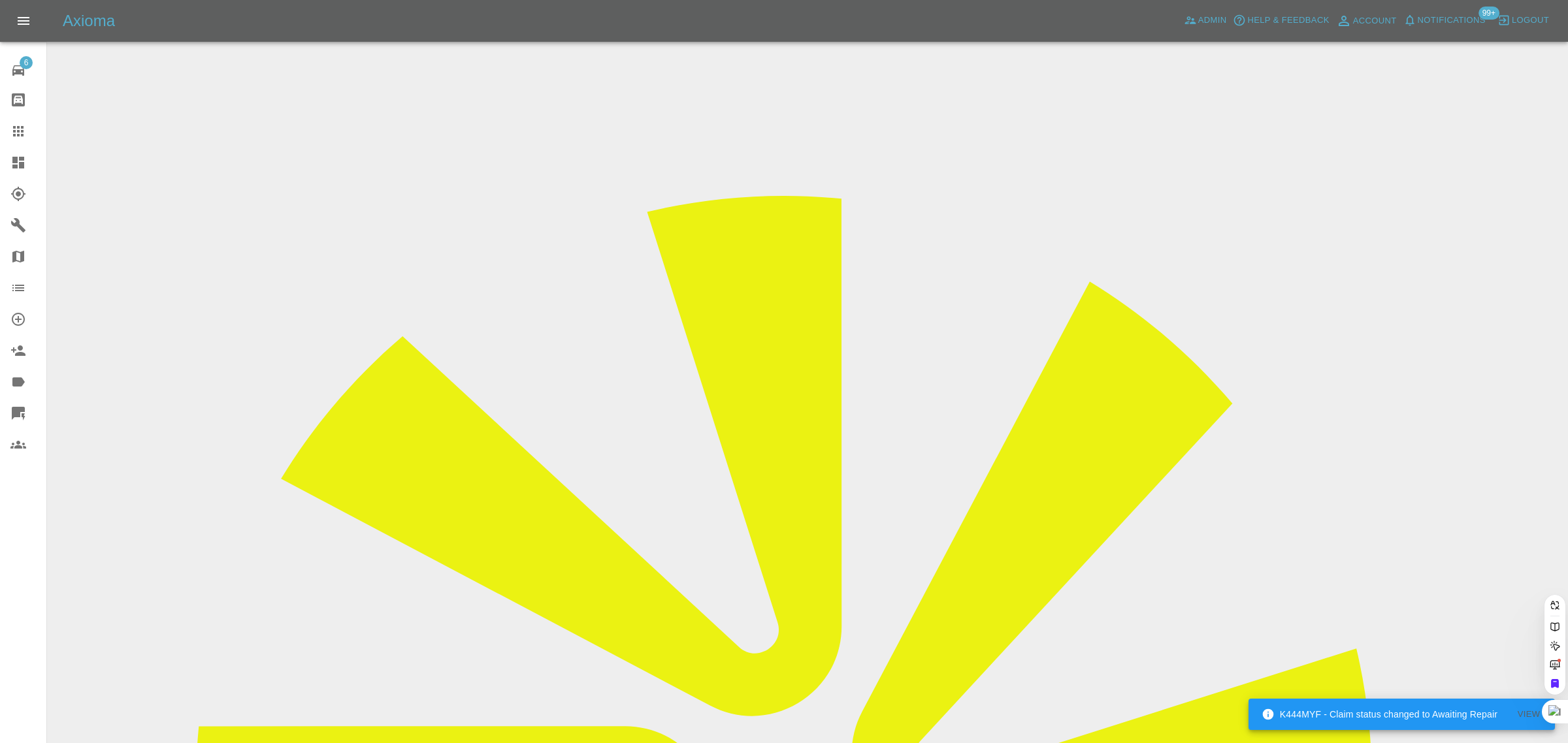
paste input "julieag2409@gmail.com"
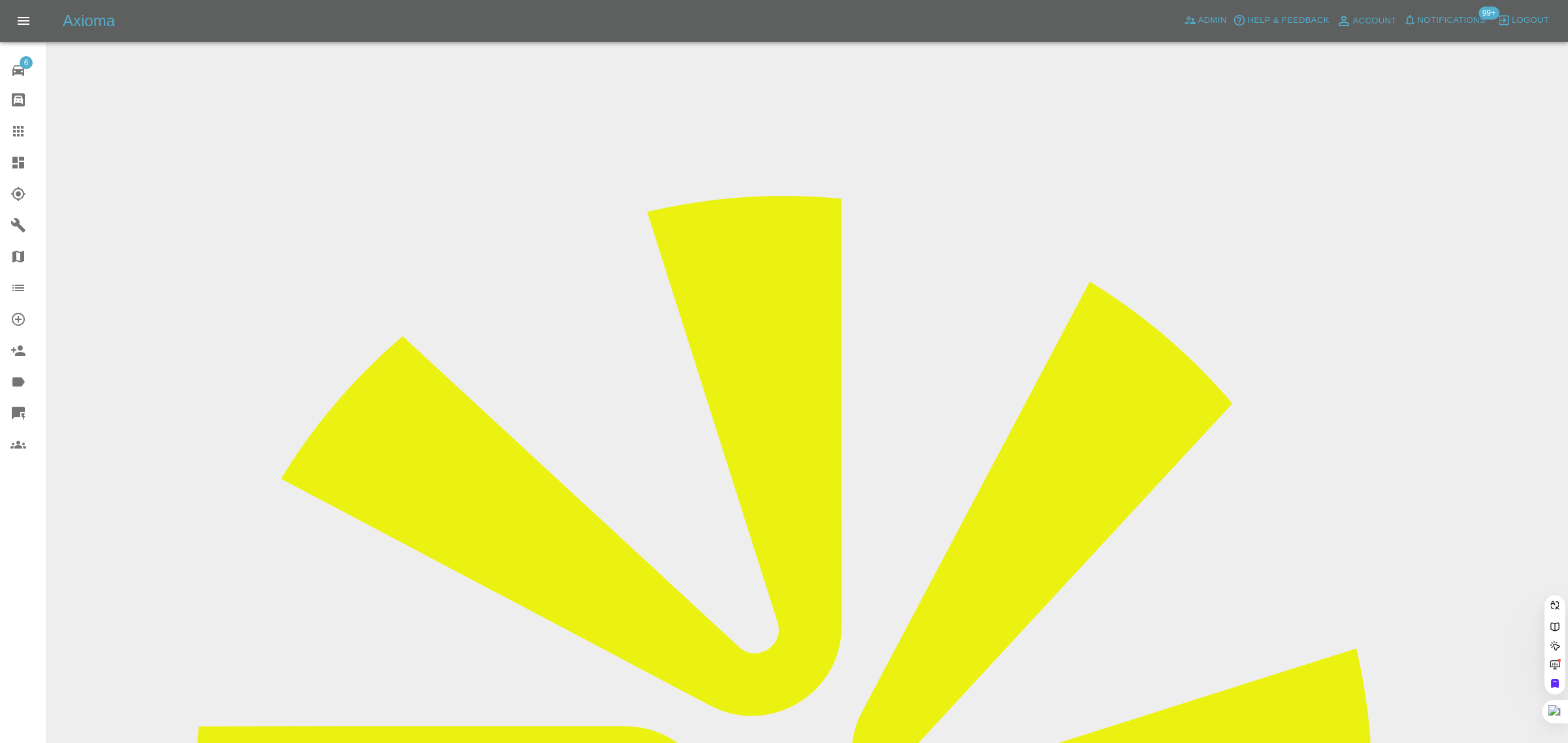
type input "julieag2409@gmail.co"
click at [32, 580] on div "6 Repair home Bodyshop home Claims Dashboard Explorer Garages Map Organization …" at bounding box center [24, 372] width 47 height 743
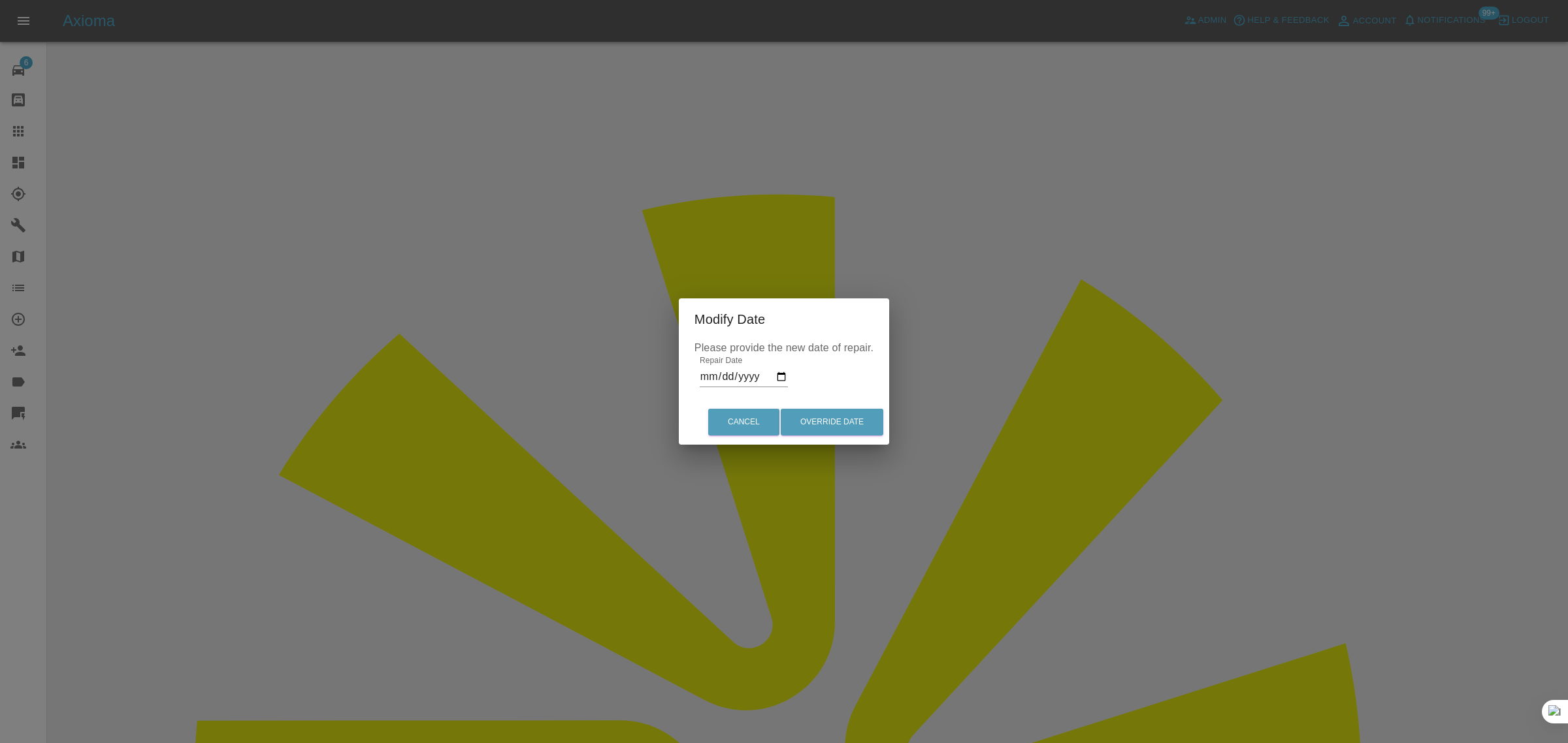
click at [779, 377] on input "2025-08-14" at bounding box center [743, 377] width 88 height 21
type input "2025-08-15"
click at [844, 419] on button "Override Date" at bounding box center [832, 422] width 102 height 27
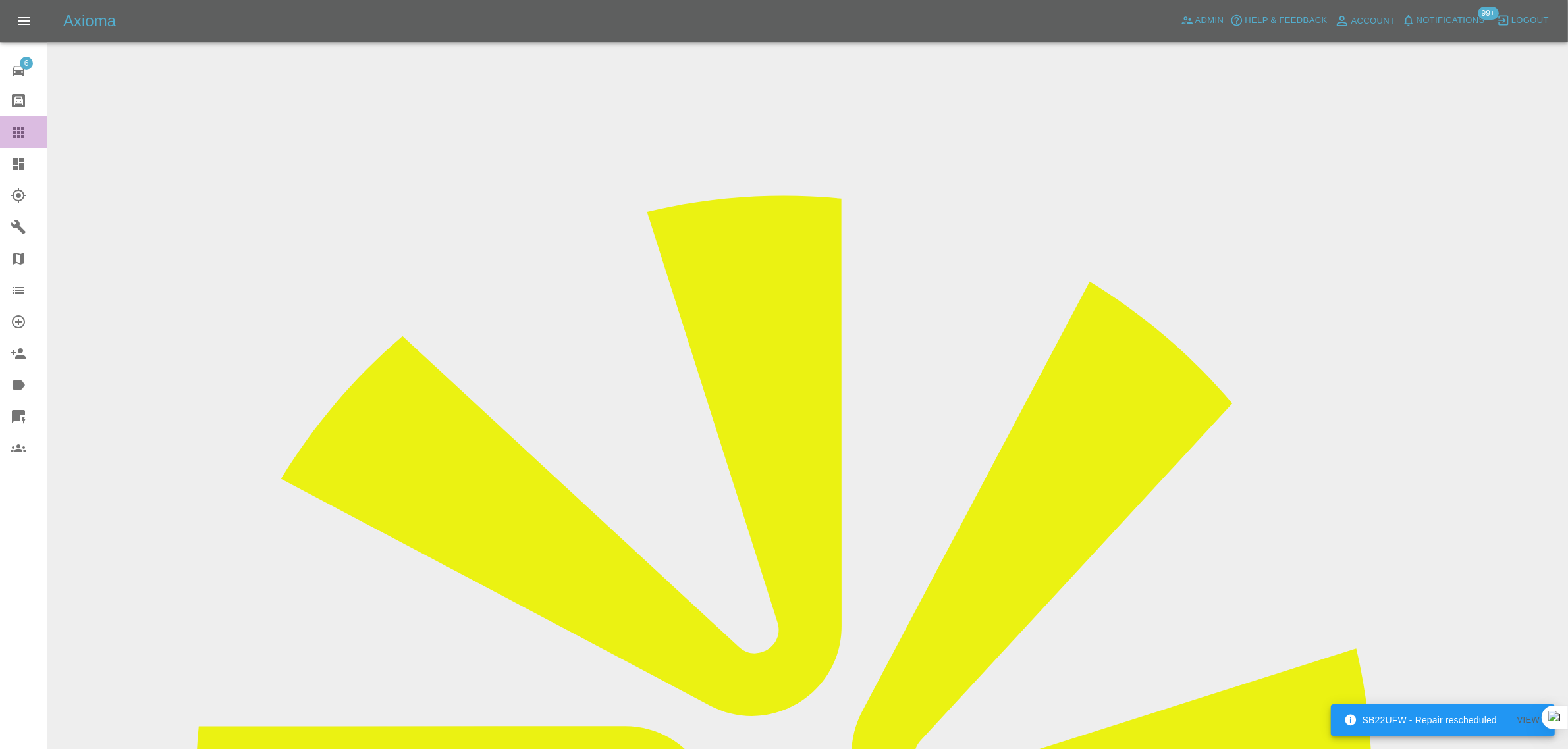
click at [13, 134] on icon at bounding box center [19, 132] width 16 height 16
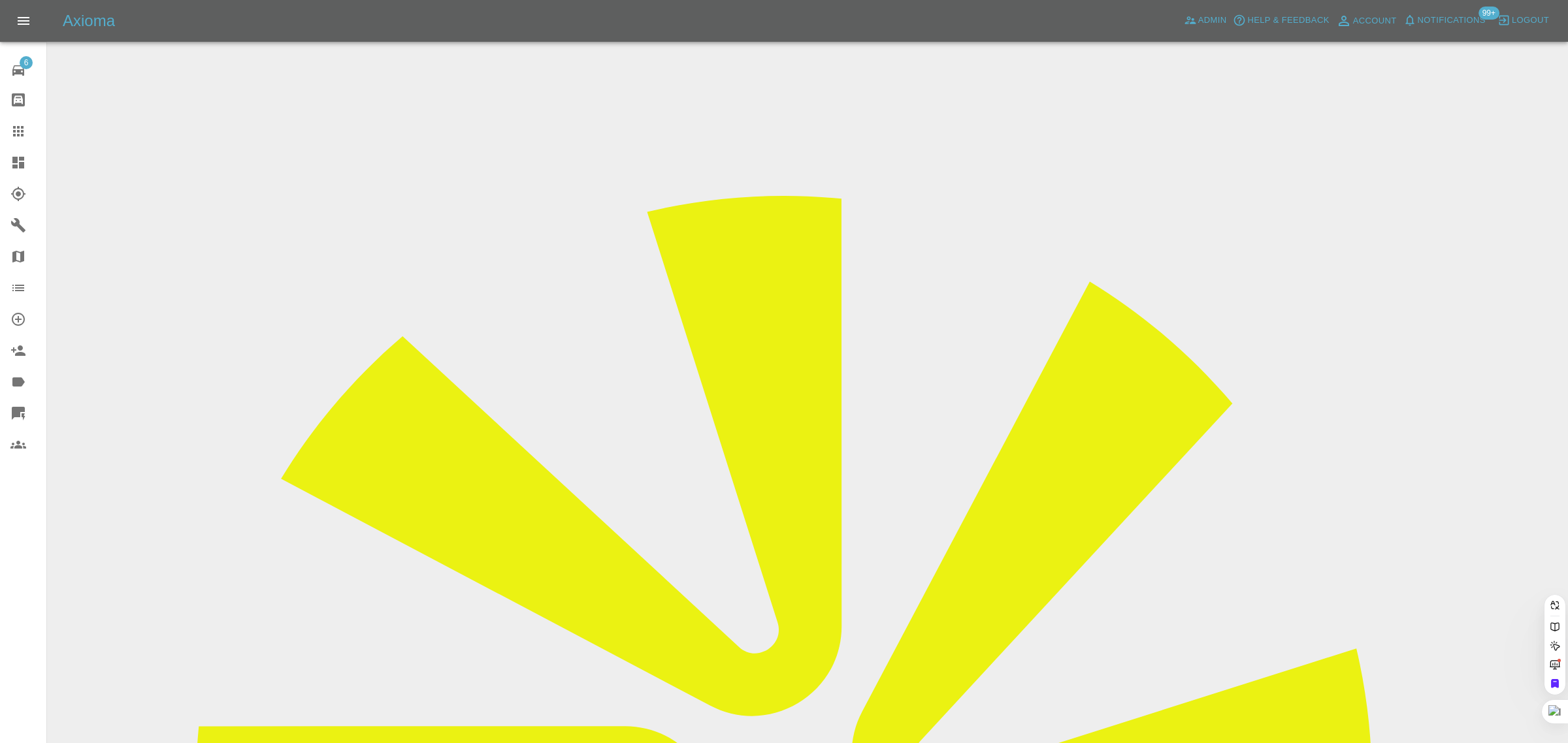
paste input "elizabeth.h.blair@hotmail.co.uk"
type input "elizabeth.h.blair@hotmail.co.u"
drag, startPoint x: 766, startPoint y: 458, endPoint x: 500, endPoint y: 8, distance: 522.7
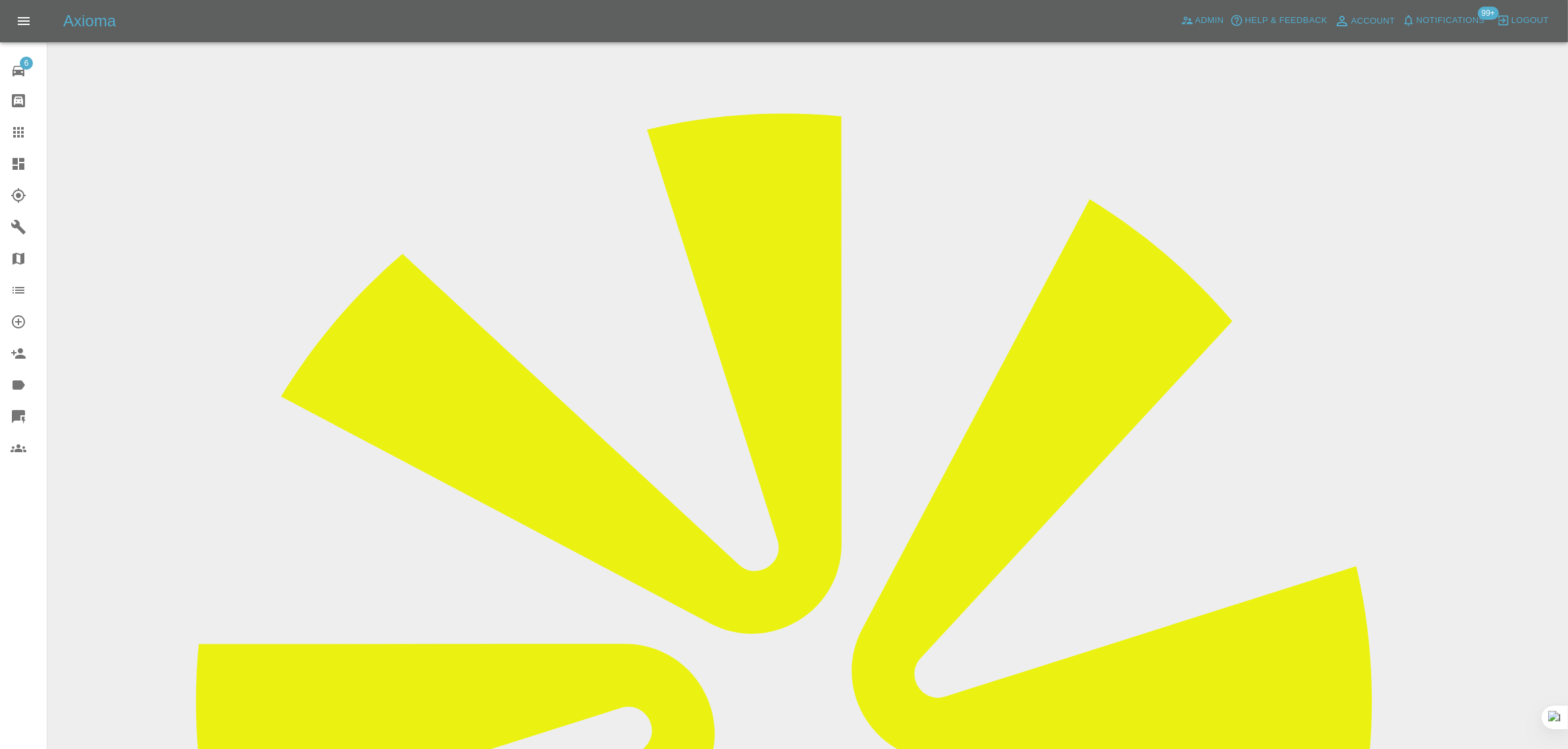
scroll to position [658, 0]
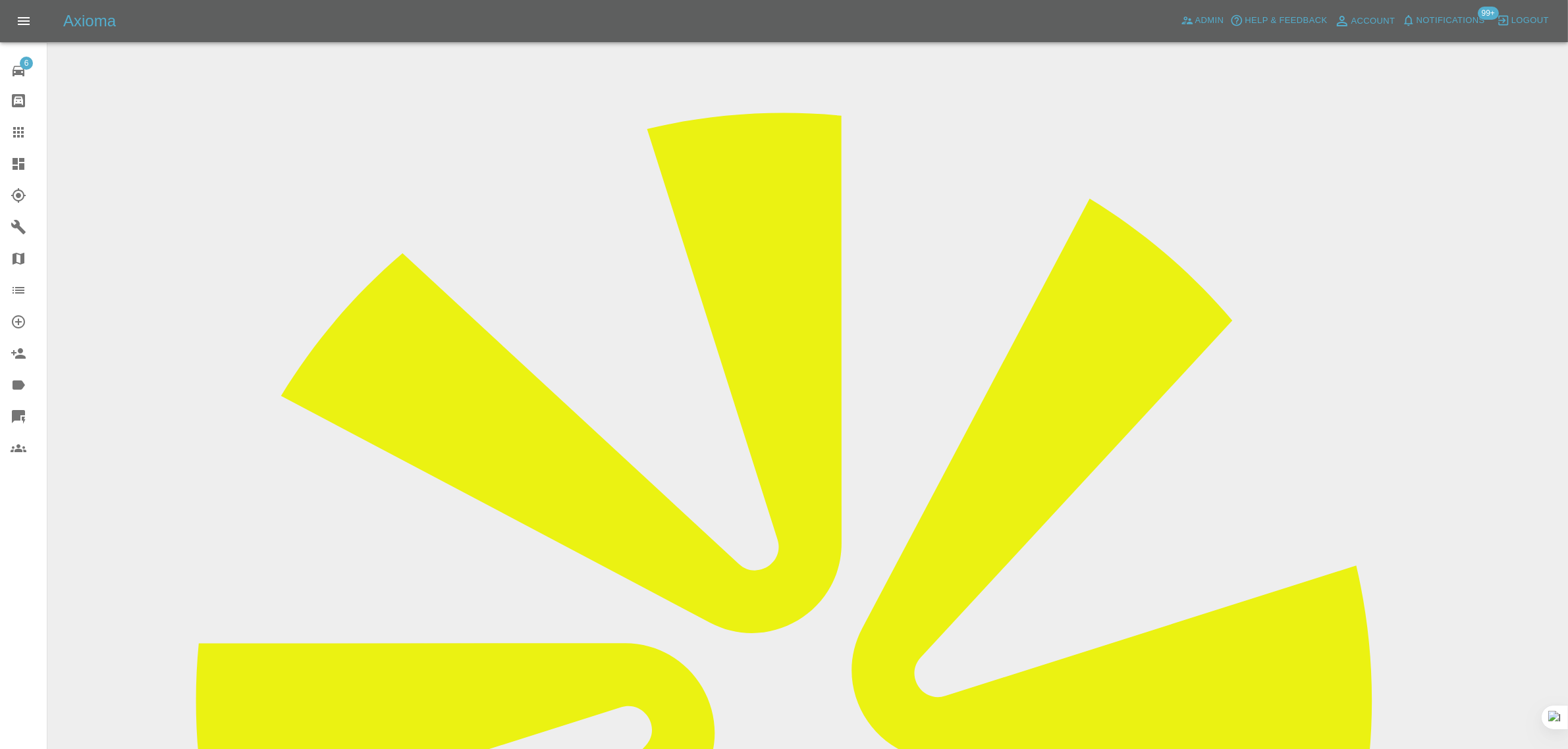
scroll to position [82, 0]
drag, startPoint x: 795, startPoint y: 359, endPoint x: 995, endPoint y: 376, distance: 200.7
copy tbody "Vehicle Make, Model, Year SEAT TARRACO 2020 Registration plates BL69 LJY Time o…"
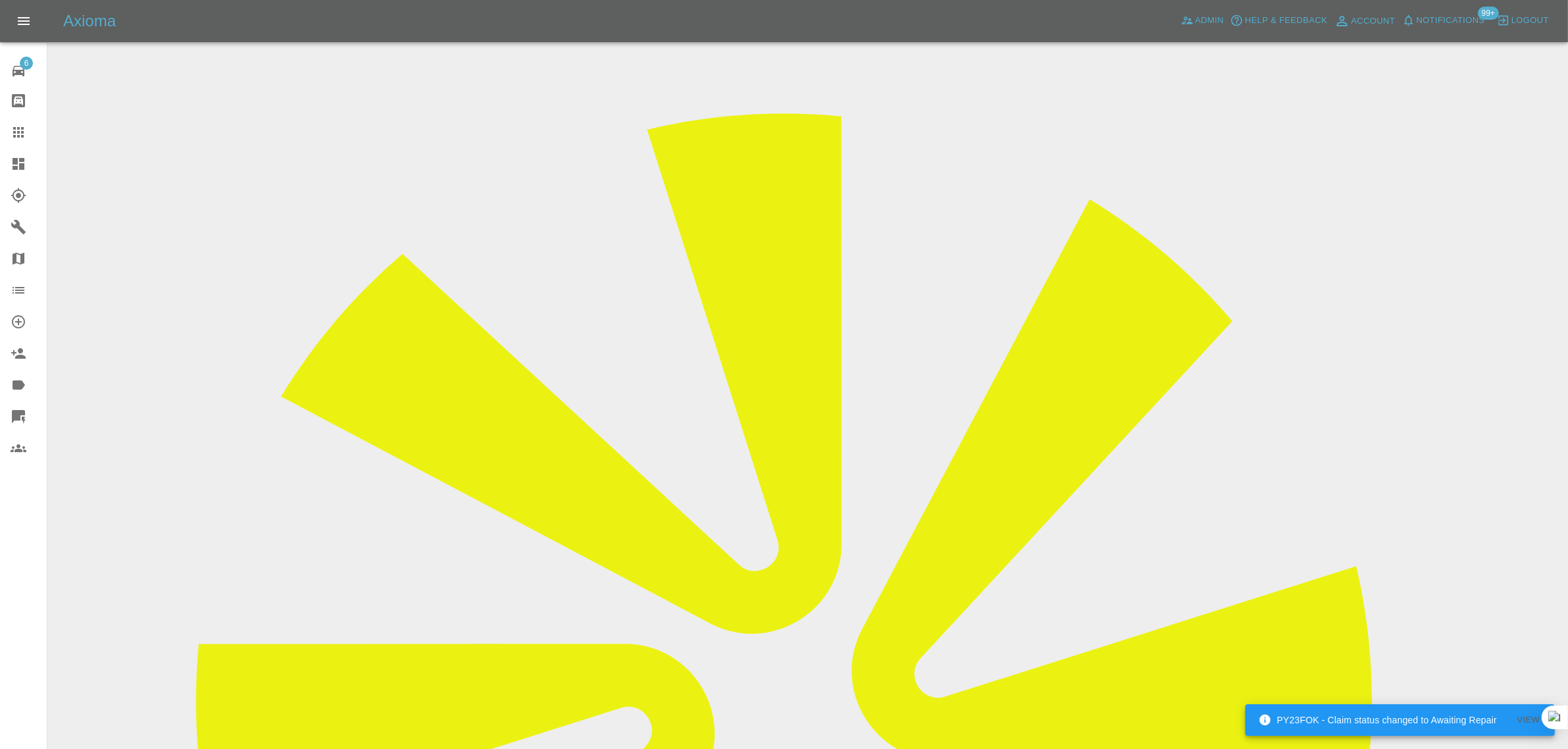
drag, startPoint x: 1070, startPoint y: 257, endPoint x: 960, endPoint y: 414, distance: 191.7
click at [15, 136] on icon at bounding box center [19, 132] width 11 height 11
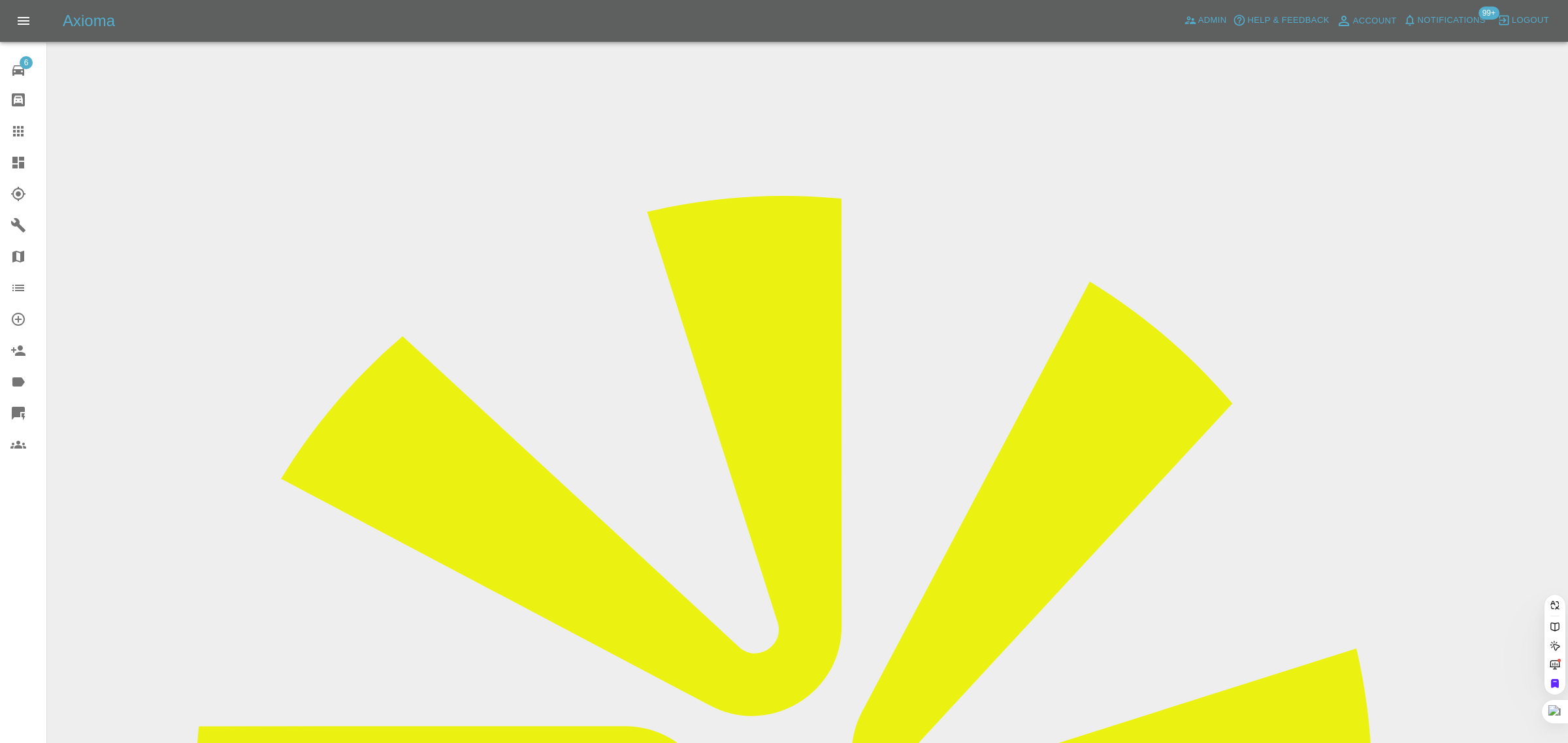
paste input "davidwellswd@gmail.com"
type input "davidwellswd@gmail.com"
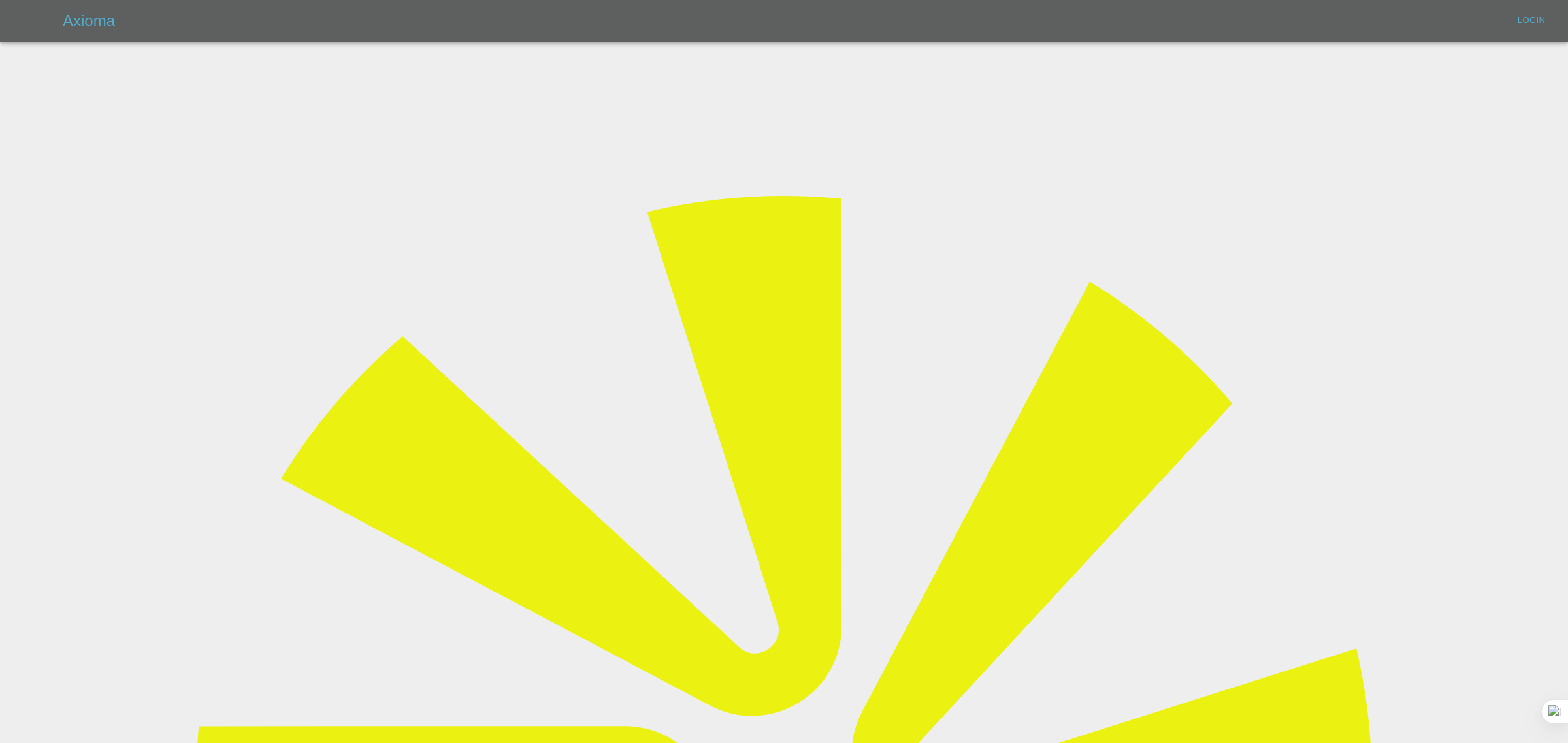
type input "bookkeeping@fifoaccounting.com"
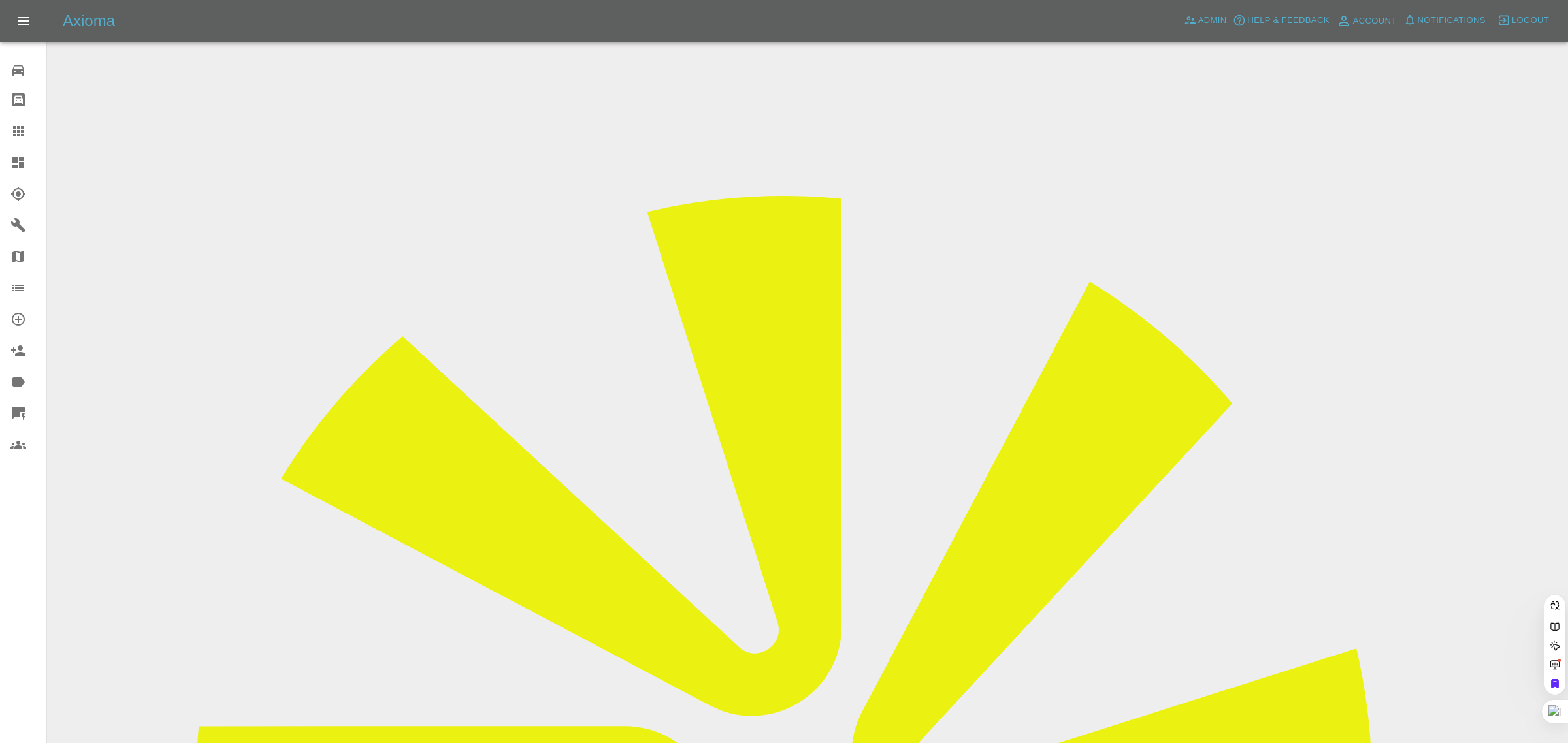
paste input "davidwellswd@gmail.com"
type input "davidwellswd@gmail.com"
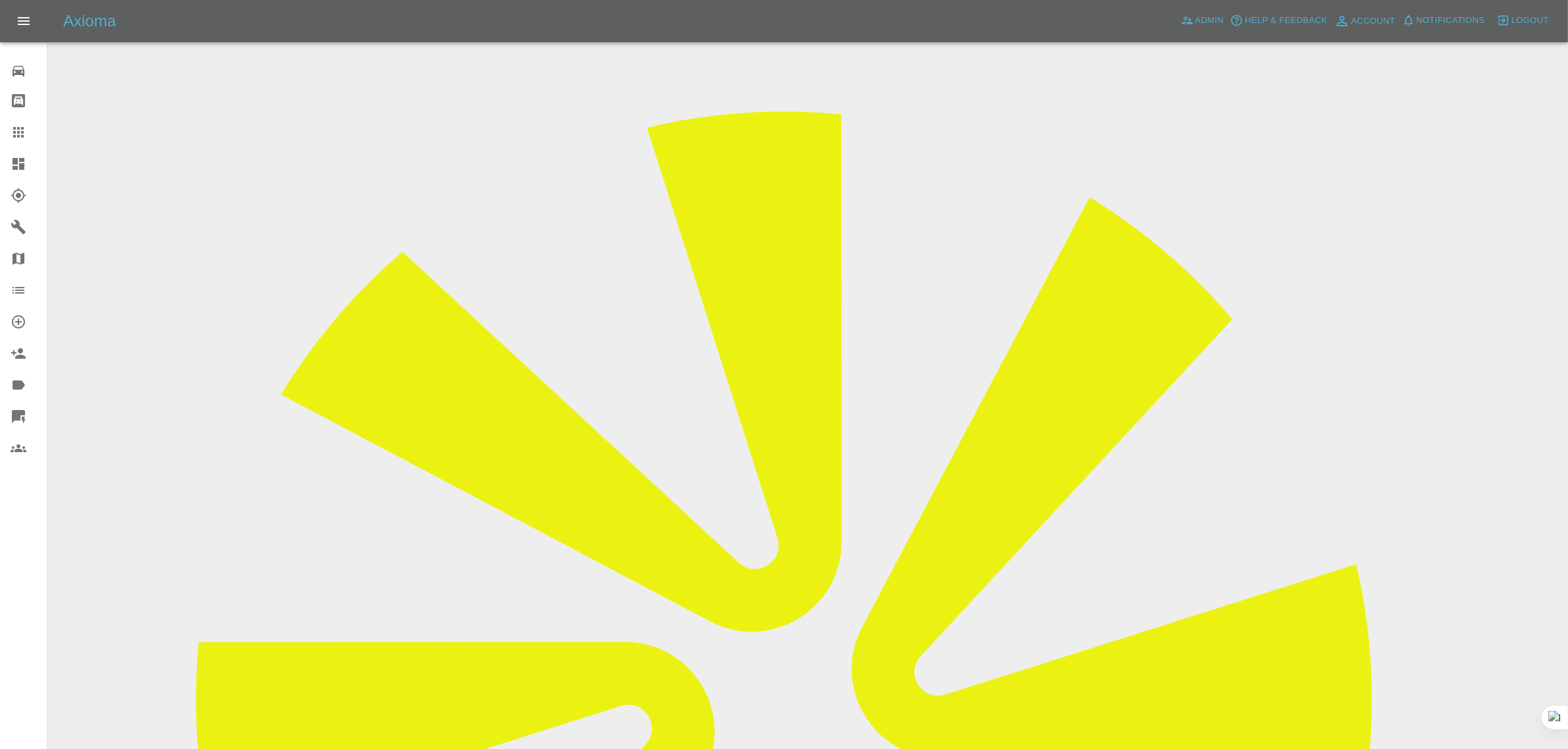
scroll to position [82, 0]
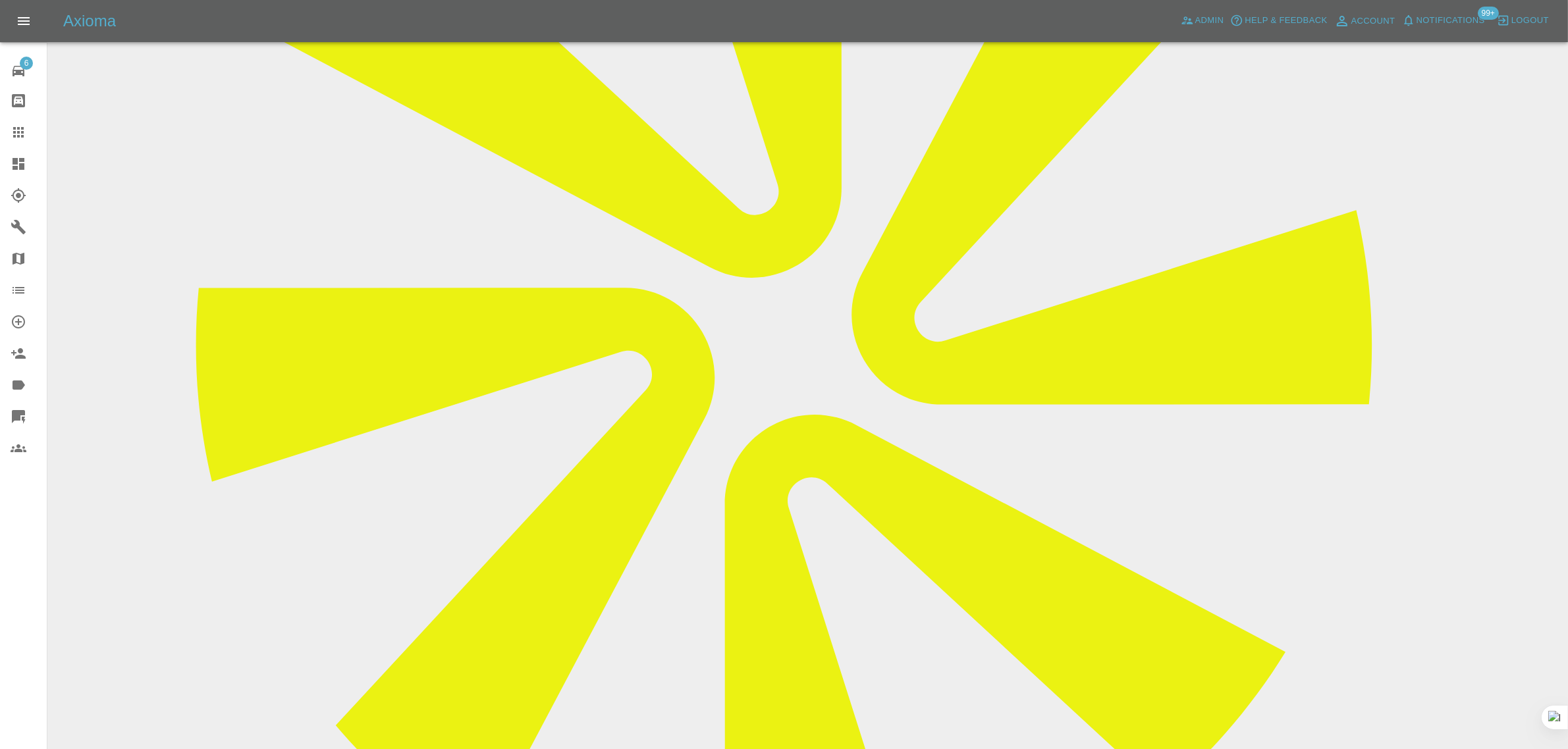
scroll to position [576, 0]
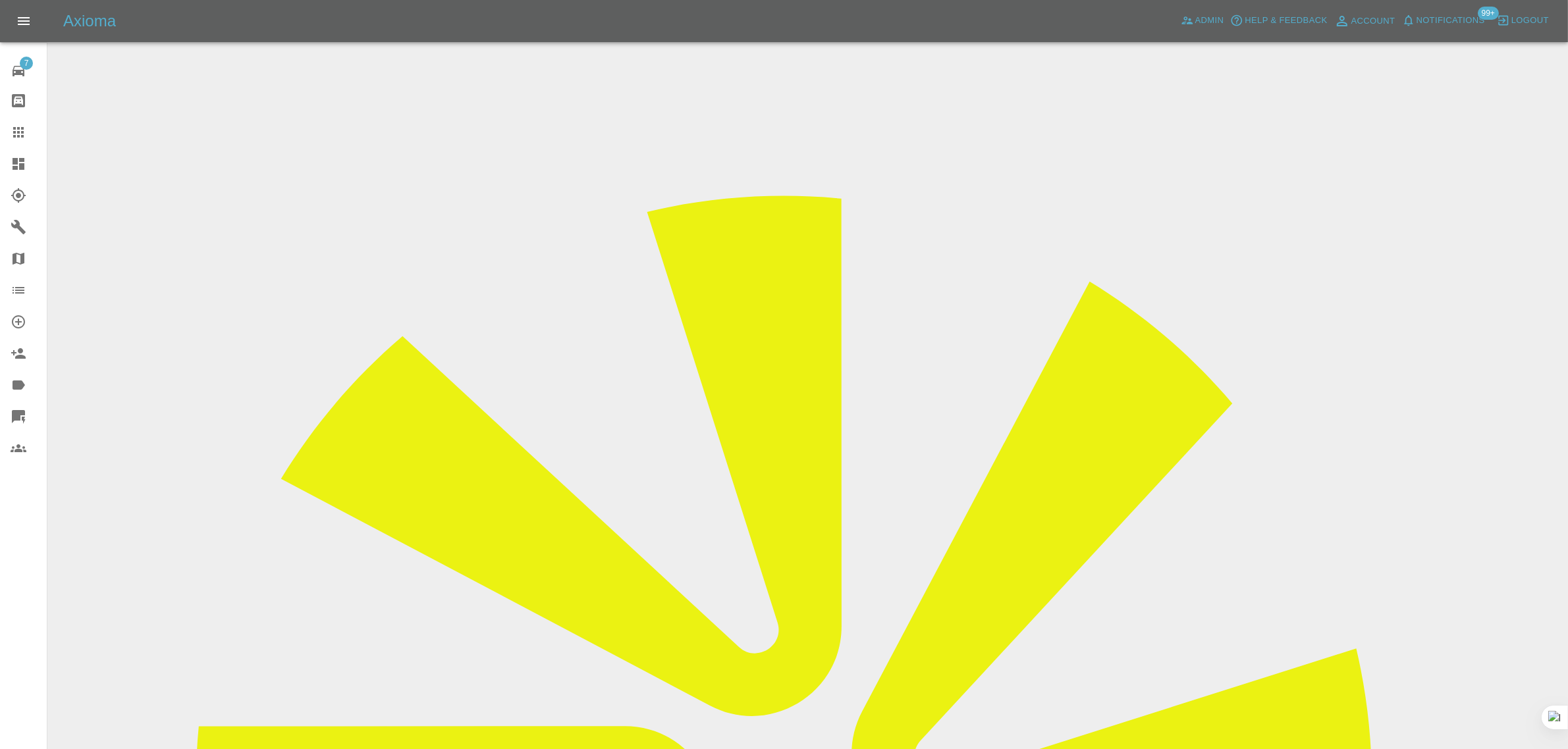
copy div "[EMAIL_ADDRESS][DOMAIN_NAME]"
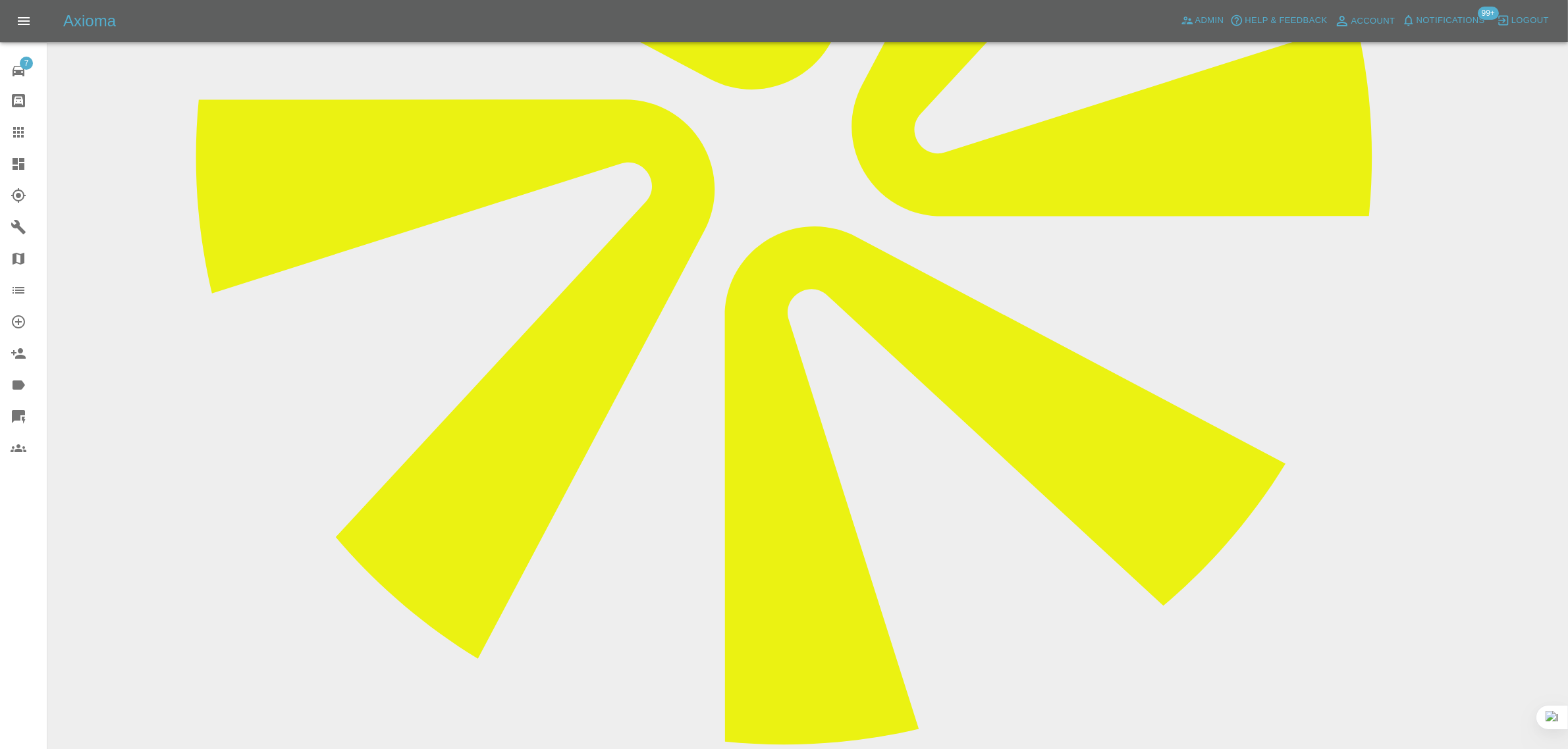
scroll to position [658, 0]
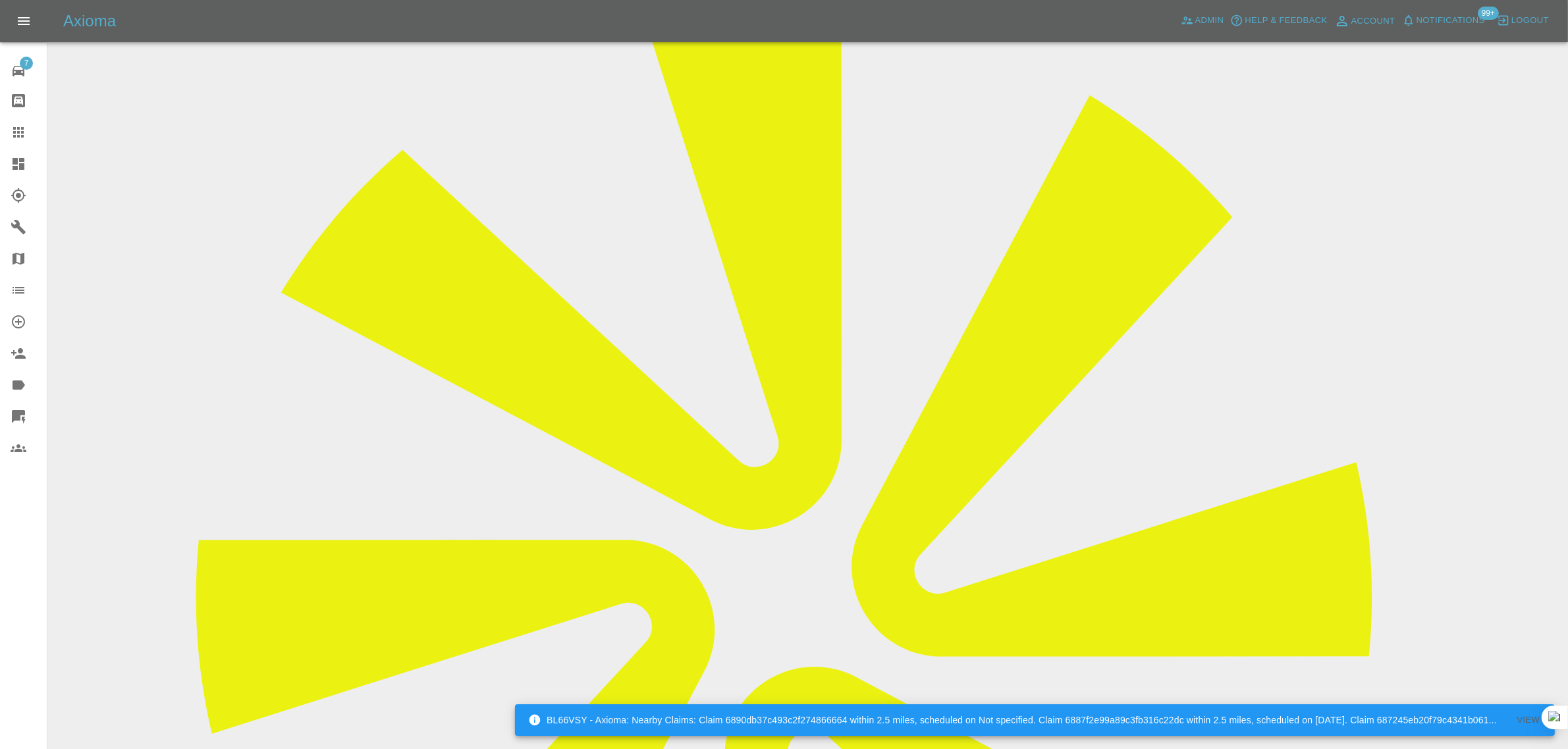
scroll to position [82, 0]
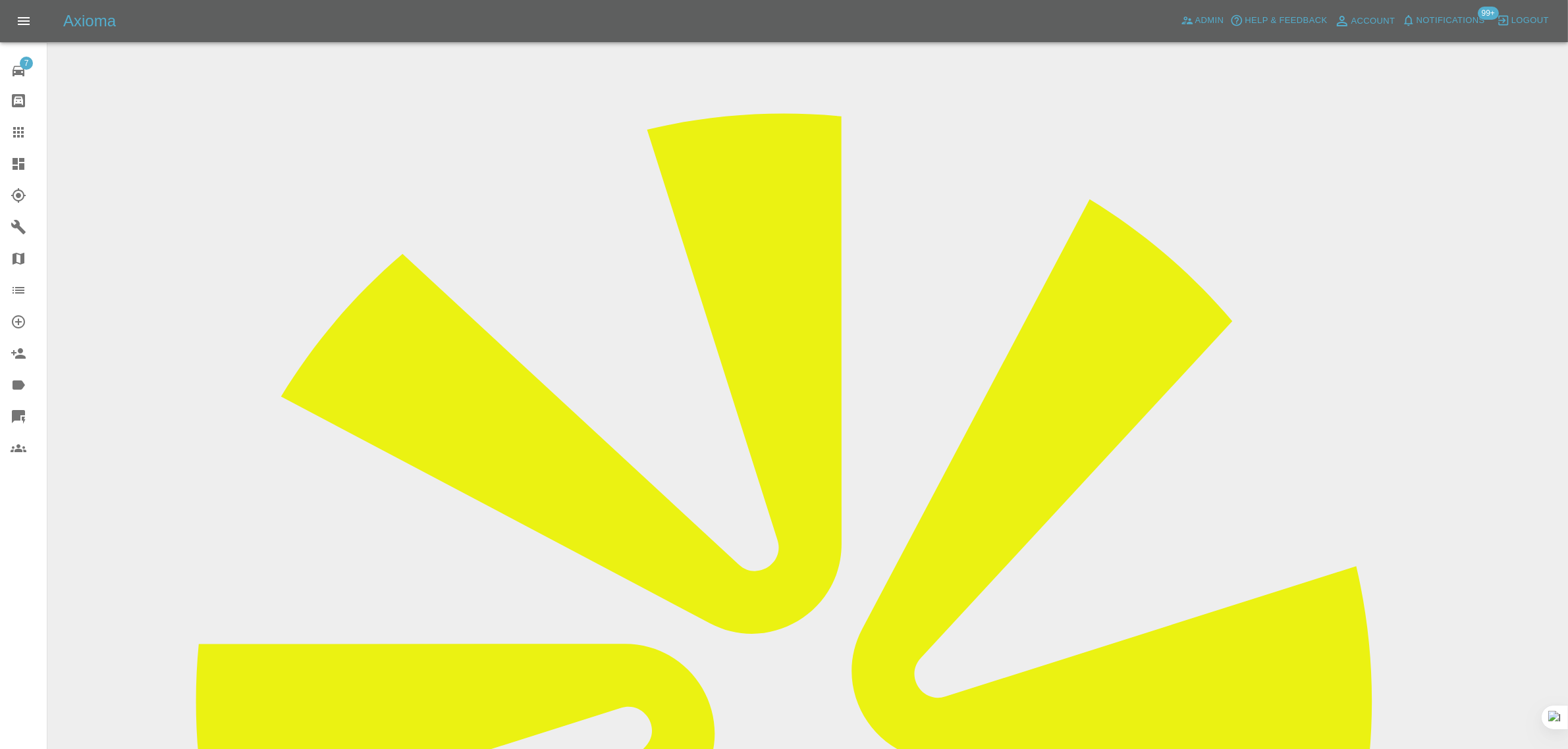
click at [31, 136] on div at bounding box center [29, 132] width 37 height 16
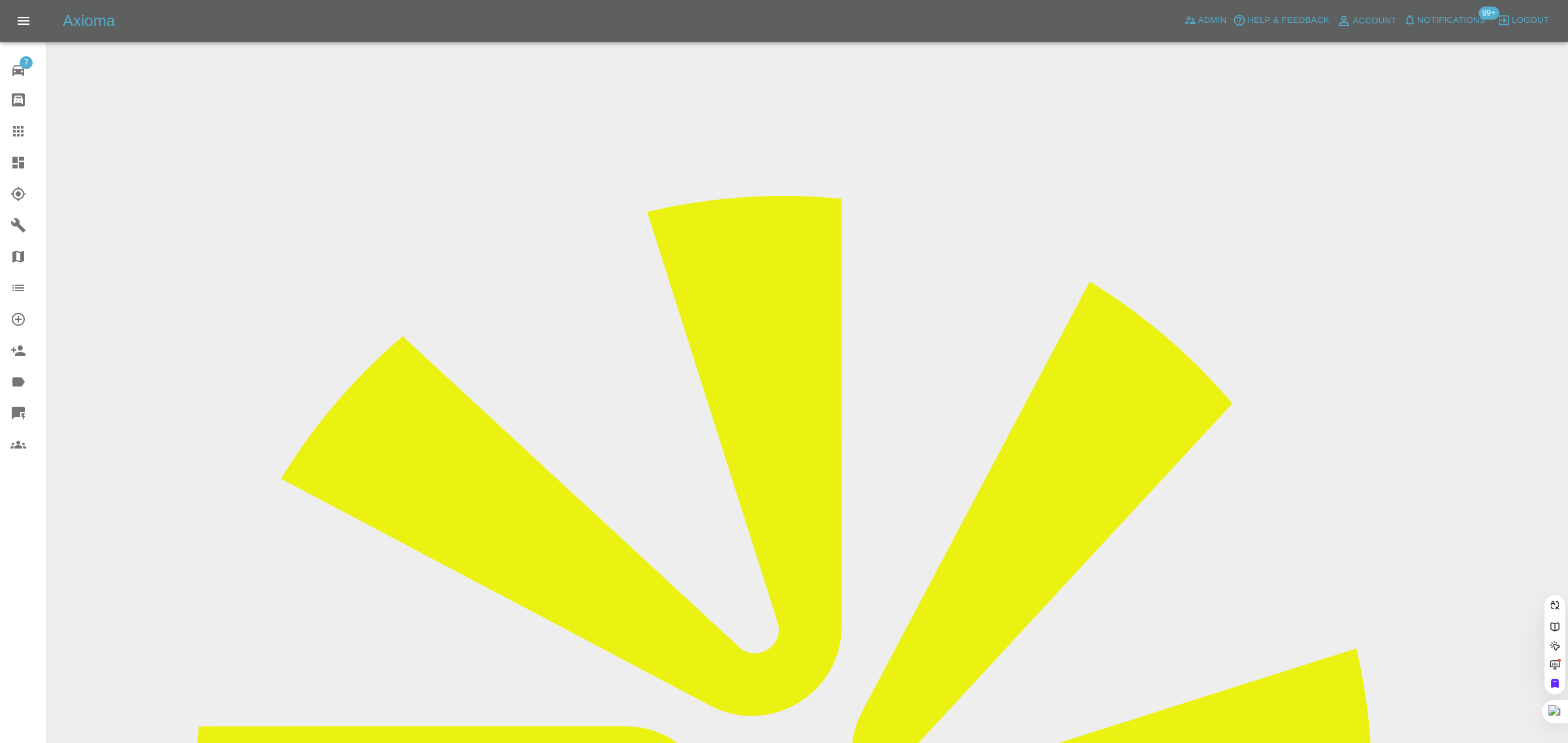
paste input "OW16 YRZ"
type input "OW16 YRZ"
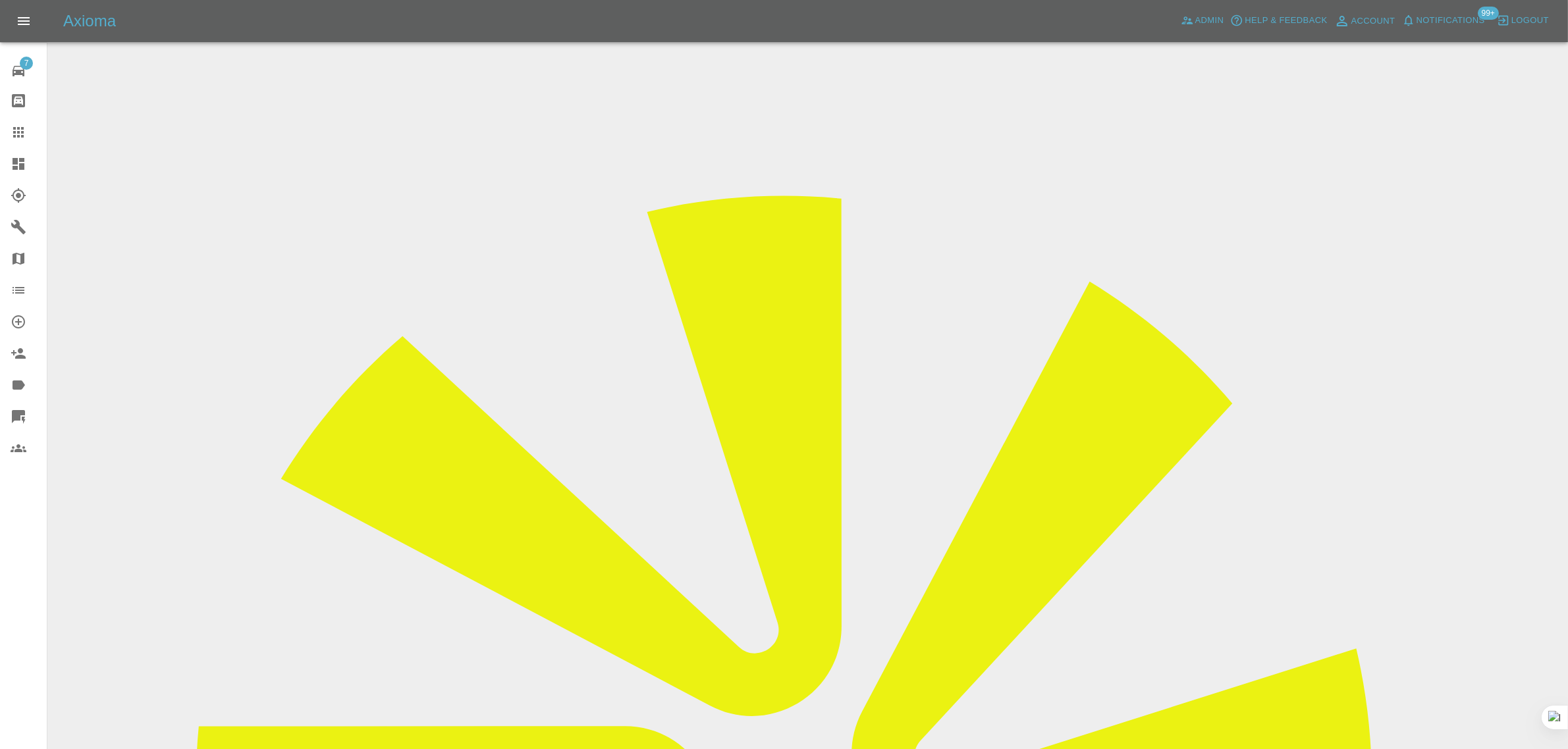
click at [27, 610] on div "7 Repair home Bodyshop home Claims Dashboard Explorer Garages Map Organization …" at bounding box center [24, 374] width 48 height 749
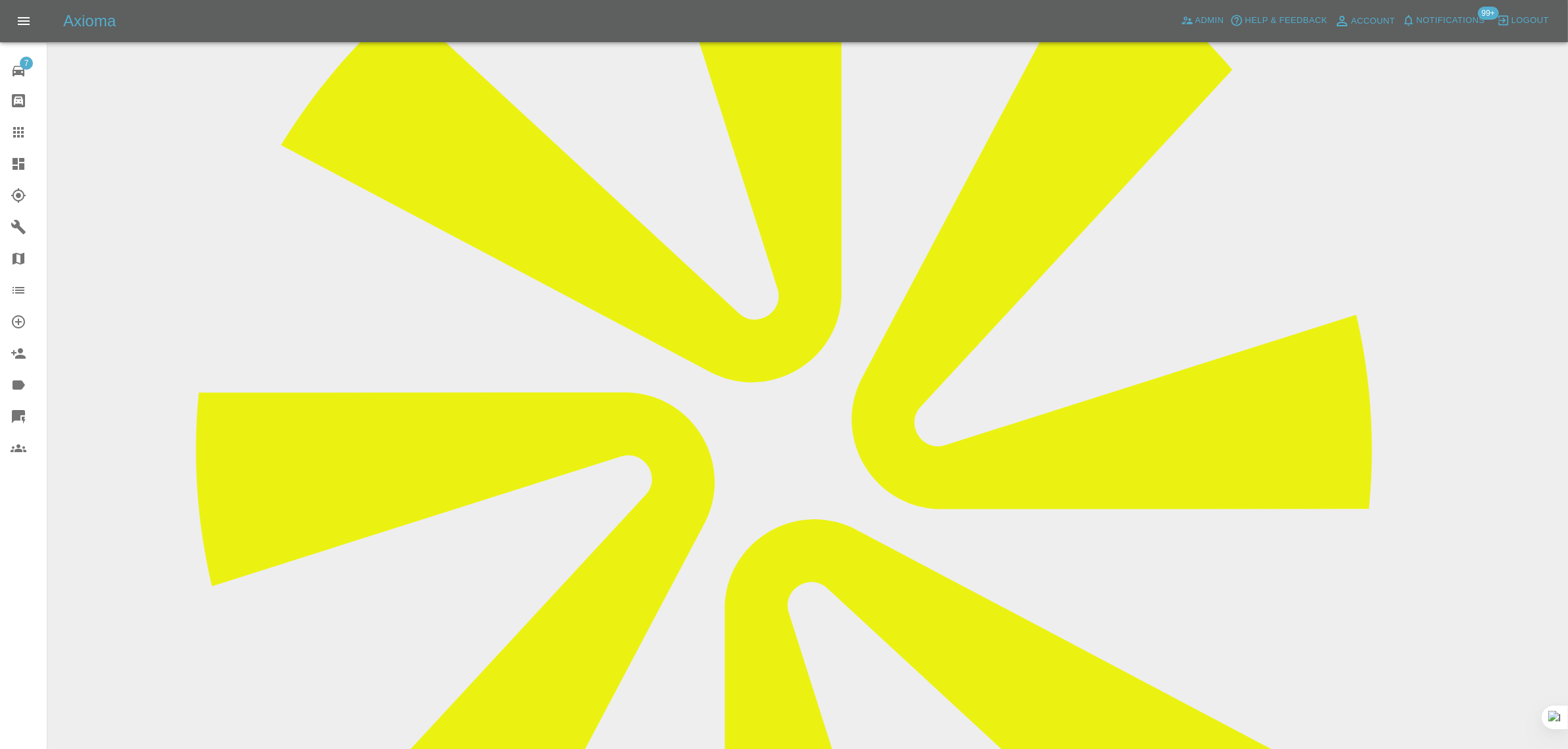
scroll to position [329, 0]
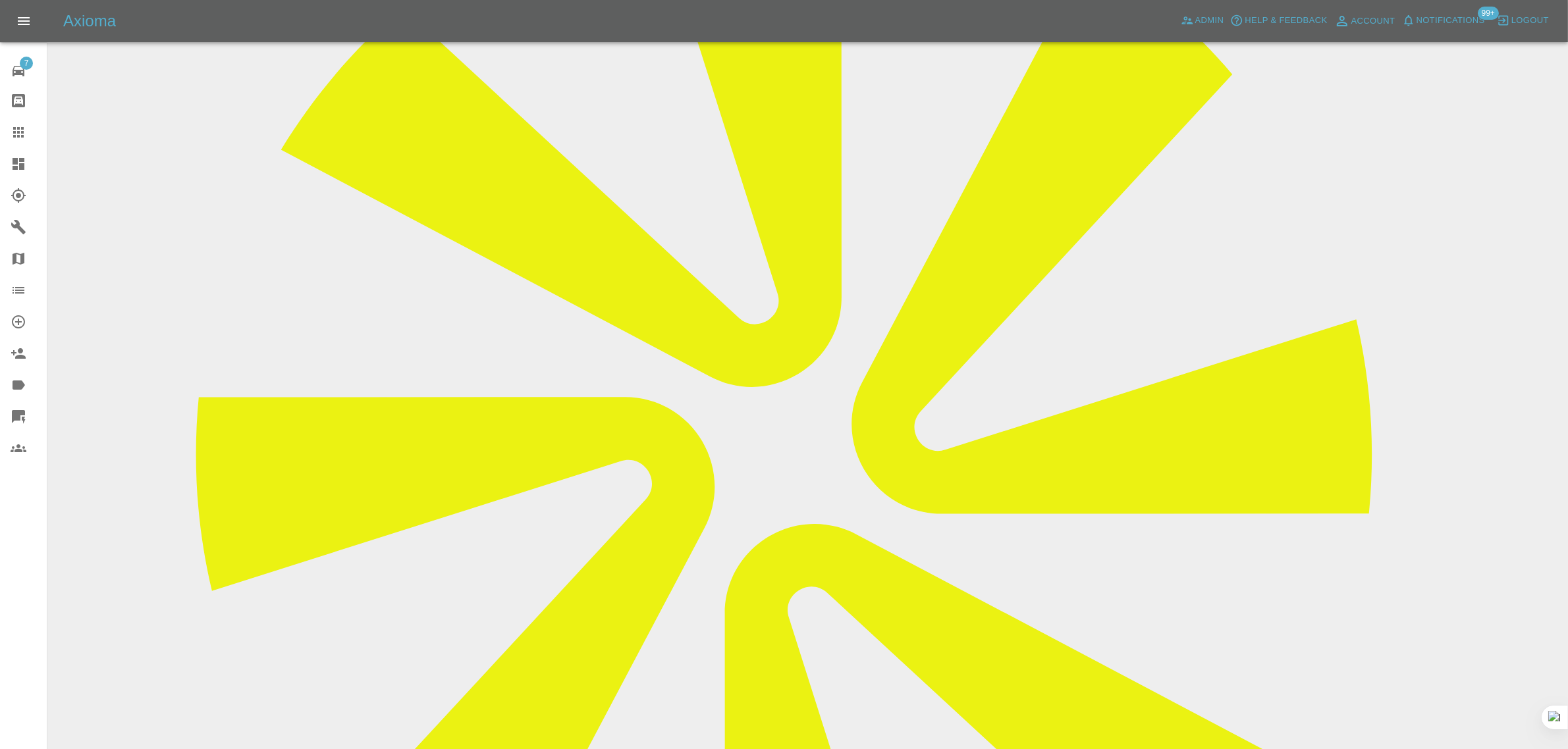
drag, startPoint x: 804, startPoint y: 117, endPoint x: 903, endPoint y: 152, distance: 105.0
copy tbody "Vehicle Make, Model, Year VOLKSWAGEN CC 2016 Registration plates OW16 YRZ Time …"
click at [1202, 26] on span "Admin" at bounding box center [1210, 21] width 29 height 15
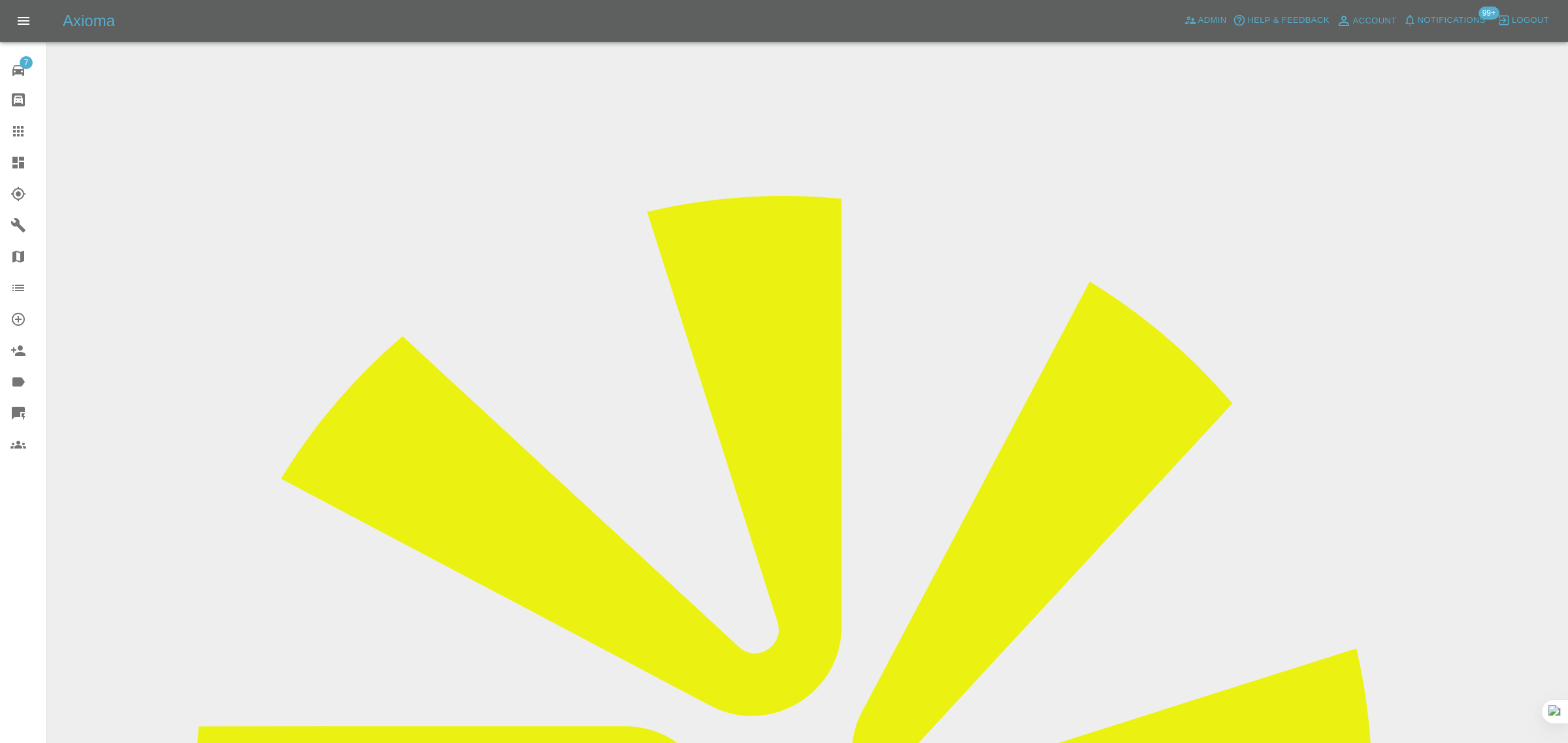
drag, startPoint x: 452, startPoint y: 175, endPoint x: 452, endPoint y: 168, distance: 7.0
paste input "[EMAIL_ADDRESS][DOMAIN_NAME]"
type input "[EMAIL_ADDRESS][DOMAIN_NAME]"
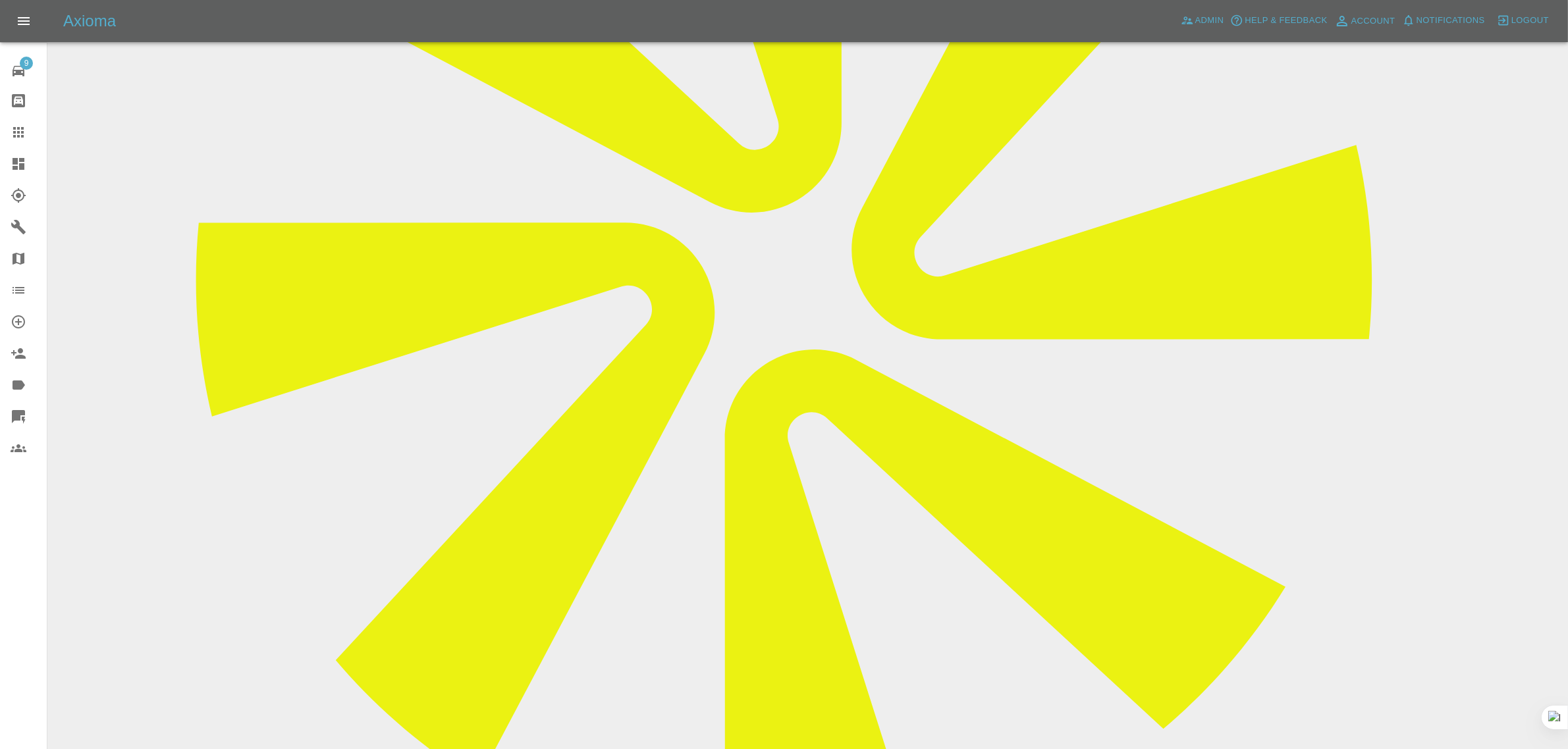
scroll to position [576, 0]
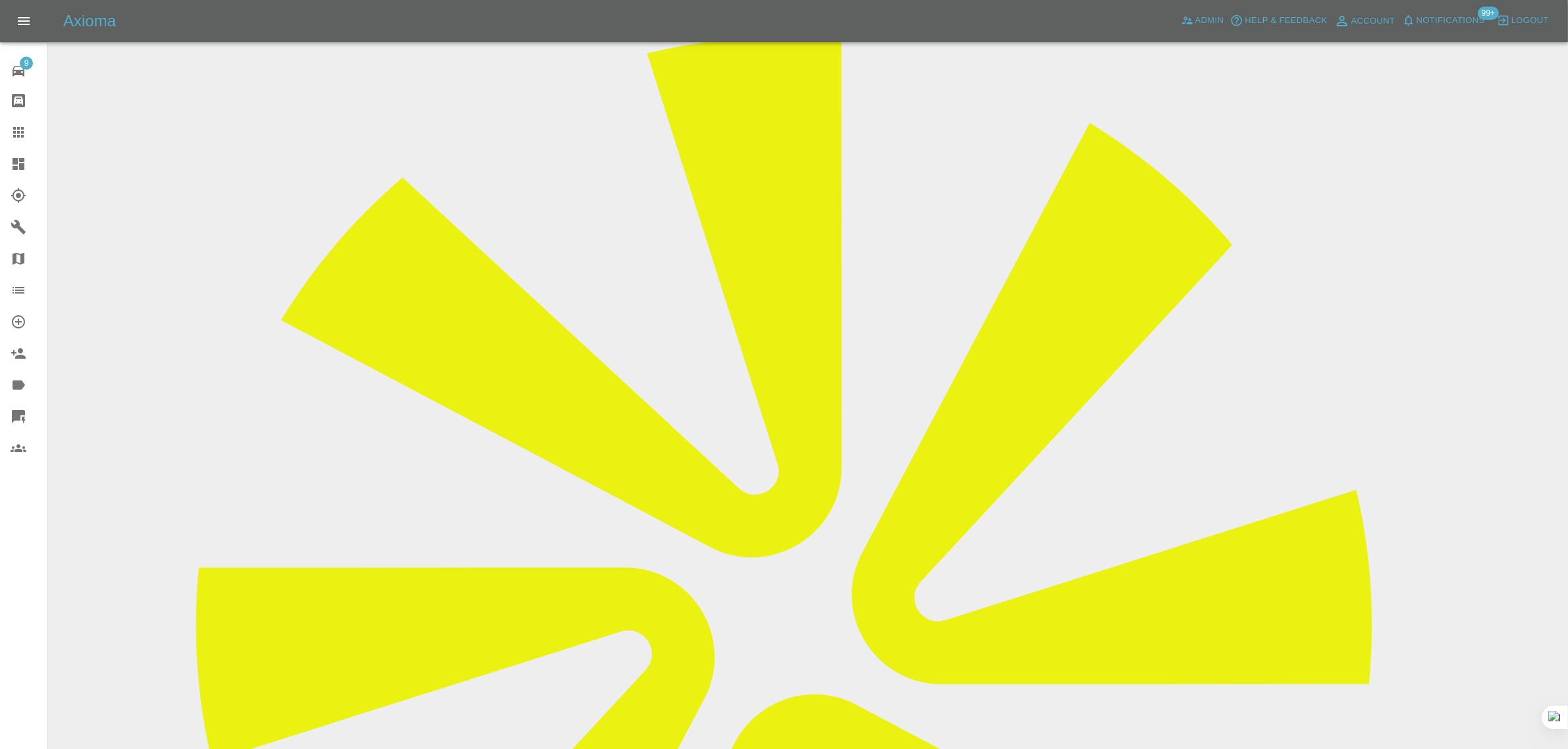
scroll to position [494, 0]
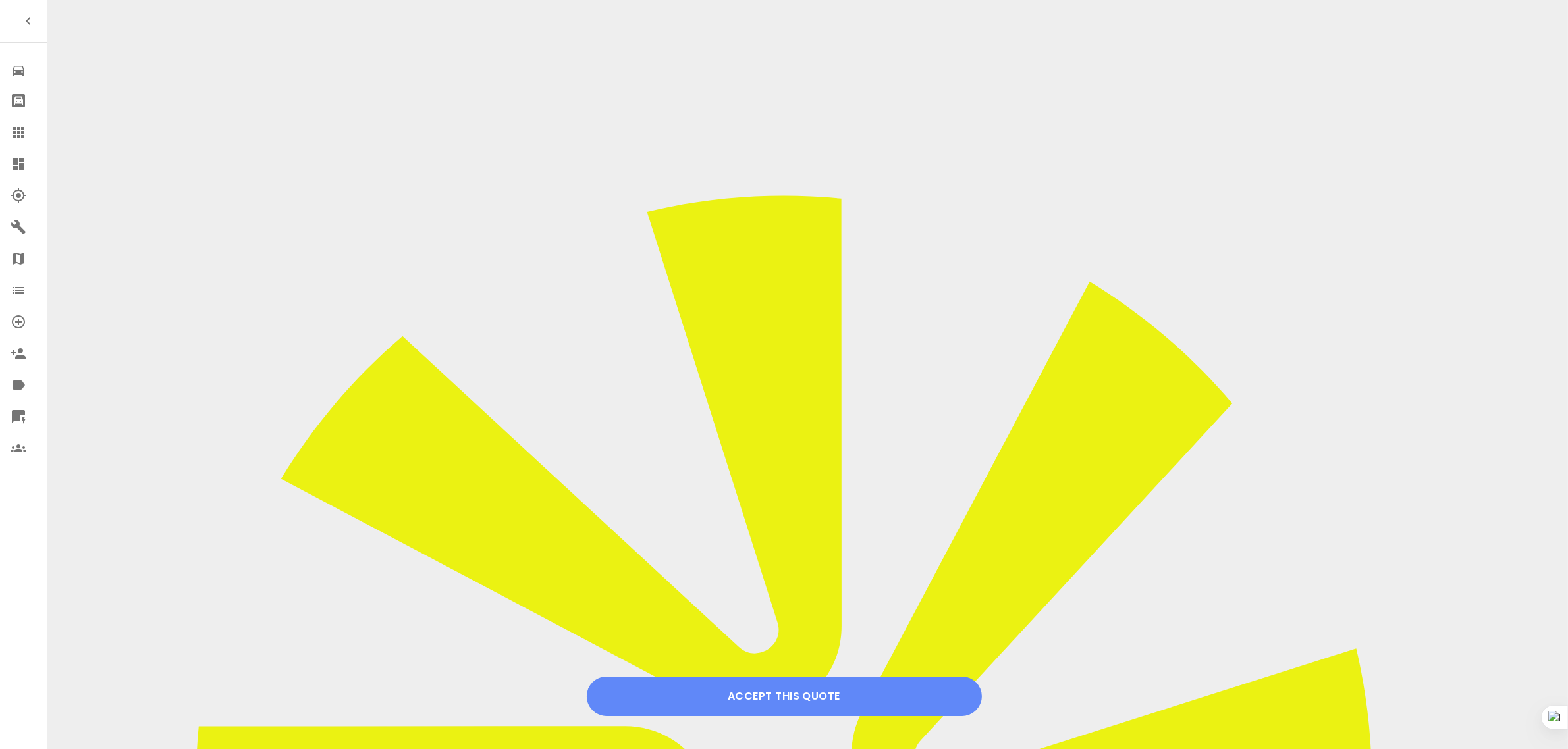
click at [782, 705] on button "Accept this Quote" at bounding box center [784, 697] width 395 height 40
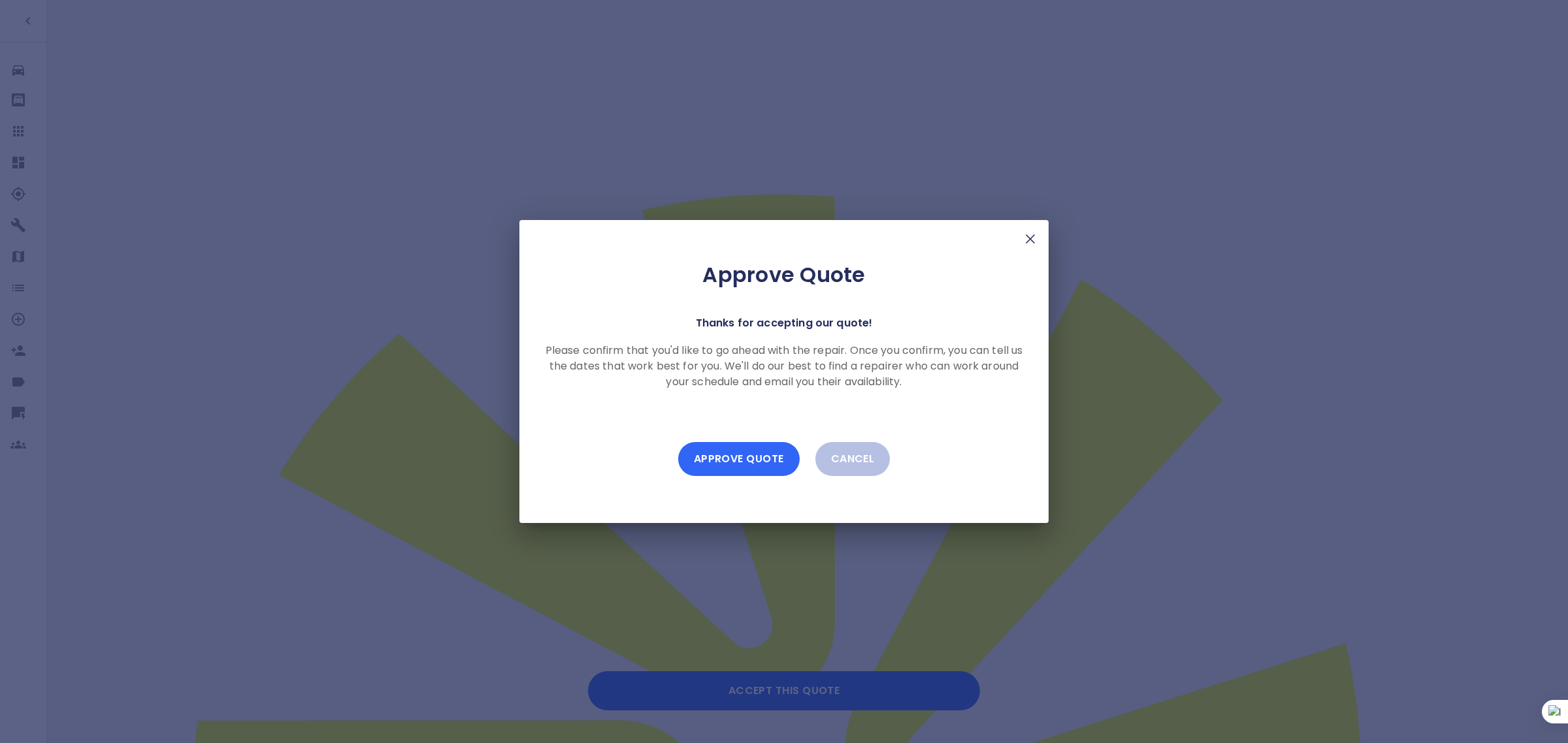
click at [738, 459] on button "Approve Quote" at bounding box center [739, 459] width 121 height 34
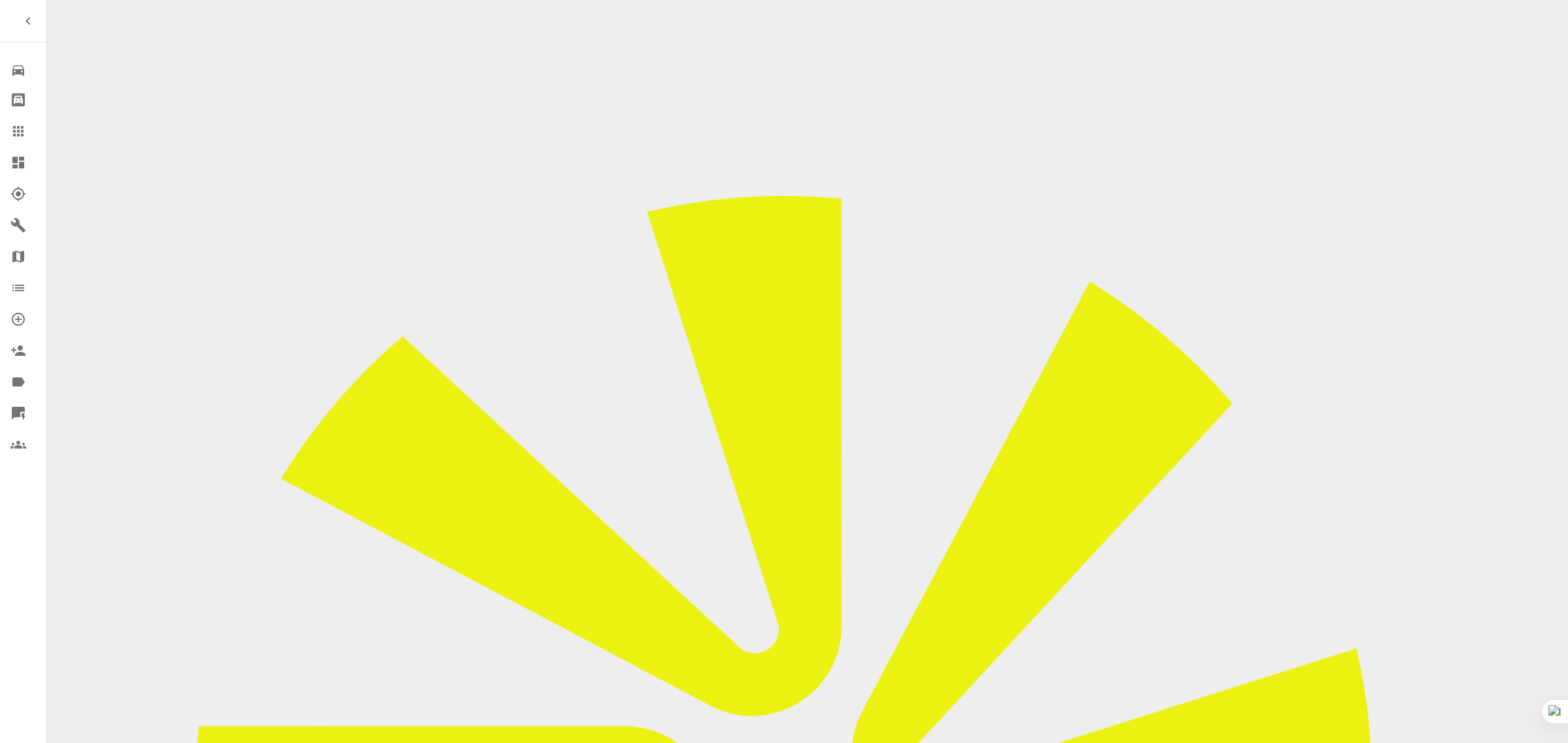
click at [24, 125] on icon at bounding box center [18, 131] width 16 height 16
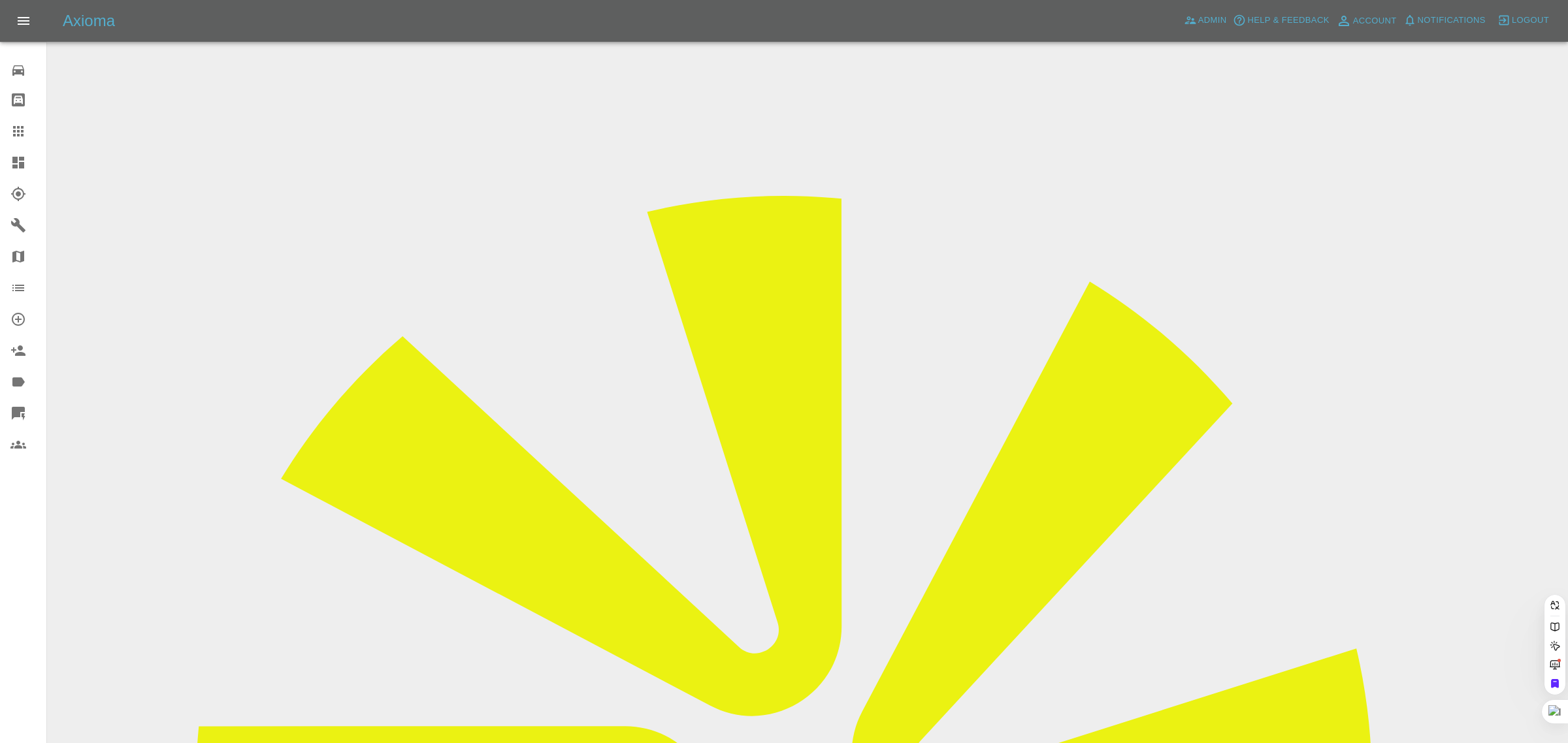
drag, startPoint x: 651, startPoint y: 421, endPoint x: 719, endPoint y: 421, distance: 68.0
paste input "[DOMAIN_NAME][EMAIL_ADDRESS][DOMAIN_NAME]"
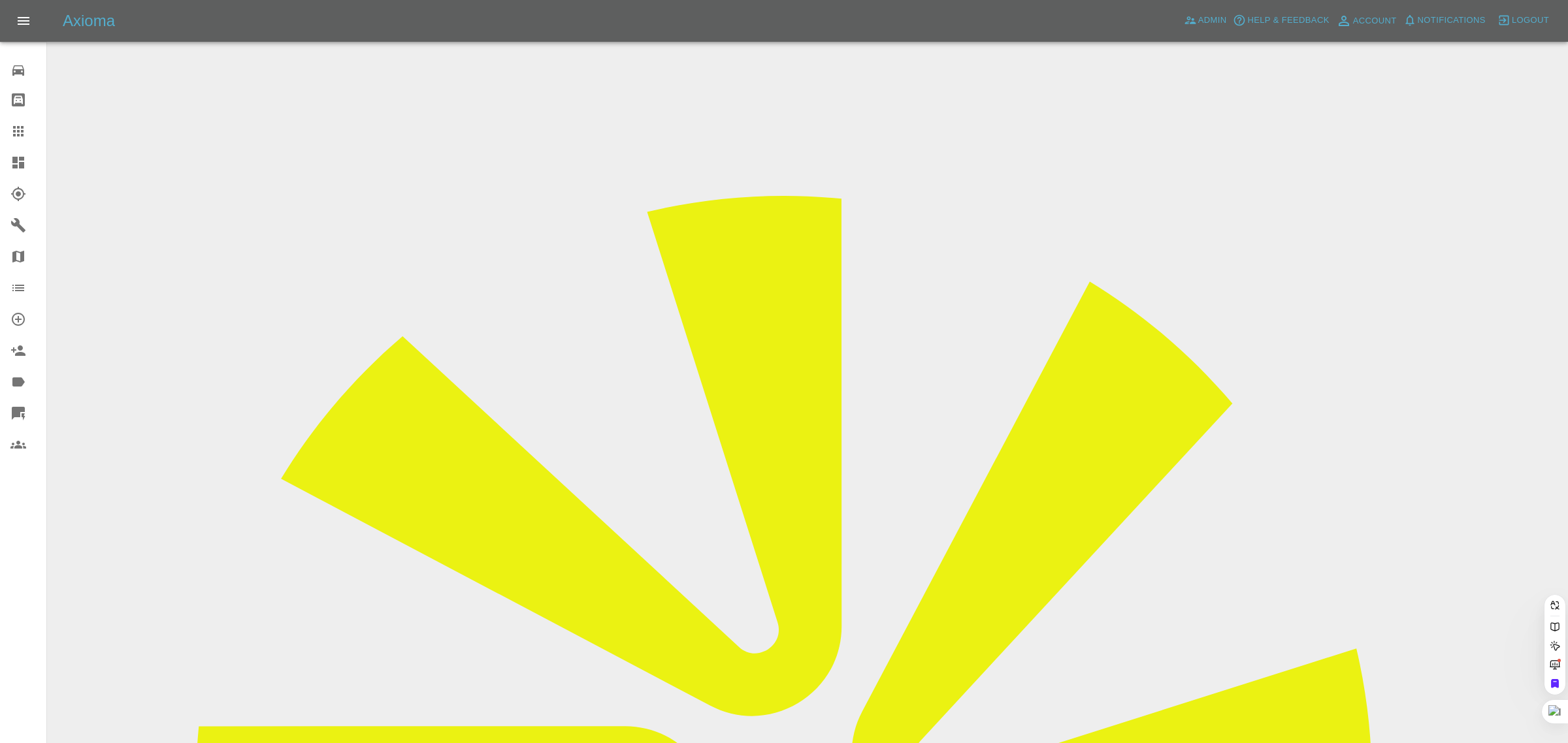
type input "[DOMAIN_NAME][EMAIL_ADDRESS][DOMAIN_NAME]"
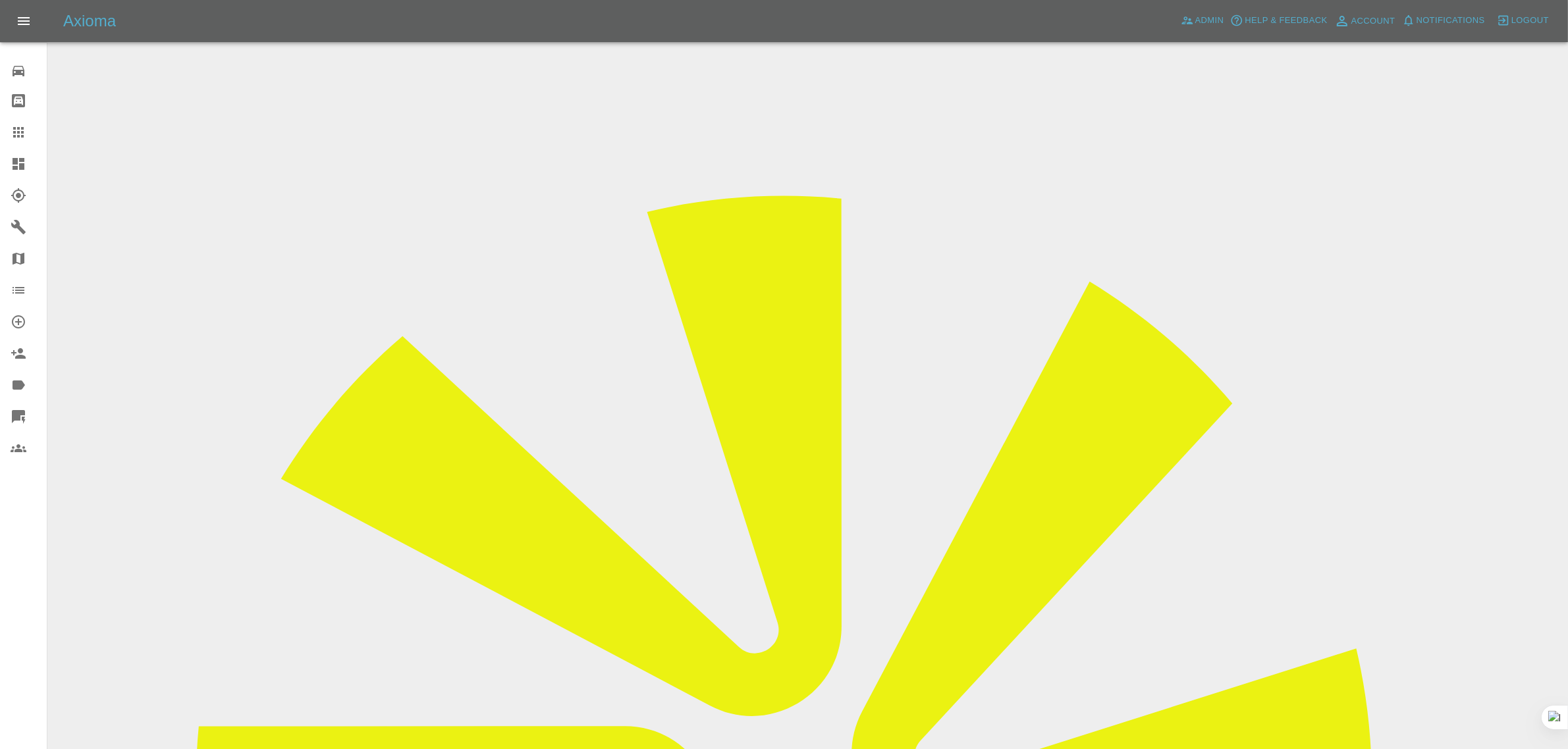
drag, startPoint x: 1256, startPoint y: 204, endPoint x: 1328, endPoint y: 198, distance: 72.2
copy tr "Pro Paint Solut"
click at [28, 132] on div at bounding box center [29, 132] width 37 height 16
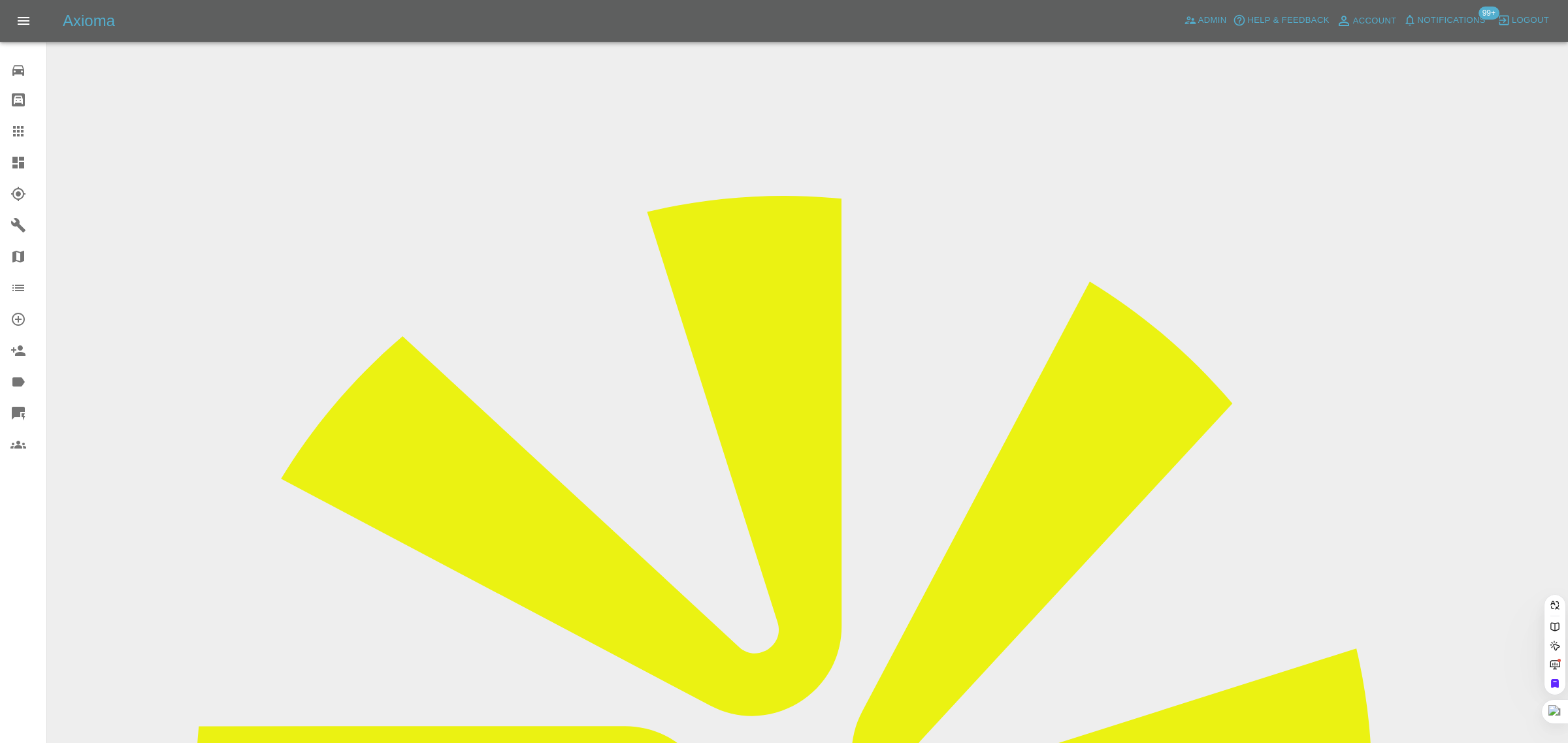
paste input "[EMAIL_ADDRESS][PERSON_NAME][DOMAIN_NAME]"
type input "[EMAIL_ADDRESS][PERSON_NAME][DOMAIN_NAME]"
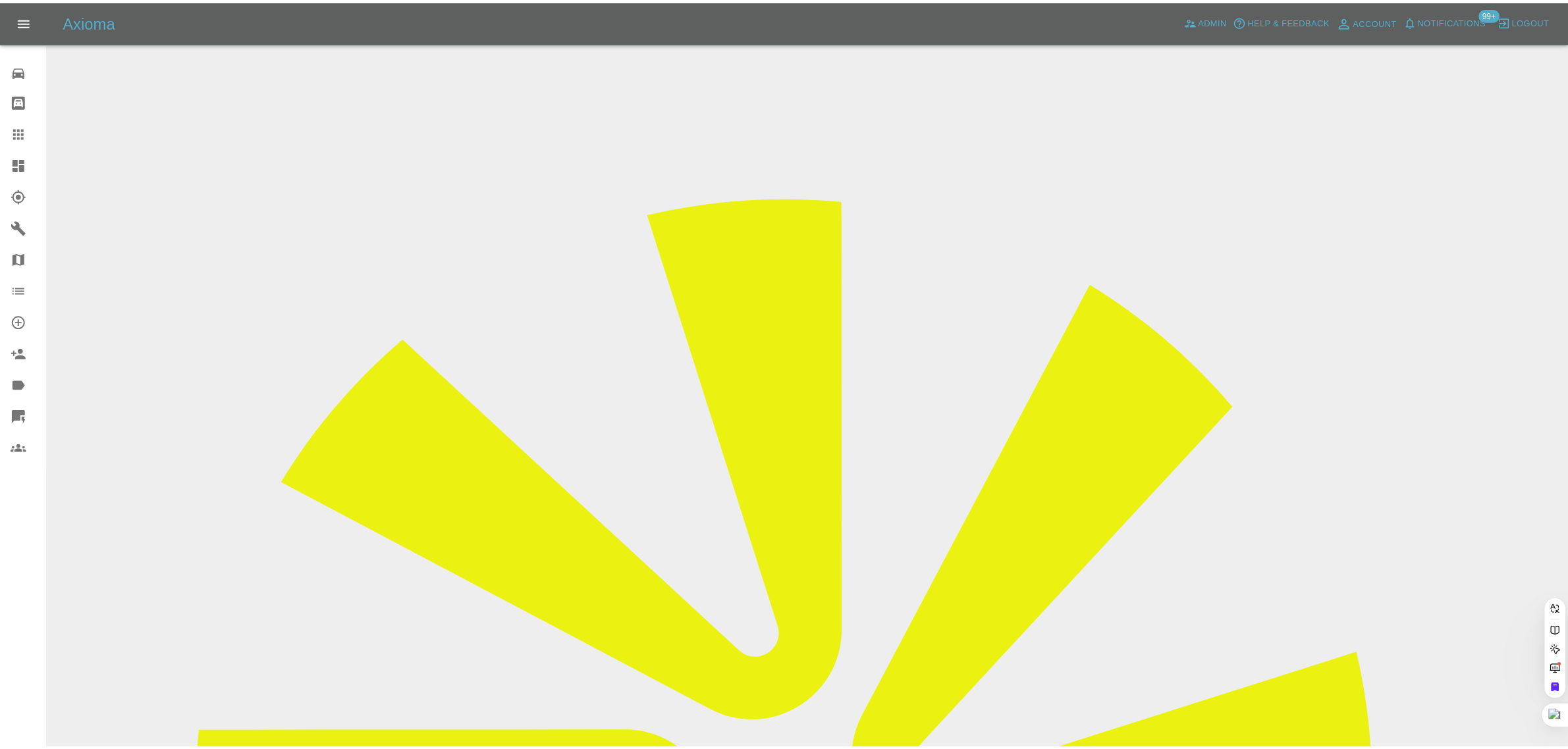
scroll to position [0, 22]
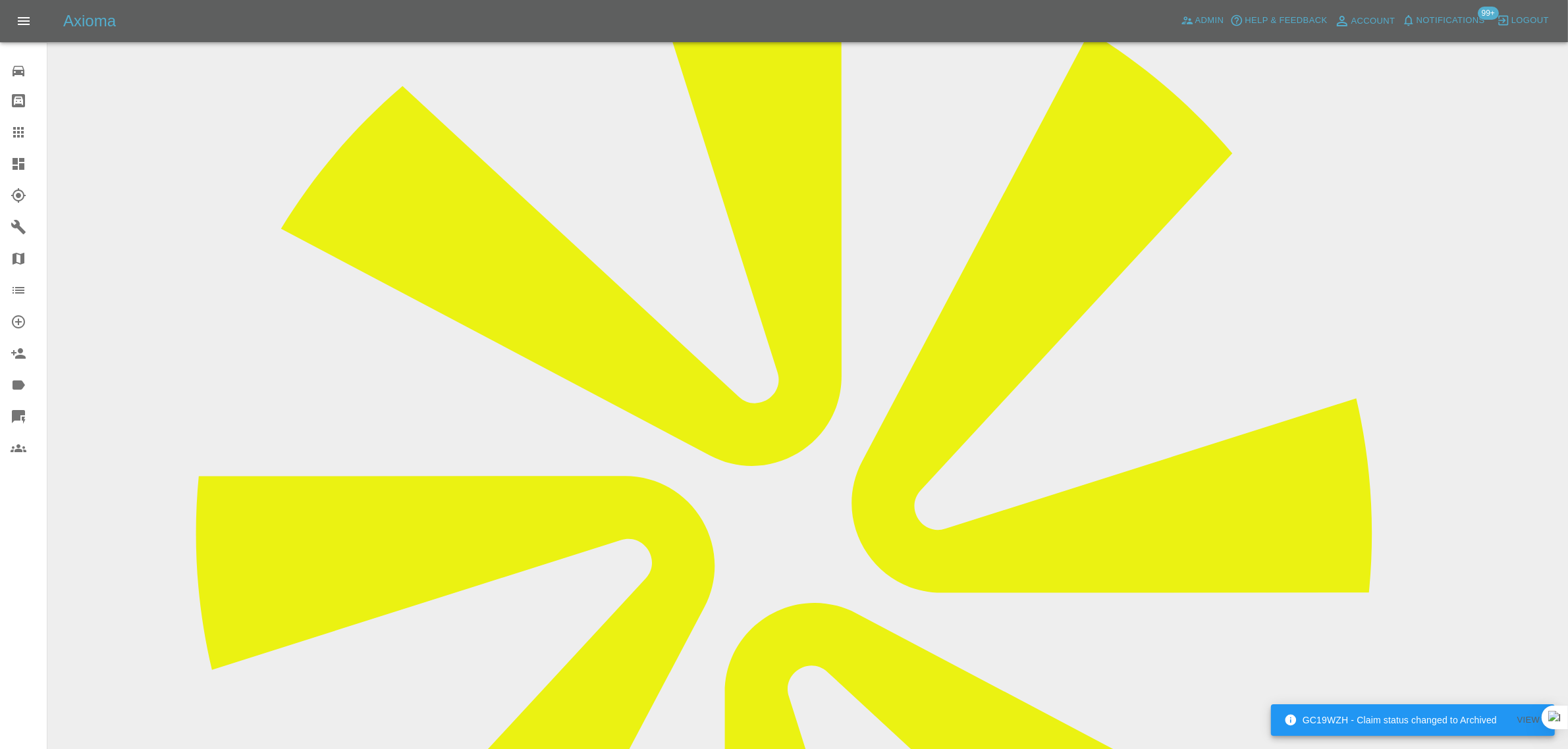
scroll to position [576, 0]
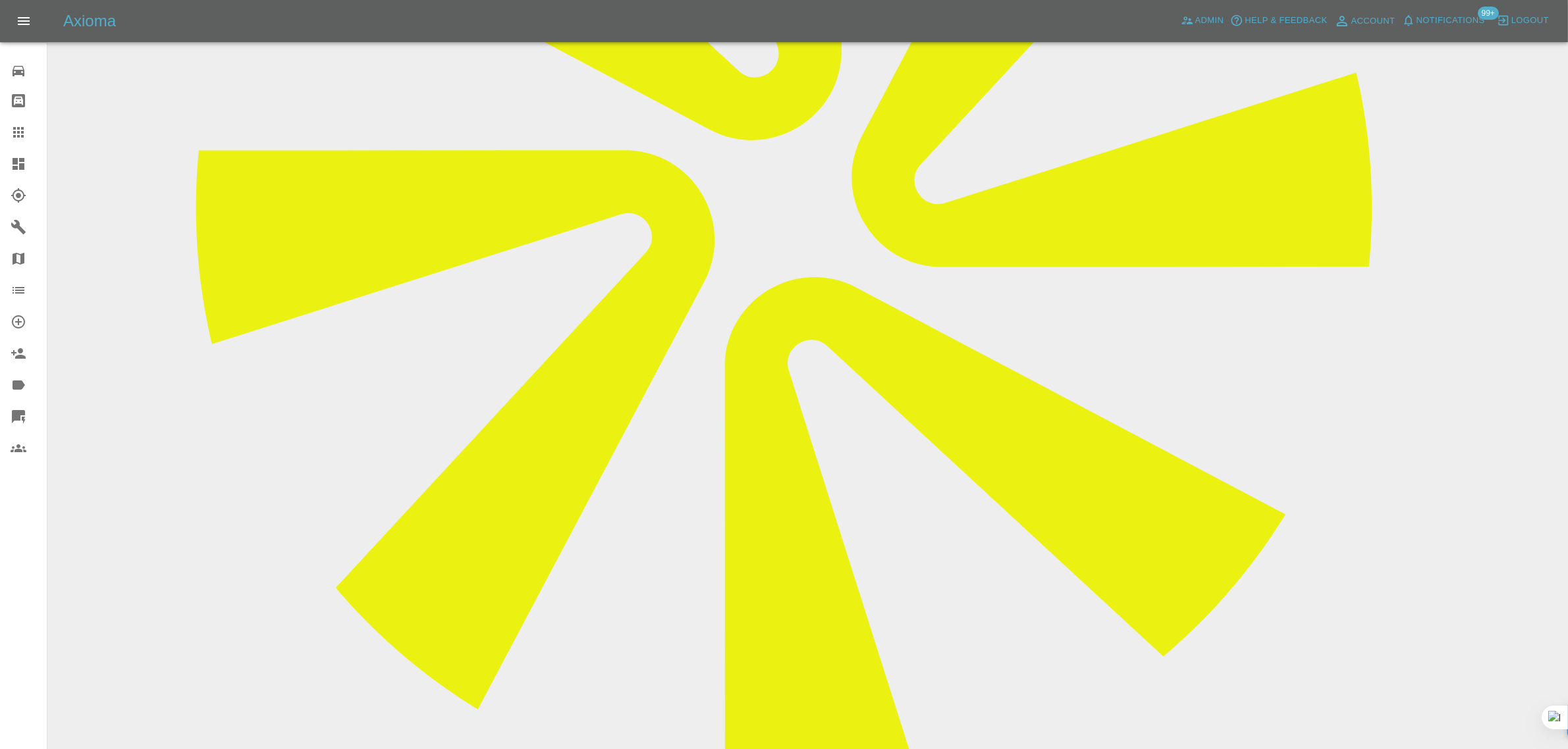
paste textarea "I have booked in the repair but I noticed afterwards I need a private drive and…"
type textarea "I have booked in the repair but I noticed afterwards I need a private drive and…"
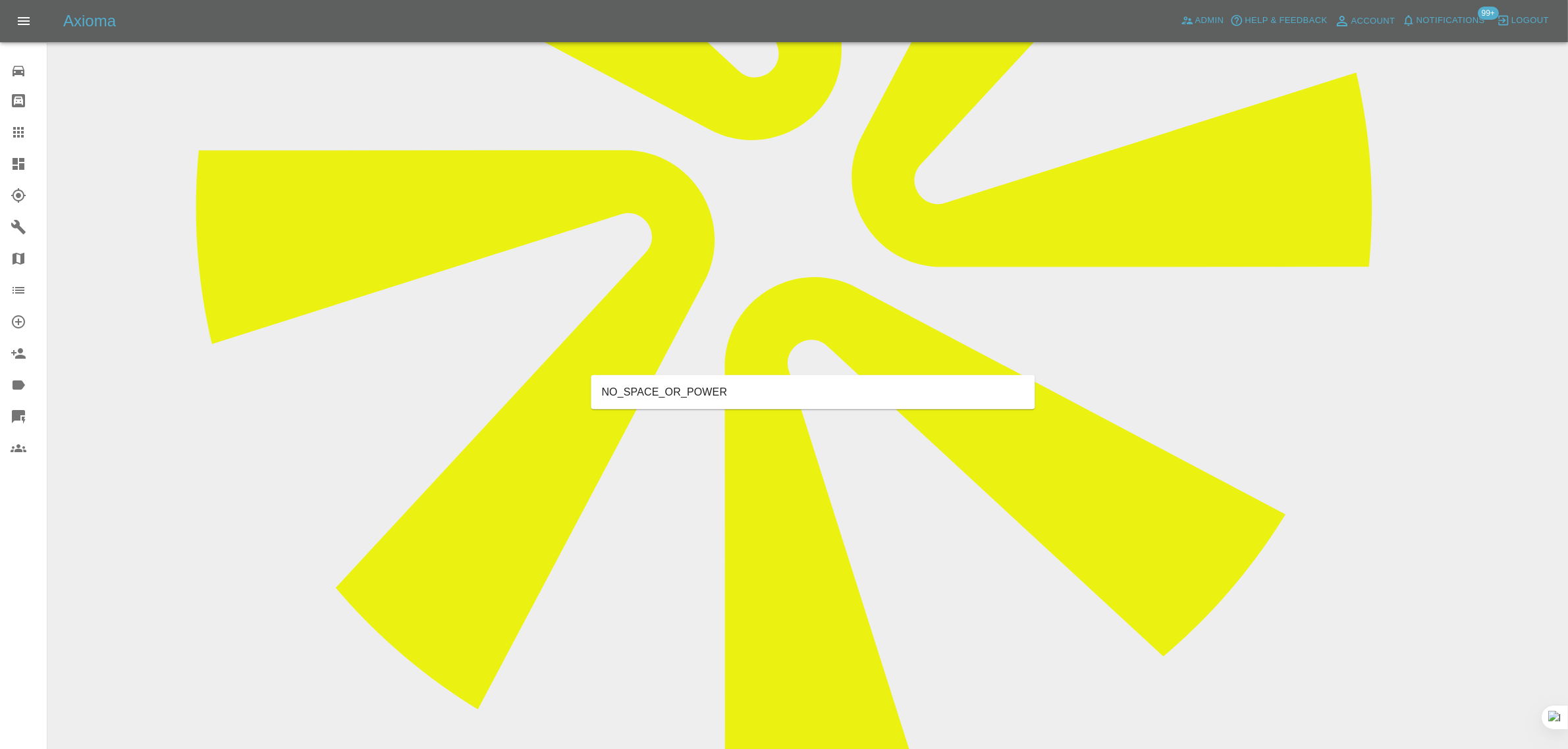
type input "space"
click at [627, 399] on li "NO_SPACE_OR_POWER" at bounding box center [813, 392] width 444 height 24
